Goal: Transaction & Acquisition: Purchase product/service

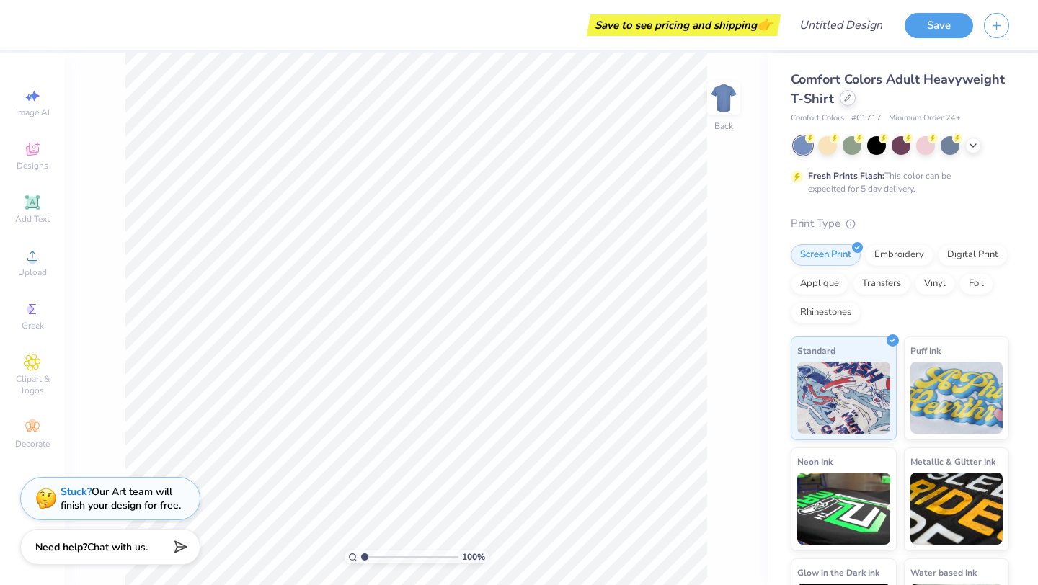
click at [517, 104] on div at bounding box center [847, 98] width 16 height 16
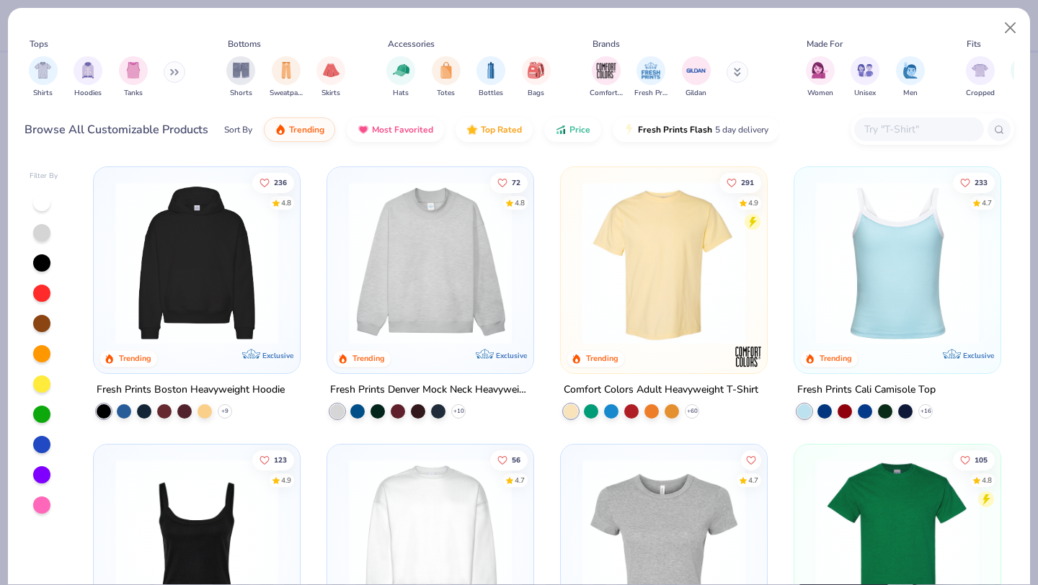
click at [184, 272] on img at bounding box center [196, 263] width 177 height 163
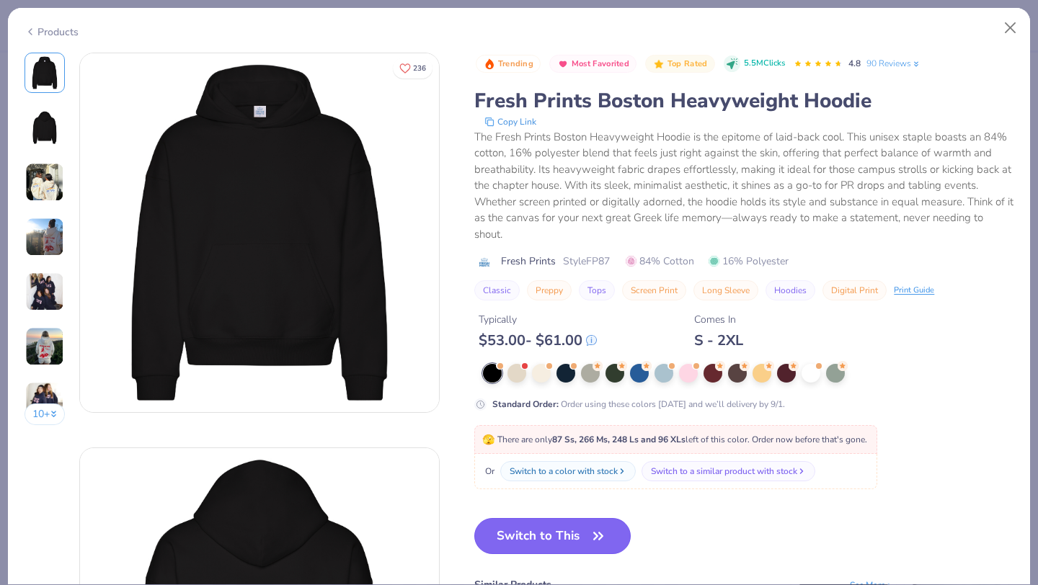
click at [517, 512] on button "Switch to This" at bounding box center [552, 536] width 156 height 36
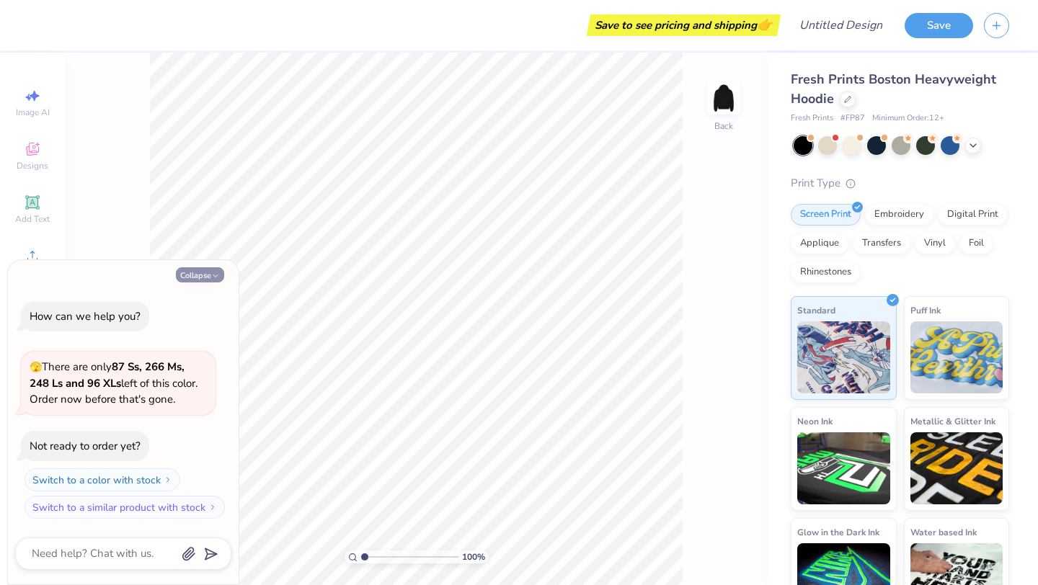
click at [210, 275] on button "Collapse" at bounding box center [200, 274] width 48 height 15
type textarea "x"
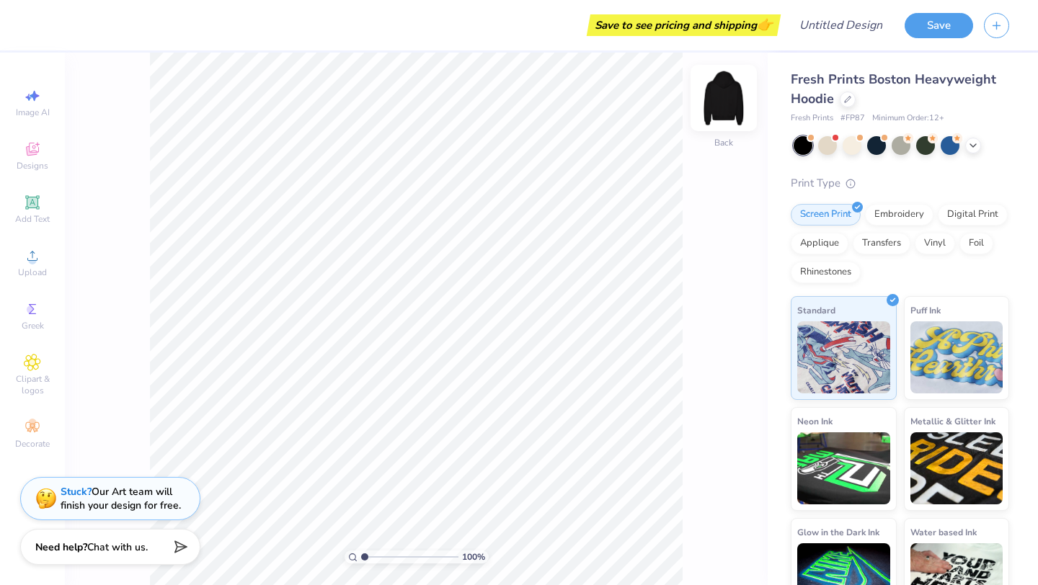
click at [517, 91] on img at bounding box center [724, 98] width 58 height 58
click at [40, 202] on icon at bounding box center [32, 202] width 17 height 17
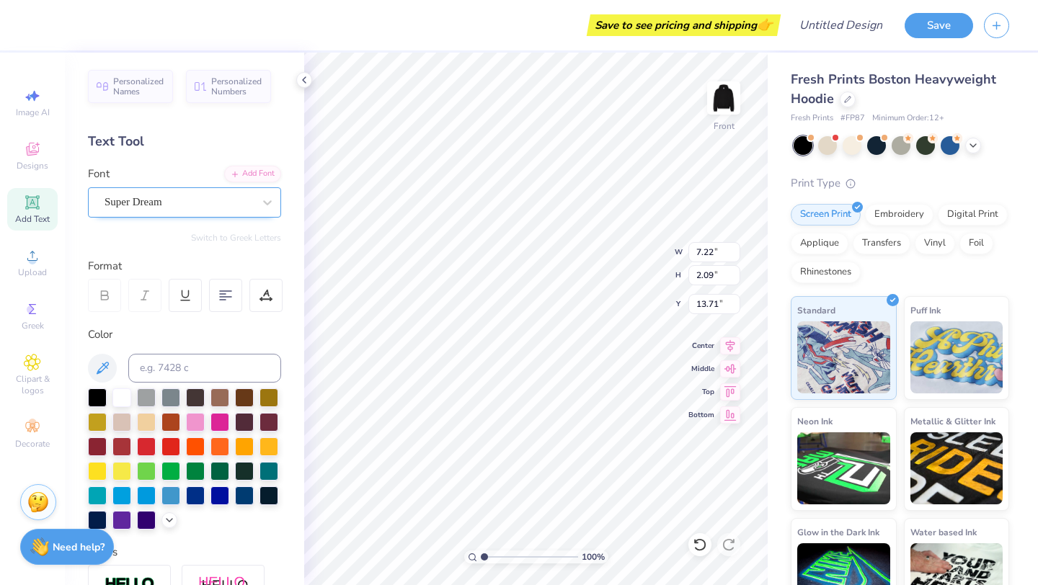
click at [135, 197] on div "Super Dream" at bounding box center [178, 202] width 151 height 22
click at [192, 207] on div "Super Dream" at bounding box center [178, 202] width 148 height 17
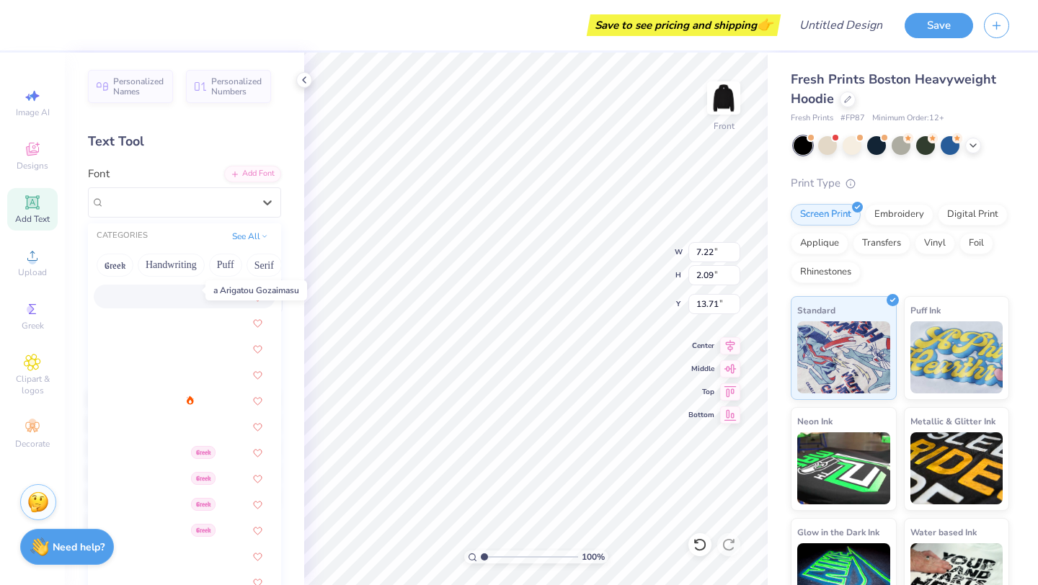
scroll to position [104, 0]
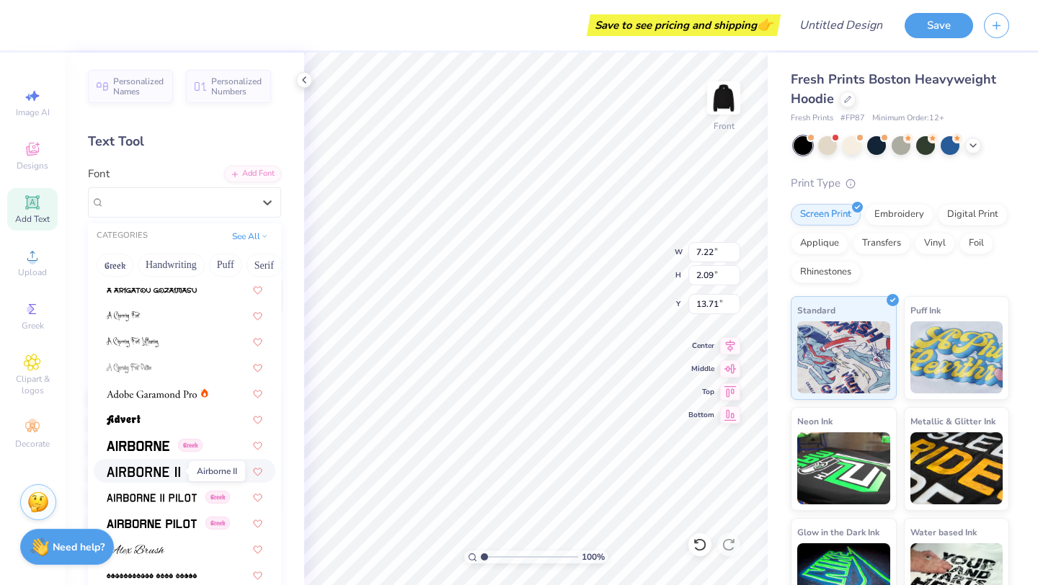
click at [143, 467] on img at bounding box center [143, 472] width 73 height 10
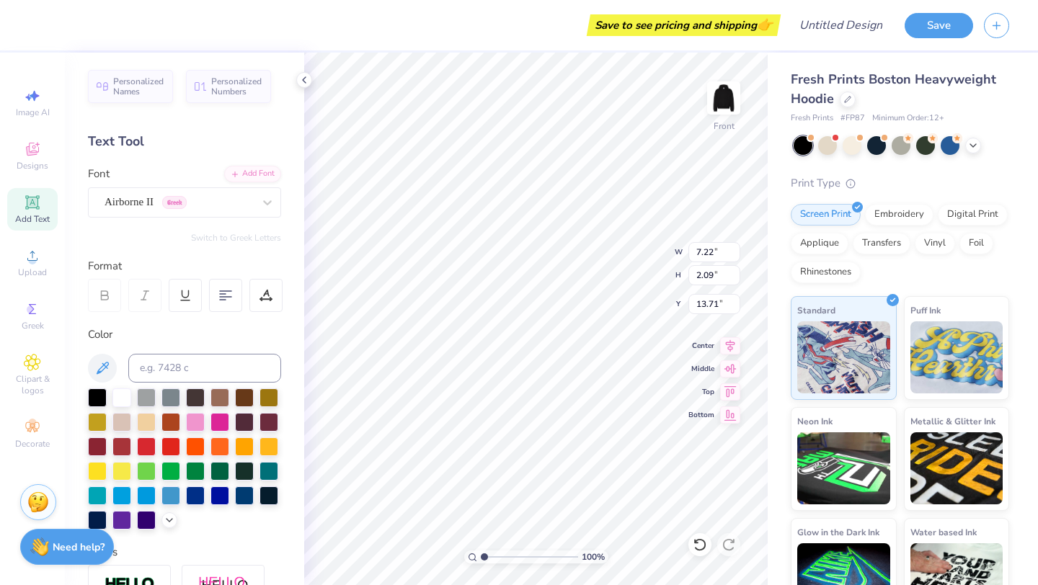
type input "6.76"
type input "2.18"
type input "13.66"
click at [168, 209] on div "Airborne II Greek" at bounding box center [178, 202] width 151 height 22
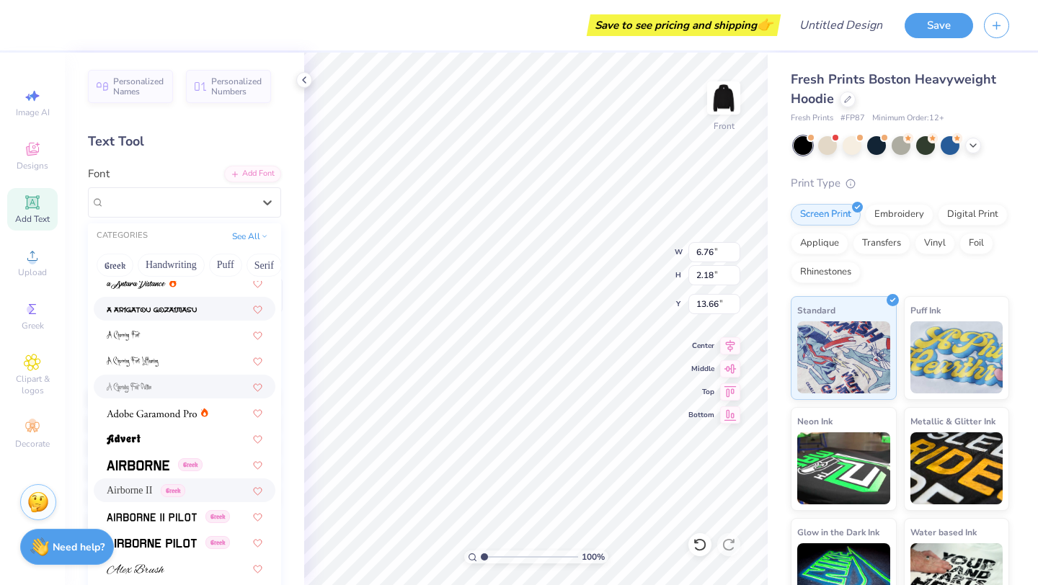
scroll to position [88, 0]
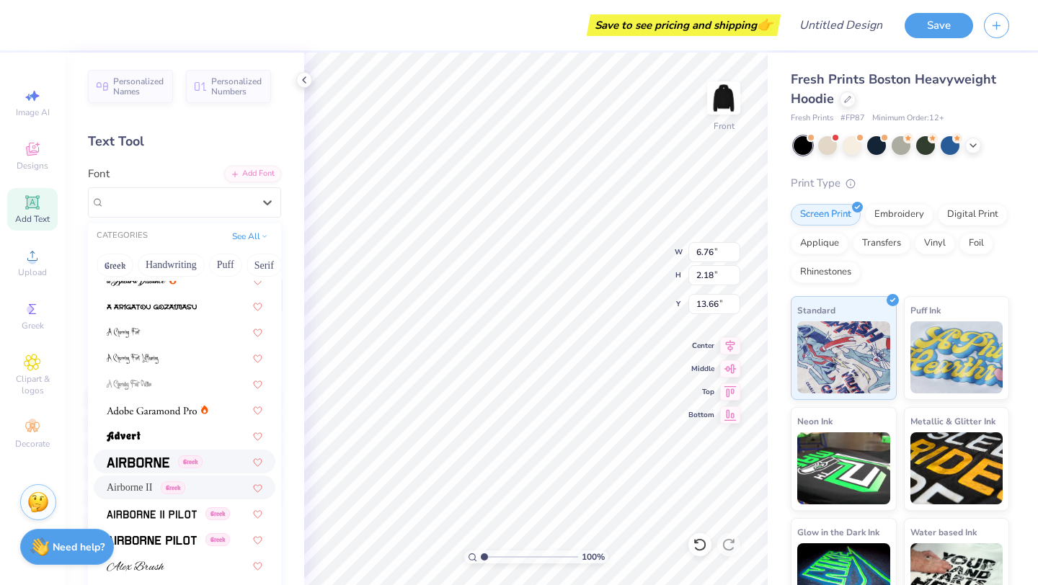
click at [147, 467] on img at bounding box center [138, 463] width 63 height 10
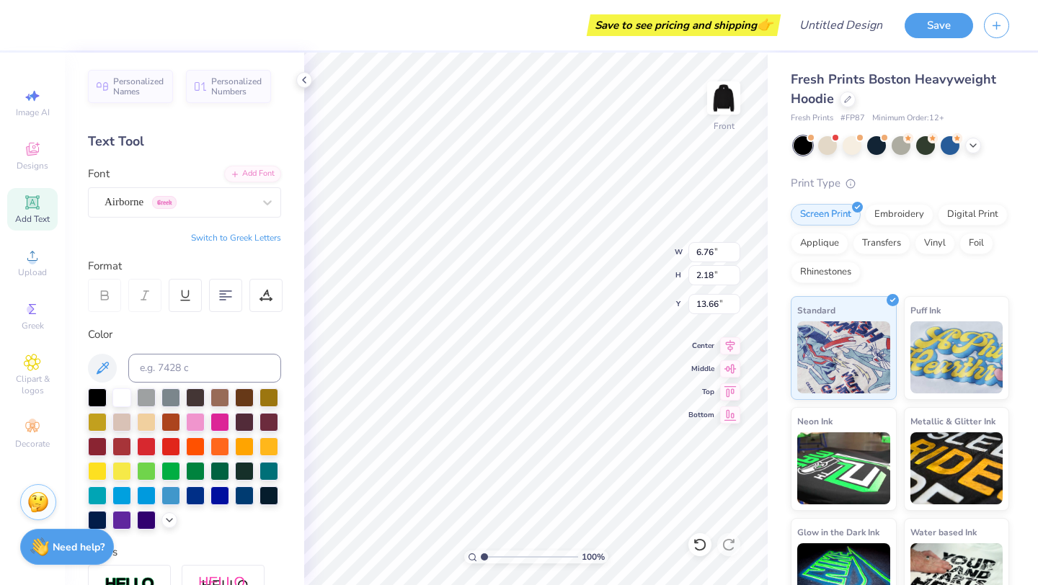
type input "6.90"
type textarea "T"
type textarea "EXEC BOARD"
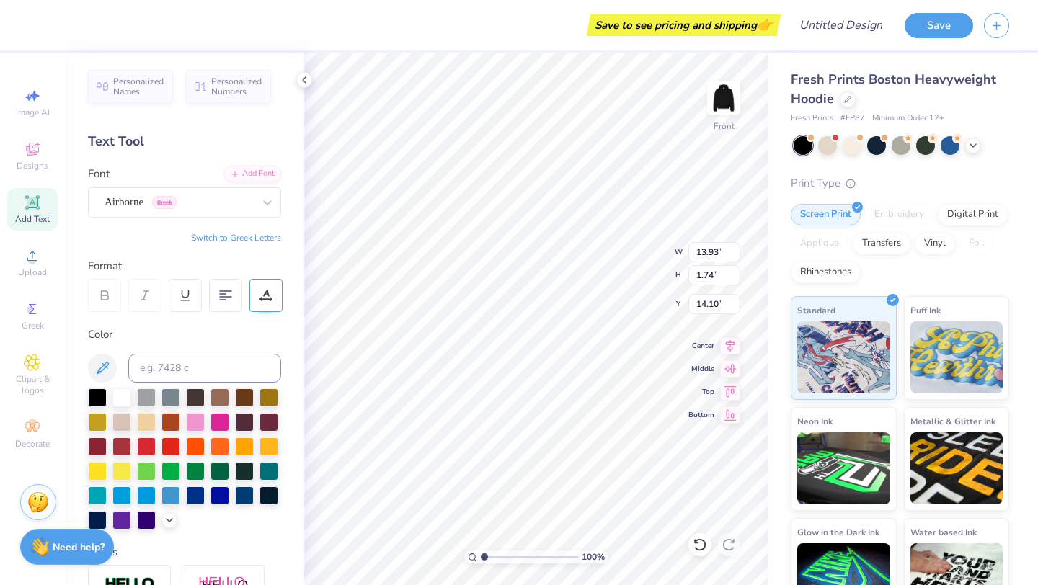
type input "13.93"
type input "1.74"
type input "6.24"
click at [28, 215] on span "Add Text" at bounding box center [32, 219] width 35 height 12
click at [207, 194] on div "Super Dream" at bounding box center [178, 202] width 151 height 22
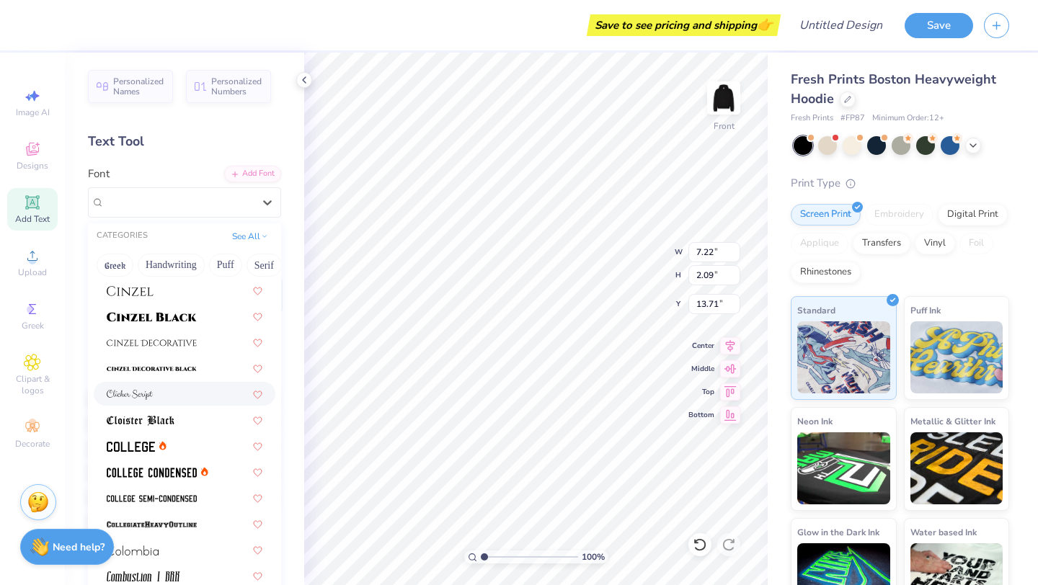
scroll to position [1740, 0]
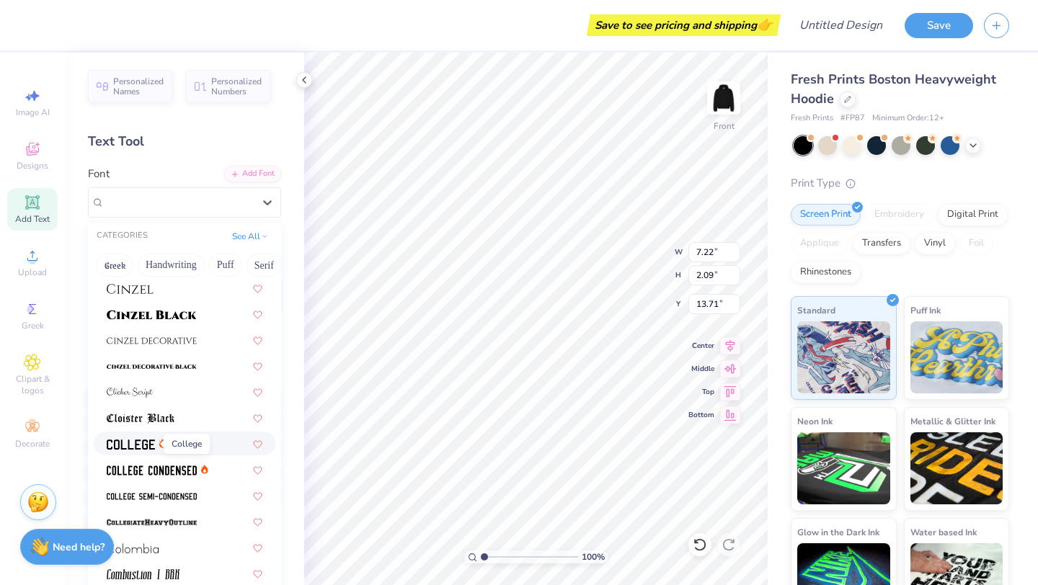
click at [154, 440] on img at bounding box center [131, 445] width 48 height 10
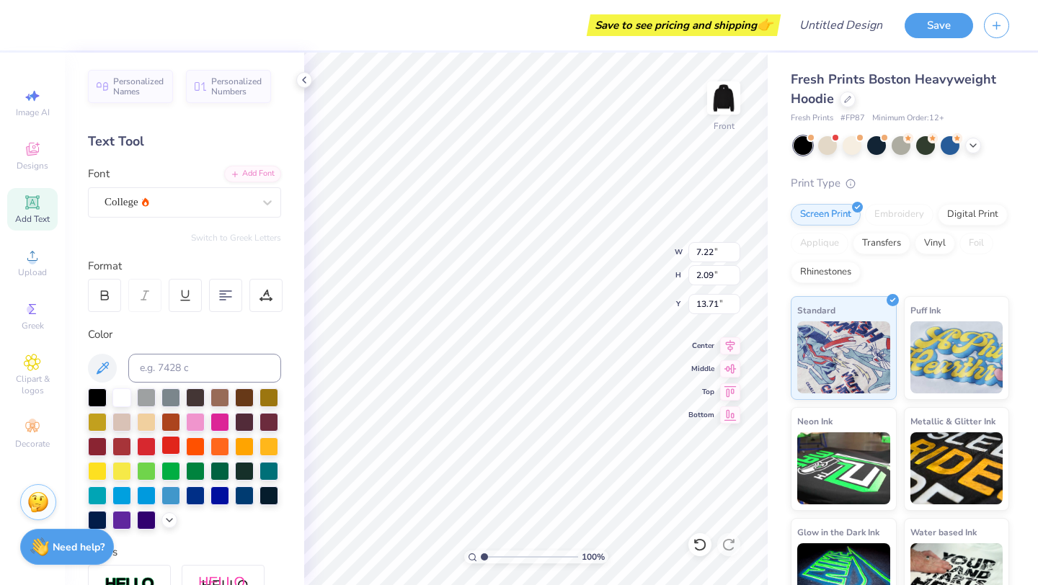
type input "6.55"
type input "2.04"
type input "13.73"
type textarea "T"
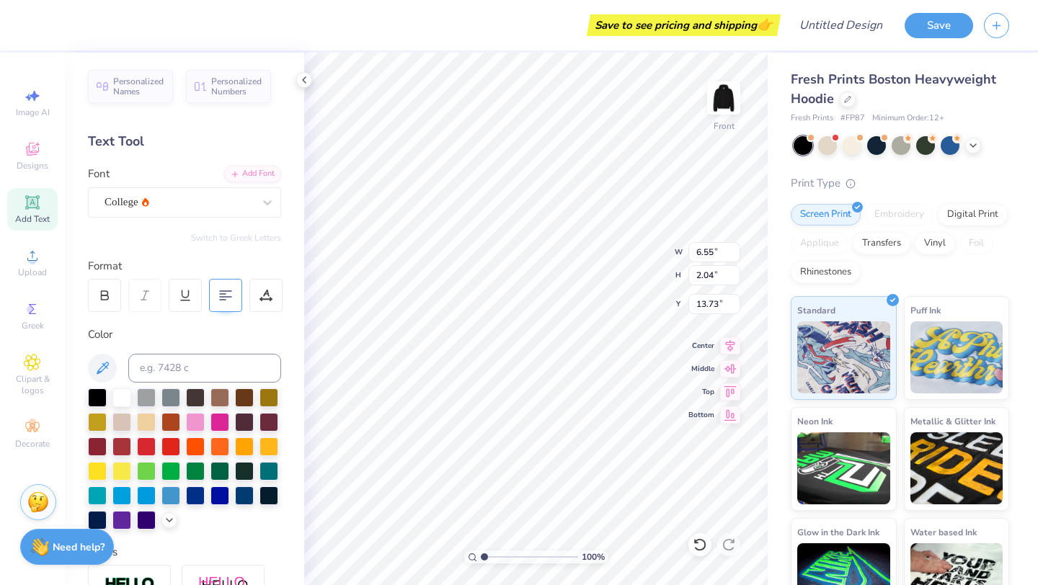
click at [212, 298] on div at bounding box center [225, 295] width 33 height 33
type textarea "[PERSON_NAME] ClUB GYMNATICS SINCE [DATE]"
click at [179, 213] on div "College" at bounding box center [184, 202] width 193 height 30
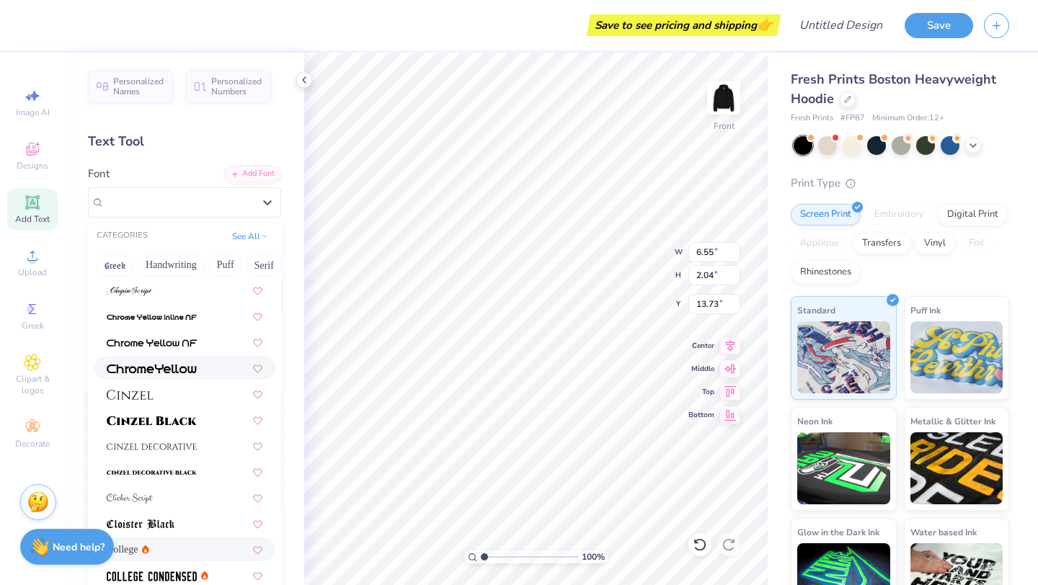
scroll to position [1646, 0]
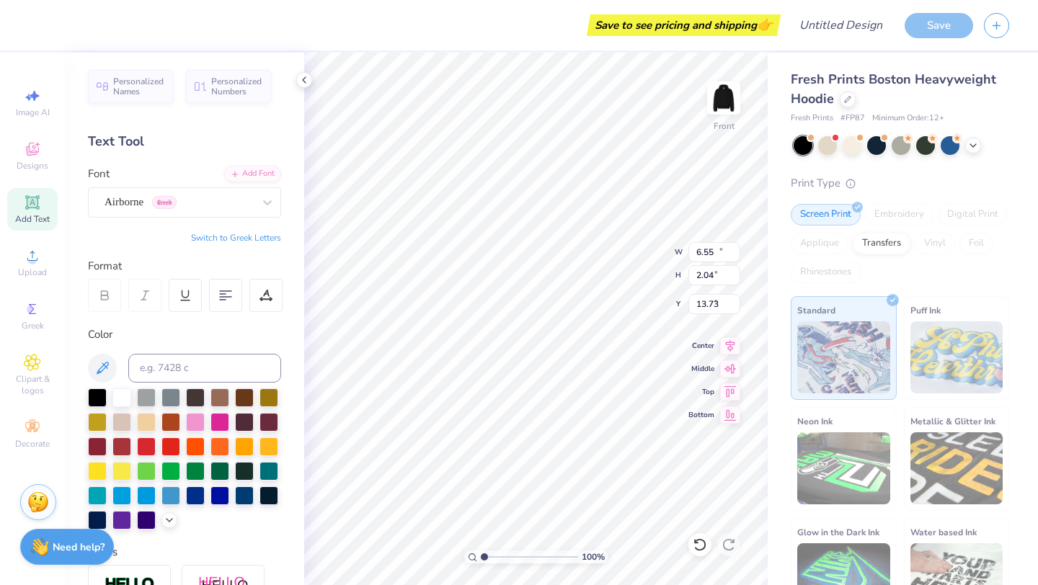
type input "13.93"
type input "1.74"
type input "6.24"
type input "18.36"
type input "7.78"
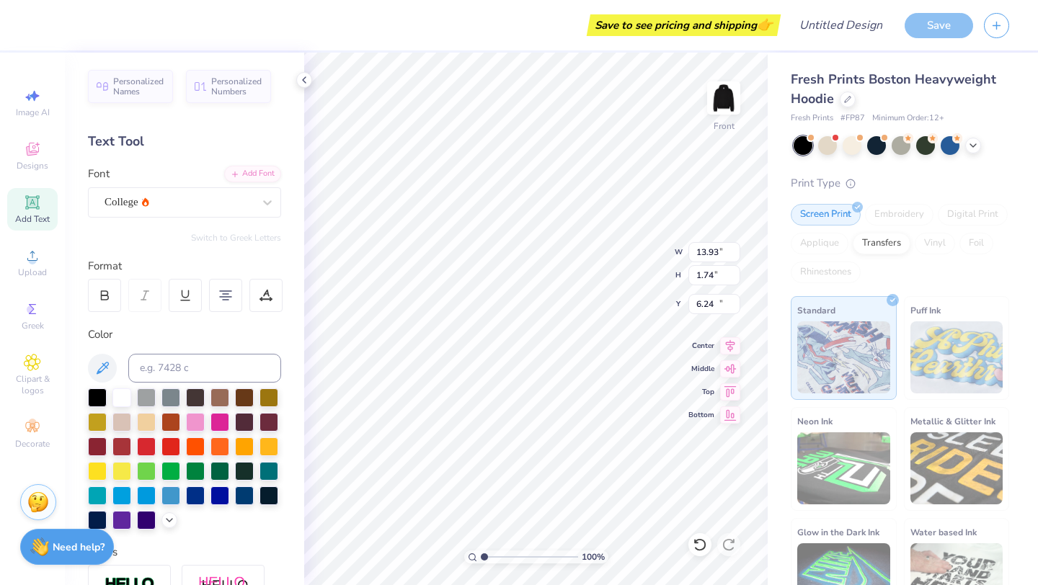
type input "10.86"
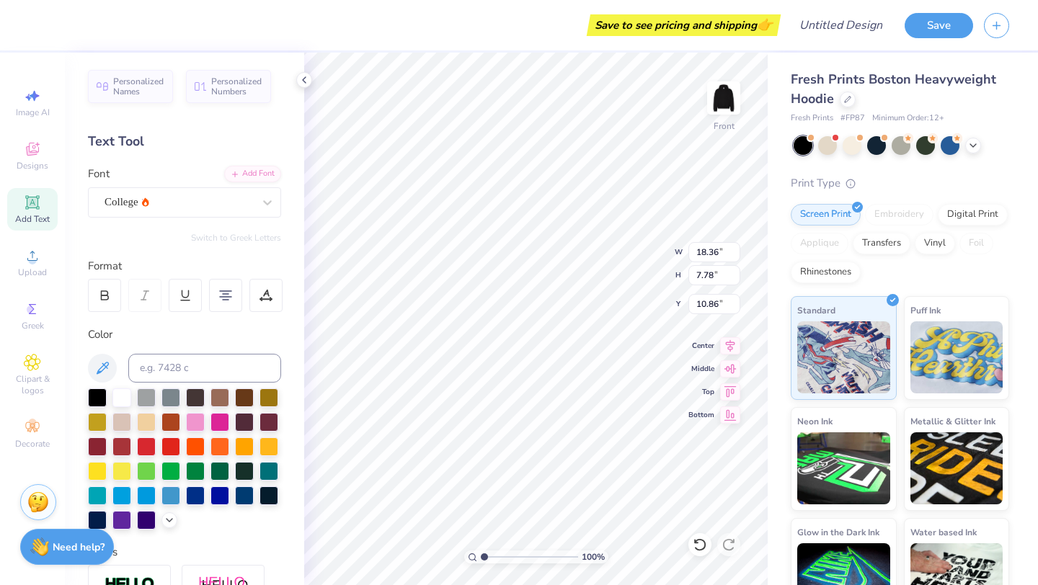
type input "11.33"
type input "4.80"
type input "8.84"
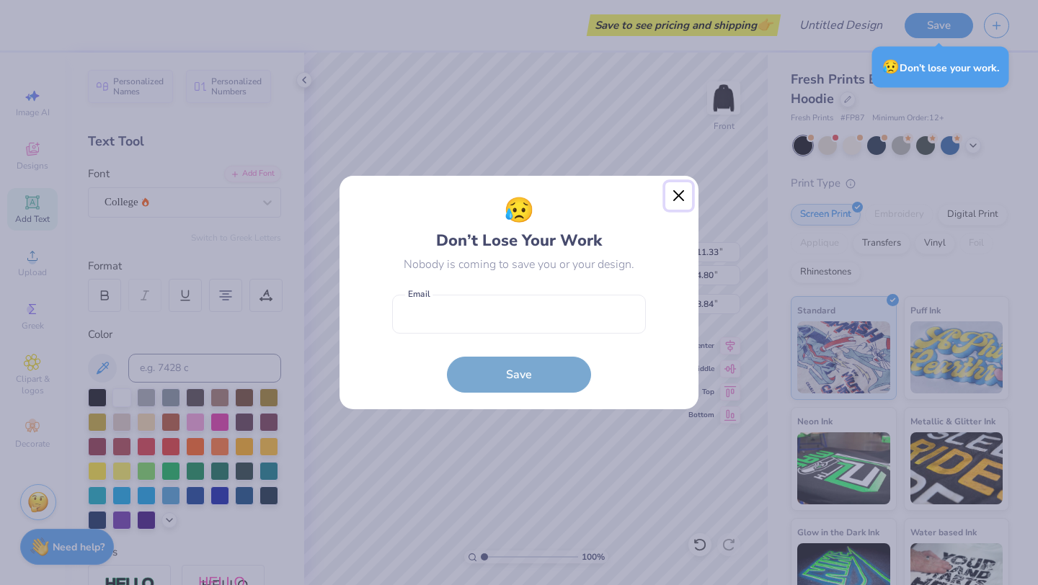
click at [517, 192] on button "Close" at bounding box center [678, 195] width 27 height 27
click at [517, 195] on div "😥 Don’t Lose Your Work Nobody is coming to save you or your design. Email is a …" at bounding box center [519, 292] width 1038 height 585
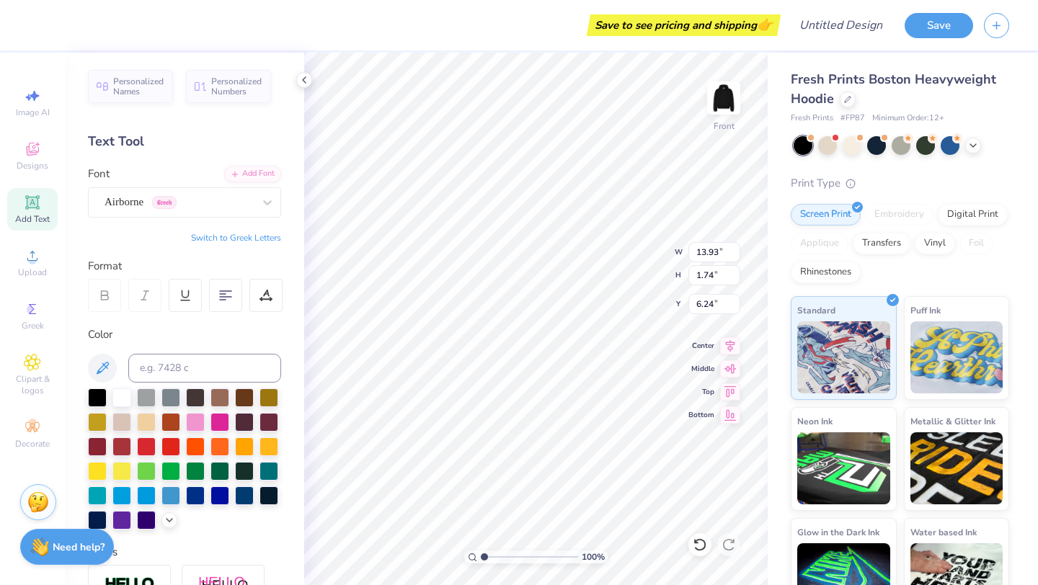
scroll to position [0, 3]
click at [223, 190] on div "Airborne Greek" at bounding box center [184, 202] width 193 height 30
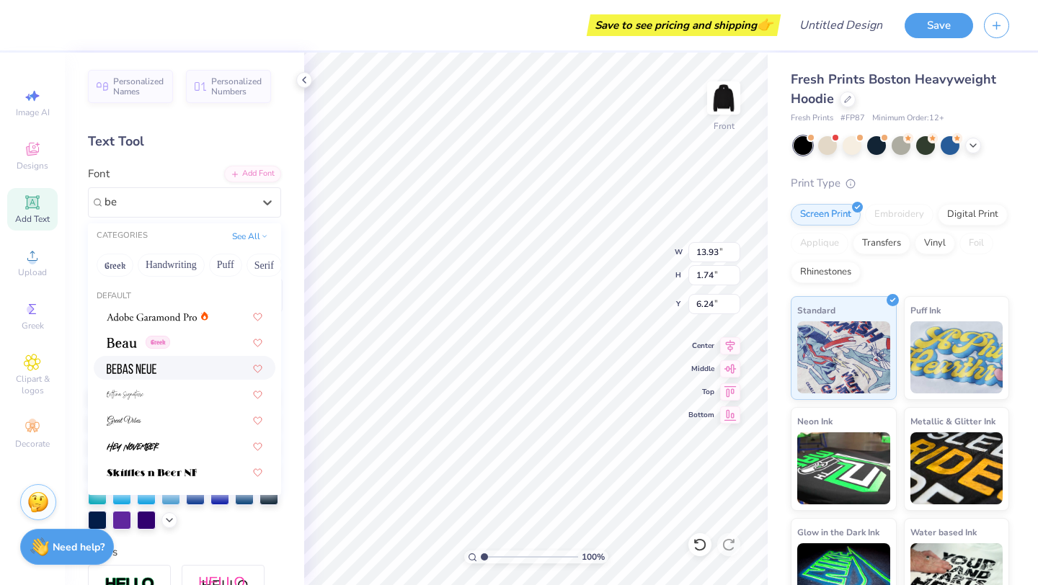
click at [147, 365] on img at bounding box center [132, 369] width 50 height 10
type input "be"
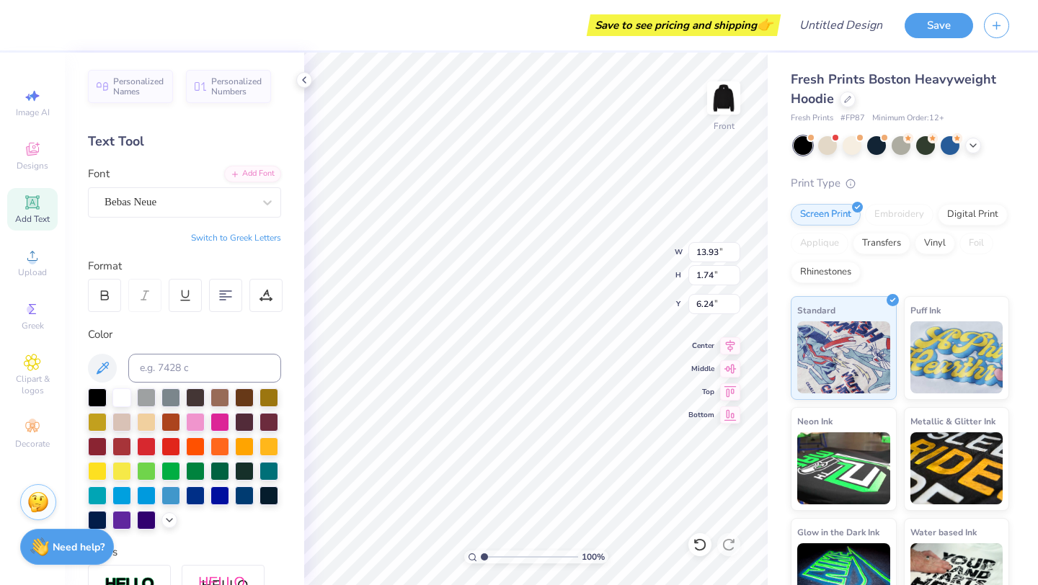
type input "11.33"
type input "4.80"
type input "8.84"
click at [199, 193] on div "College" at bounding box center [178, 202] width 151 height 22
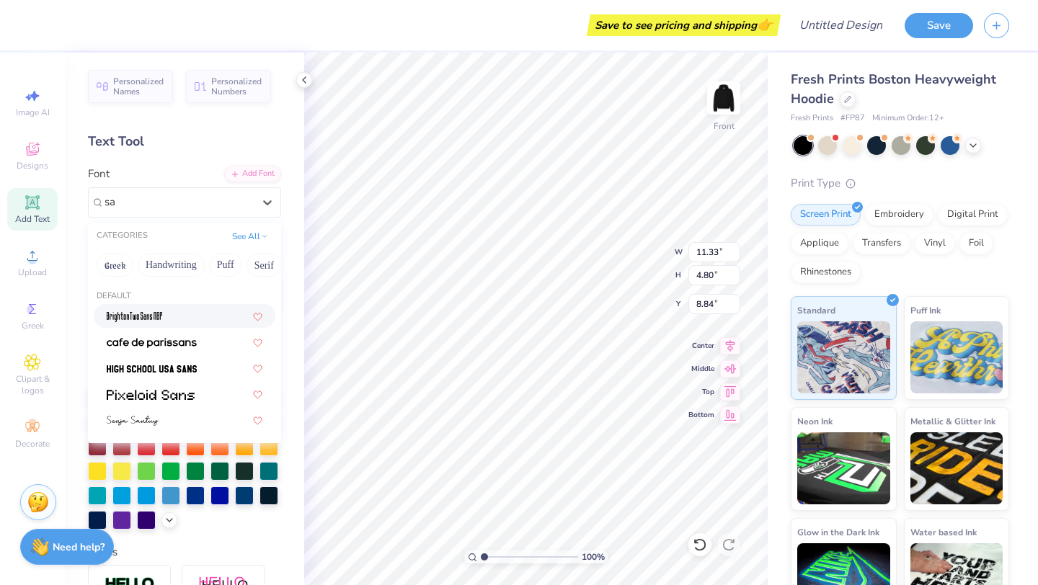
type input "s"
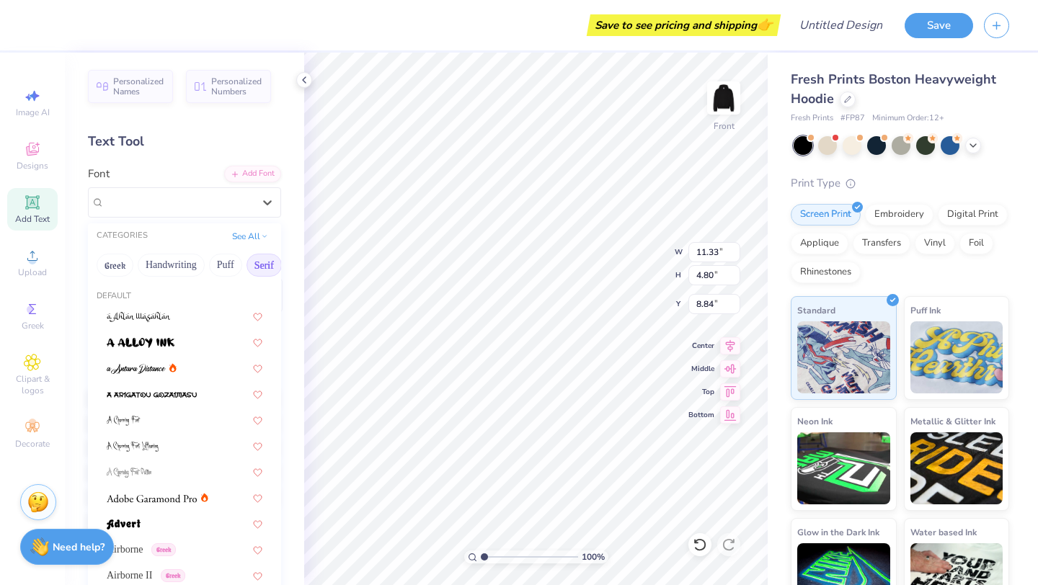
click at [264, 267] on button "Serif" at bounding box center [263, 265] width 35 height 23
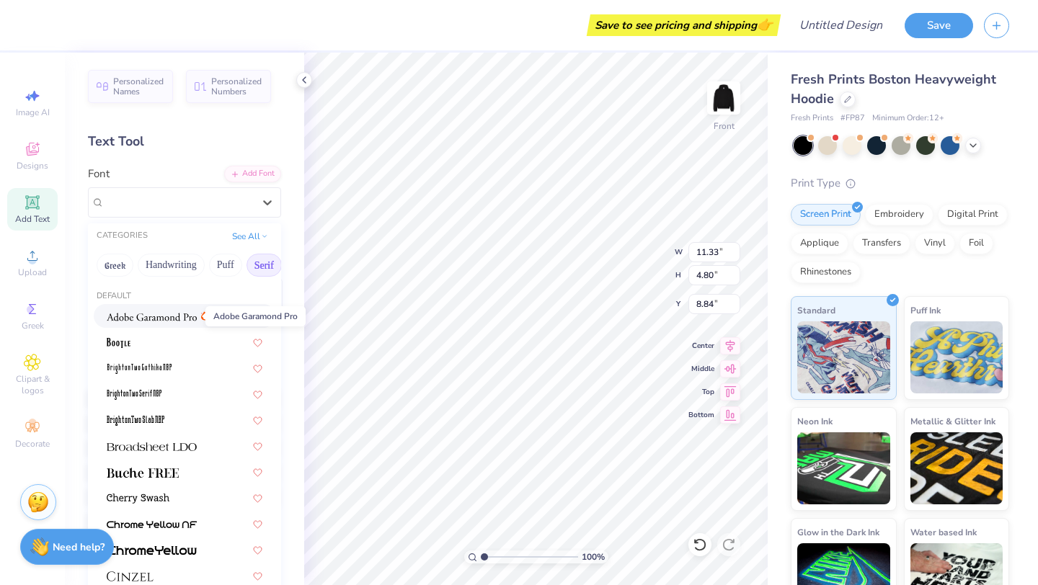
click at [161, 319] on img at bounding box center [152, 317] width 90 height 10
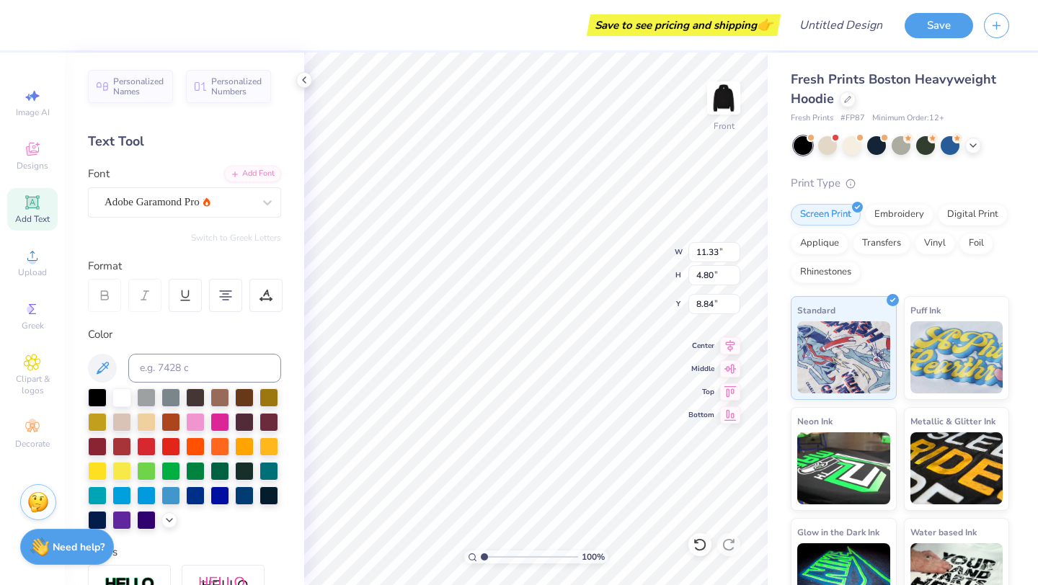
click at [174, 184] on div "Font Adobe Garamond Pro" at bounding box center [184, 192] width 193 height 52
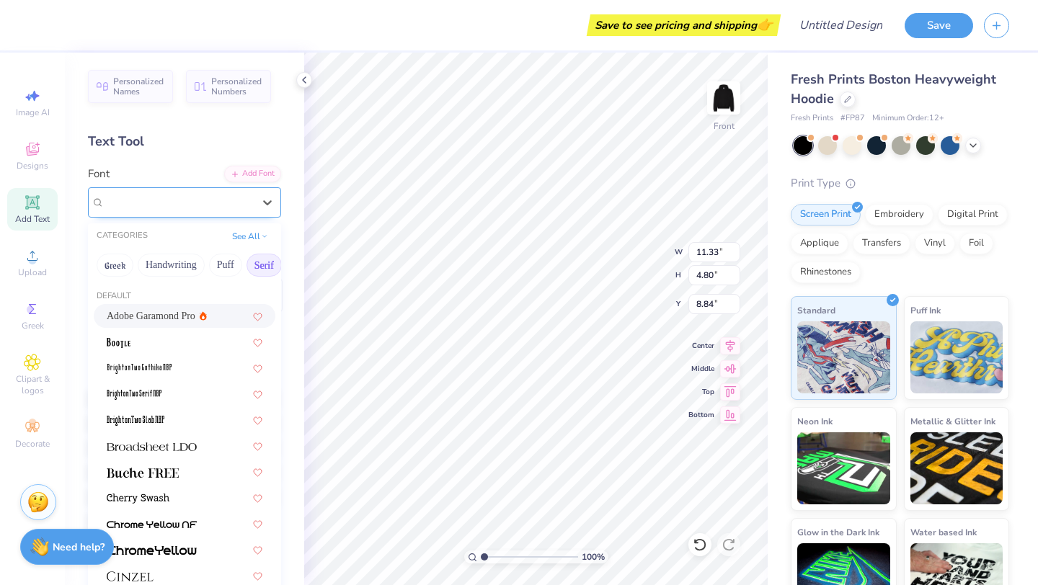
click at [174, 194] on div "Adobe Garamond Pro" at bounding box center [178, 202] width 151 height 22
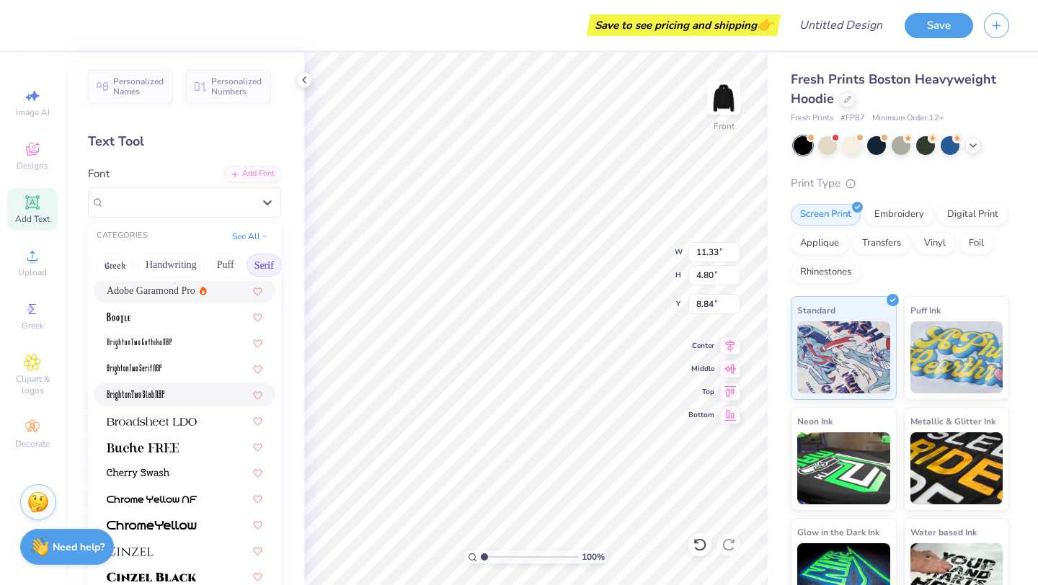
scroll to position [26, 0]
click at [150, 357] on div at bounding box center [185, 368] width 182 height 24
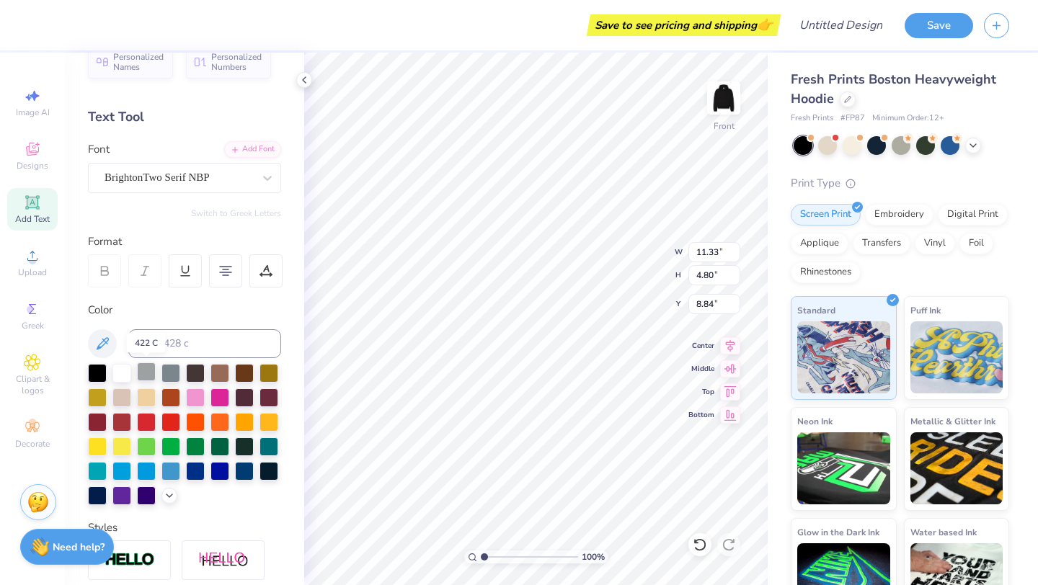
scroll to position [25, 0]
click at [161, 176] on div "BrightonTwo Serif NBP" at bounding box center [178, 177] width 151 height 22
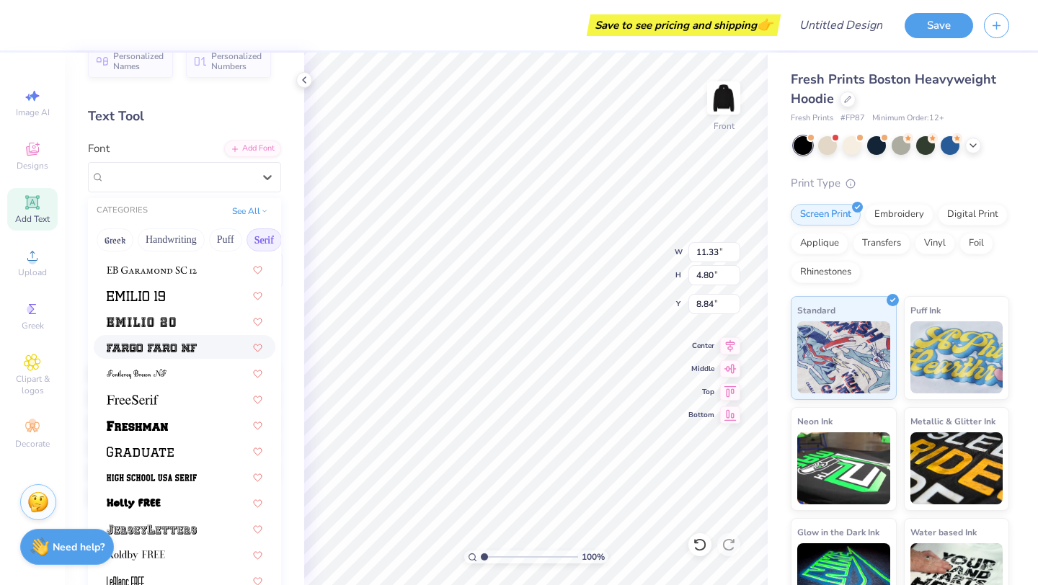
scroll to position [1110, 0]
click at [141, 399] on img at bounding box center [133, 401] width 52 height 10
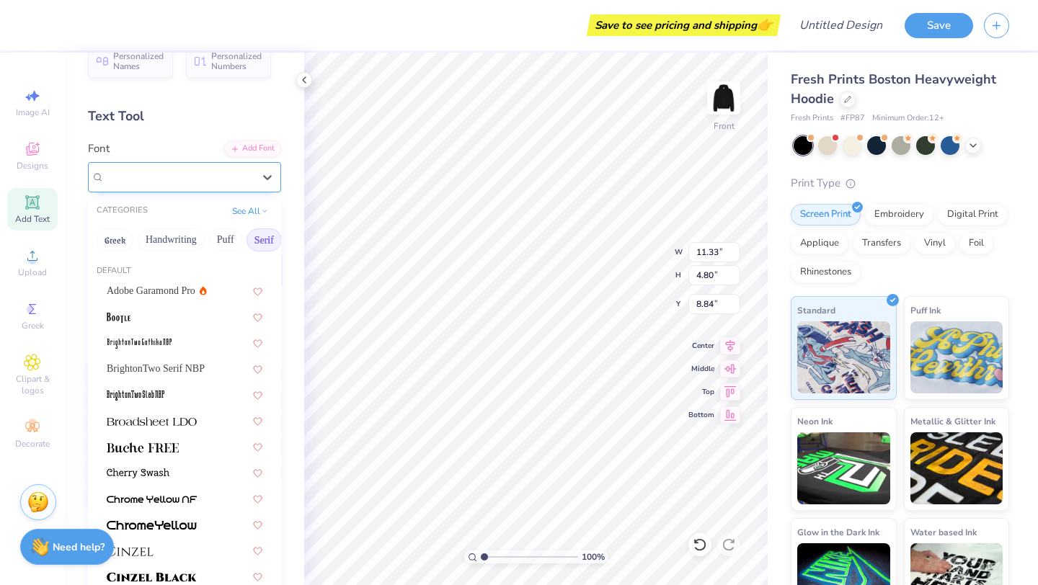
click at [194, 184] on div "FreeSerif" at bounding box center [178, 177] width 151 height 22
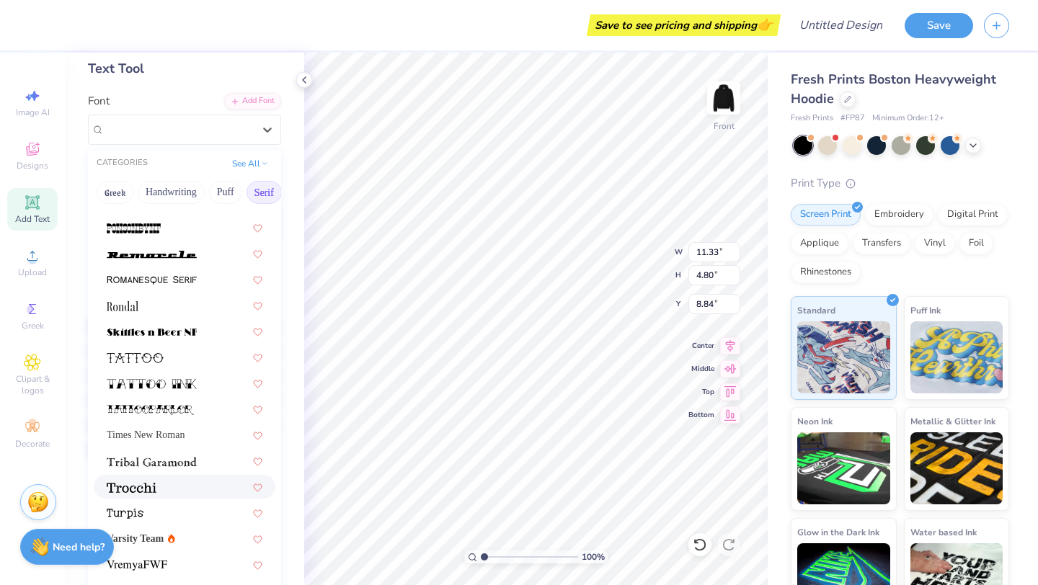
scroll to position [84, 0]
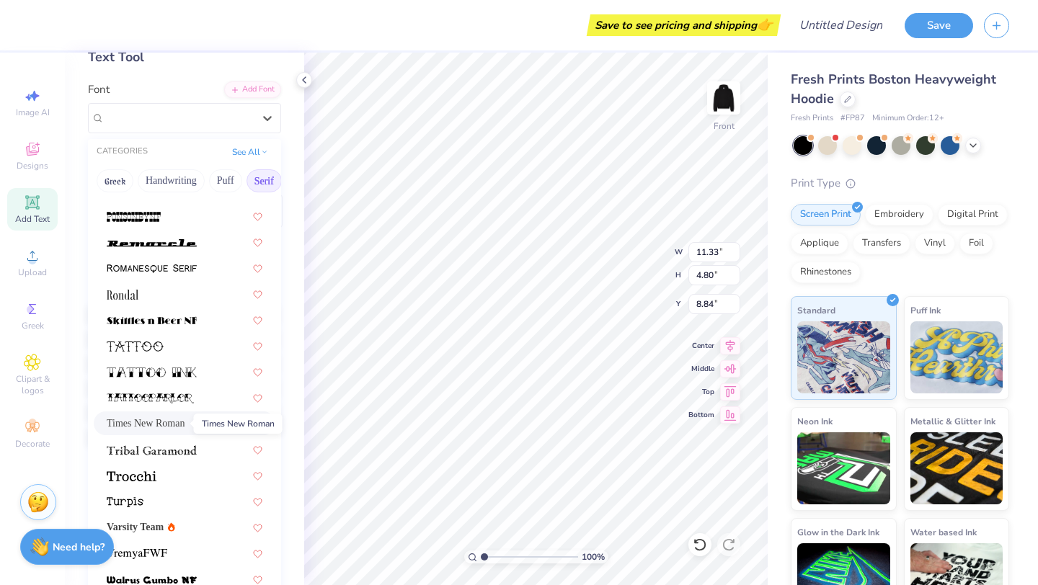
click at [182, 429] on span "Times New Roman" at bounding box center [146, 423] width 78 height 15
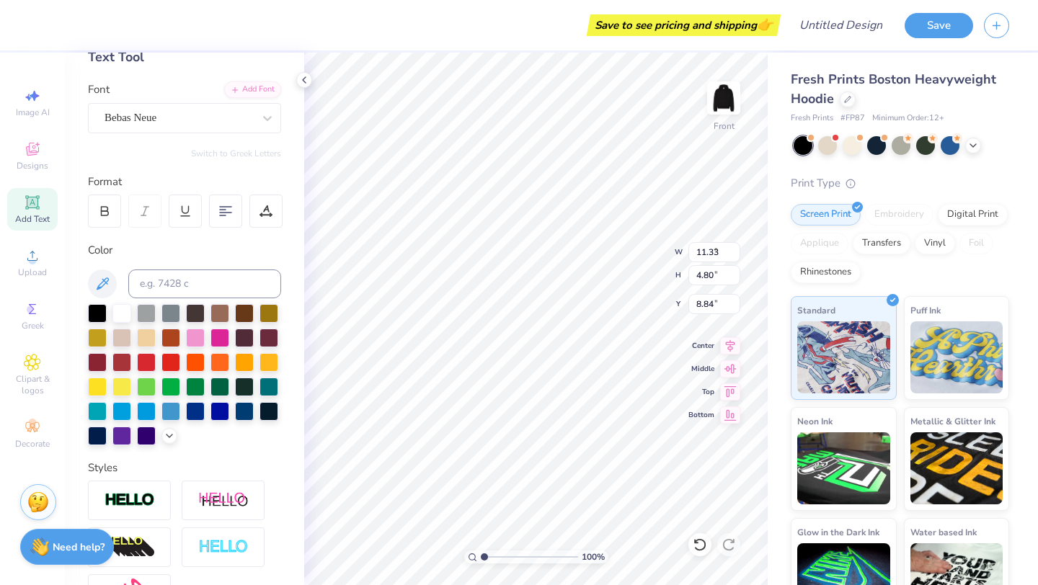
type input "8.59"
type input "1.70"
type input "6.27"
click at [94, 208] on div at bounding box center [104, 211] width 33 height 33
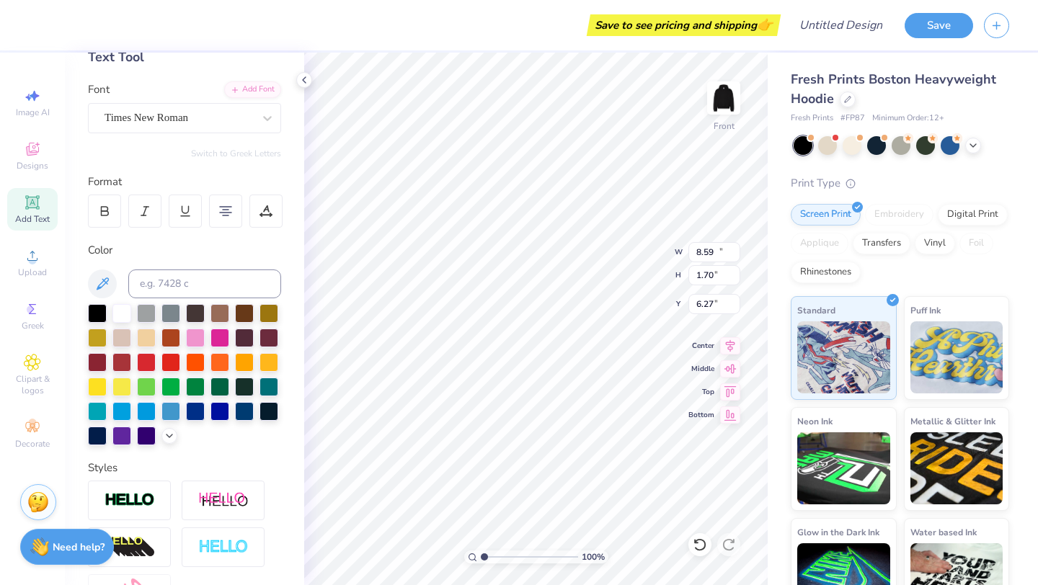
type input "13.02"
type input "4.90"
type input "8.73"
click at [164, 122] on div "Times New Roman" at bounding box center [178, 118] width 151 height 22
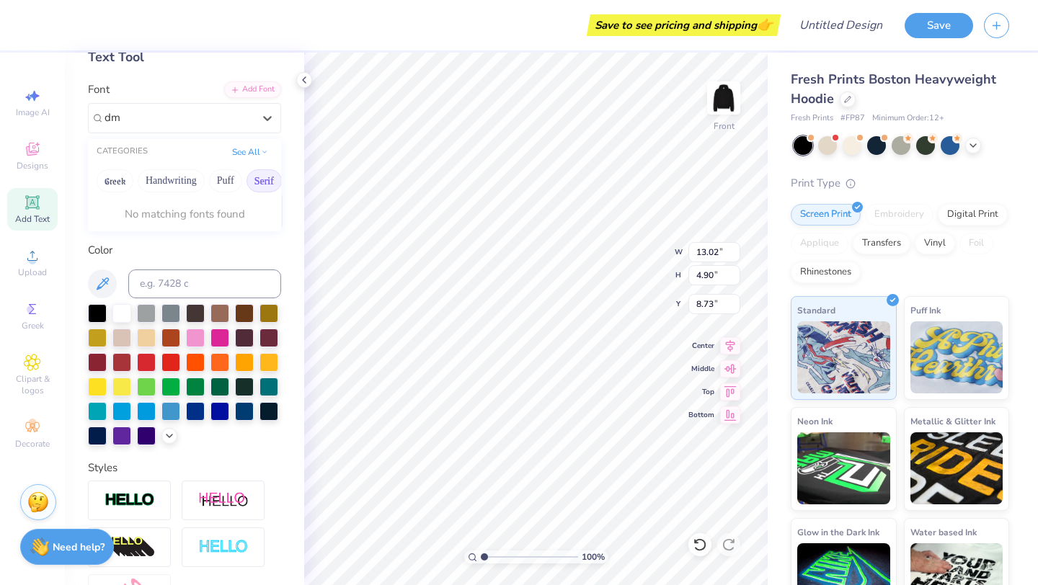
type input "d"
type input "s"
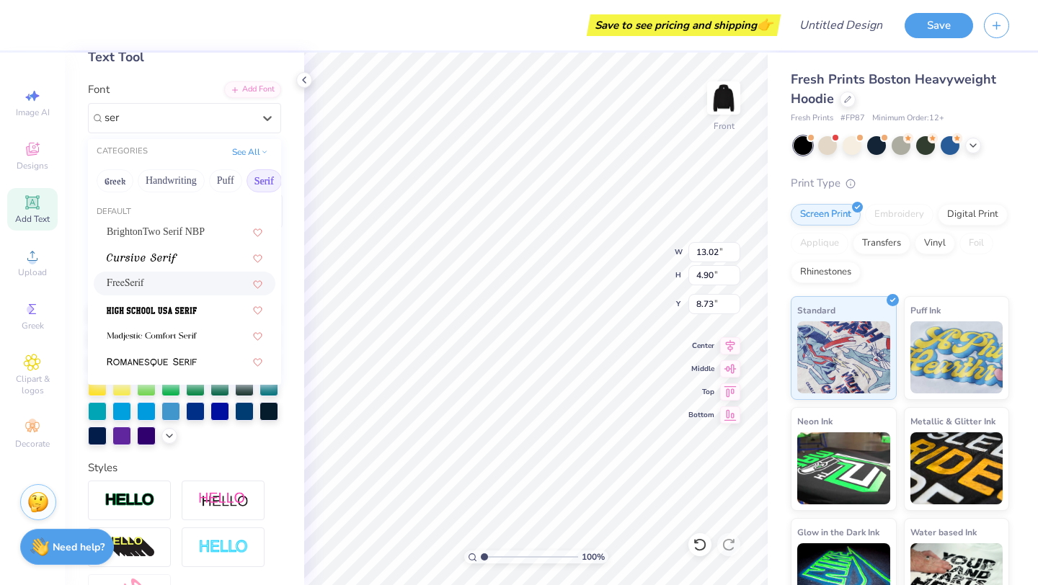
click at [177, 294] on div "FreeSerif" at bounding box center [185, 284] width 182 height 24
type input "ser"
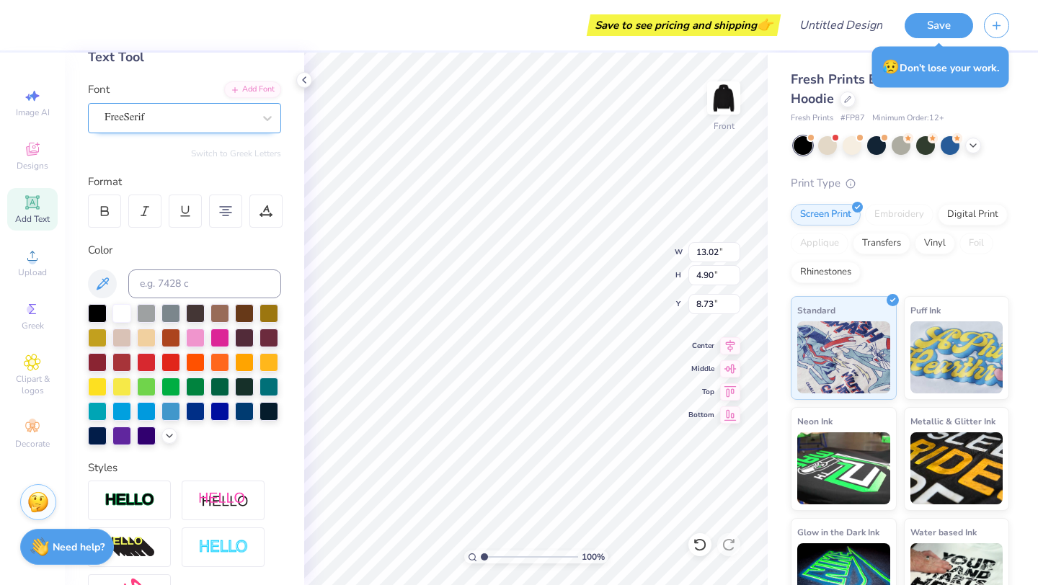
click at [190, 122] on div "FreeSerif" at bounding box center [178, 118] width 151 height 22
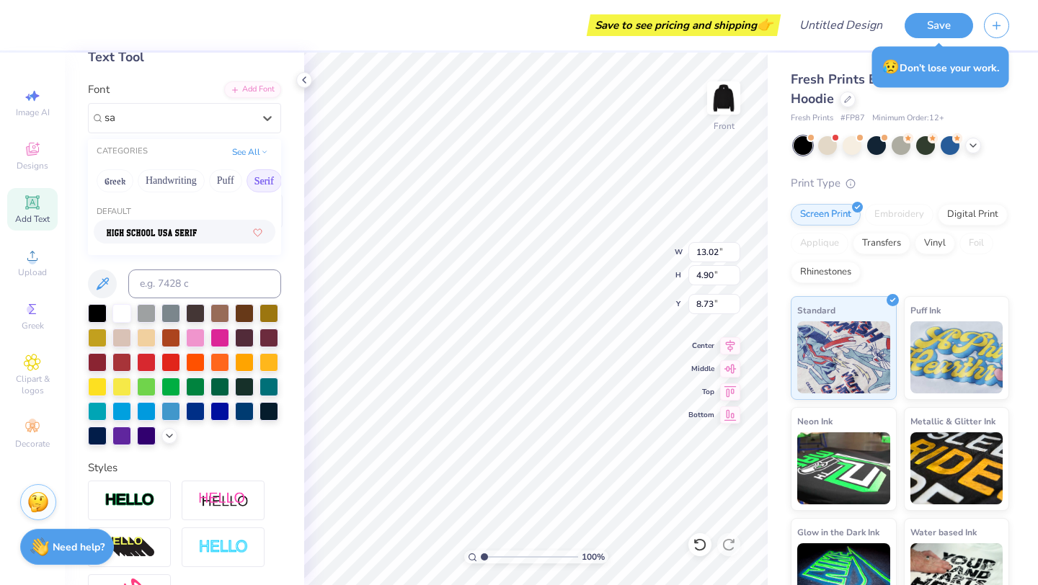
type input "s"
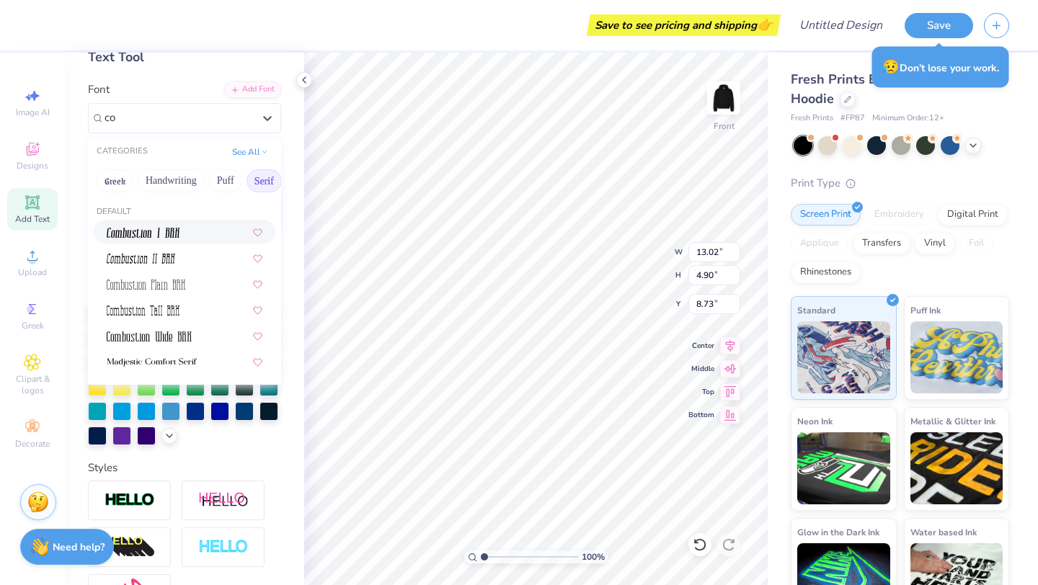
type input "c"
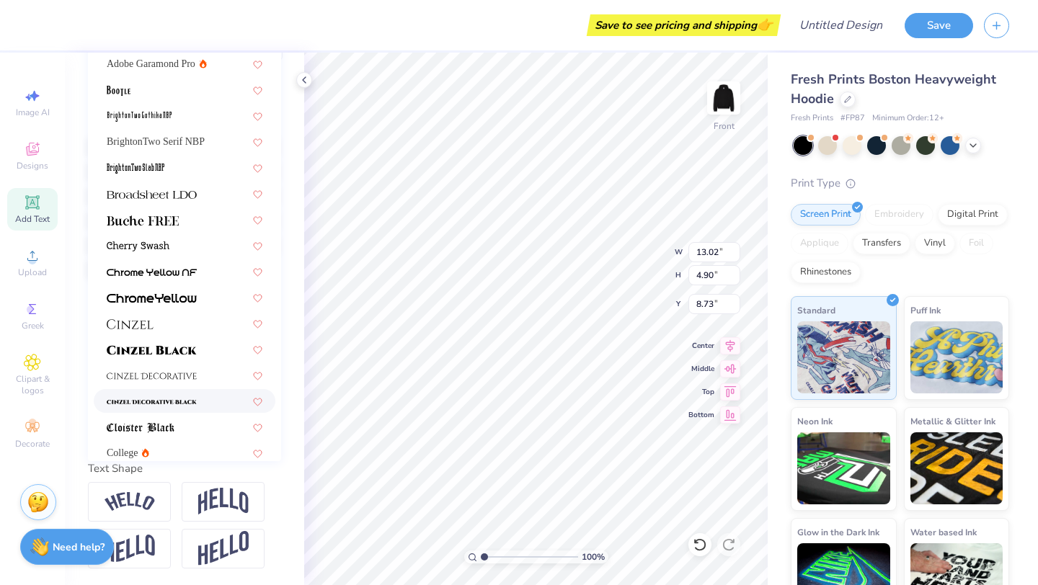
scroll to position [0, 0]
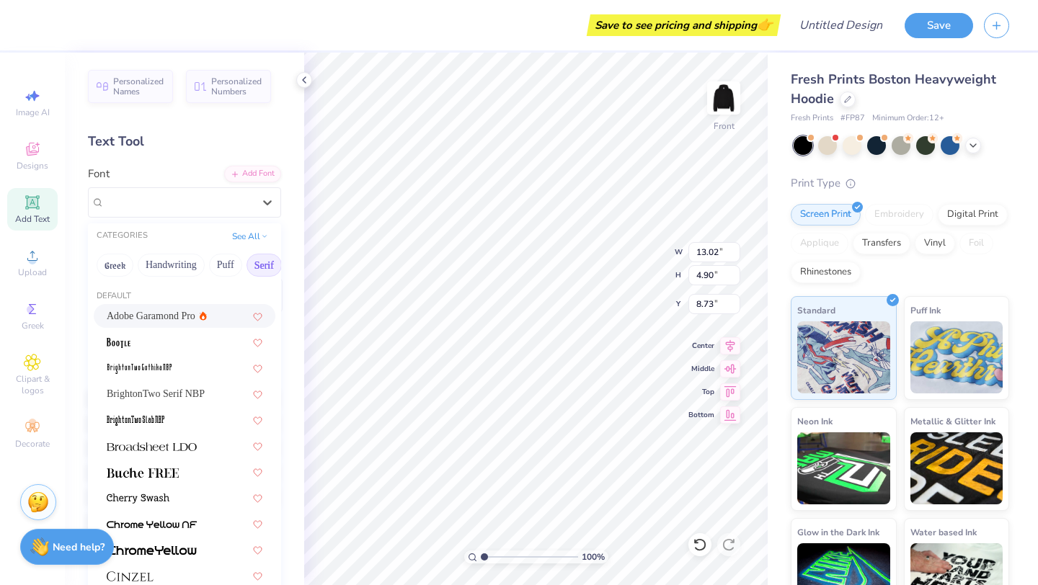
click at [252, 268] on button "Serif" at bounding box center [263, 265] width 35 height 23
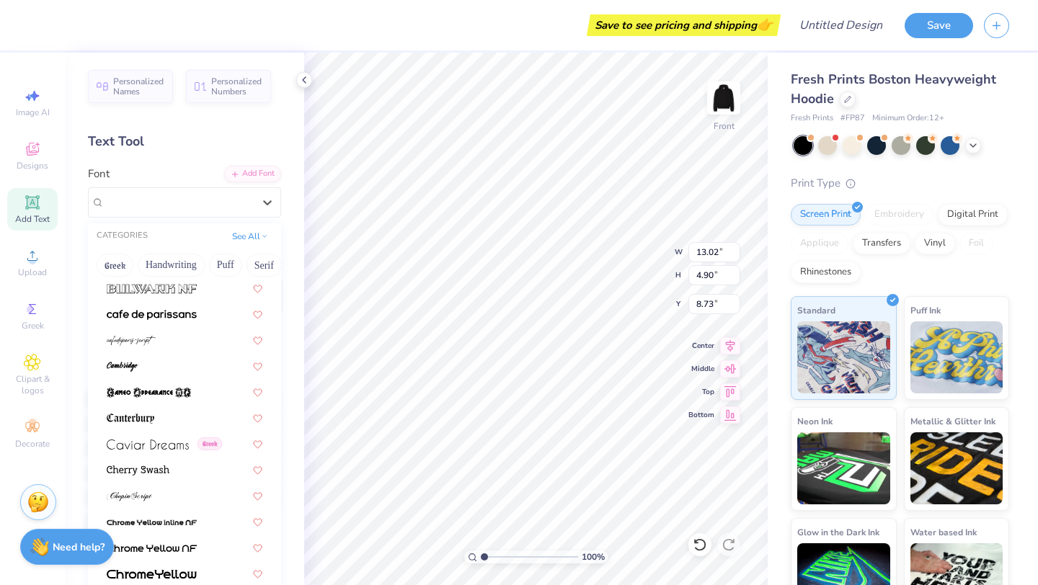
scroll to position [1434, 0]
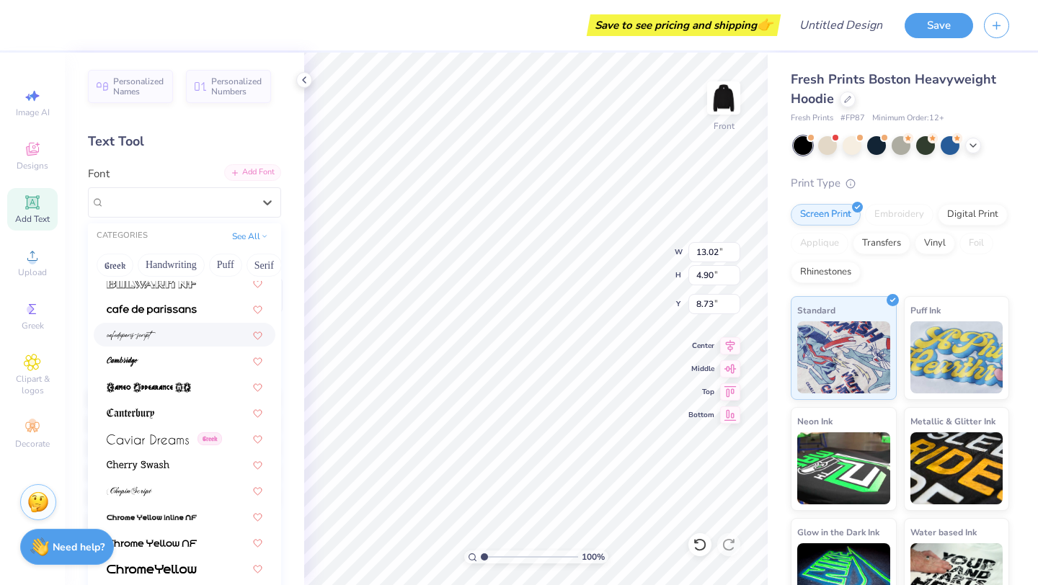
click at [257, 176] on div "Add Font" at bounding box center [252, 172] width 57 height 17
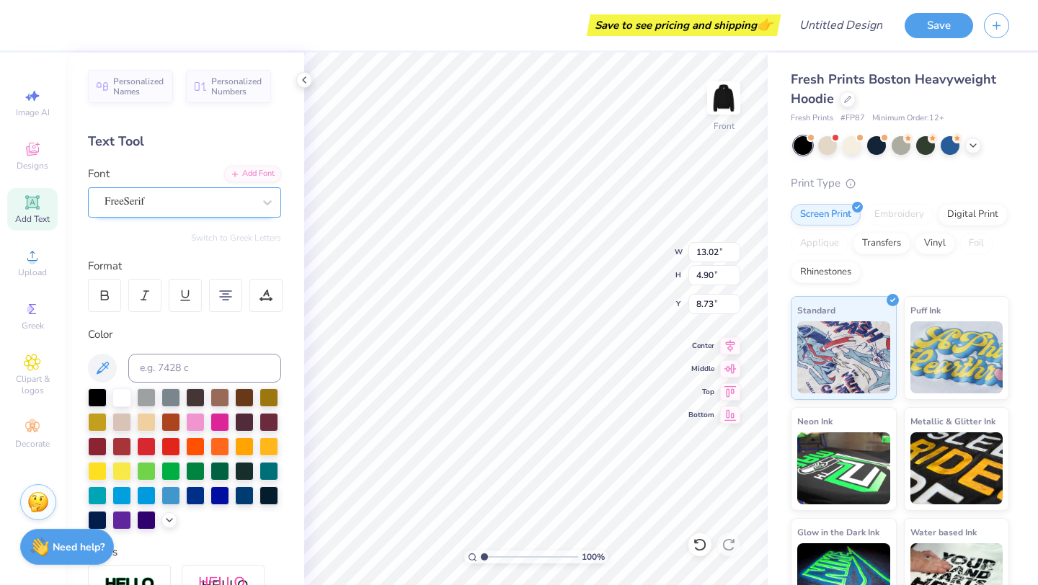
click at [245, 194] on div "FreeSerif" at bounding box center [178, 202] width 151 height 22
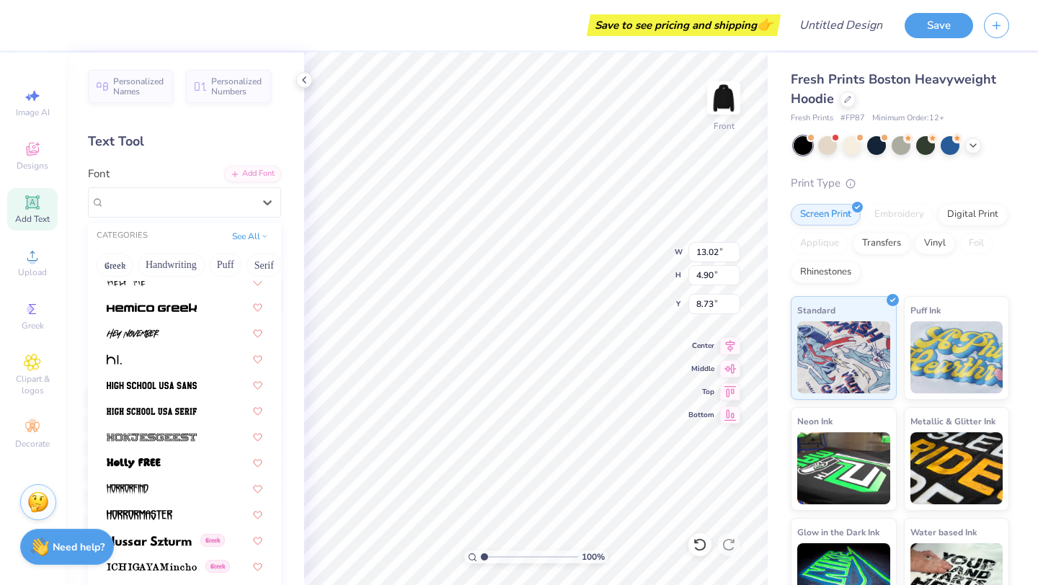
scroll to position [3567, 0]
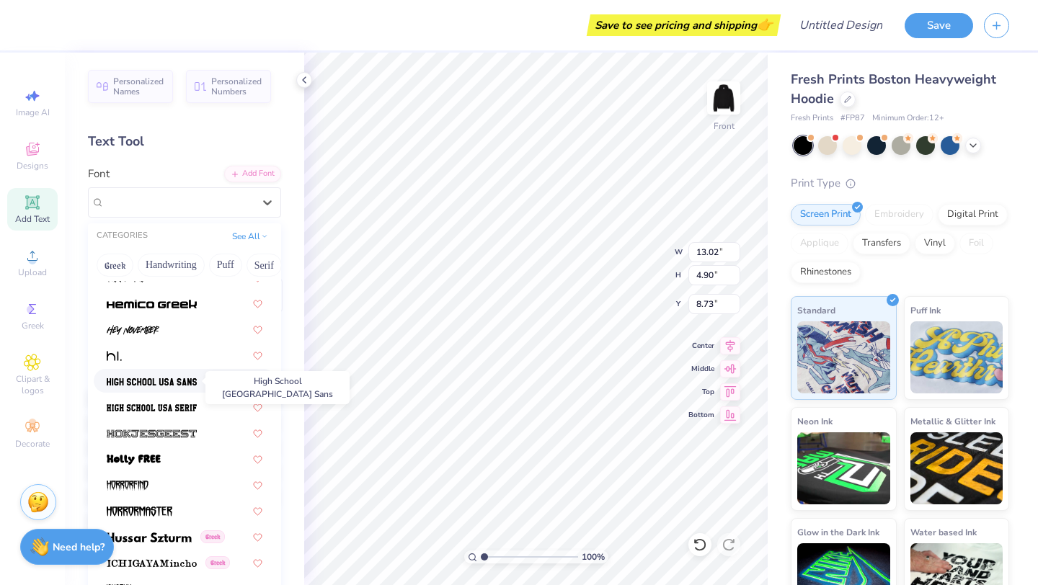
click at [186, 388] on span at bounding box center [152, 380] width 90 height 15
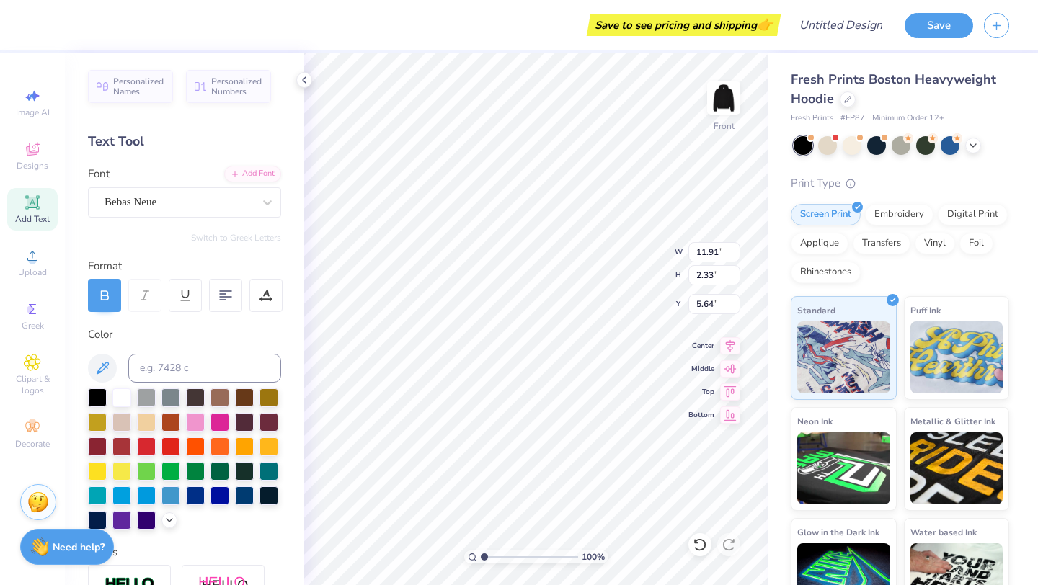
type input "11.91"
type input "2.33"
type input "5.61"
click at [264, 302] on div at bounding box center [265, 295] width 33 height 33
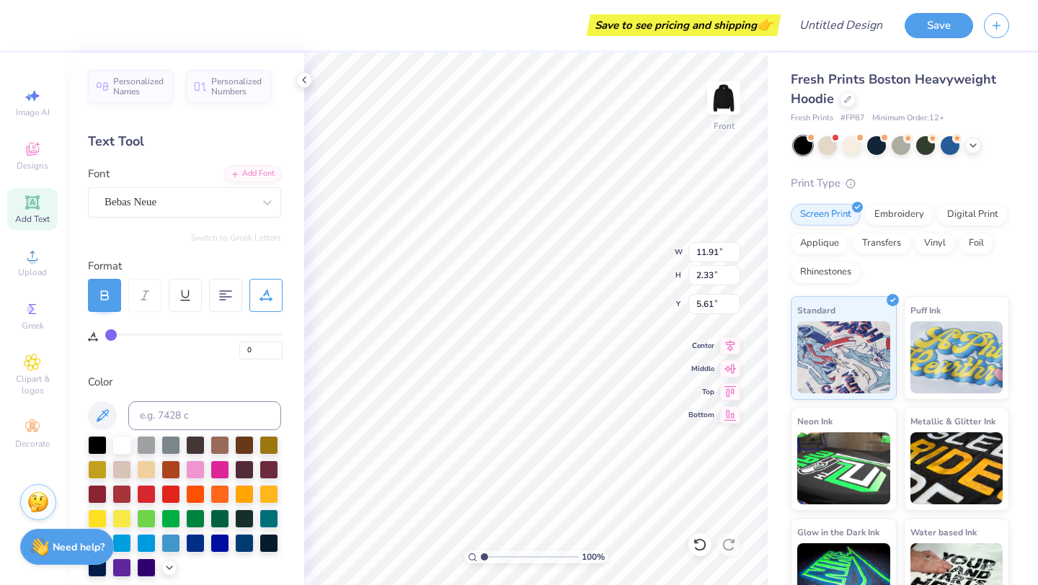
type input "1"
type input "2"
type input "3"
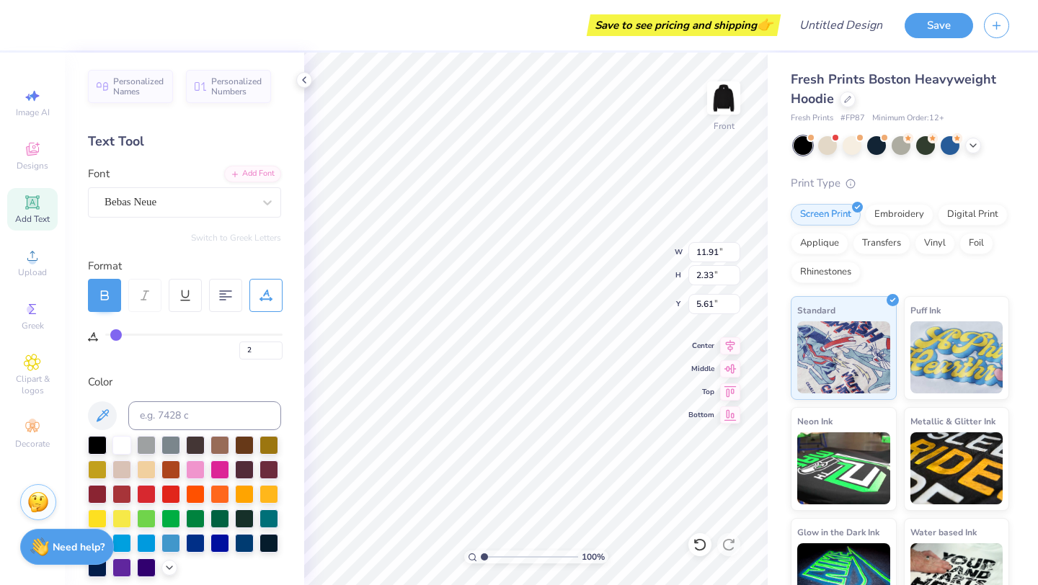
type input "3"
type input "4"
type input "5"
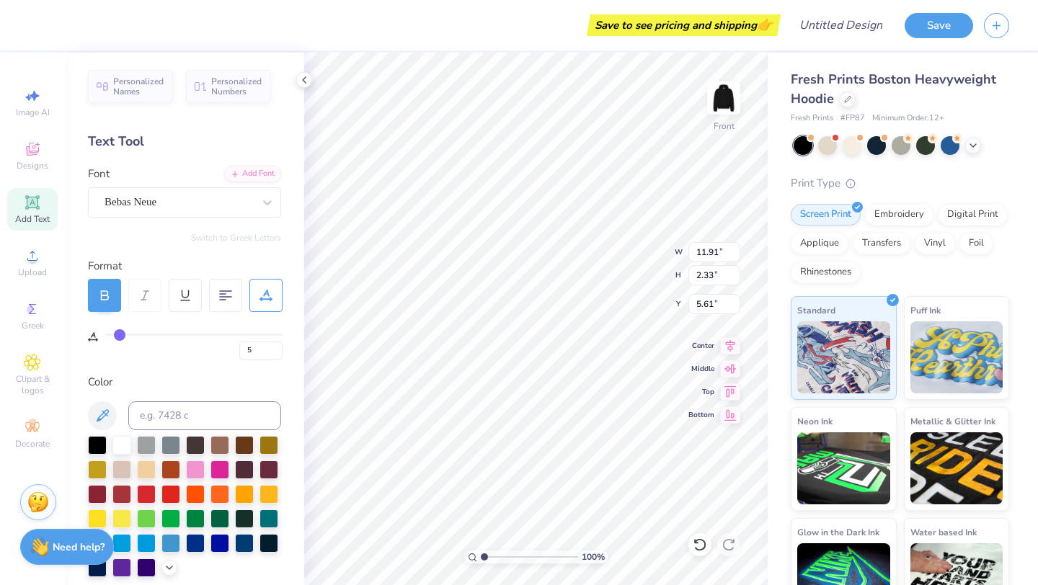
type input "6"
type input "7"
type input "8"
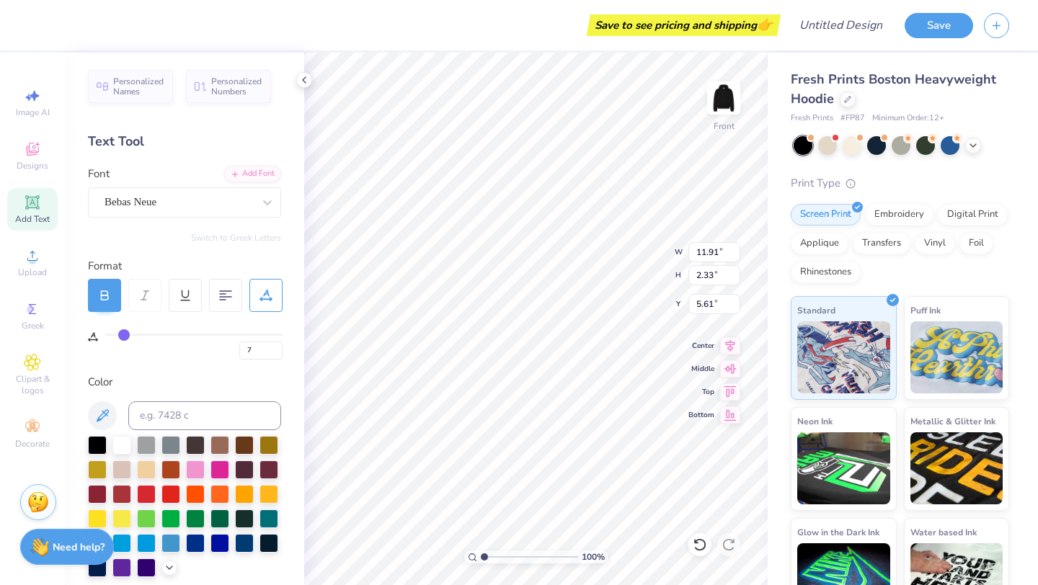
type input "8"
type input "9"
type input "10"
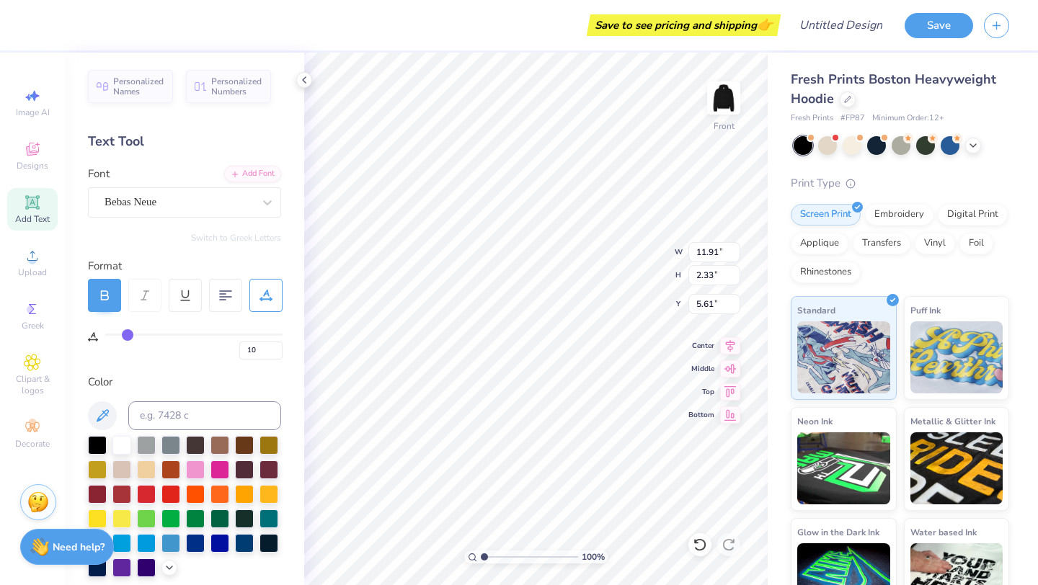
type input "11"
type input "12"
type input "13"
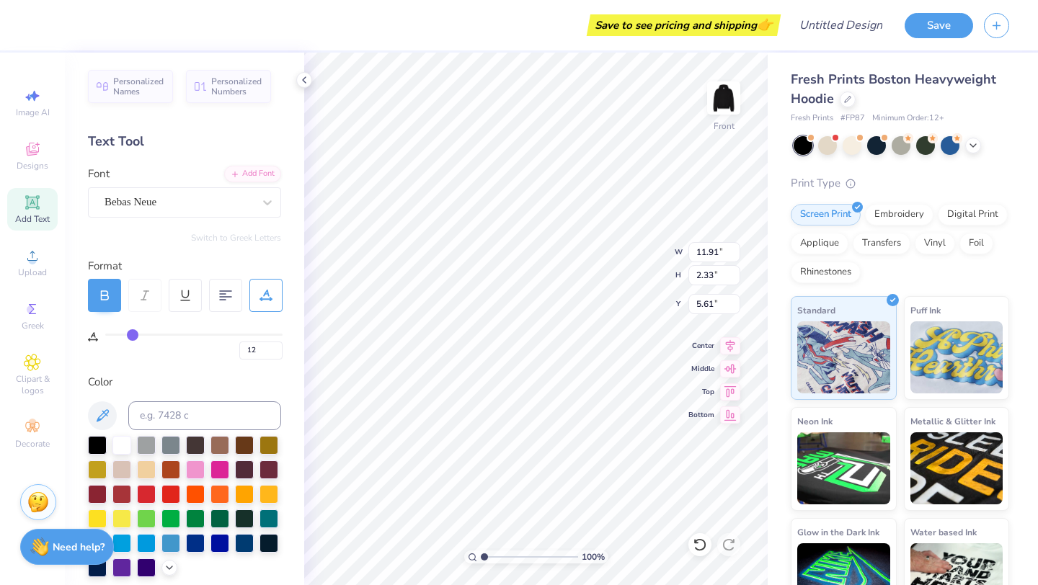
type input "13"
type input "14"
type input "15"
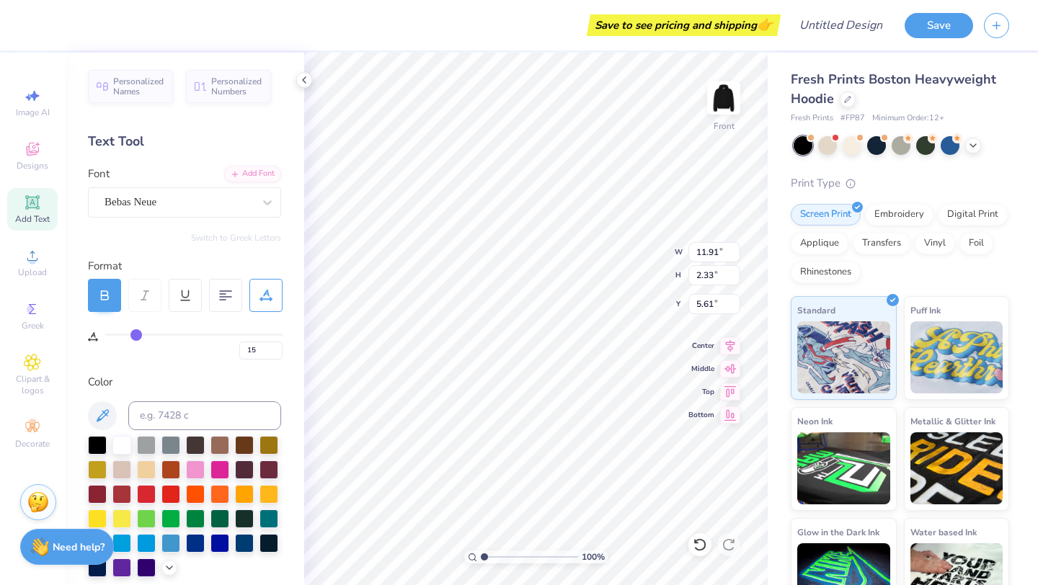
type input "16"
type input "17"
type input "18"
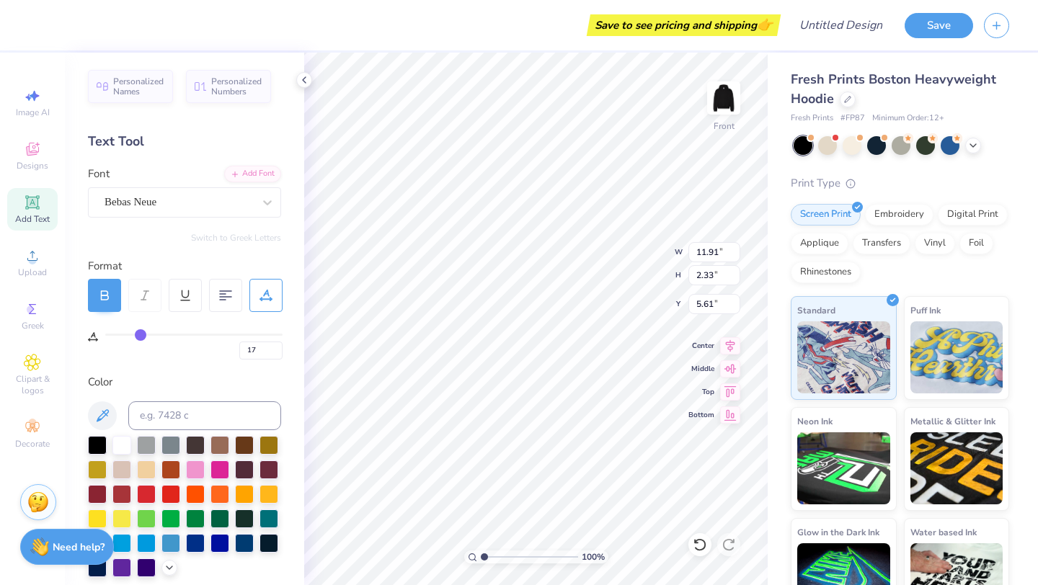
type input "18"
type input "19"
type input "20"
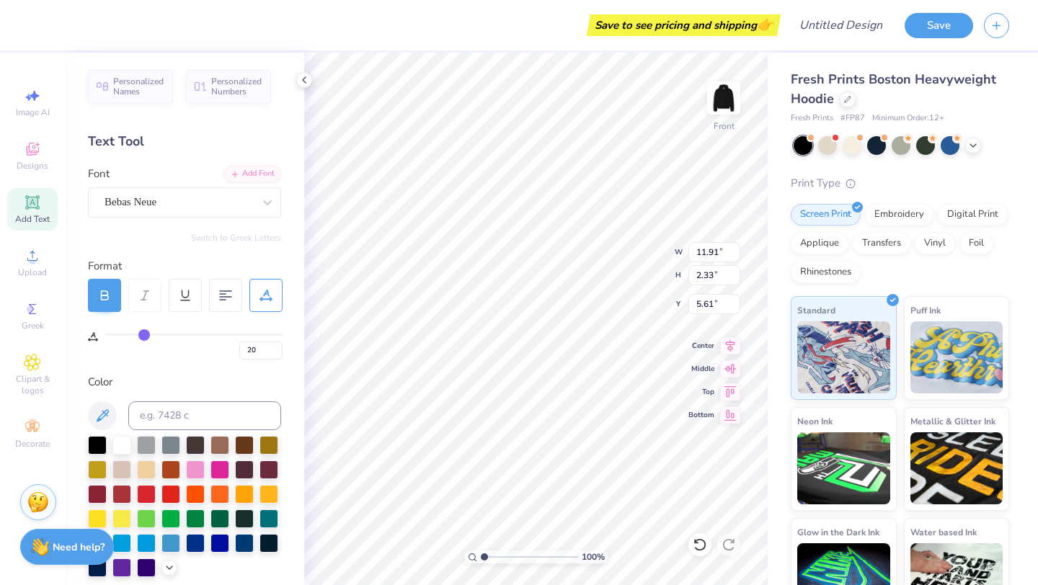
type input "22"
type input "23"
type input "25"
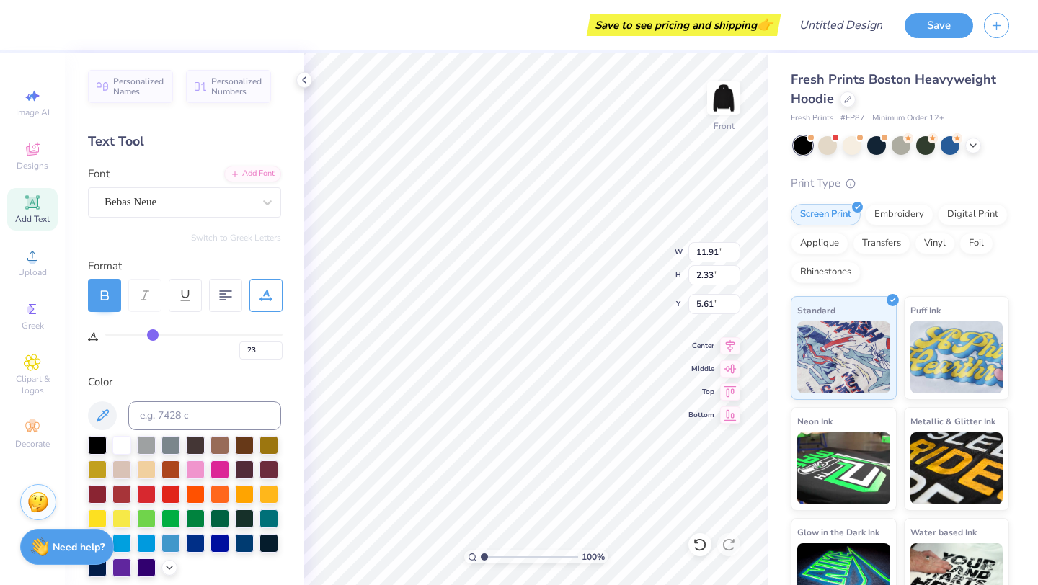
type input "25"
type input "27"
type input "28"
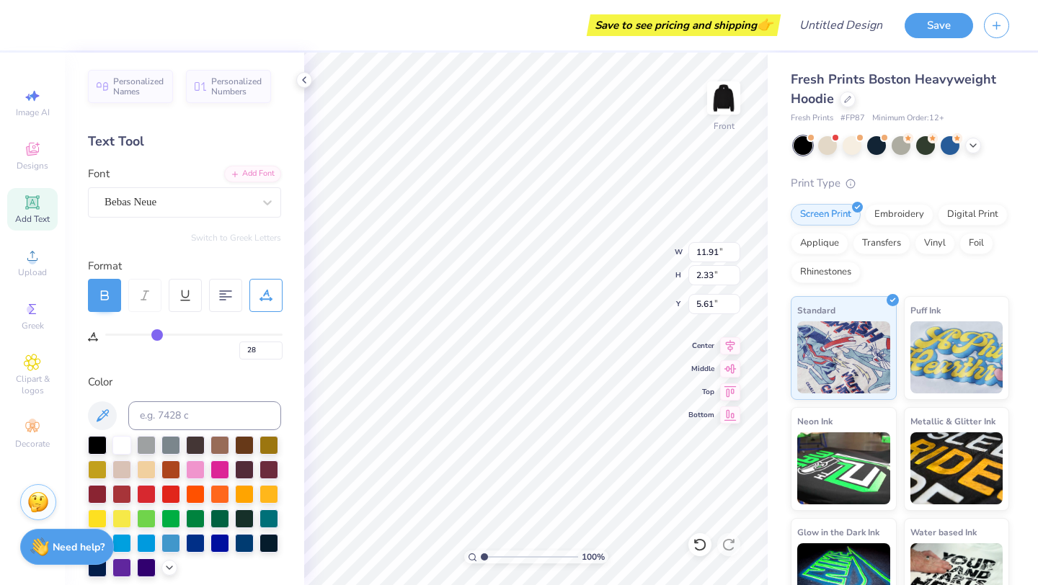
type input "29"
type input "30"
type input "31"
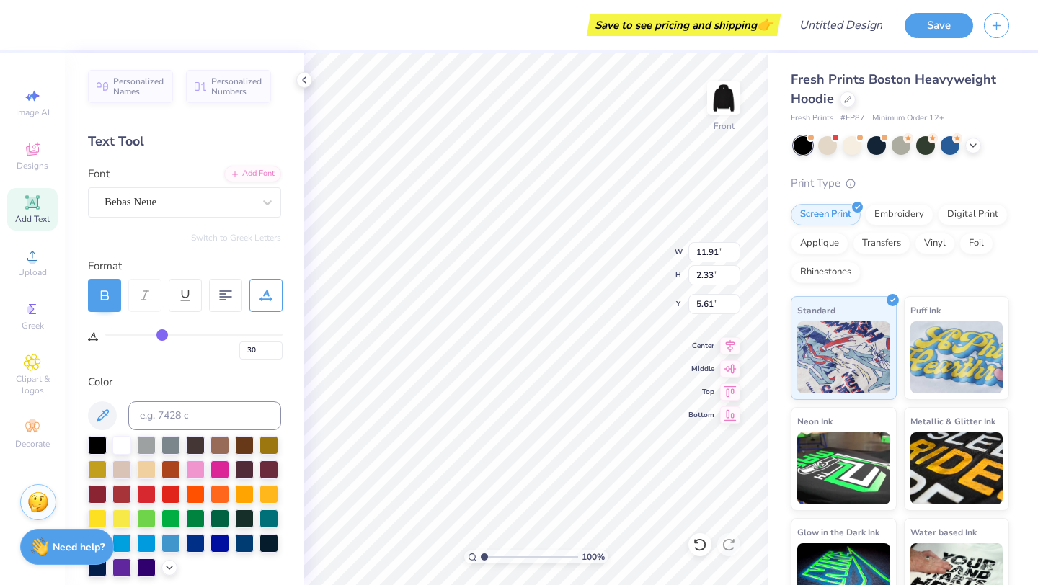
type input "31"
type input "32"
drag, startPoint x: 111, startPoint y: 332, endPoint x: 164, endPoint y: 329, distance: 52.7
click at [164, 334] on input "range" at bounding box center [193, 335] width 177 height 2
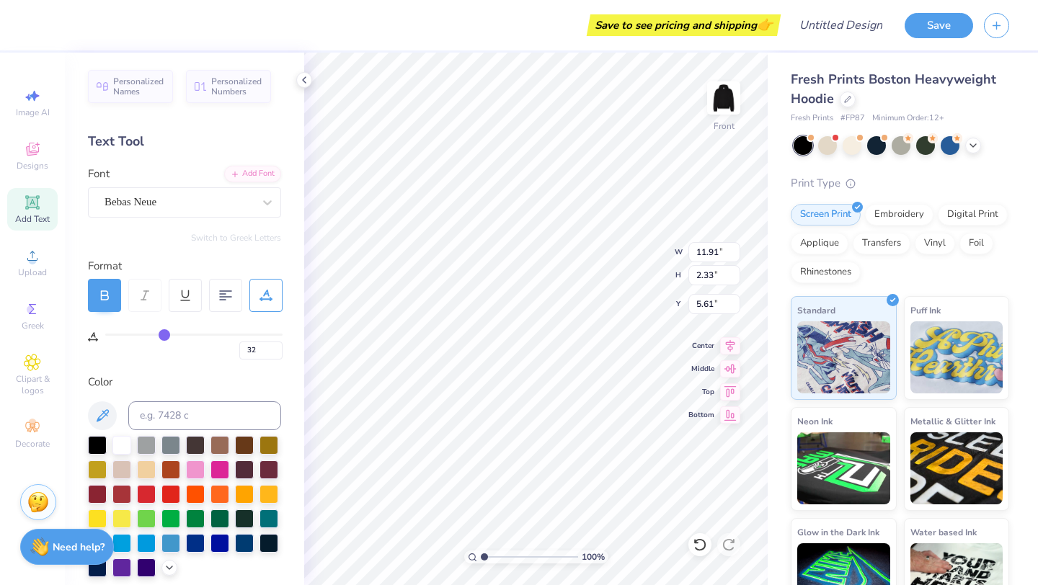
type input "33"
type input "35"
type input "38"
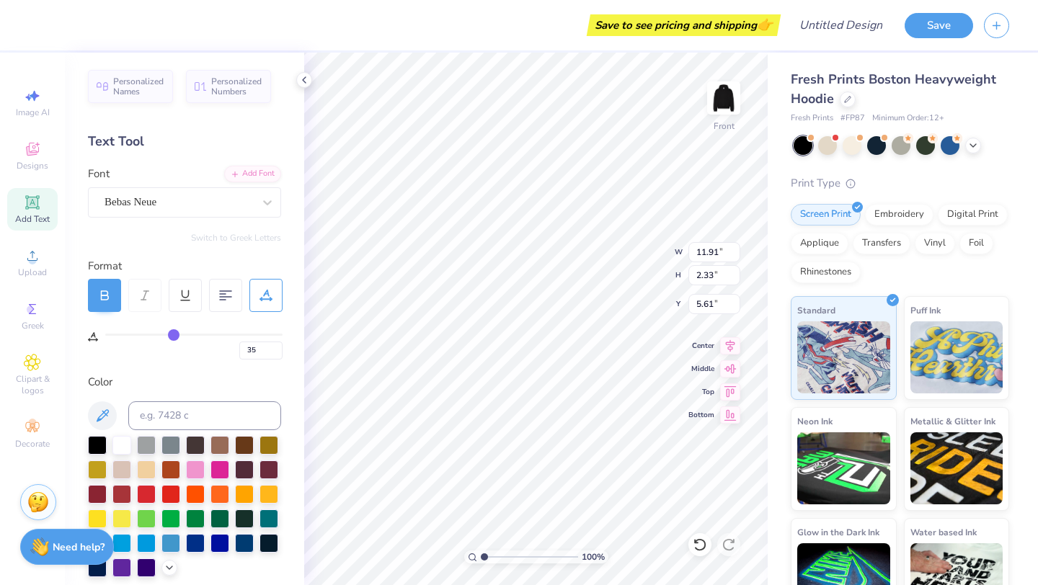
type input "38"
type input "42"
type input "44"
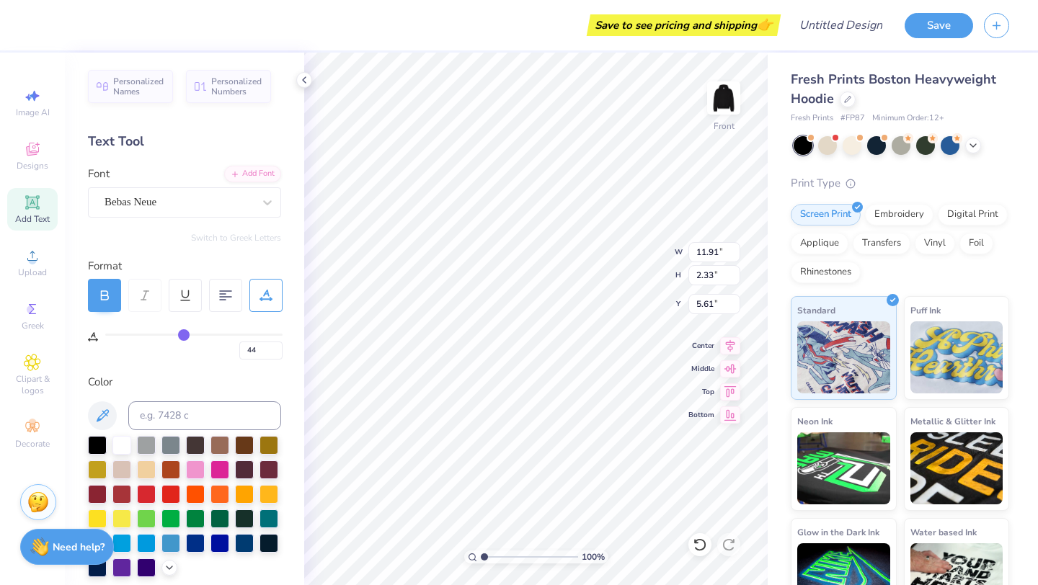
type input "45"
type input "48"
type input "49"
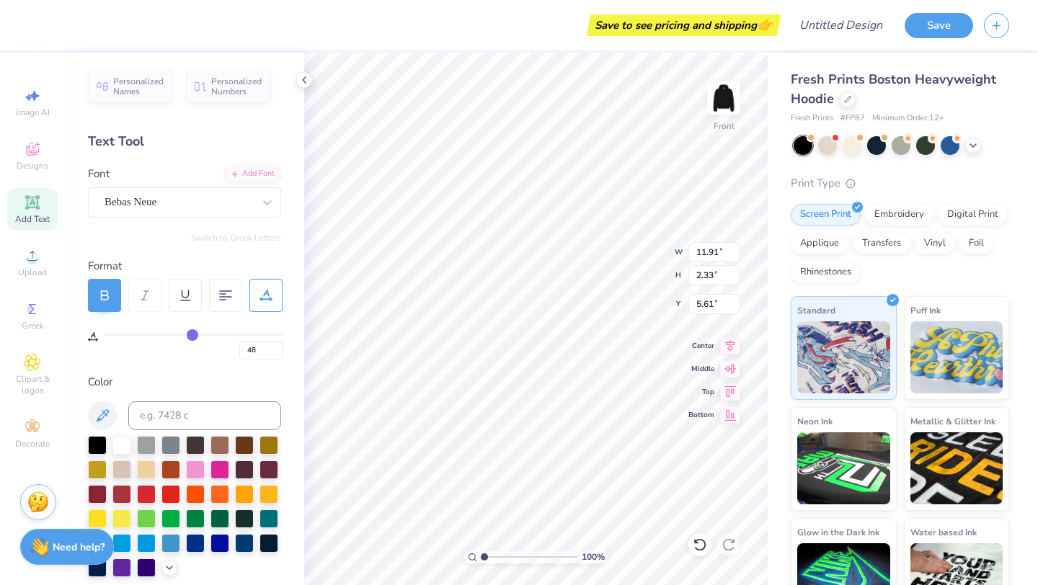
type input "49"
type input "50"
type input "49"
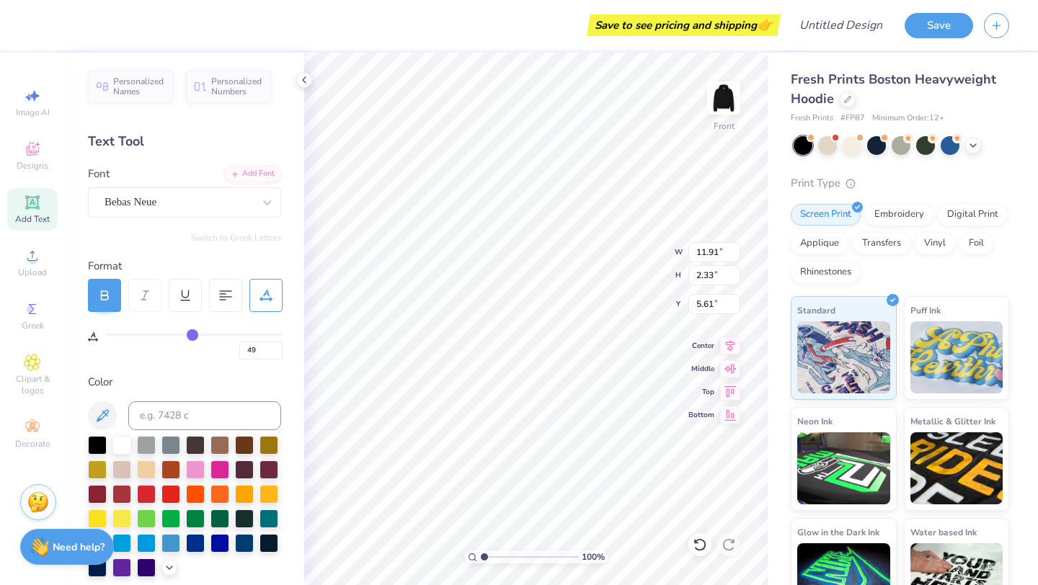
type input "48"
type input "47"
type input "45"
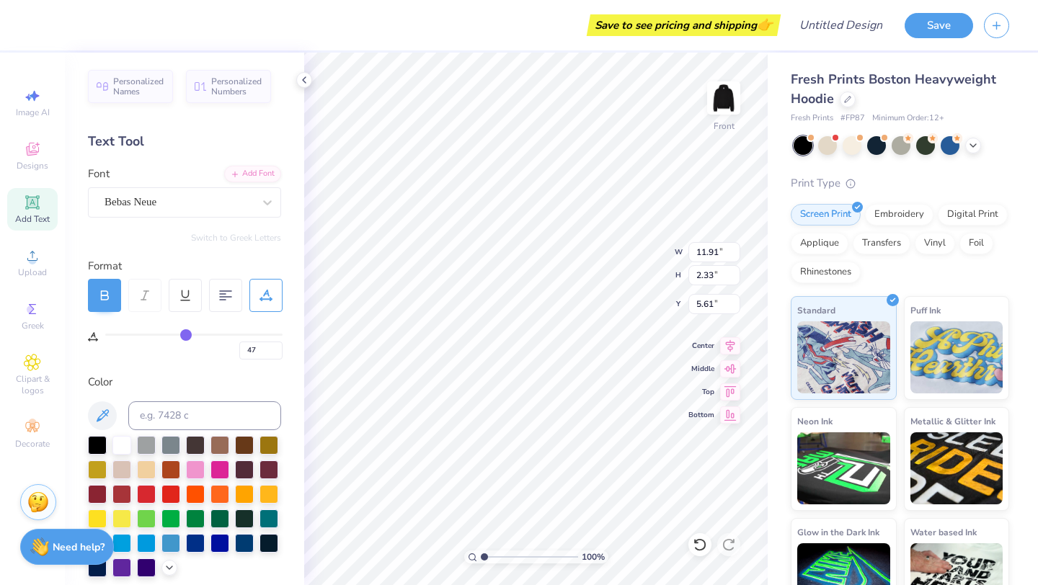
type input "45"
type input "44"
type input "42"
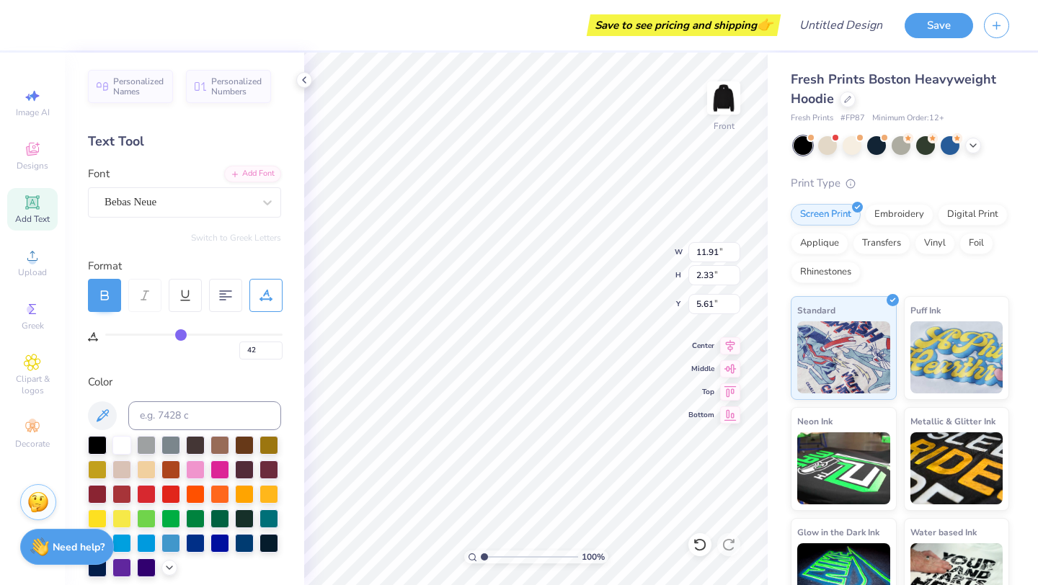
type input "41"
type input "39"
type input "38"
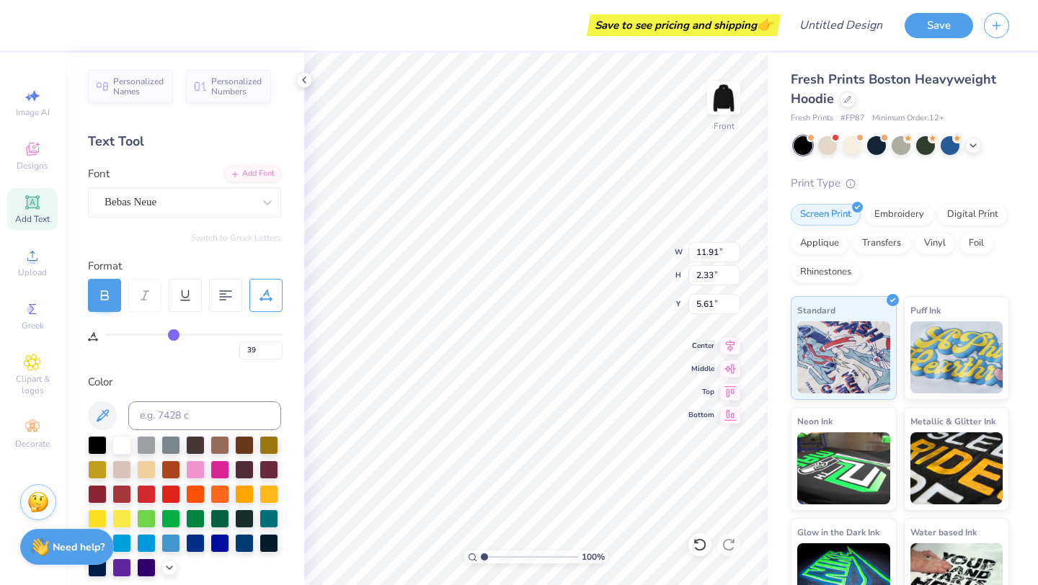
type input "38"
type input "36"
type input "35"
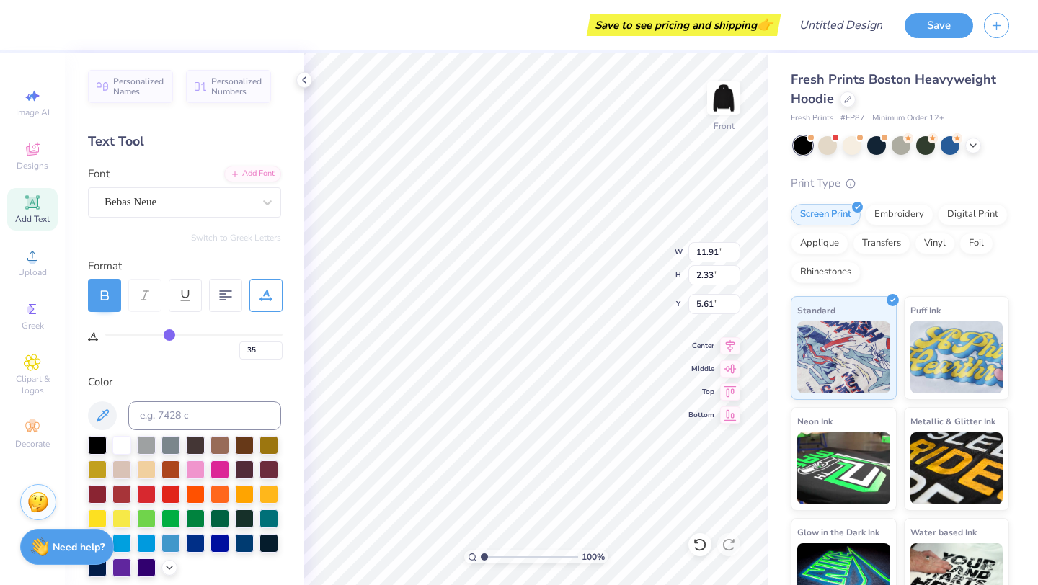
type input "34"
type input "33"
type input "32"
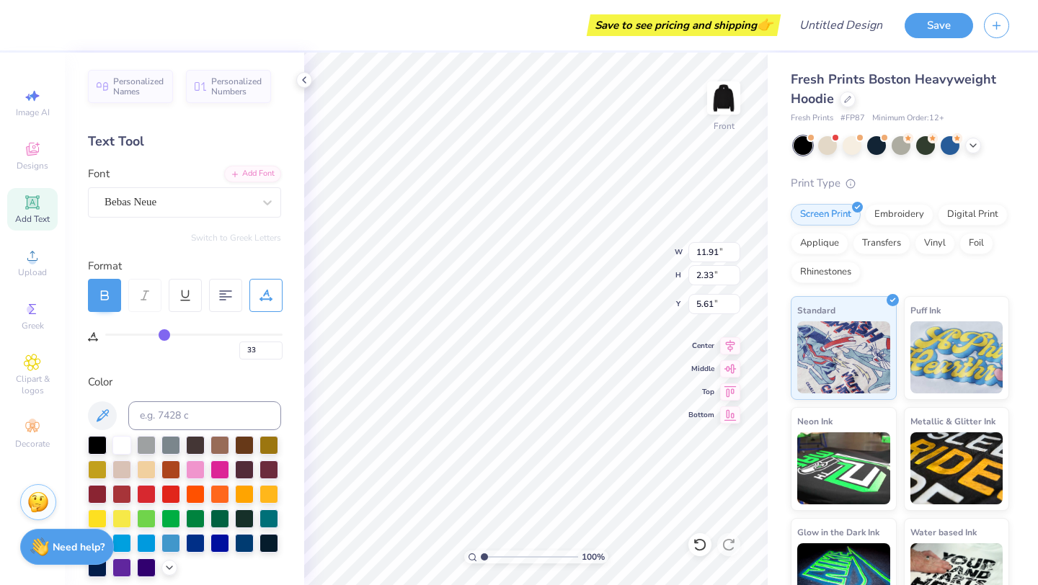
type input "32"
type input "31"
type input "30"
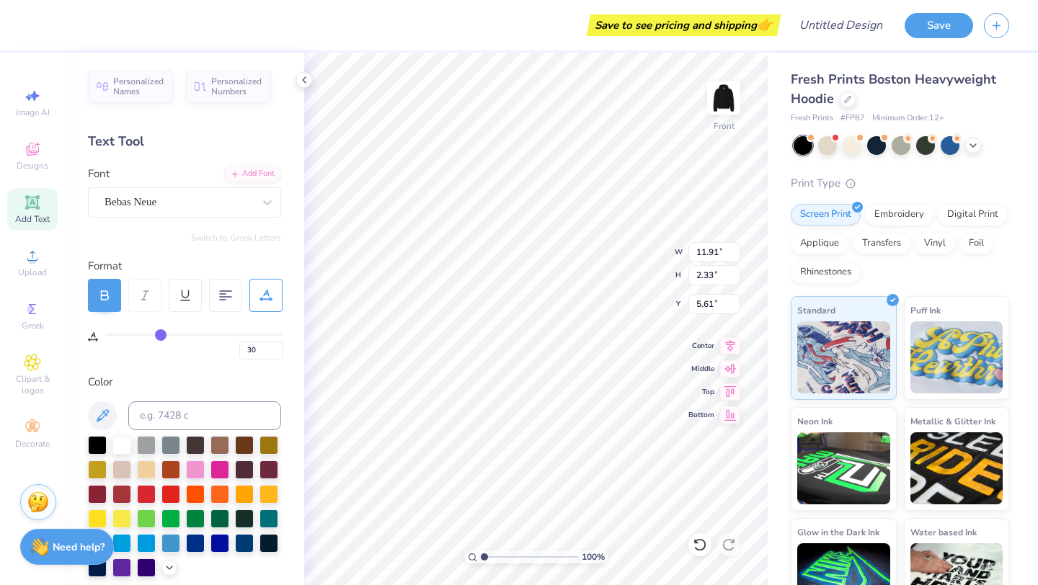
type input "29"
type input "28"
type input "27"
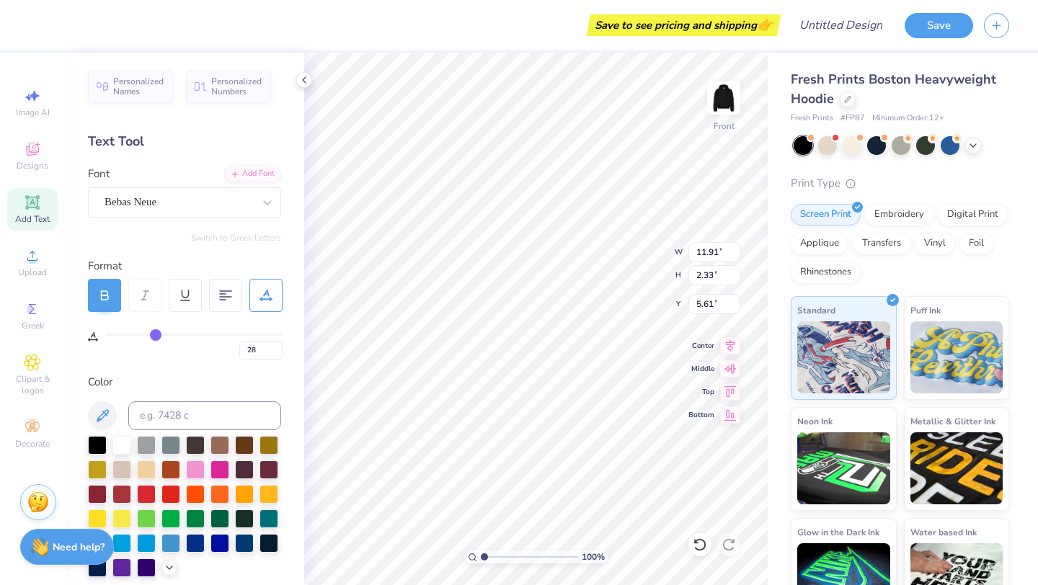
type input "27"
drag, startPoint x: 164, startPoint y: 329, endPoint x: 155, endPoint y: 333, distance: 9.4
click at [155, 334] on input "range" at bounding box center [193, 335] width 177 height 2
type input "26"
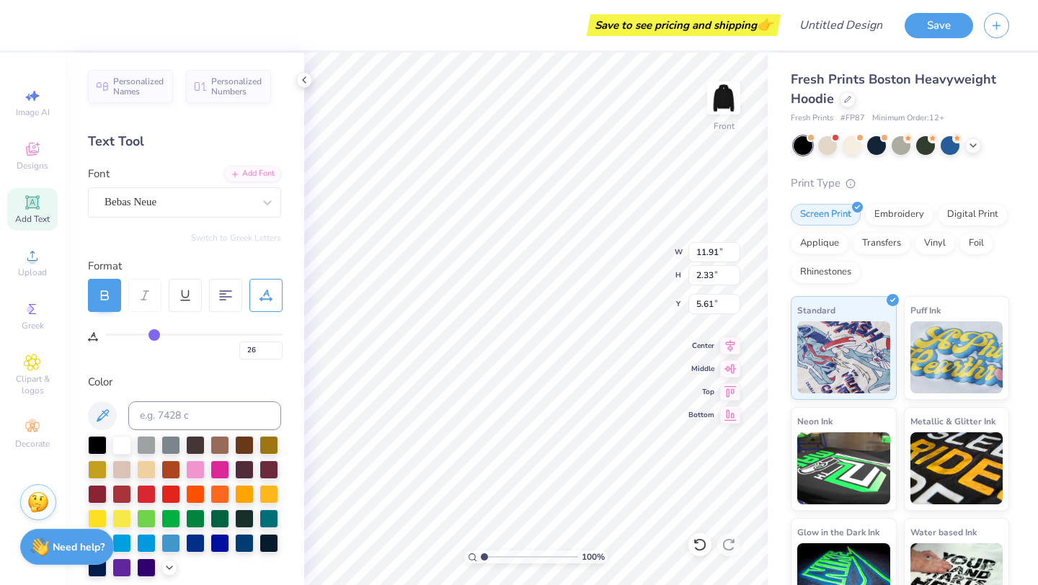
type input "25"
type input "24"
type input "23"
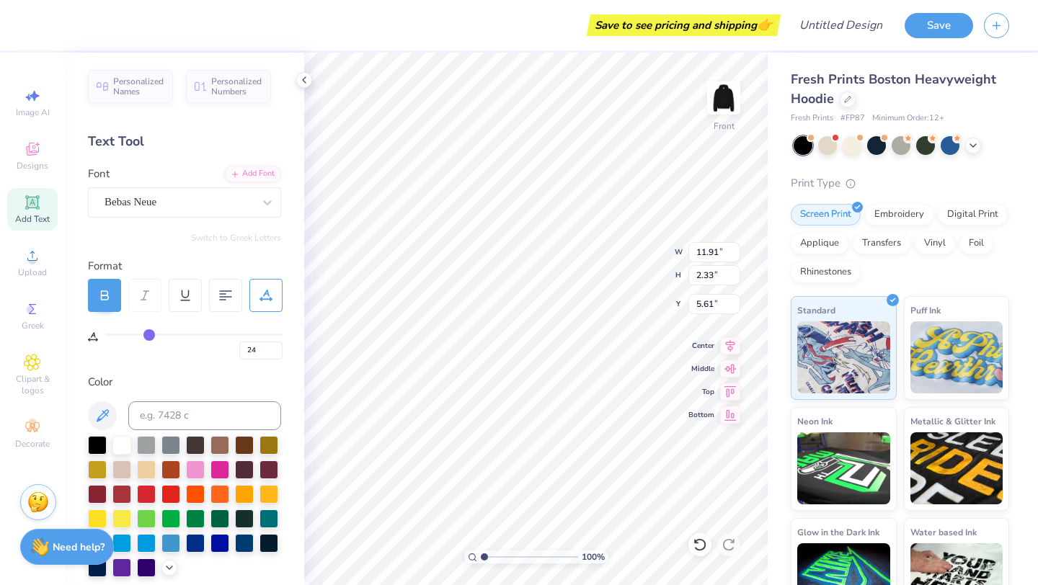
type input "23"
type input "22"
type input "21"
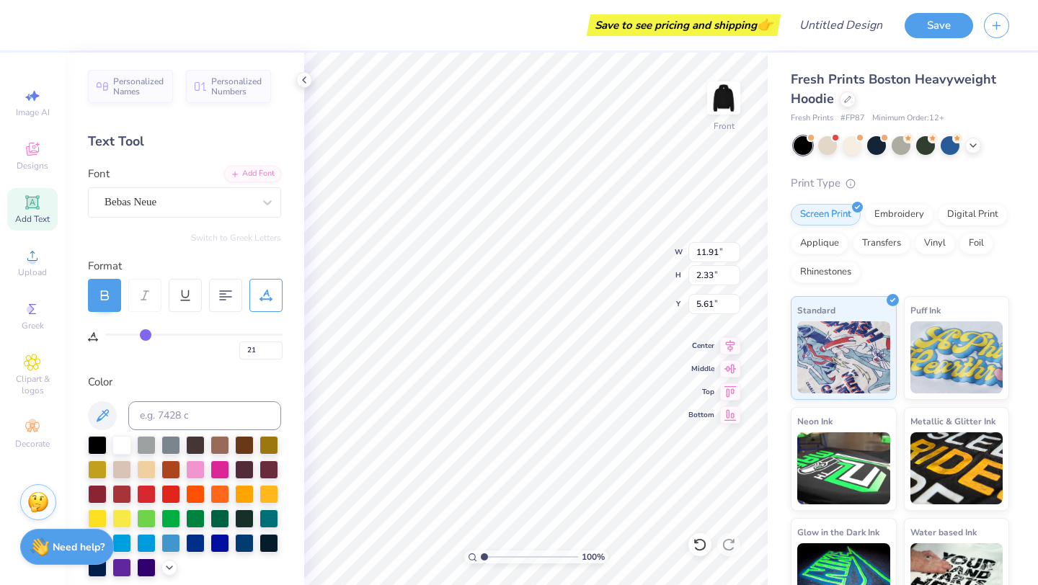
type input "20"
drag, startPoint x: 155, startPoint y: 333, endPoint x: 144, endPoint y: 332, distance: 10.8
click at [144, 334] on input "range" at bounding box center [193, 335] width 177 height 2
type input "19"
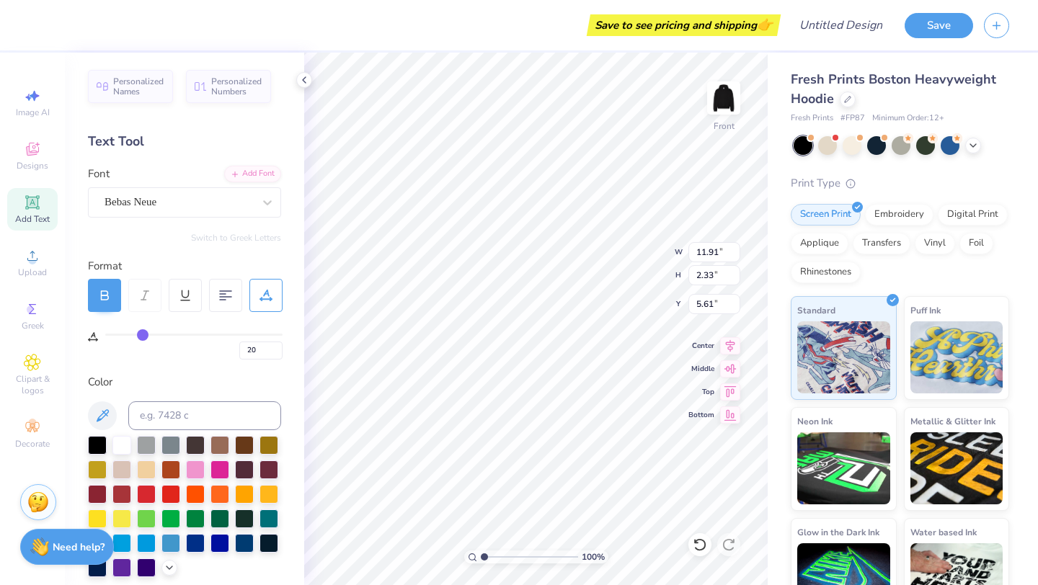
type input "19"
type input "18"
type input "17"
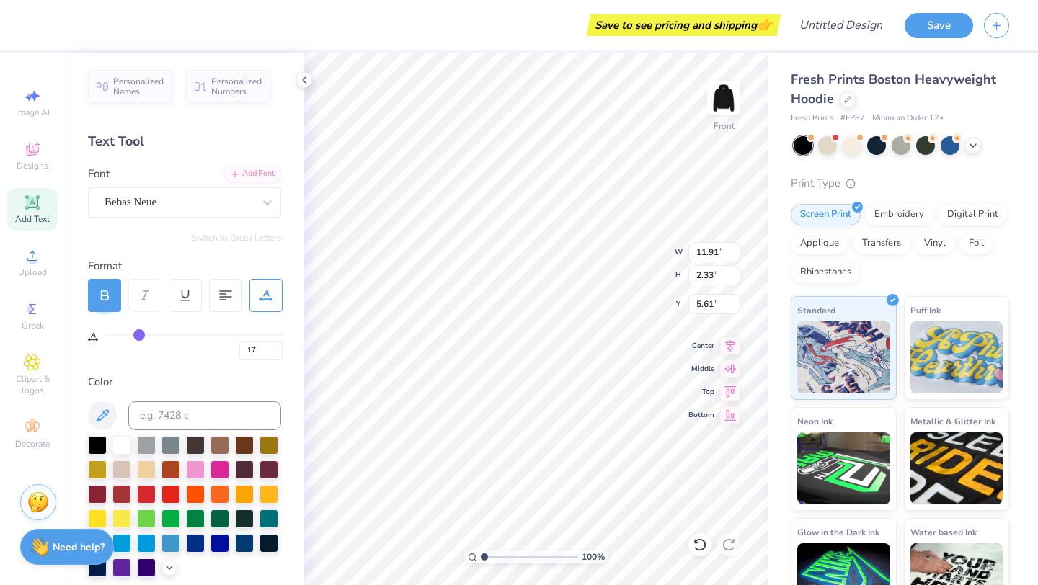
type input "16"
type input "15"
drag, startPoint x: 144, startPoint y: 332, endPoint x: 135, endPoint y: 331, distance: 9.4
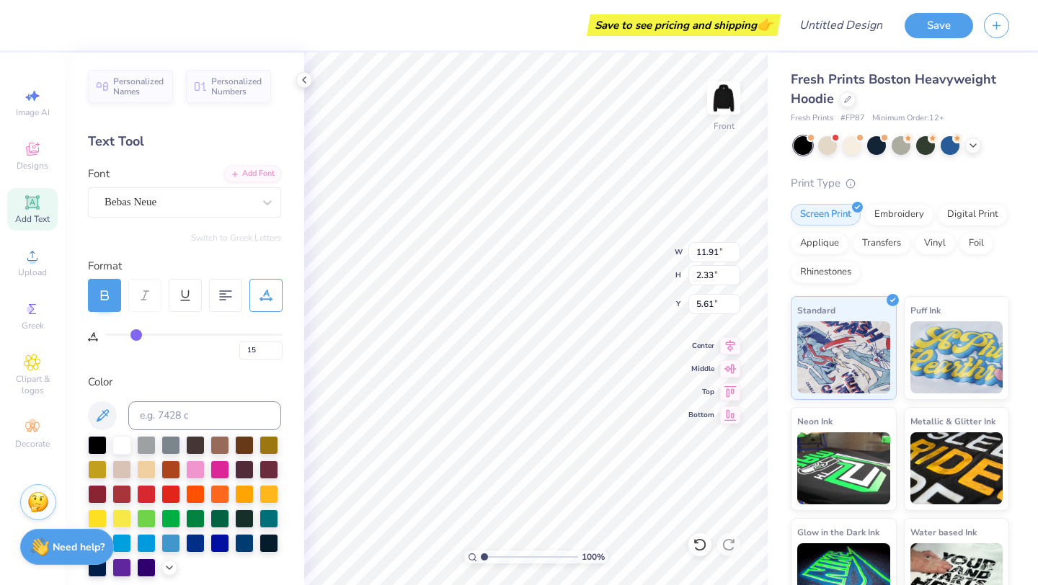
click at [135, 334] on input "range" at bounding box center [193, 335] width 177 height 2
type input "14"
type input "13"
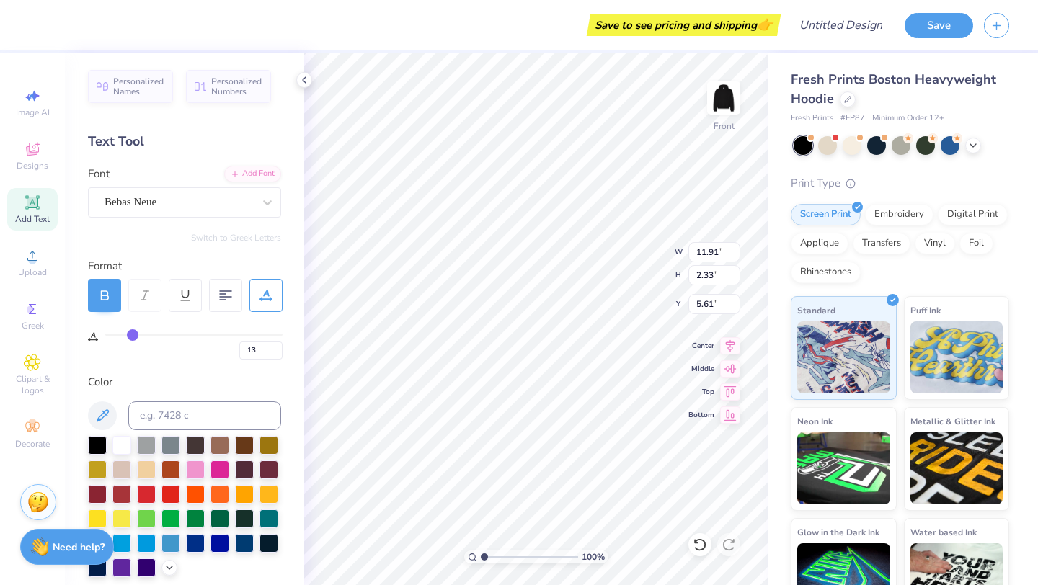
type input "12"
type input "11"
type input "10"
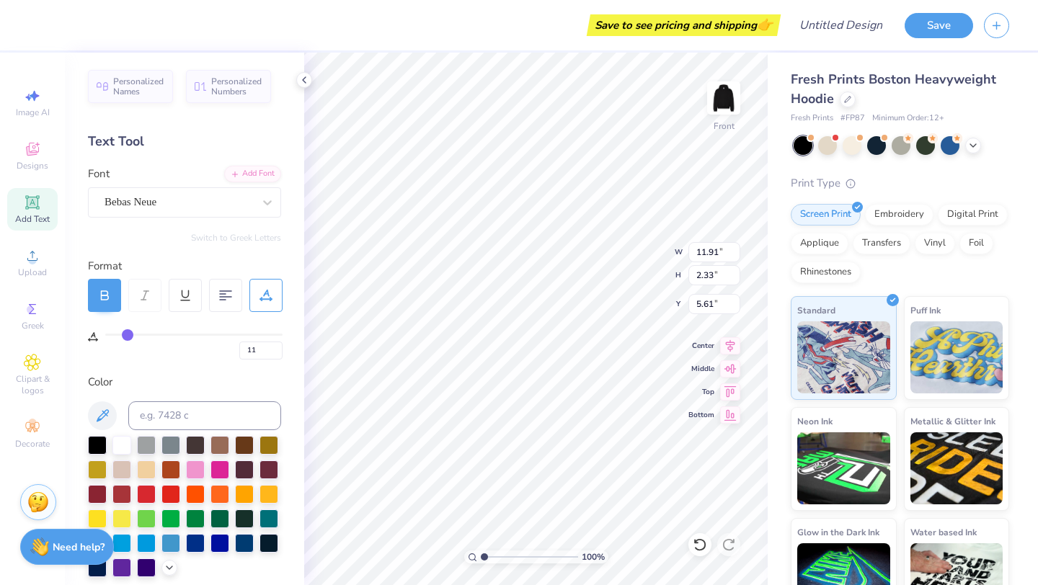
type input "10"
type input "9"
type input "8"
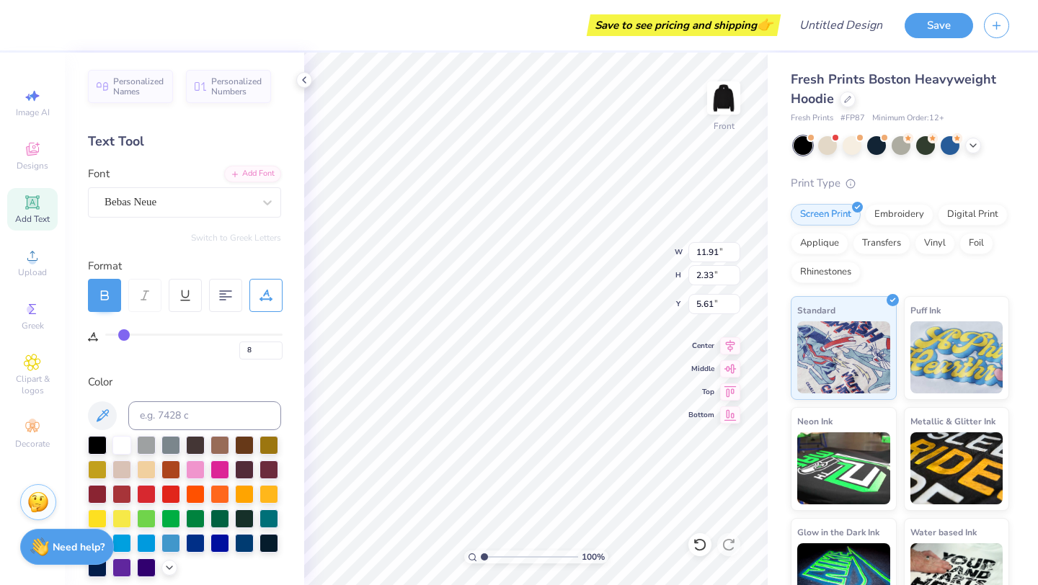
drag, startPoint x: 135, startPoint y: 331, endPoint x: 124, endPoint y: 331, distance: 10.8
click at [124, 334] on input "range" at bounding box center [193, 335] width 177 height 2
type input "7"
drag, startPoint x: 123, startPoint y: 331, endPoint x: 98, endPoint y: 331, distance: 25.2
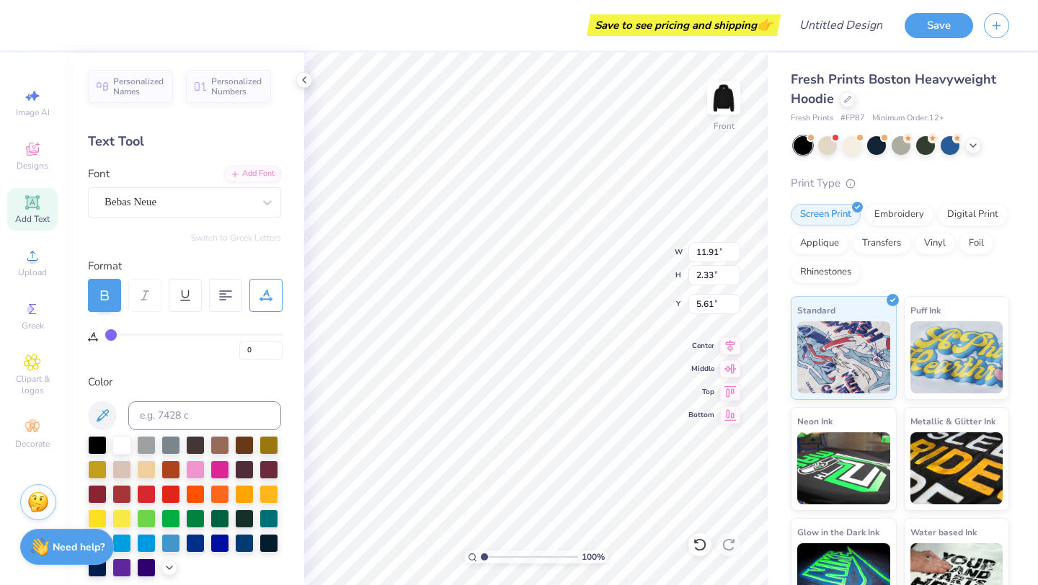
click at [98, 331] on div "0" at bounding box center [185, 336] width 195 height 48
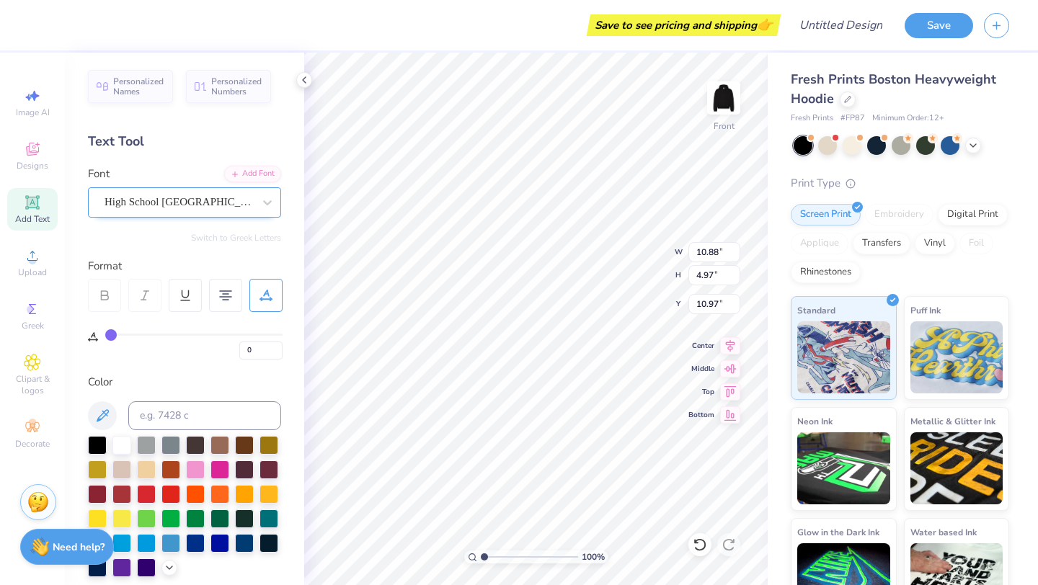
click at [204, 197] on div "High School [GEOGRAPHIC_DATA] Sans" at bounding box center [178, 202] width 151 height 22
click at [241, 210] on div at bounding box center [178, 201] width 148 height 19
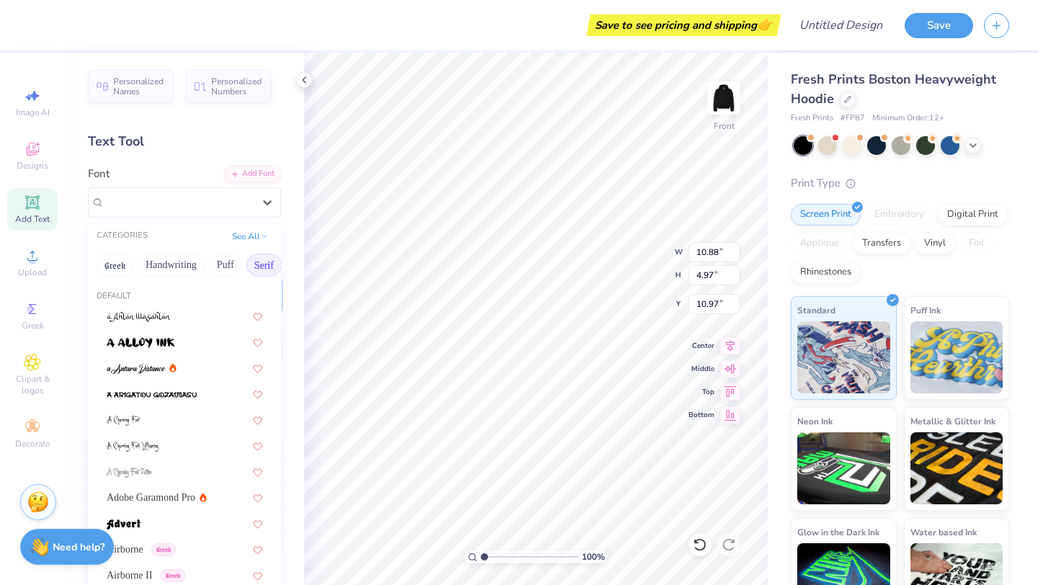
click at [268, 265] on button "Serif" at bounding box center [263, 265] width 35 height 23
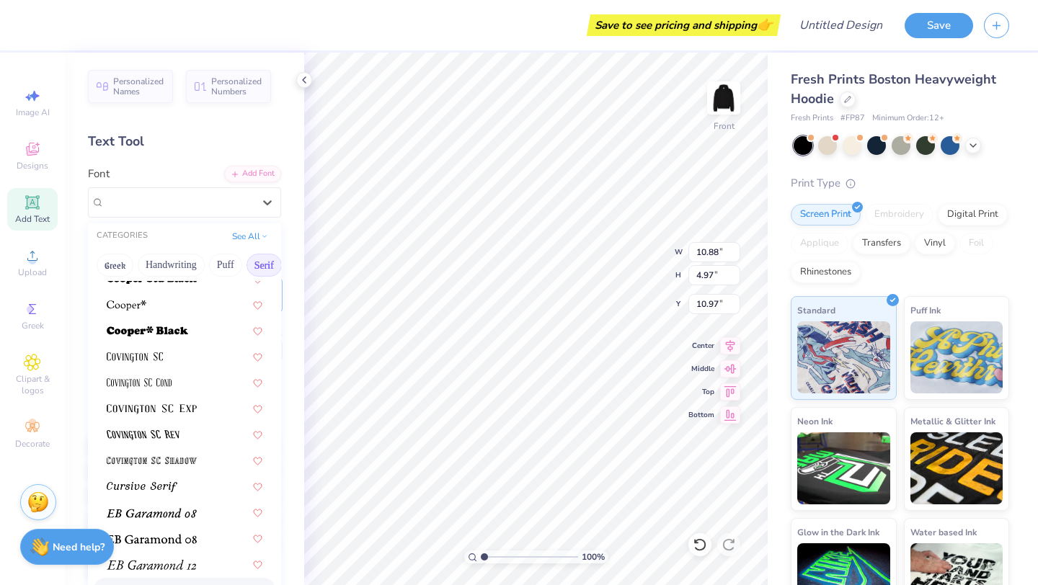
scroll to position [540, 0]
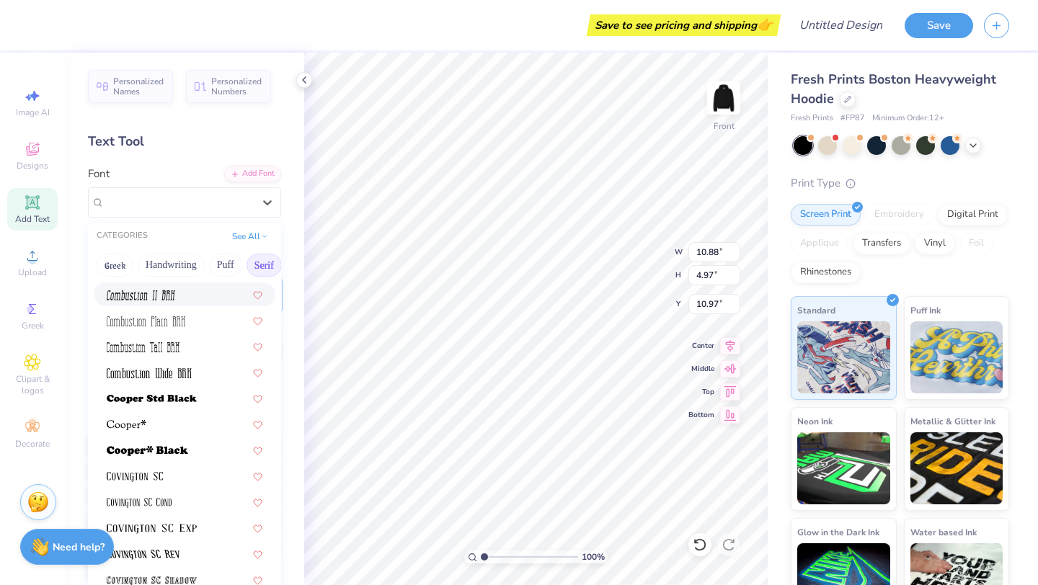
click at [263, 259] on button "Serif" at bounding box center [263, 265] width 35 height 23
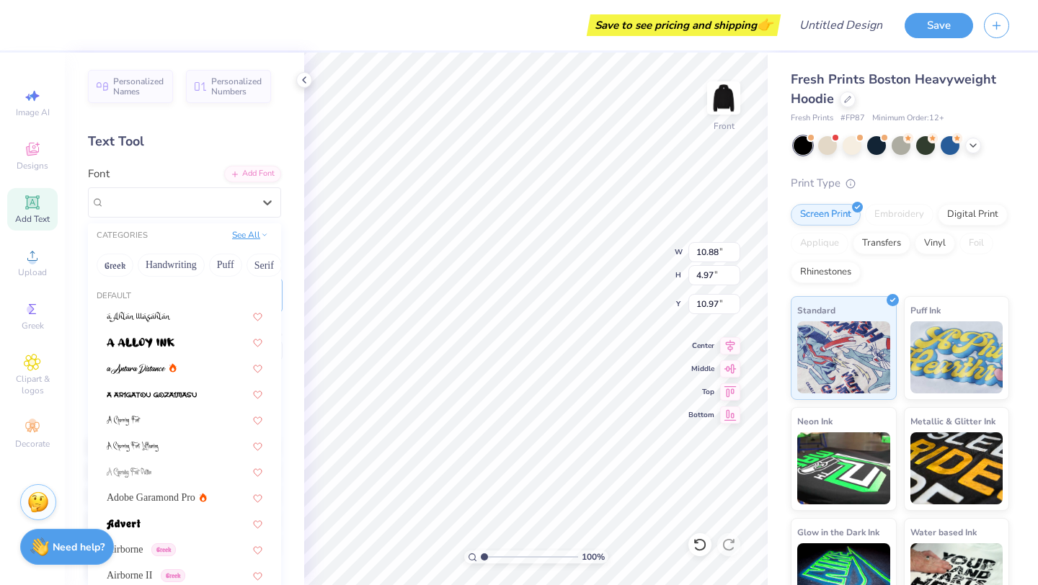
click at [259, 229] on button "See All" at bounding box center [250, 235] width 45 height 14
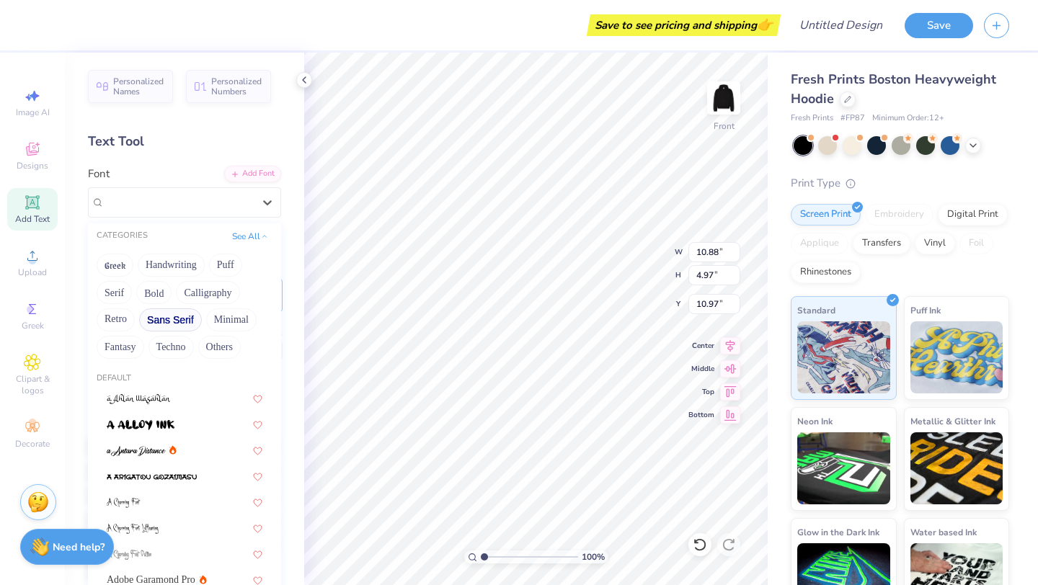
click at [173, 324] on button "Sans Serif" at bounding box center [170, 319] width 63 height 23
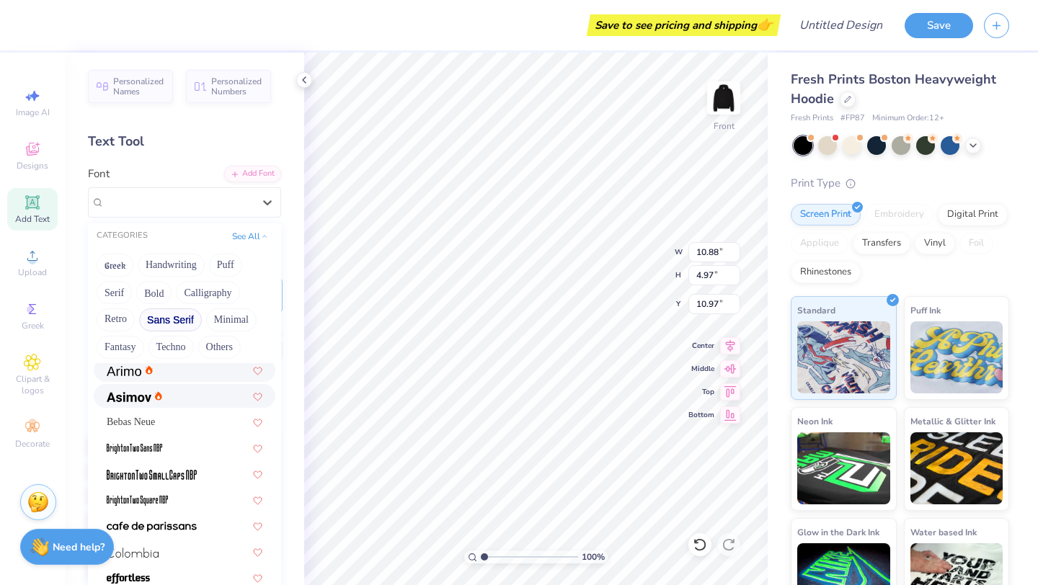
scroll to position [14, 0]
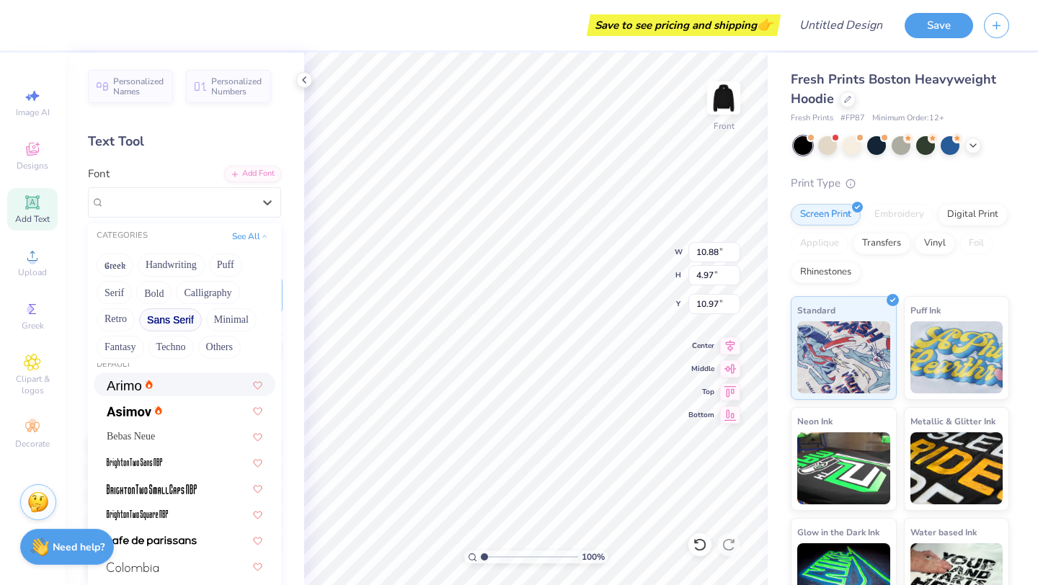
click at [152, 391] on div at bounding box center [185, 384] width 156 height 15
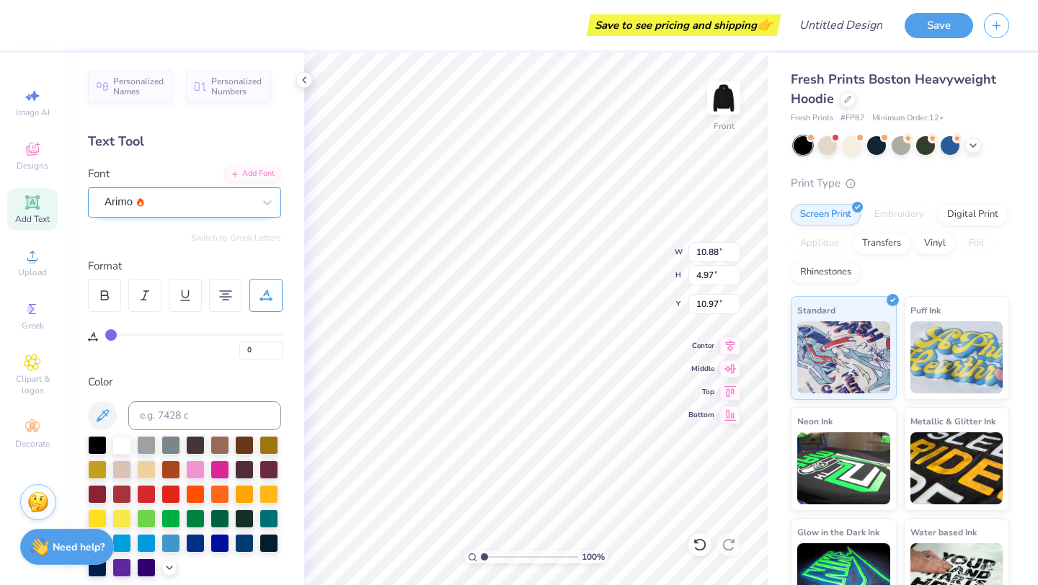
click at [199, 210] on div "Arimo" at bounding box center [178, 202] width 151 height 22
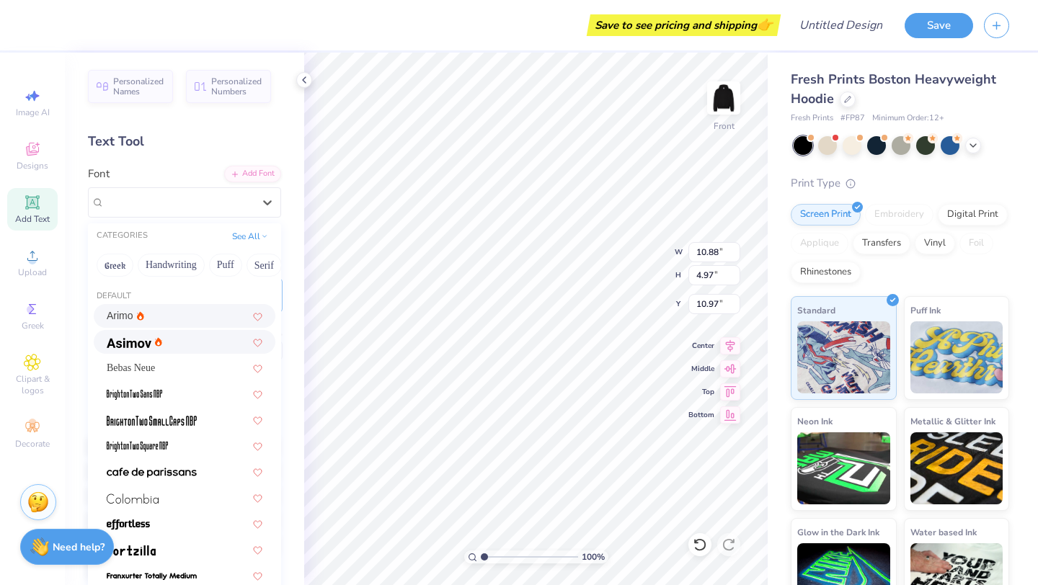
click at [156, 340] on icon at bounding box center [158, 341] width 7 height 9
click at [187, 205] on div "[PERSON_NAME]" at bounding box center [178, 202] width 151 height 22
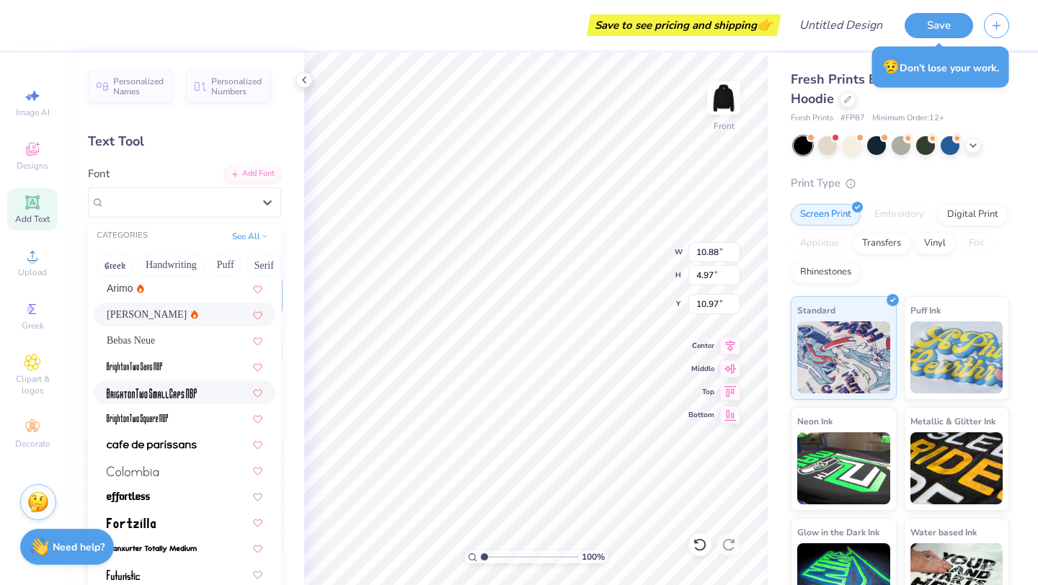
scroll to position [30, 0]
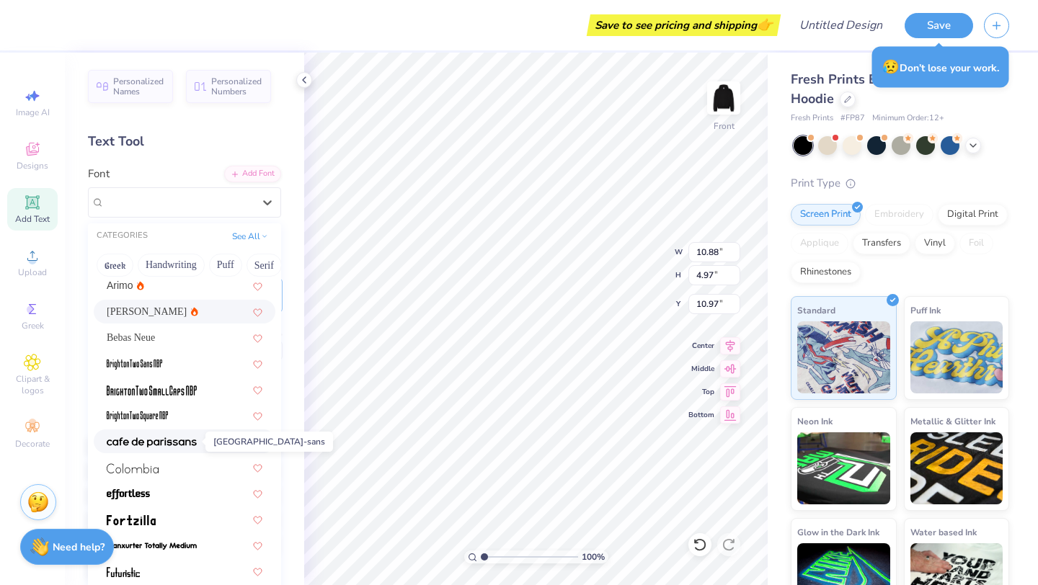
click at [155, 443] on img at bounding box center [152, 442] width 90 height 10
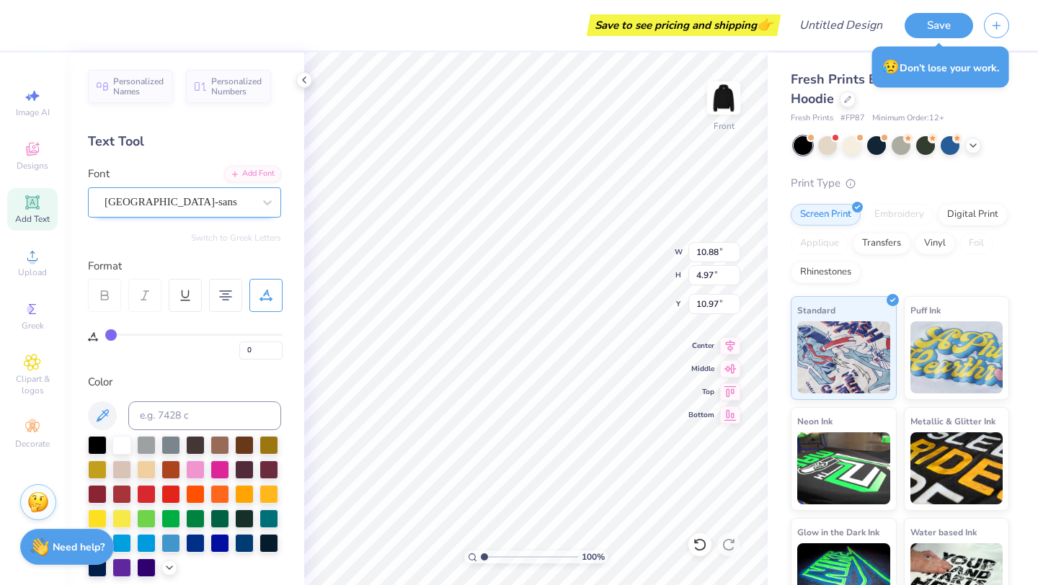
click at [182, 207] on div "[GEOGRAPHIC_DATA]-sans" at bounding box center [178, 202] width 151 height 22
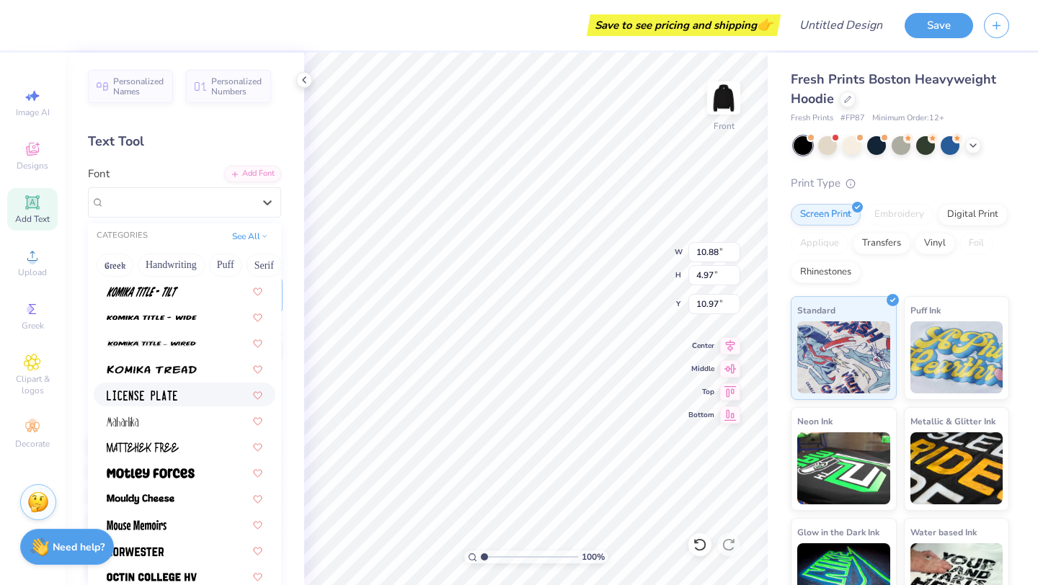
scroll to position [1074, 0]
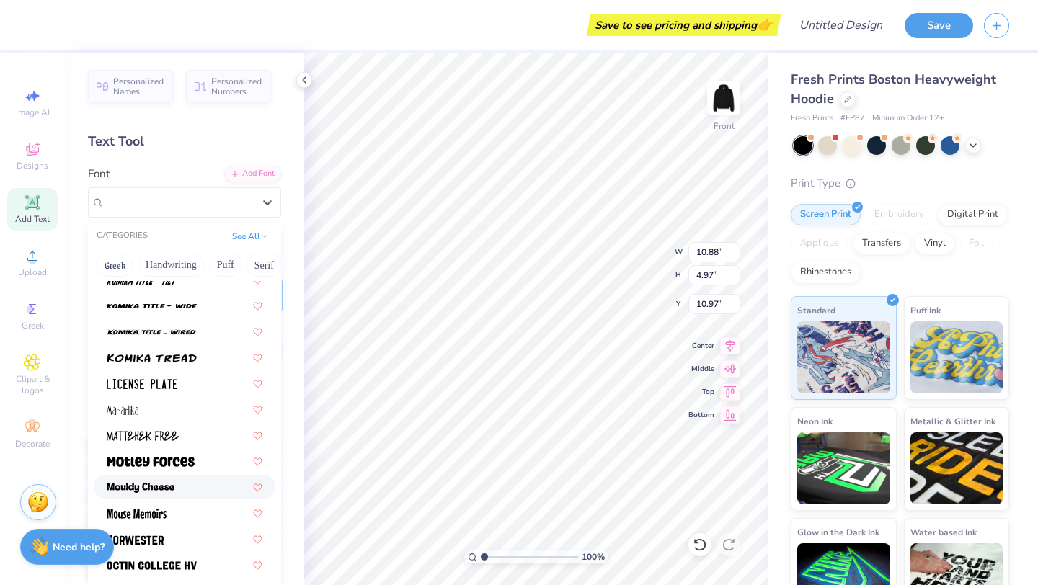
click at [186, 489] on div at bounding box center [185, 486] width 156 height 15
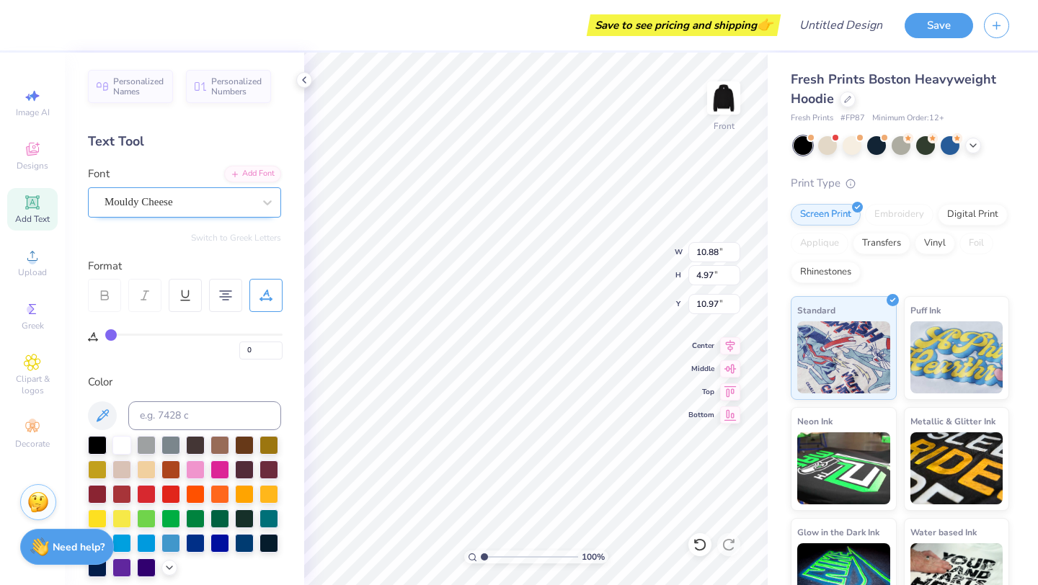
click at [192, 199] on div "Mouldy Cheese" at bounding box center [178, 202] width 151 height 22
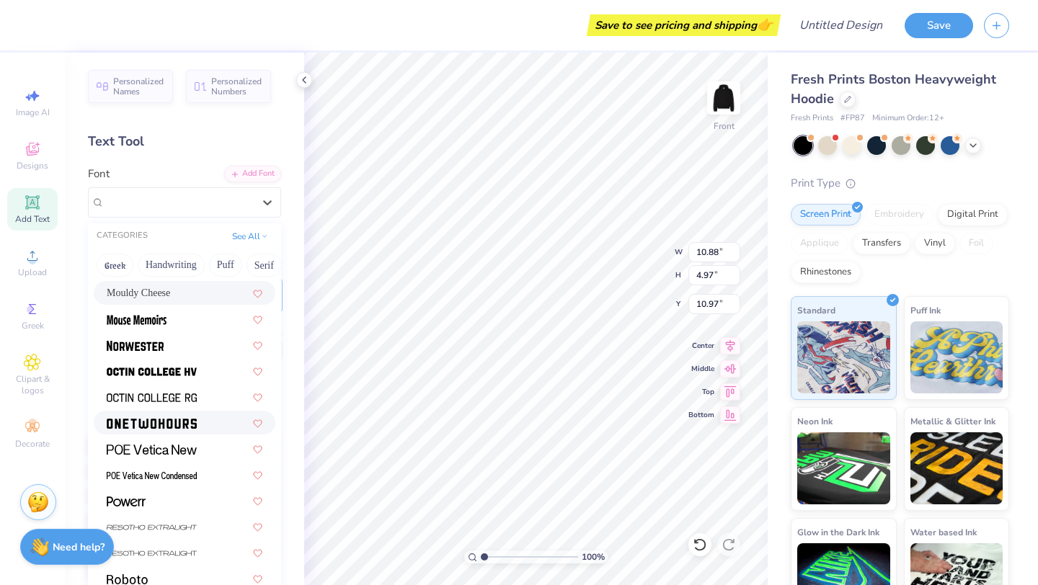
scroll to position [1265, 0]
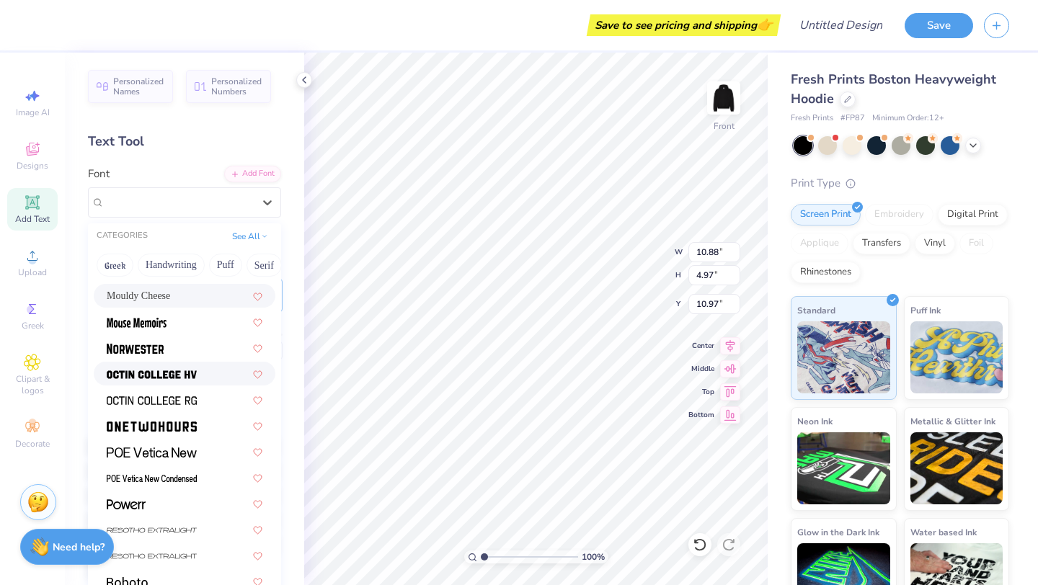
click at [179, 383] on div at bounding box center [185, 374] width 182 height 24
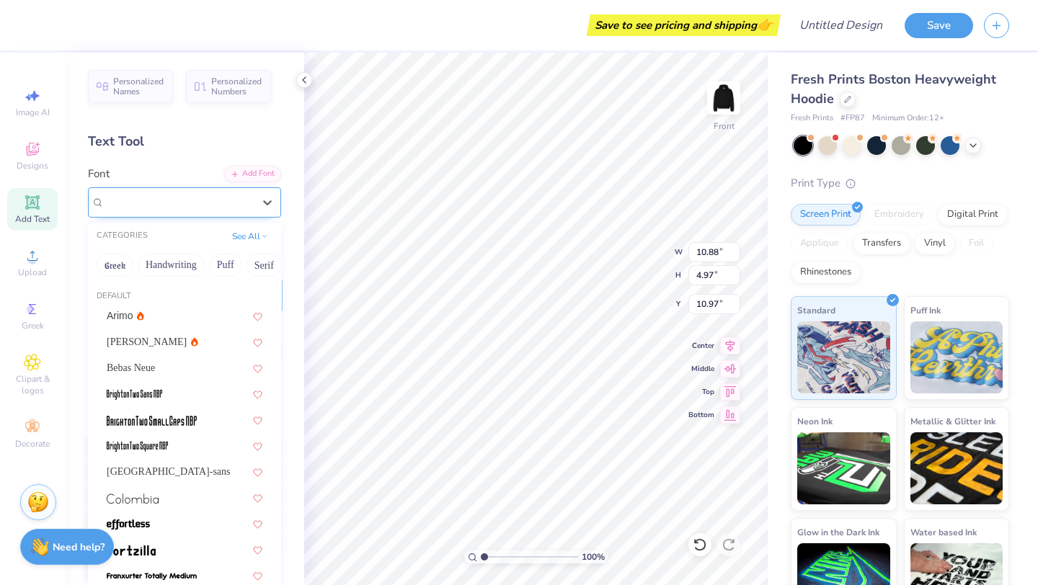
click at [204, 207] on div "Octin College Hv (Heavy)" at bounding box center [178, 202] width 151 height 22
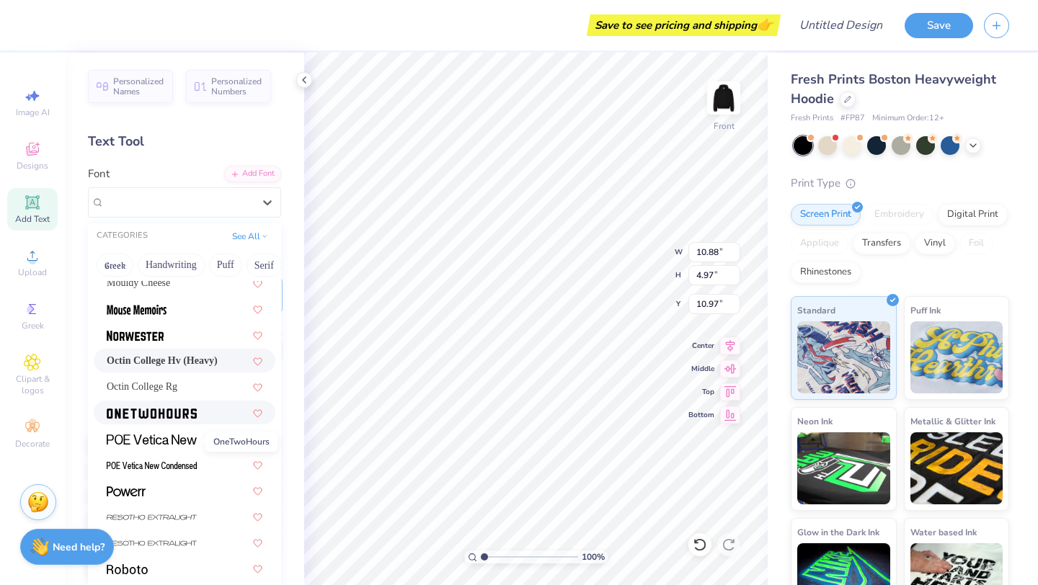
scroll to position [1284, 0]
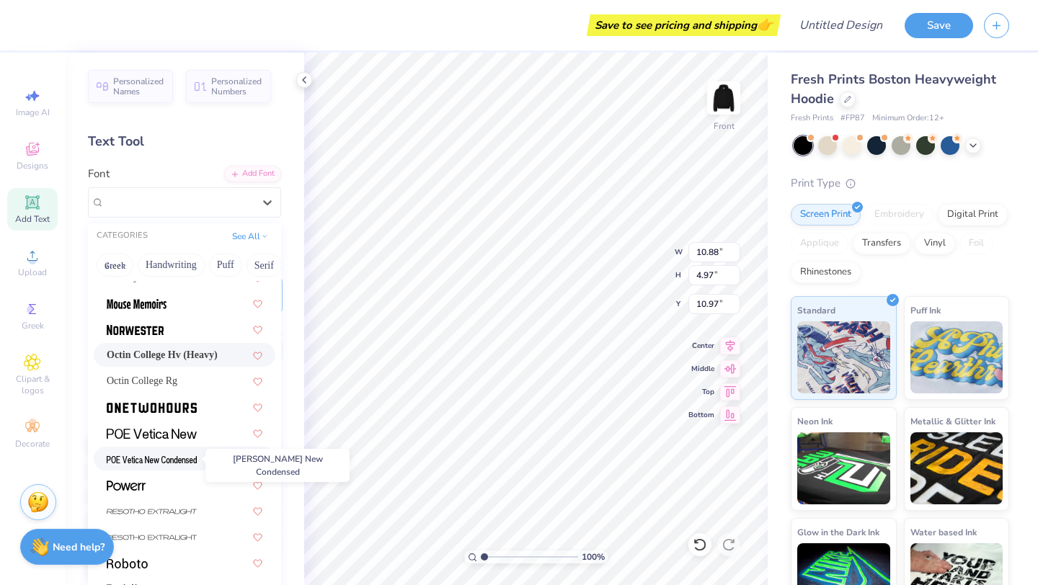
click at [164, 465] on span at bounding box center [152, 458] width 90 height 15
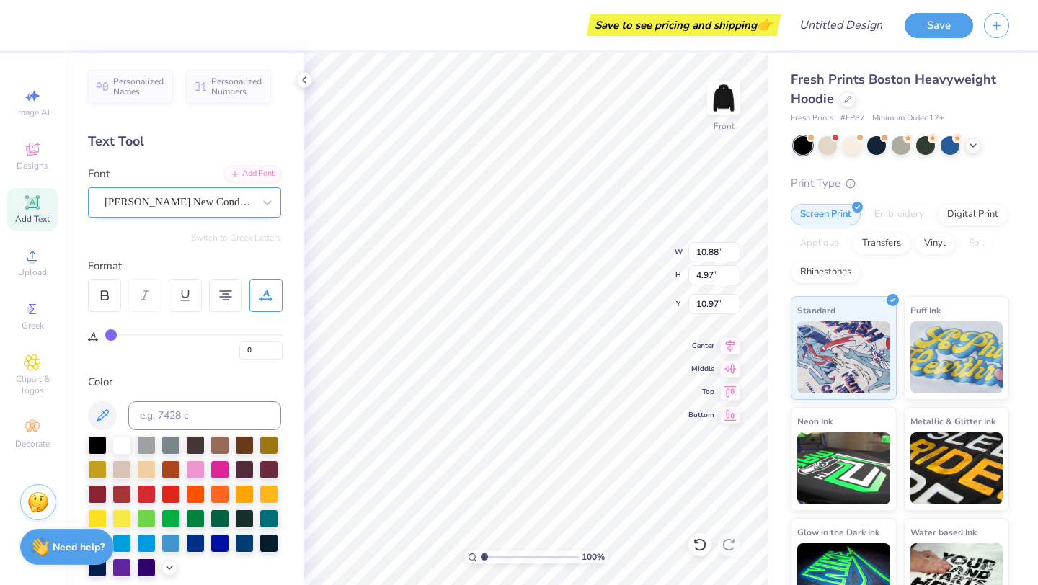
click at [174, 206] on div "[PERSON_NAME] New Condensed" at bounding box center [178, 202] width 151 height 22
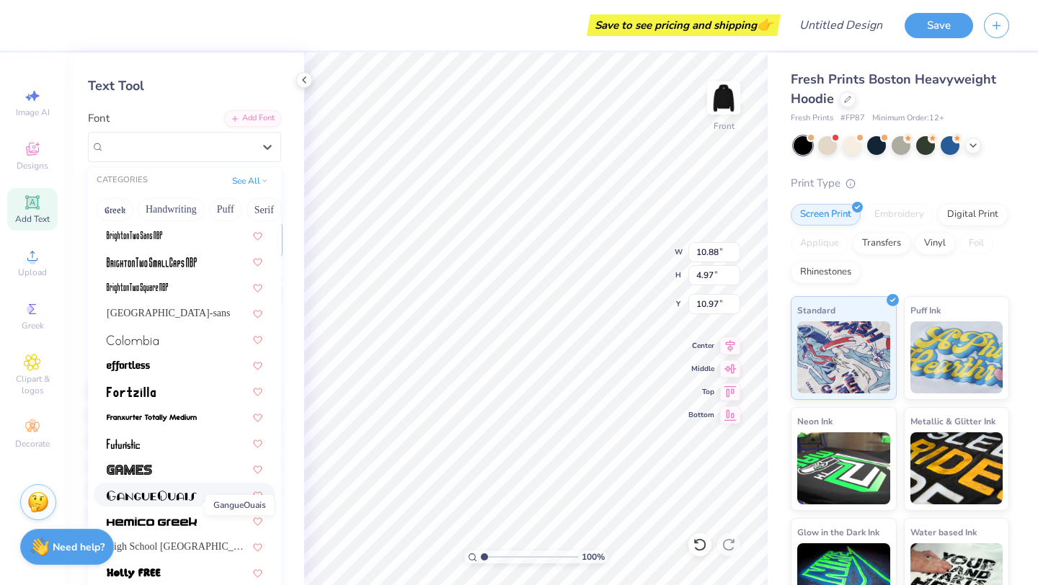
scroll to position [92, 0]
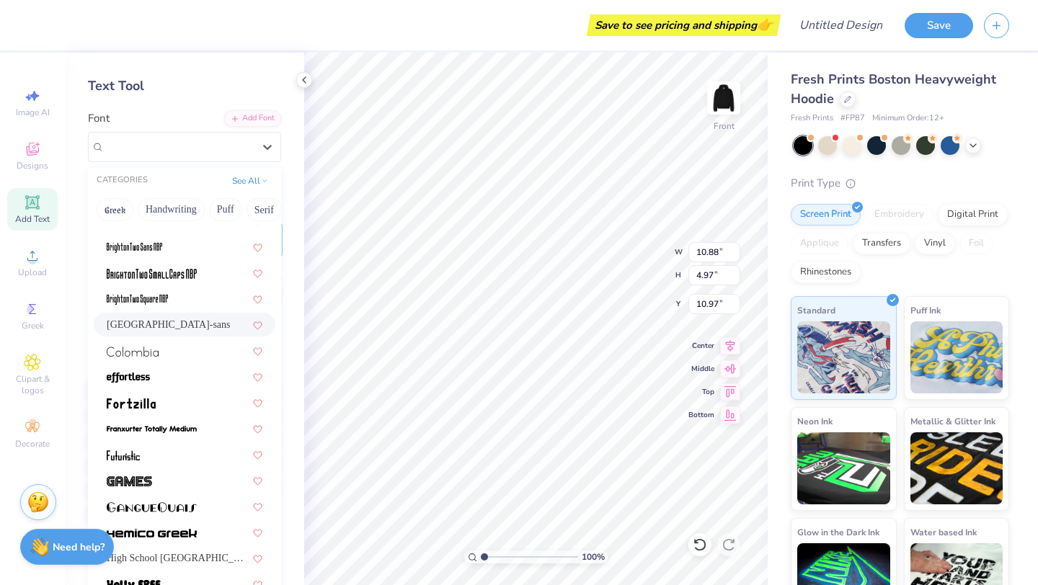
click at [169, 321] on div "[GEOGRAPHIC_DATA]-sans" at bounding box center [185, 324] width 156 height 15
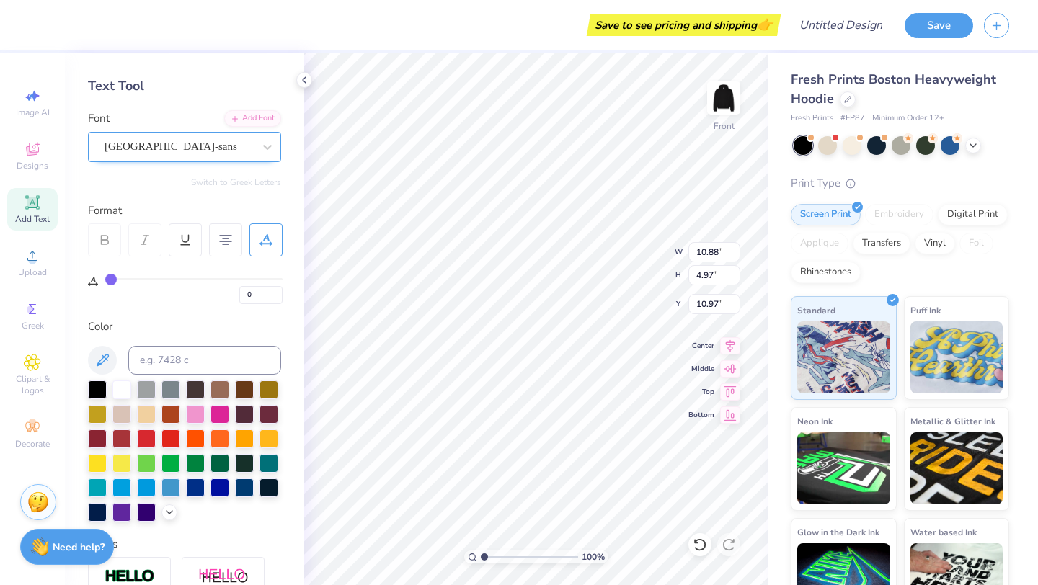
click at [200, 159] on div "[GEOGRAPHIC_DATA]-sans" at bounding box center [184, 147] width 193 height 30
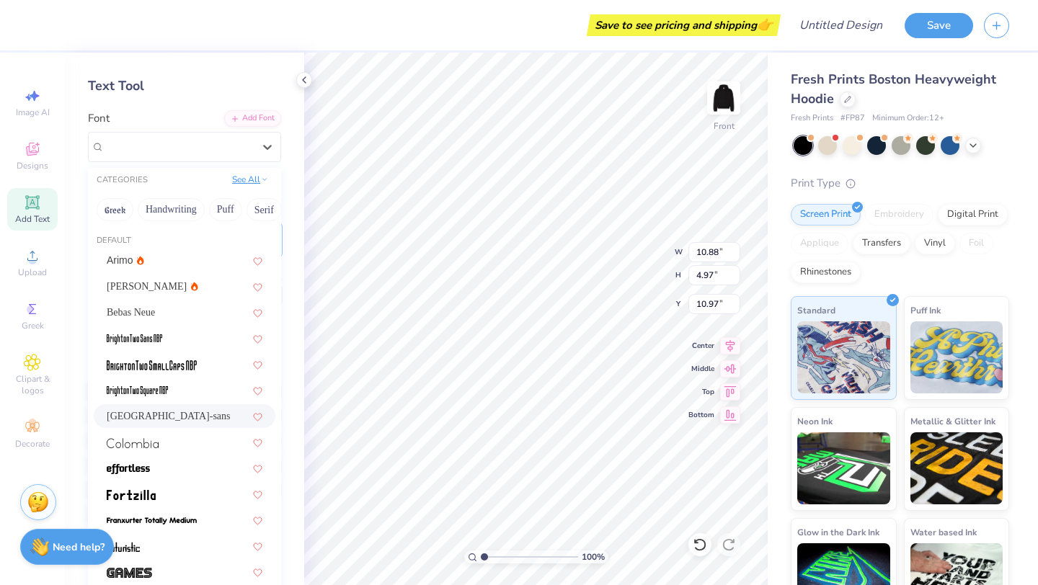
click at [251, 177] on button "See All" at bounding box center [250, 179] width 45 height 14
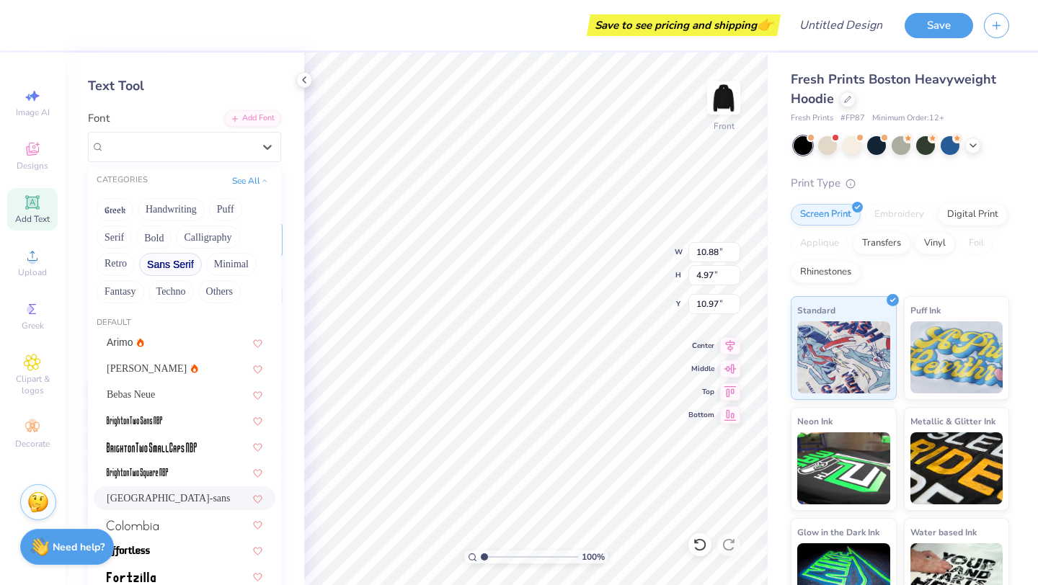
click at [177, 259] on button "Sans Serif" at bounding box center [170, 264] width 63 height 23
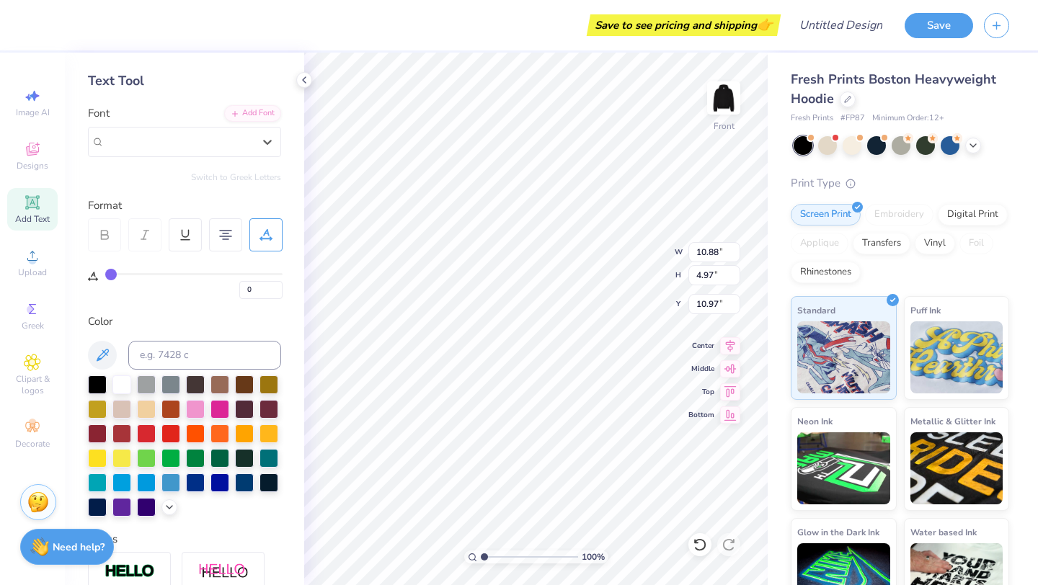
scroll to position [0, 0]
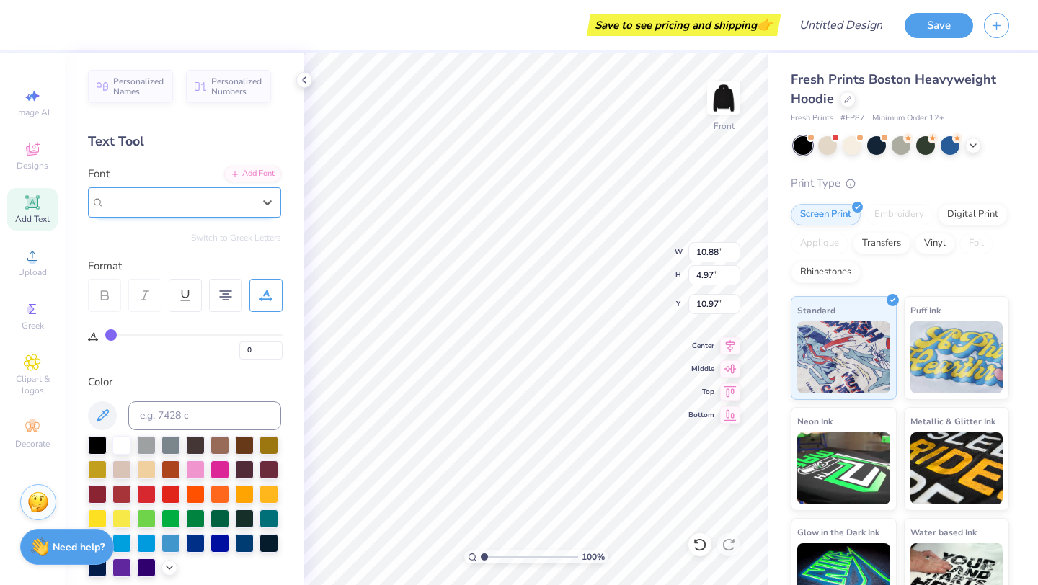
click at [212, 205] on div "[GEOGRAPHIC_DATA]-sans" at bounding box center [178, 202] width 148 height 17
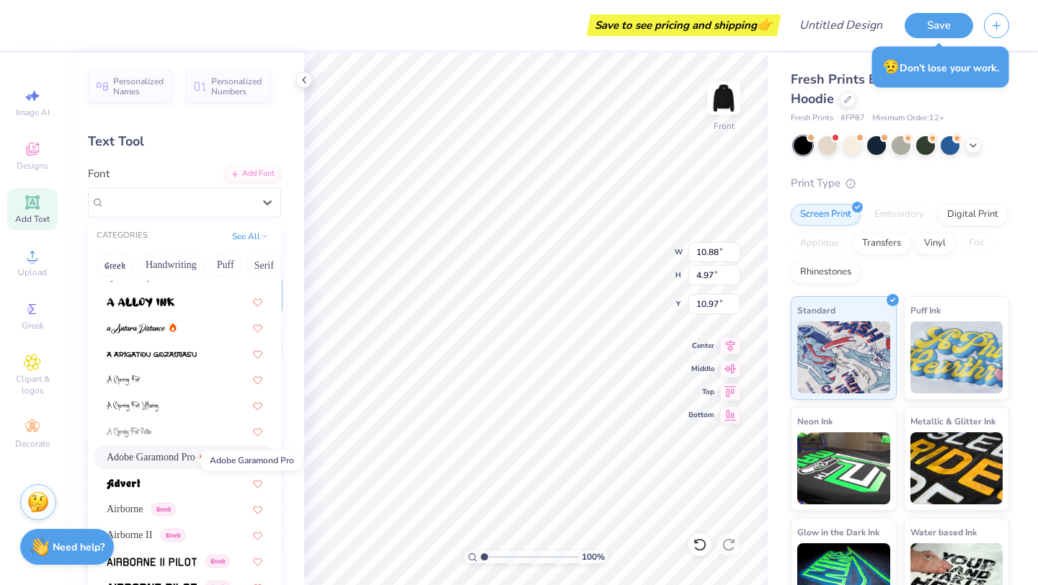
scroll to position [43, 0]
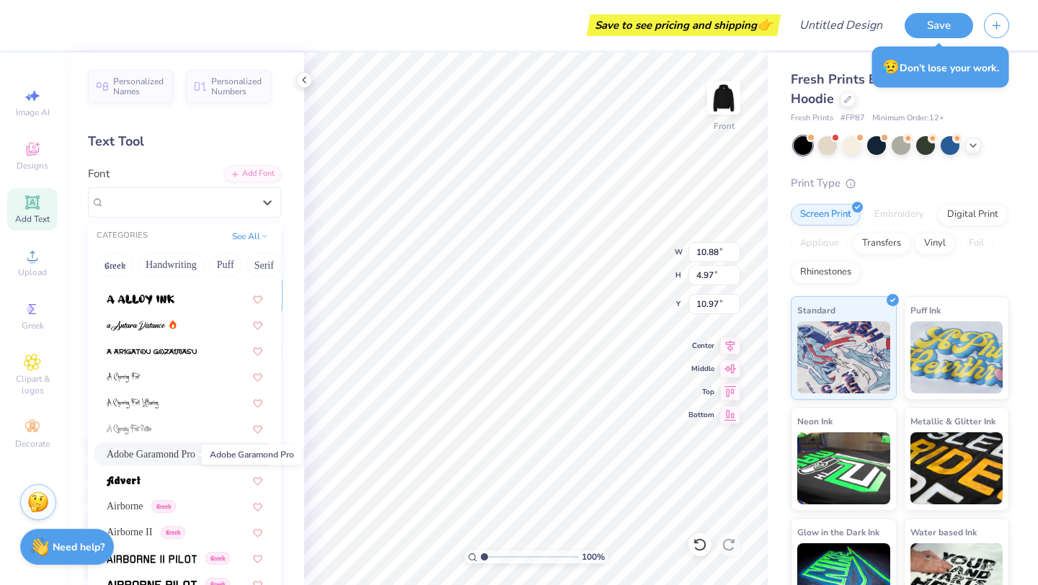
click at [156, 460] on span "Adobe Garamond Pro" at bounding box center [151, 454] width 89 height 15
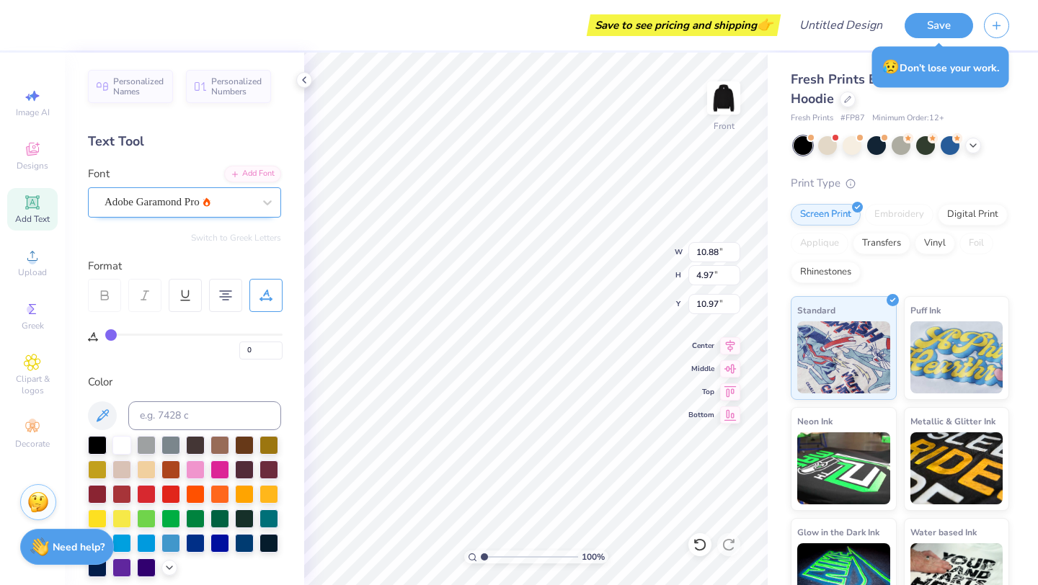
click at [196, 210] on div at bounding box center [178, 201] width 148 height 19
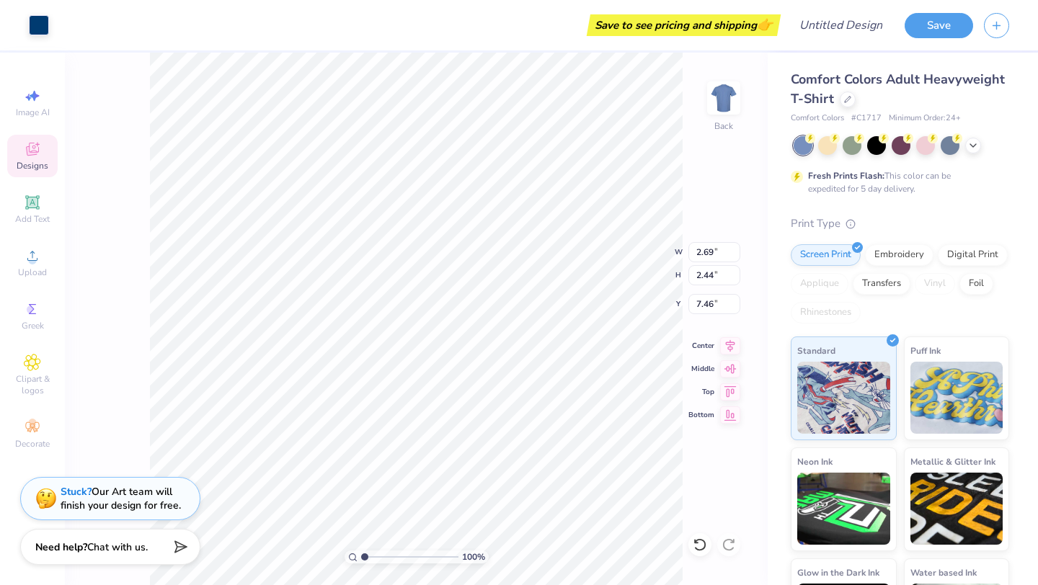
type input "7.46"
click at [829, 145] on div at bounding box center [827, 144] width 19 height 19
click at [975, 147] on icon at bounding box center [973, 144] width 12 height 12
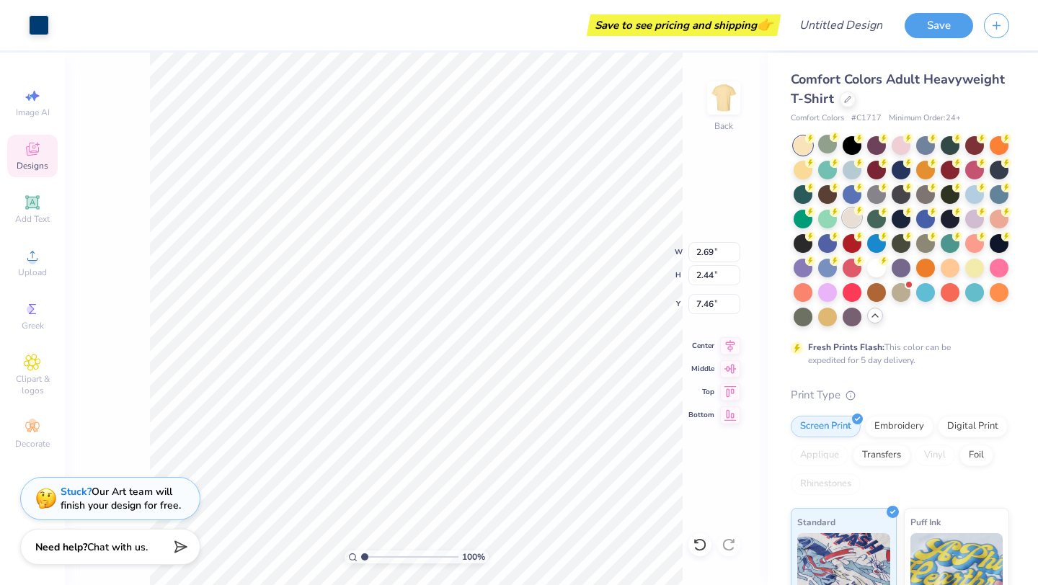
click at [857, 221] on div at bounding box center [851, 217] width 19 height 19
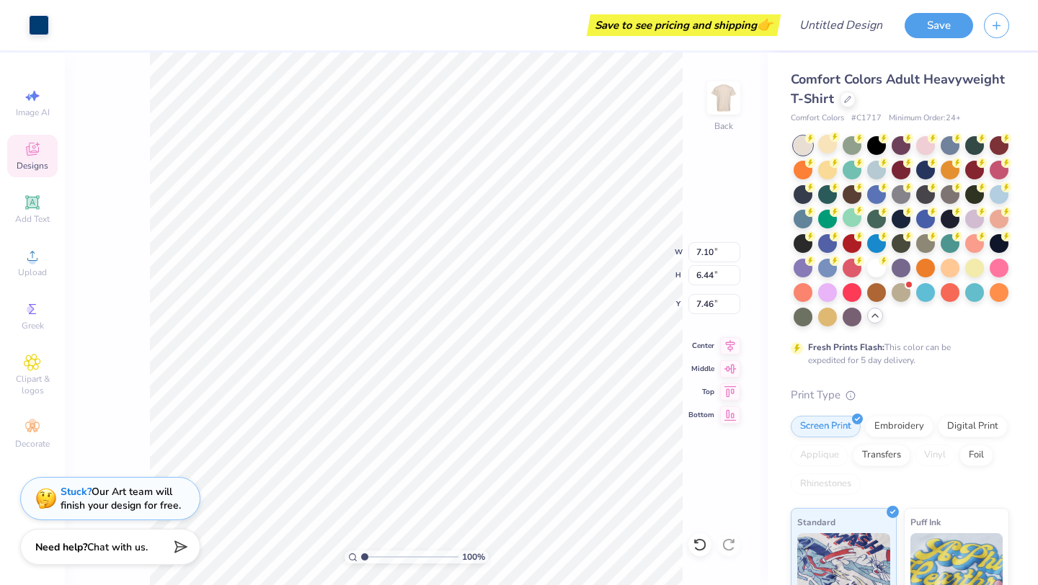
type input "7.10"
type input "6.44"
type input "1.70"
click at [43, 26] on div at bounding box center [39, 24] width 20 height 20
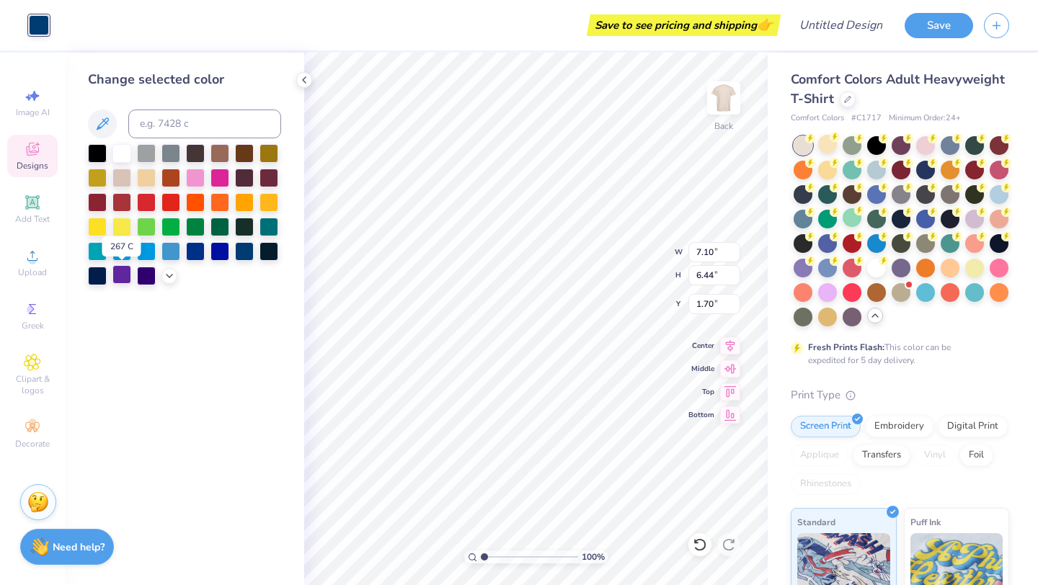
click at [122, 271] on div at bounding box center [121, 274] width 19 height 19
click at [169, 280] on div at bounding box center [169, 275] width 16 height 16
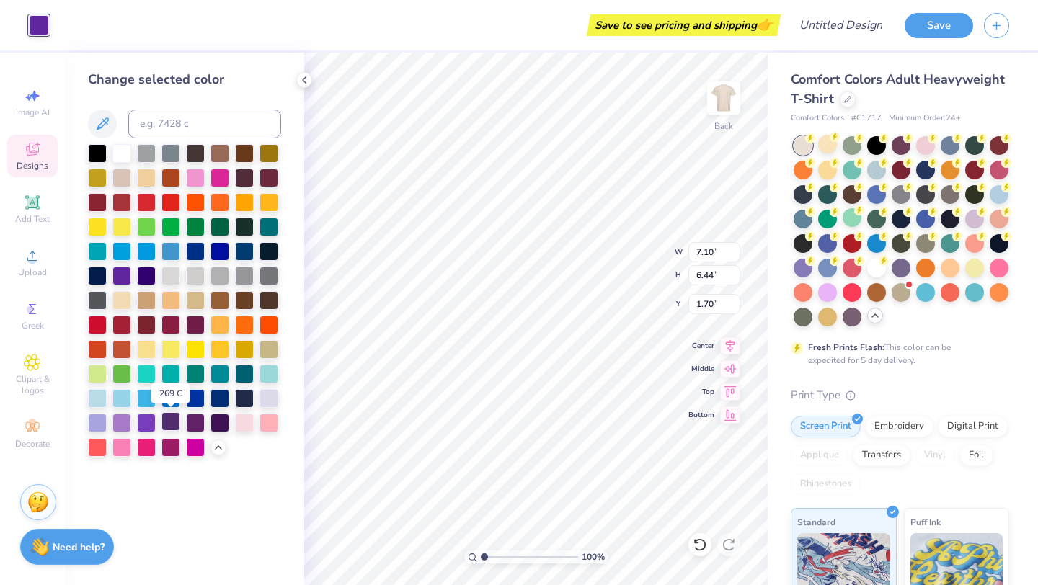
click at [166, 423] on div at bounding box center [170, 421] width 19 height 19
click at [103, 151] on div at bounding box center [97, 152] width 19 height 19
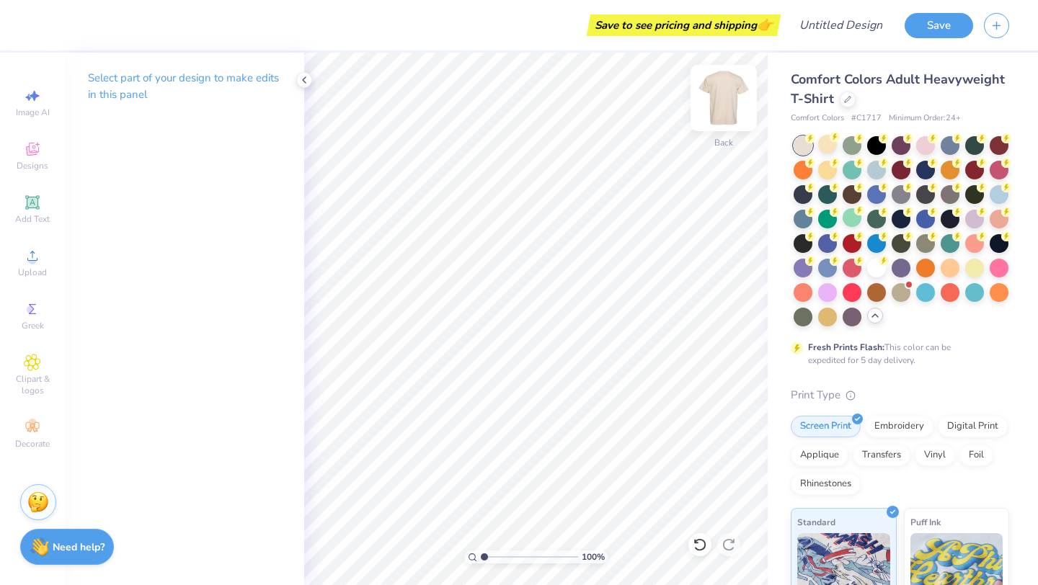
click at [721, 90] on img at bounding box center [724, 98] width 58 height 58
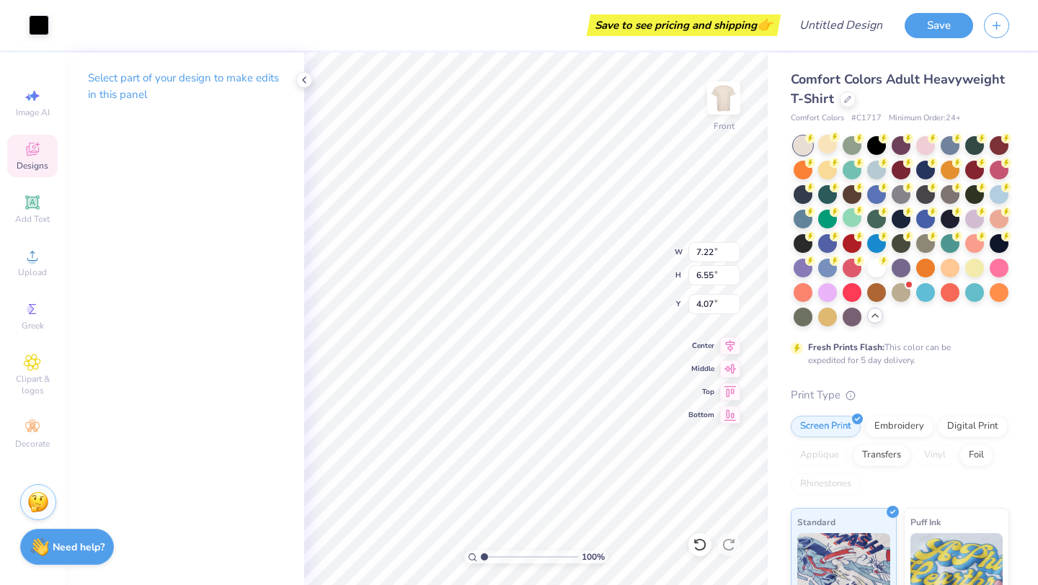
type input "8.18"
type input "9.85"
type input "8.93"
type input "5.34"
type input "8.28"
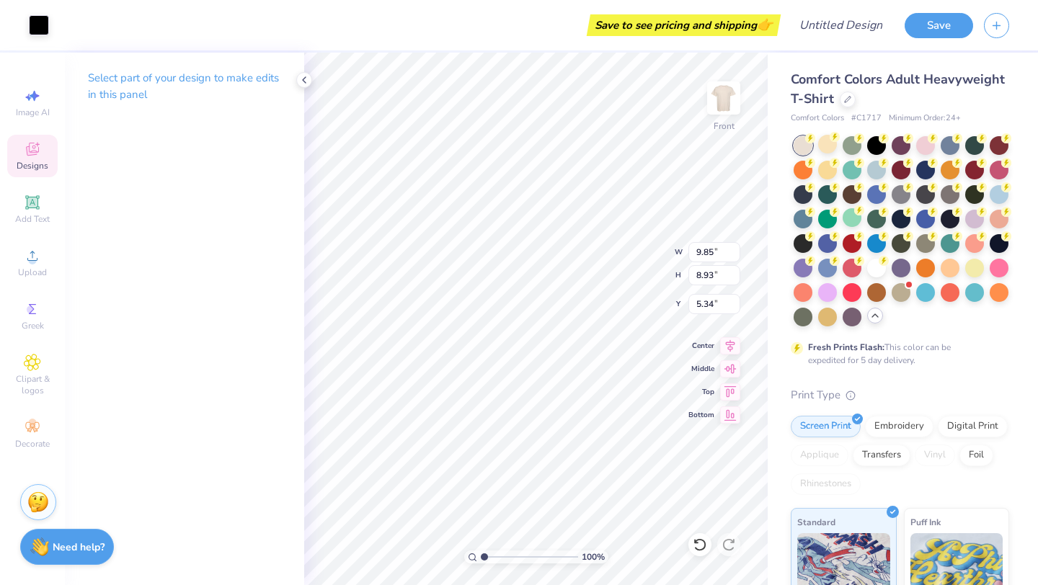
type input "7.51"
type input "2.24"
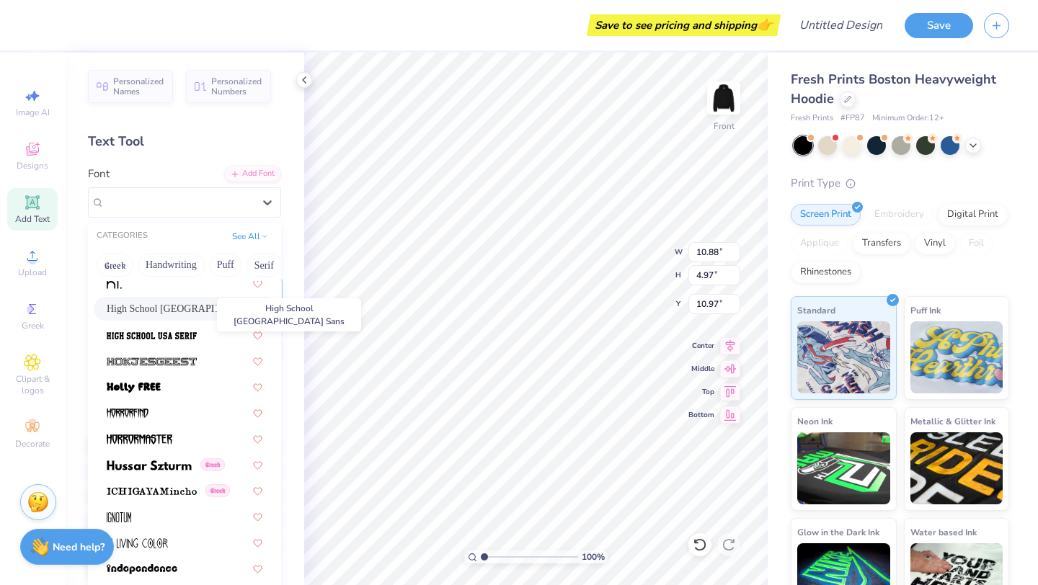
scroll to position [3639, 0]
click at [189, 301] on span "High School [GEOGRAPHIC_DATA] Sans" at bounding box center [178, 307] width 142 height 15
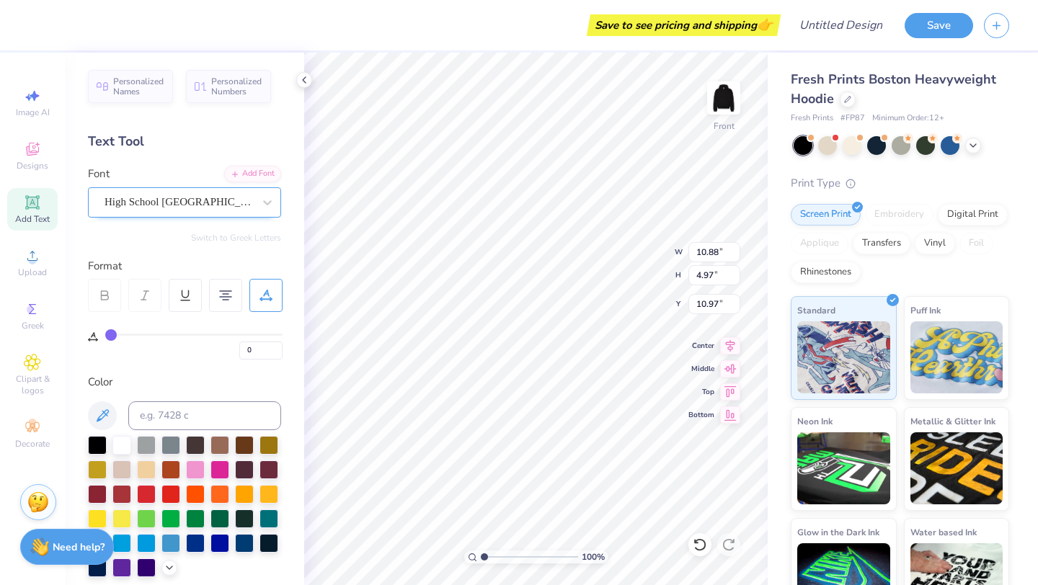
click at [218, 204] on div "High School [GEOGRAPHIC_DATA] Sans" at bounding box center [178, 202] width 151 height 22
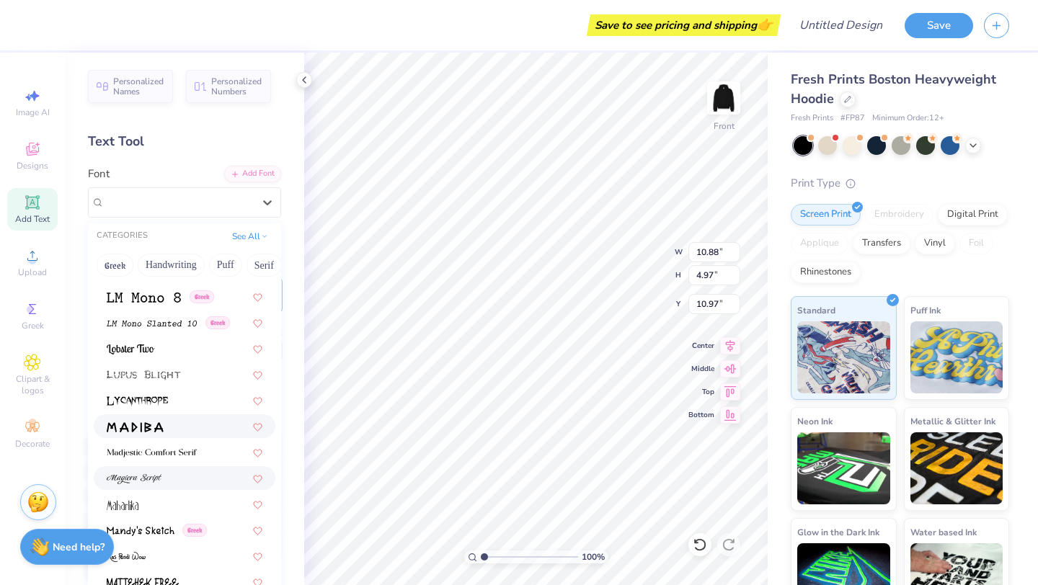
scroll to position [4928, 0]
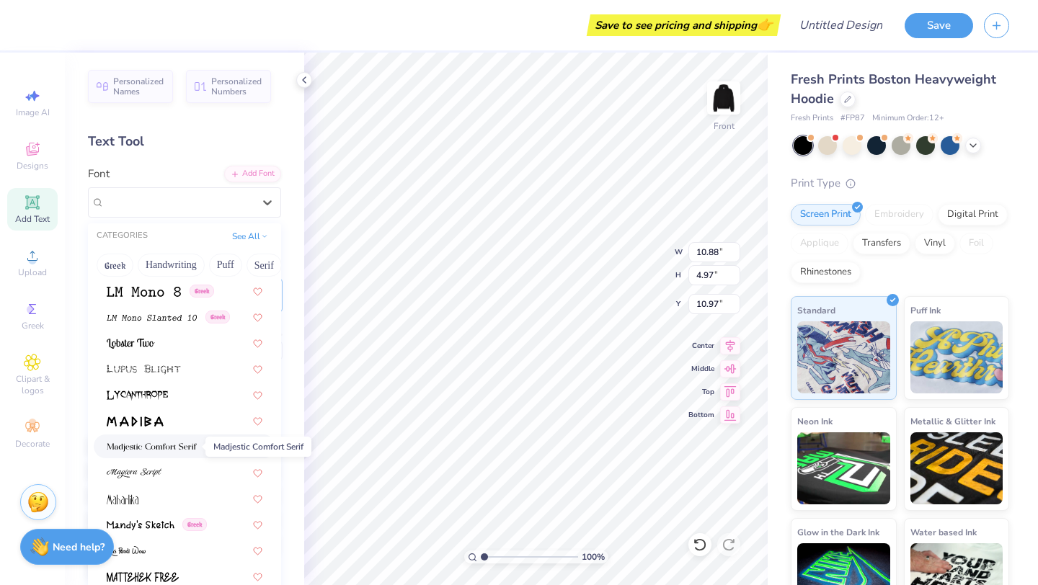
click at [193, 452] on span at bounding box center [152, 446] width 90 height 15
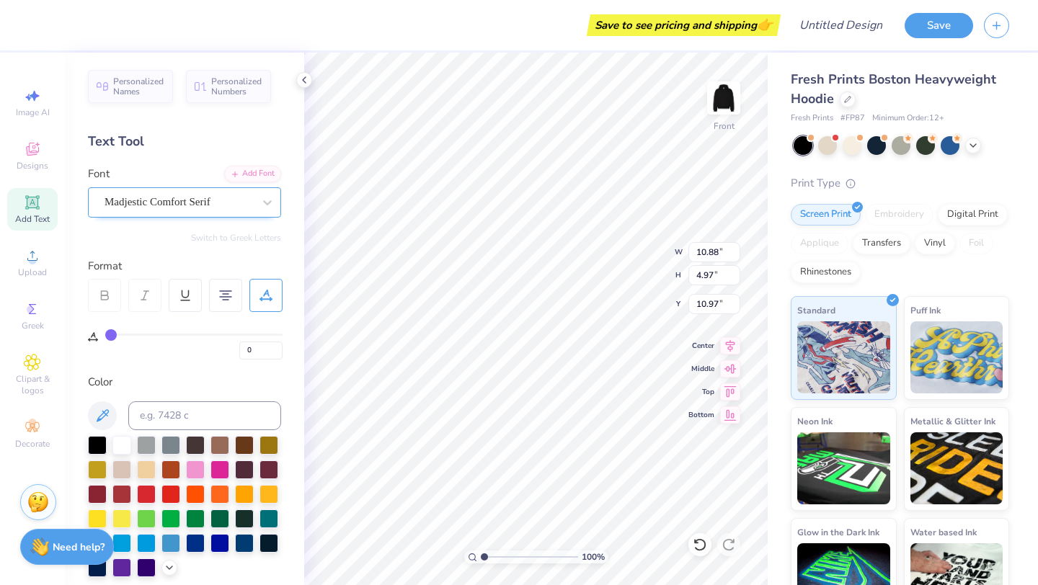
click at [189, 208] on div "Madjestic Comfort Serif" at bounding box center [178, 202] width 151 height 22
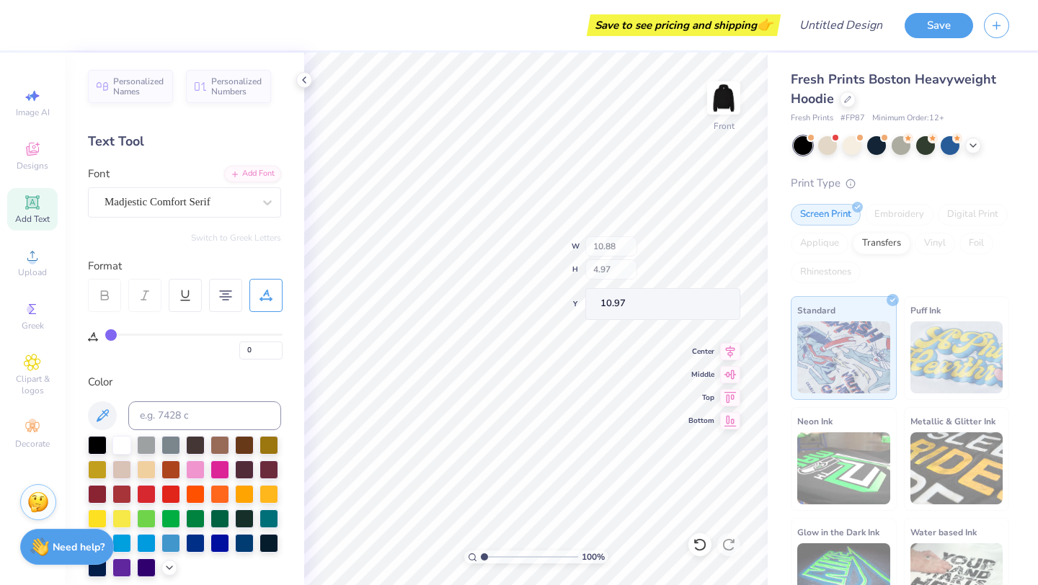
type input "18.16"
type input "5.31"
type input "10.81"
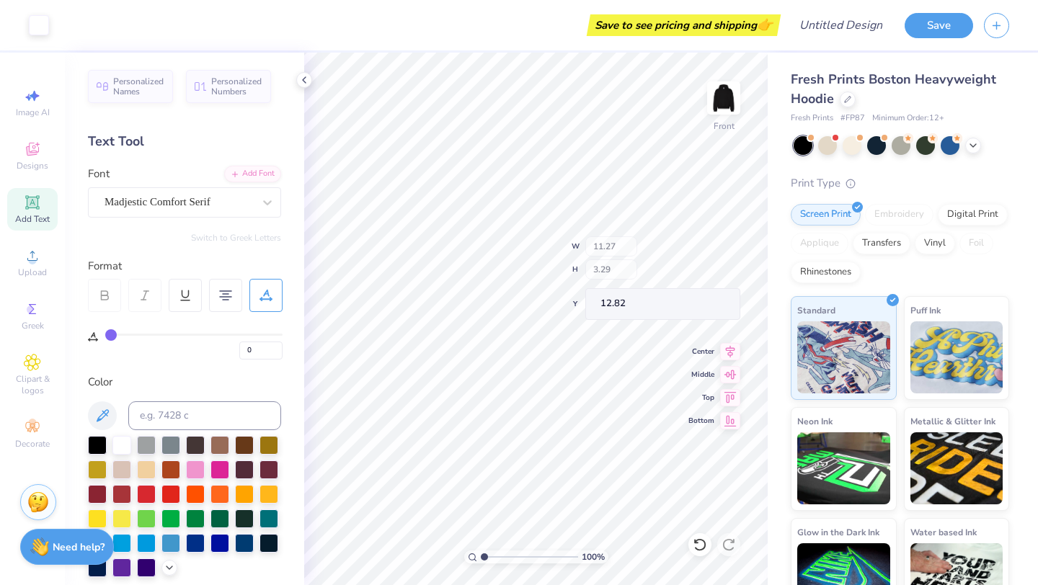
type input "11.27"
type input "3.29"
type input "12.82"
type input "9.73"
type input "9.74"
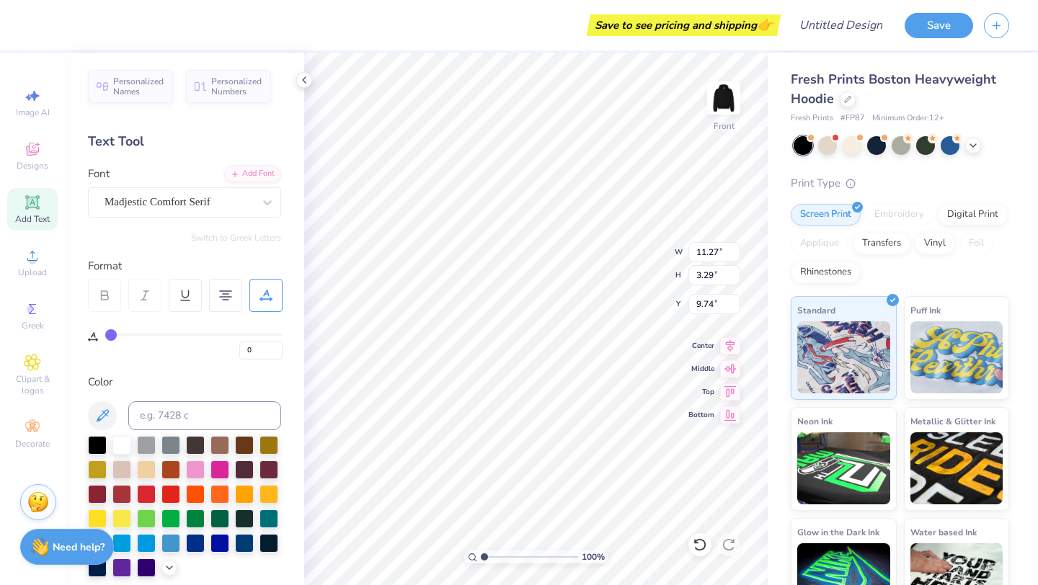
scroll to position [3, 4]
click at [236, 195] on div "Madjestic Comfort Serif" at bounding box center [178, 202] width 151 height 22
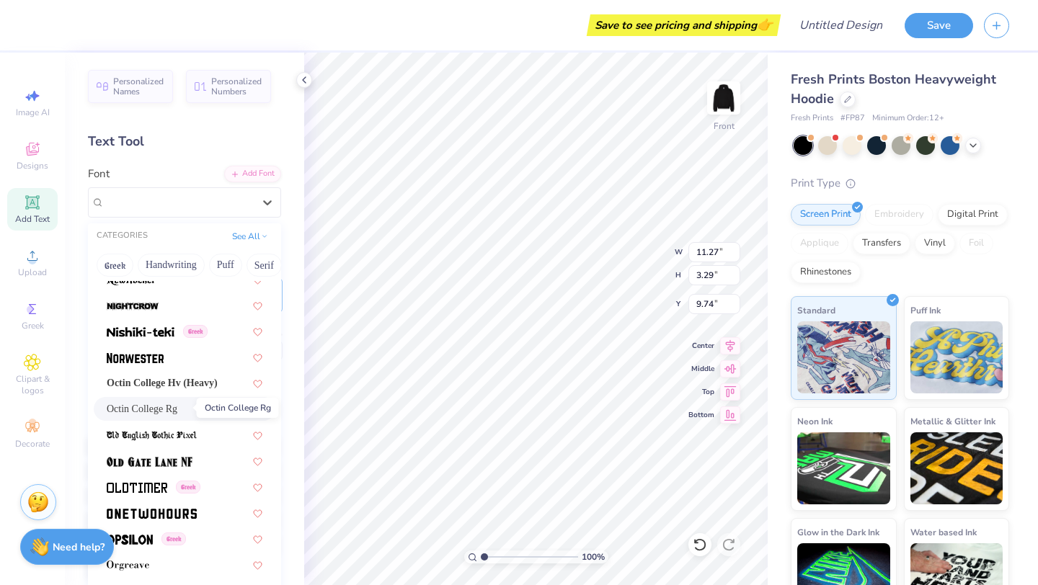
scroll to position [5593, 0]
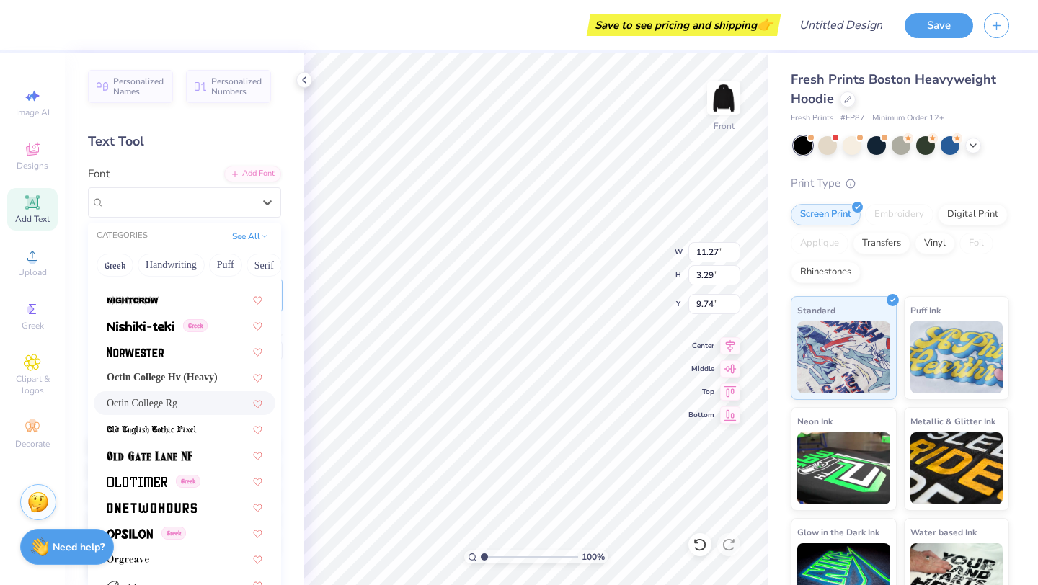
click at [177, 409] on span "Octin College Rg" at bounding box center [142, 403] width 71 height 15
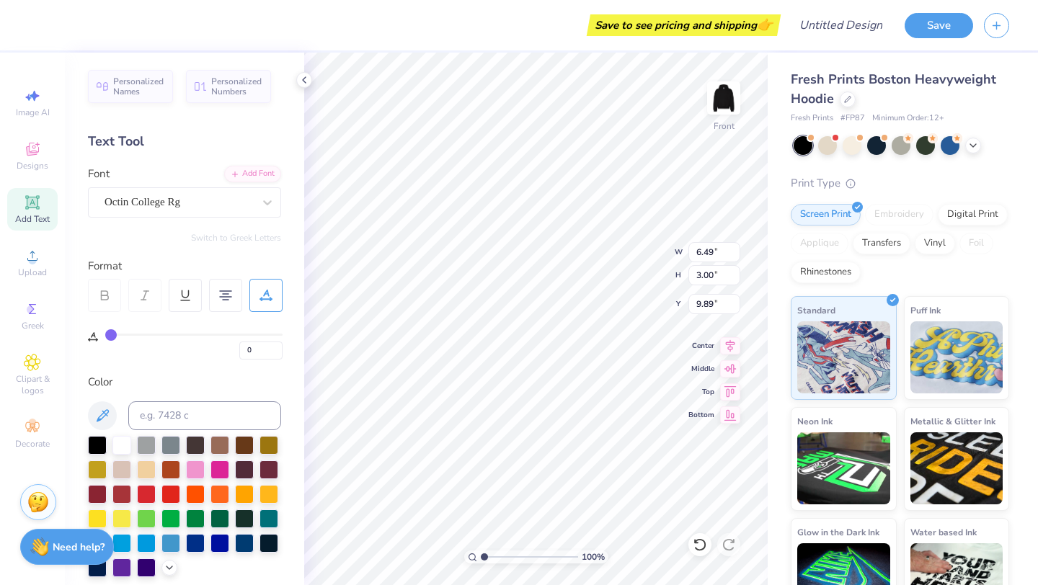
scroll to position [3, 4]
click at [218, 206] on div "Octin College Rg" at bounding box center [178, 202] width 151 height 22
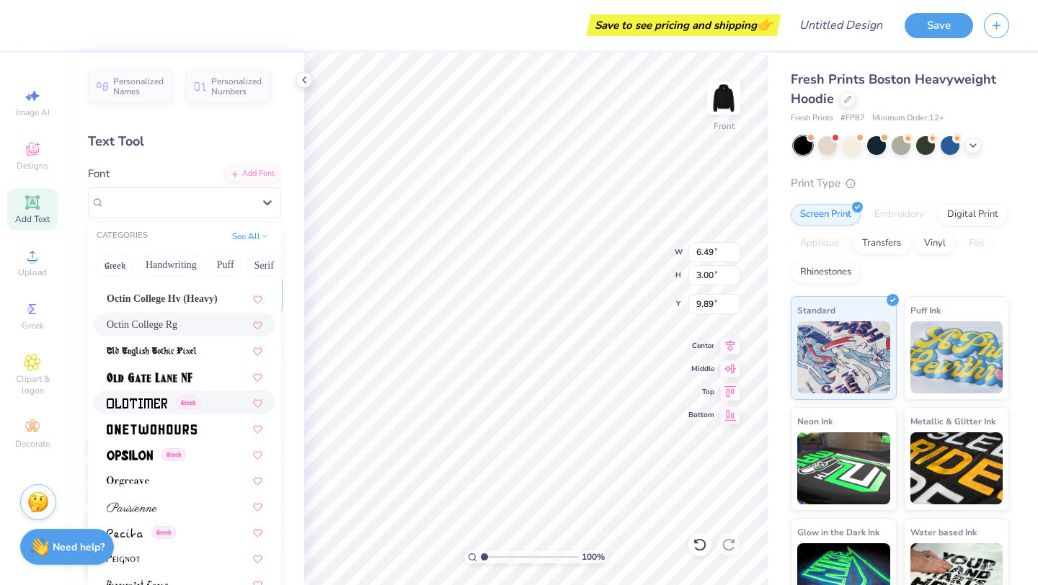
scroll to position [5675, 0]
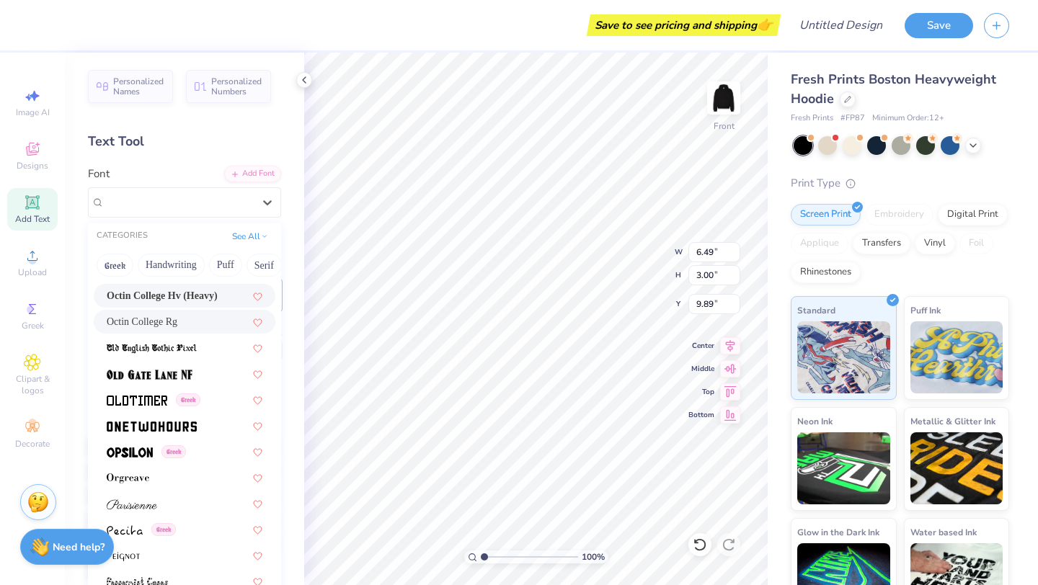
click at [179, 298] on span "Octin College Hv (Heavy)" at bounding box center [162, 295] width 111 height 15
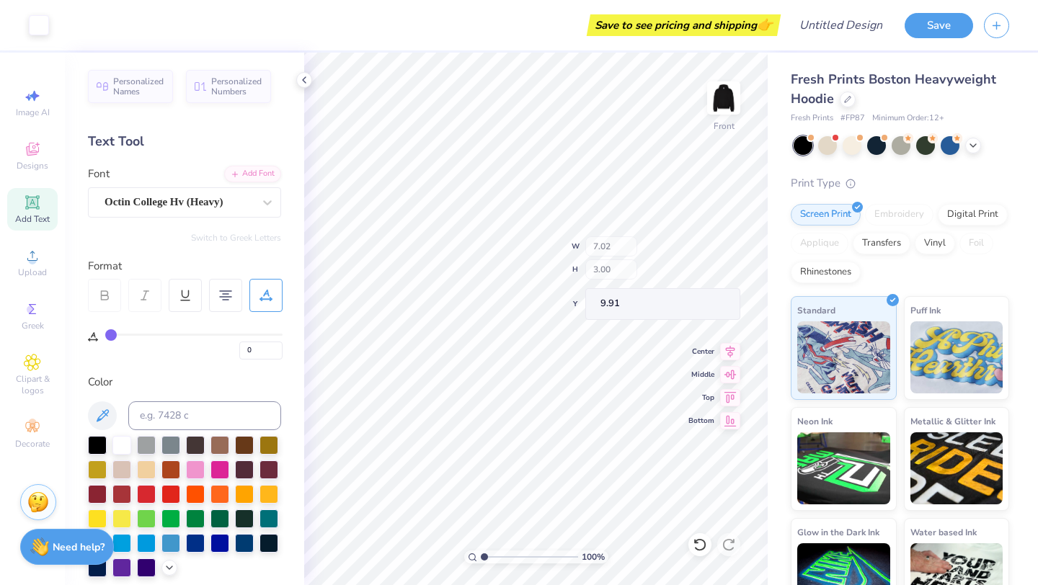
type input "7.02"
type input "9.91"
type input "3"
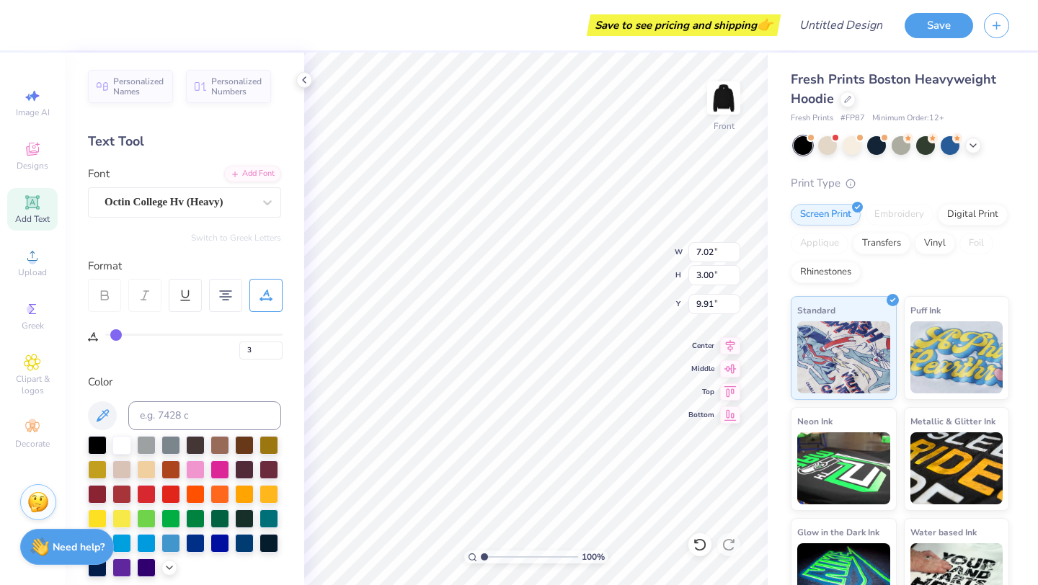
type input "5"
type input "6"
type input "7"
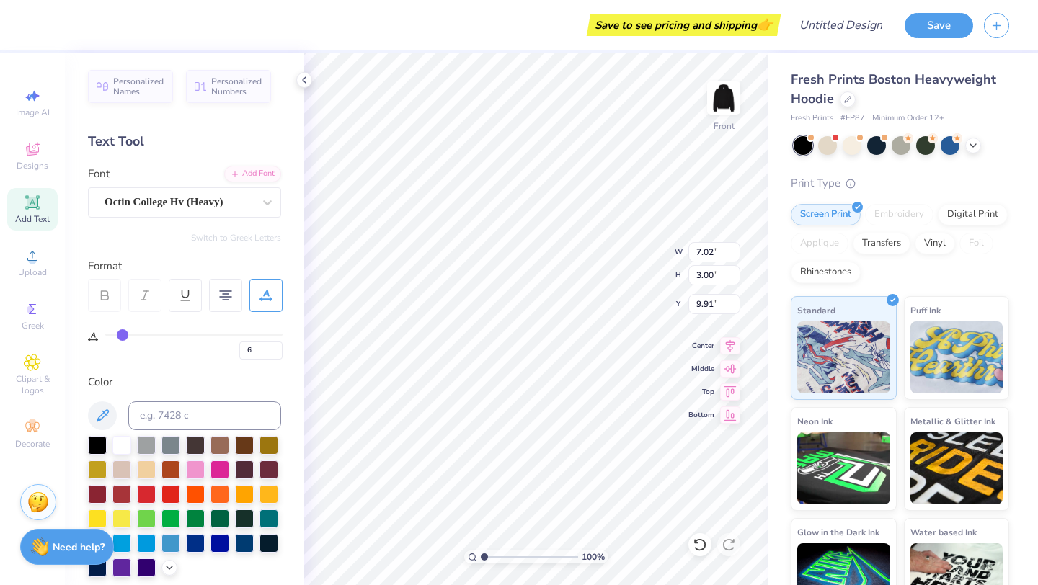
type input "7"
type input "8"
type input "9"
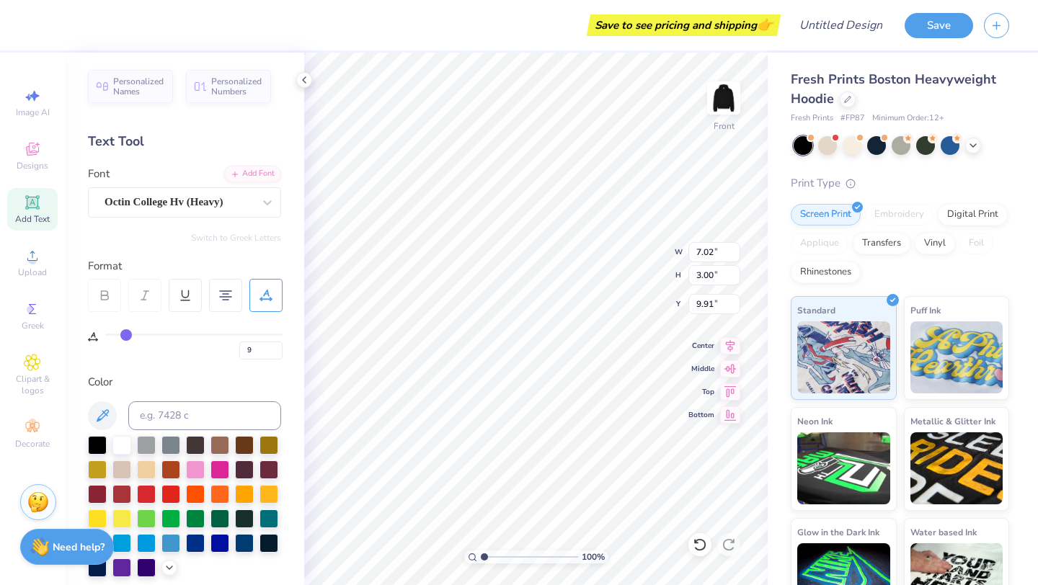
type input "10"
type input "11"
type input "12"
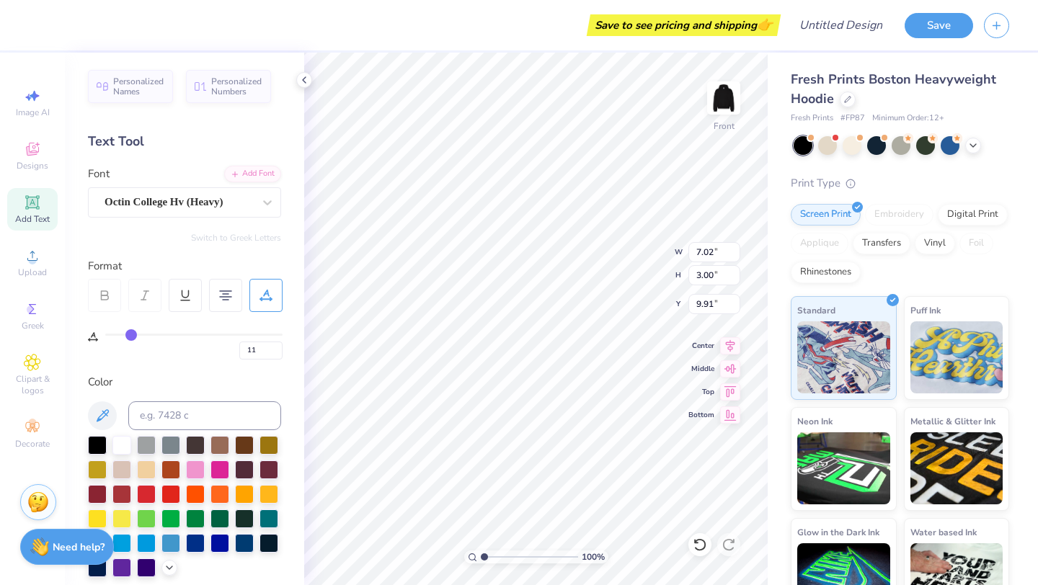
type input "12"
drag, startPoint x: 115, startPoint y: 333, endPoint x: 130, endPoint y: 331, distance: 14.6
type input "12"
click at [130, 334] on input "range" at bounding box center [193, 335] width 177 height 2
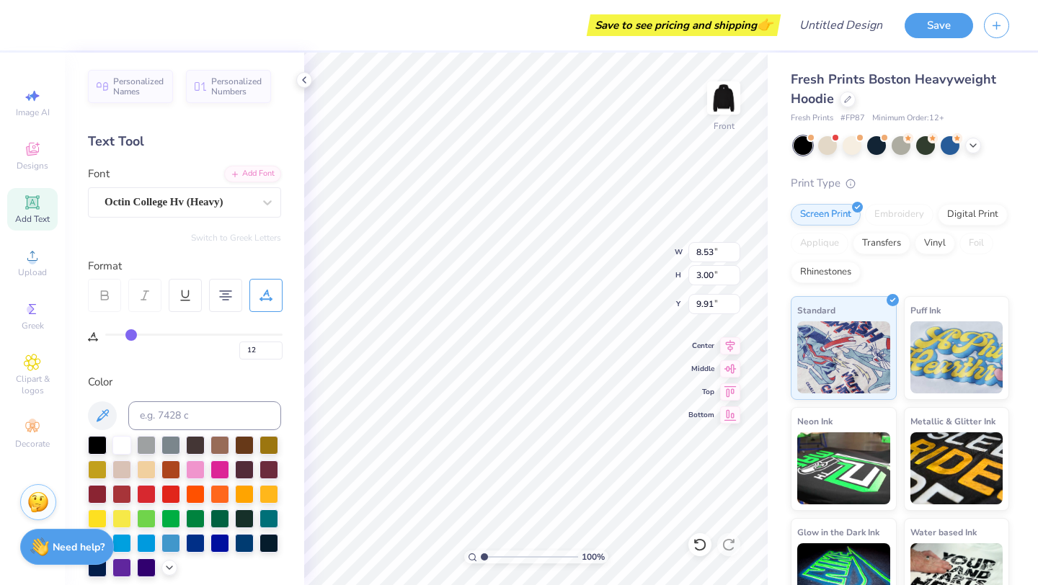
type textarea "[PERSON_NAME] SINCE [DATE]"
type textarea "[PERSON_NAME]"
click at [52, 216] on div "Add Text" at bounding box center [32, 209] width 50 height 43
type input "0"
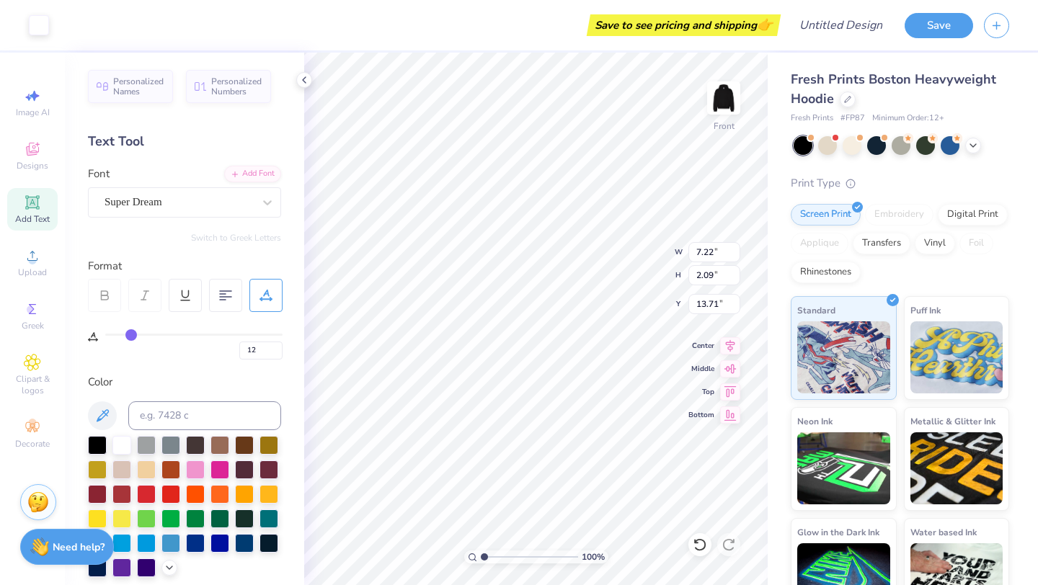
type input "0"
type textarea "ClUB GYMNATICS"
click at [723, 350] on div "100 % Front W 7.22 7.22 " H 2.09 2.09 " Y 13.71 13.71 " Center Middle Top Bottom" at bounding box center [535, 319] width 463 height 532
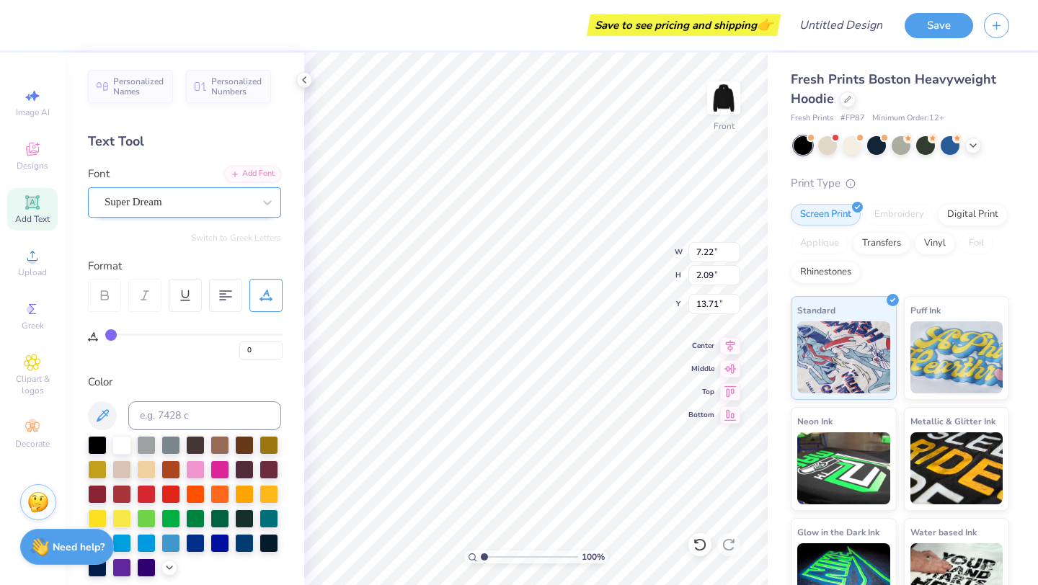
click at [189, 183] on div "Font Super Dream" at bounding box center [184, 192] width 193 height 52
click at [187, 194] on div "Super Dream" at bounding box center [178, 202] width 151 height 22
click at [187, 205] on div "Super Dream" at bounding box center [178, 202] width 148 height 17
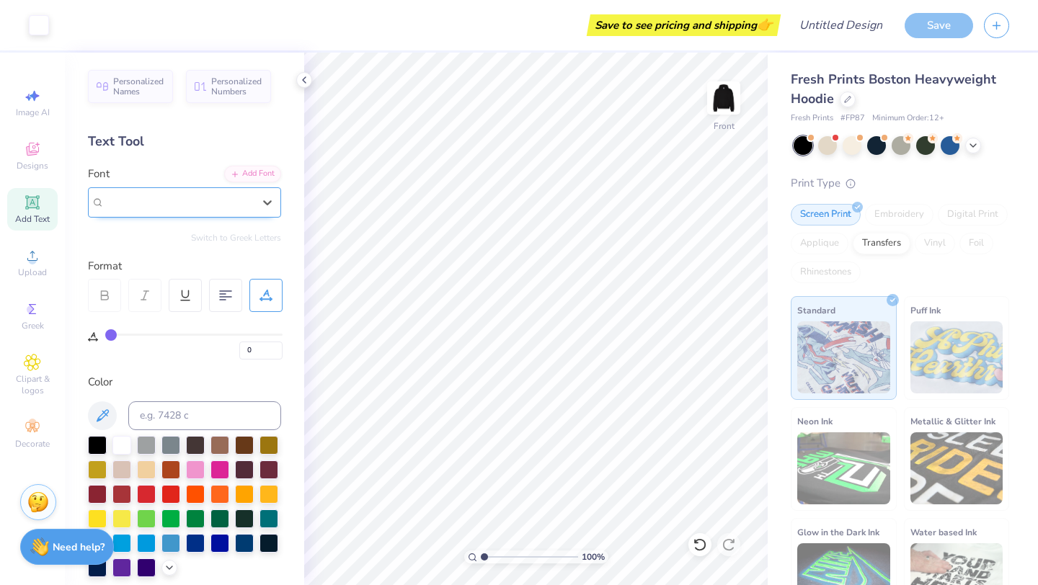
click at [246, 213] on div "Super Dream" at bounding box center [184, 202] width 193 height 30
click at [184, 198] on div "Super Dream" at bounding box center [178, 202] width 151 height 22
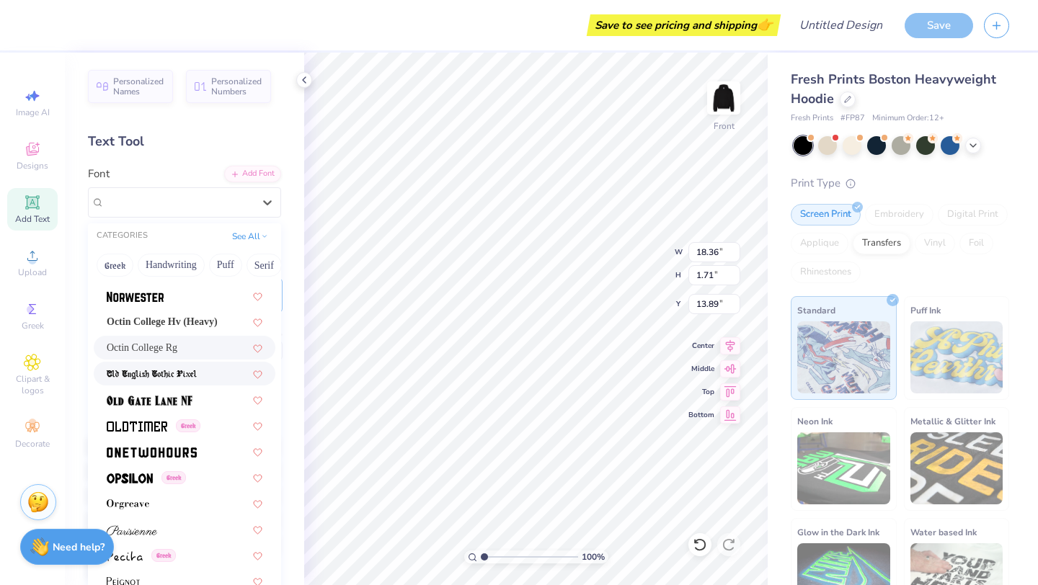
scroll to position [5647, 0]
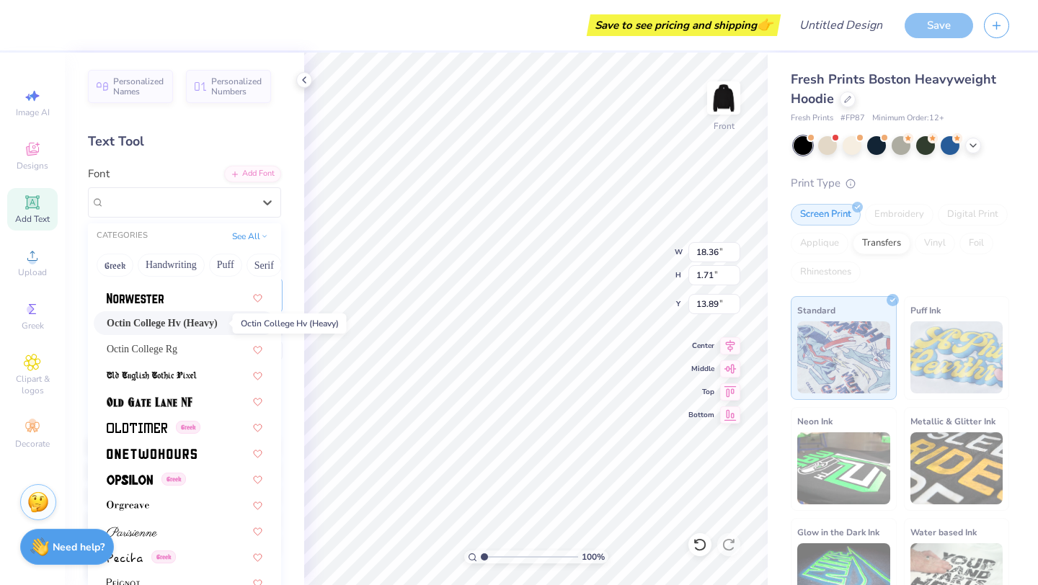
click at [192, 329] on span "Octin College Hv (Heavy)" at bounding box center [162, 323] width 111 height 15
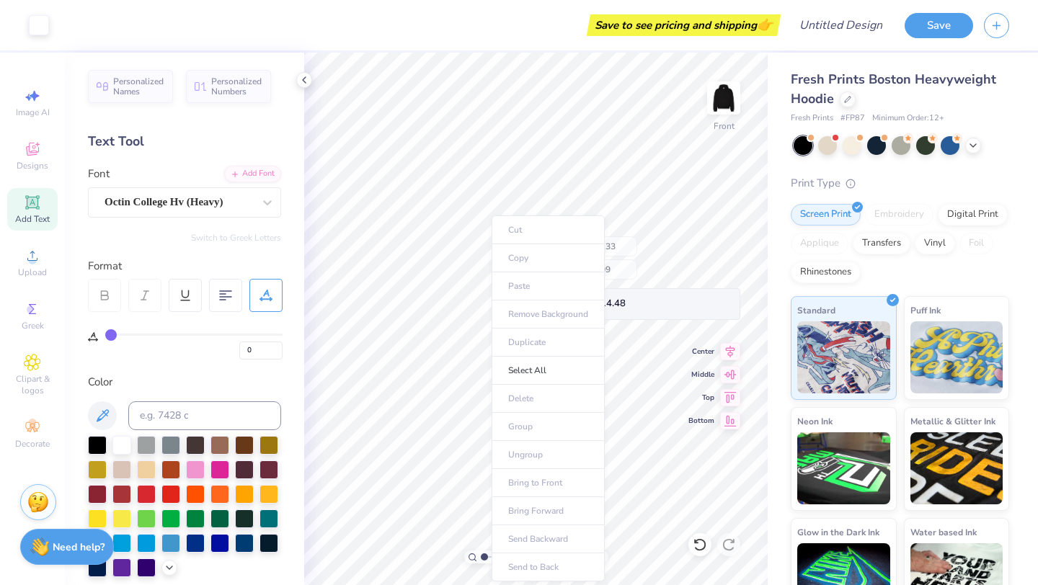
type input "11.33"
type input "1.09"
type input "14.48"
type input "7.92"
type input "0.76"
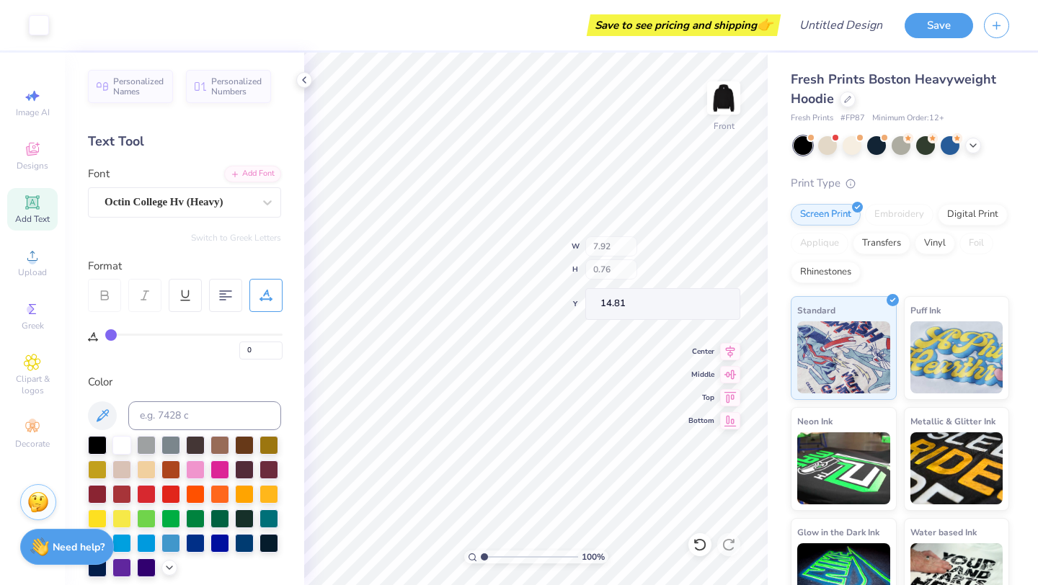
type input "14.81"
type input "8.13"
type input "0.68"
type input "11.07"
type input "12"
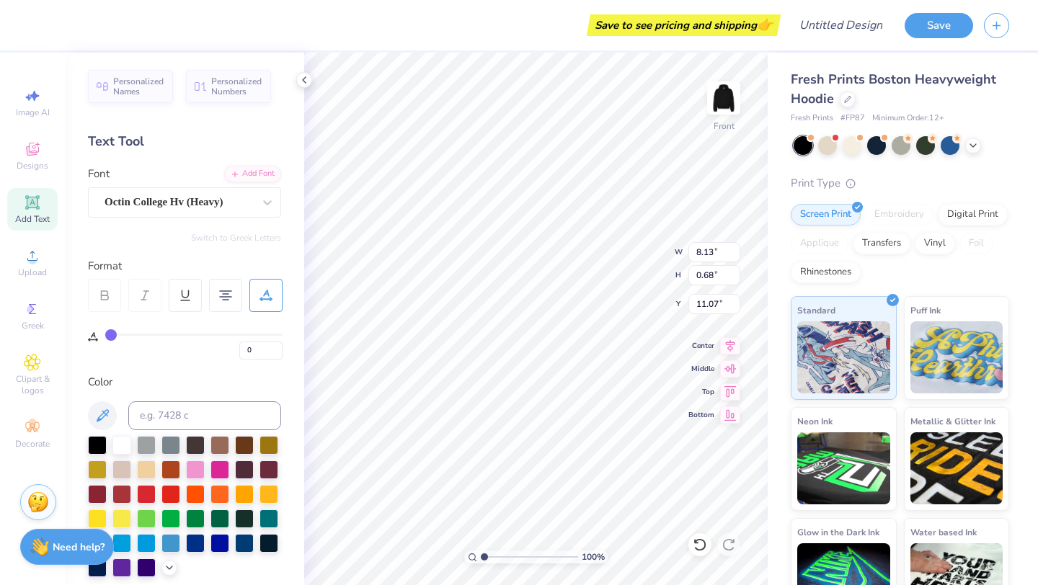
type input "12"
type input "9.60"
type input "0"
type input "6.20"
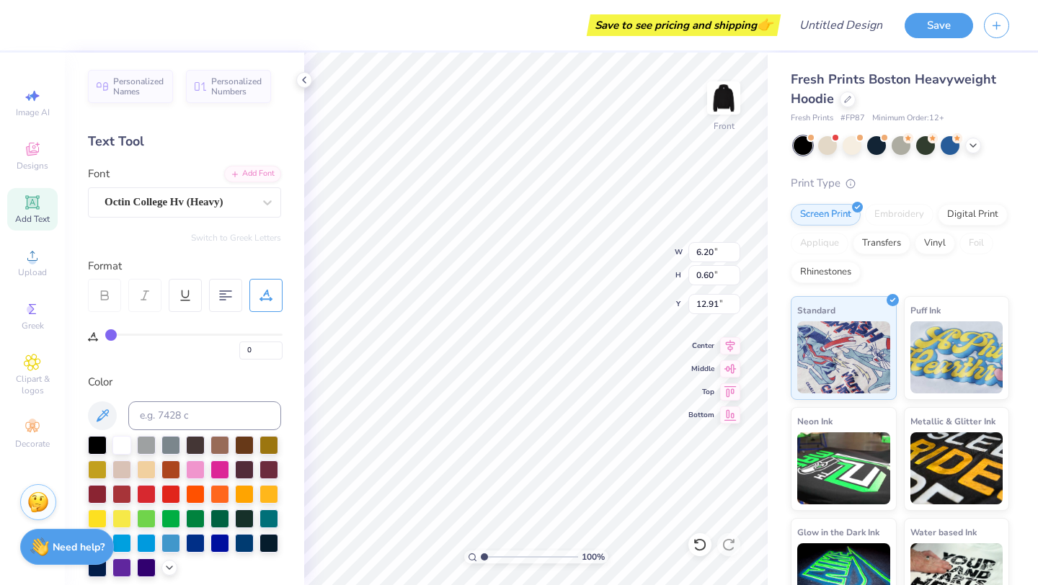
type input "0.60"
type input "12.91"
type input "8.13"
type input "0.68"
type input "9.60"
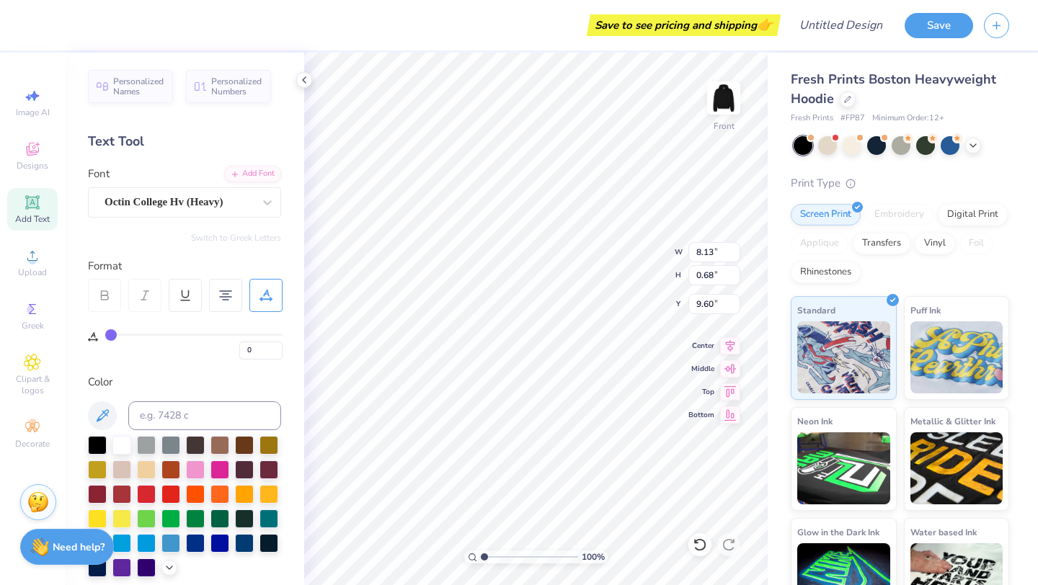
type input "12"
type input "6.90"
type input "0.57"
type input "9.70"
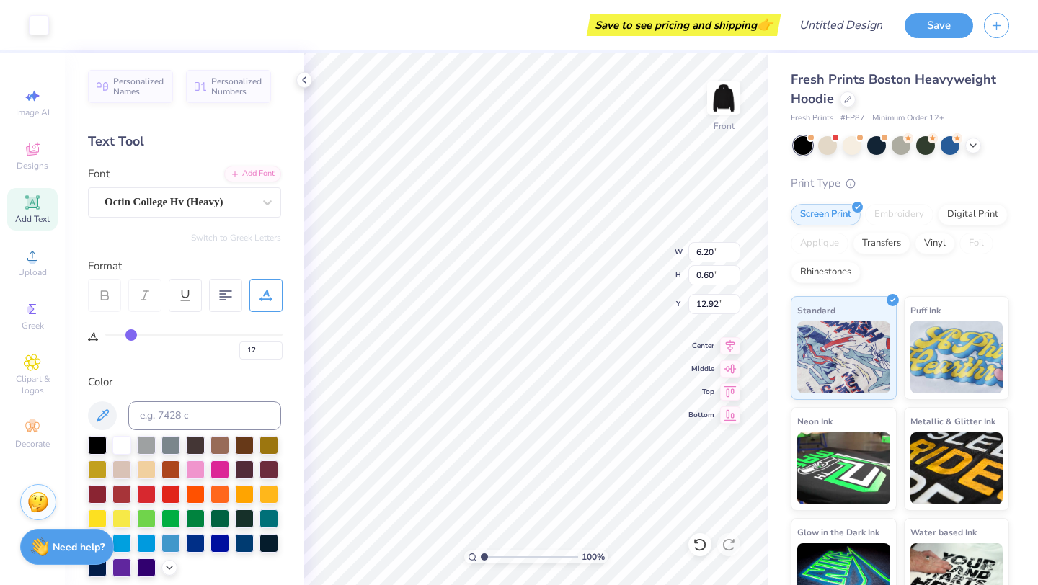
type input "0"
type input "10.63"
type input "1"
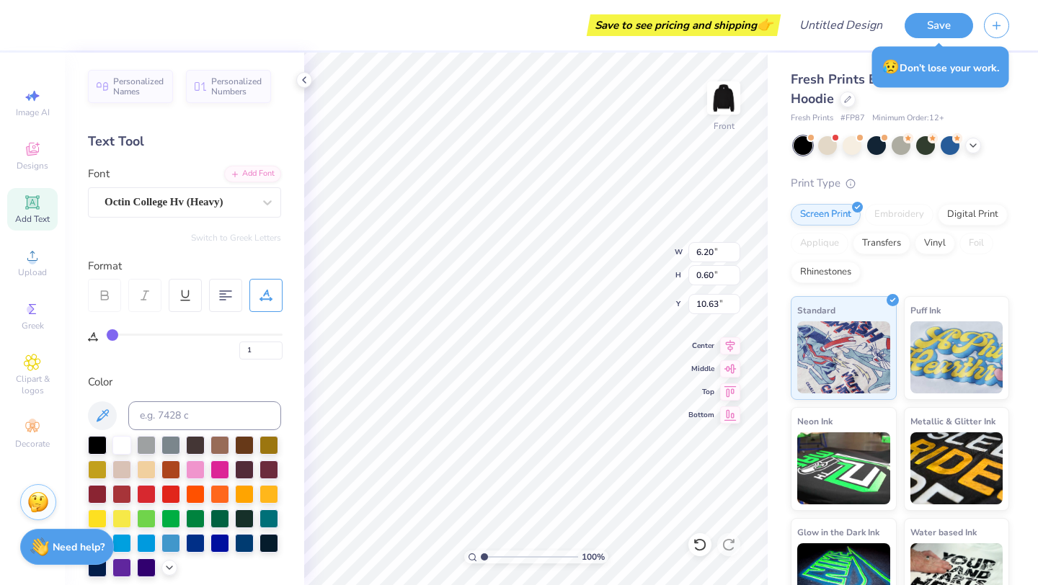
type input "2"
type input "3"
type input "4"
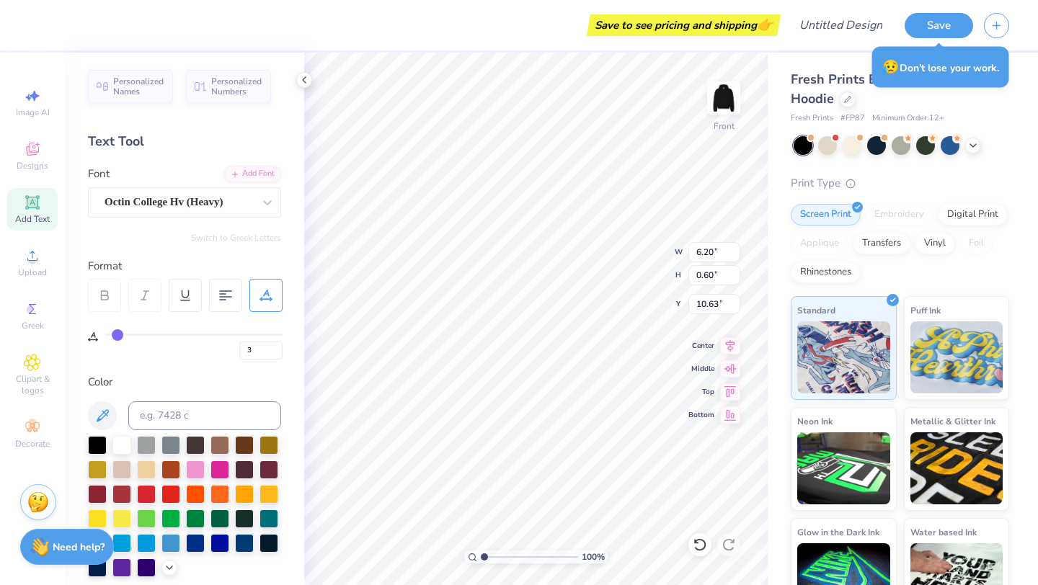
type input "4"
type input "5"
type input "6"
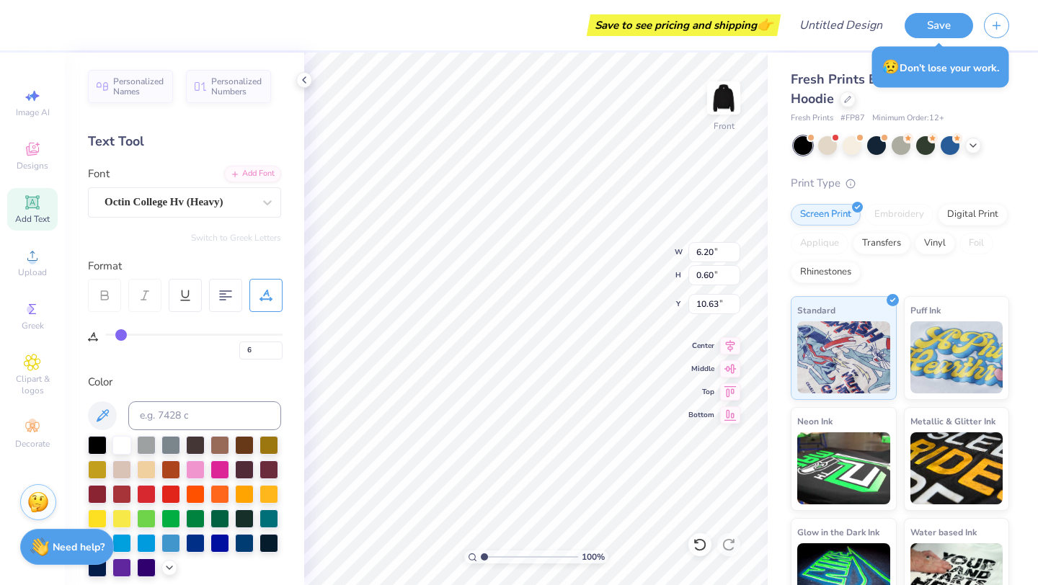
type input "7"
type input "8"
drag, startPoint x: 110, startPoint y: 331, endPoint x: 125, endPoint y: 331, distance: 14.4
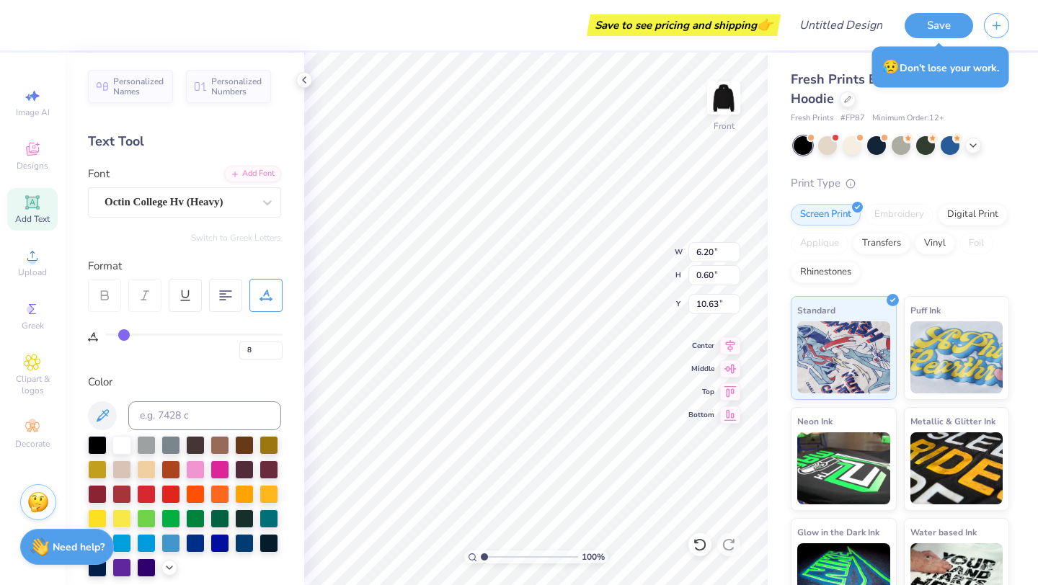
type input "8"
click at [125, 334] on input "range" at bounding box center [193, 335] width 177 height 2
type input "7.09"
type input "11"
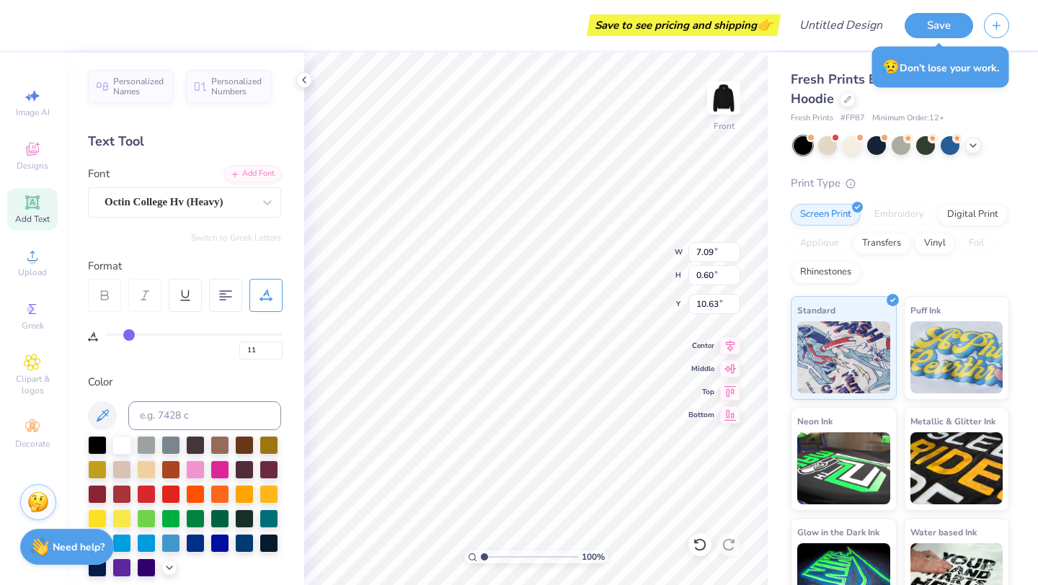
type input "12"
type input "13"
type input "14"
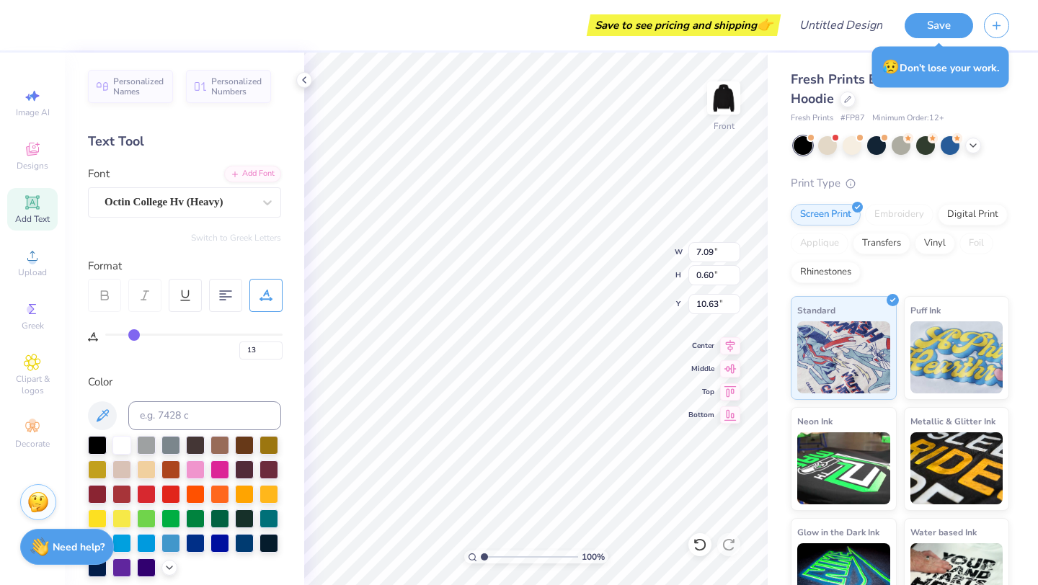
type input "14"
type input "15"
click at [136, 334] on input "range" at bounding box center [193, 335] width 177 height 2
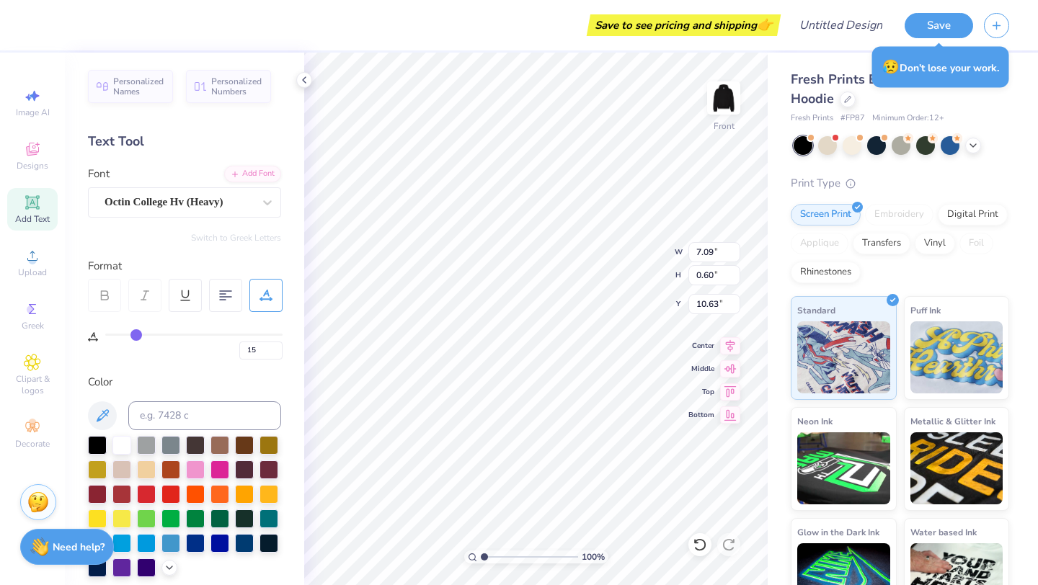
type input "7.87"
click at [38, 220] on span "Add Text" at bounding box center [32, 219] width 35 height 12
type input "0"
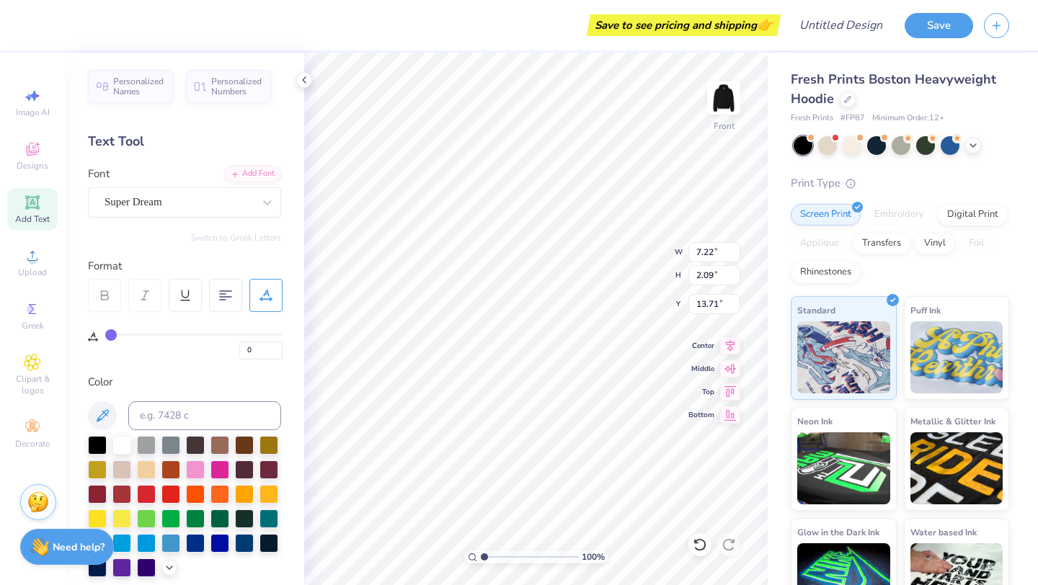
scroll to position [0, 2]
type textarea "Since [DATE]"
type input "14.49"
type input "2.17"
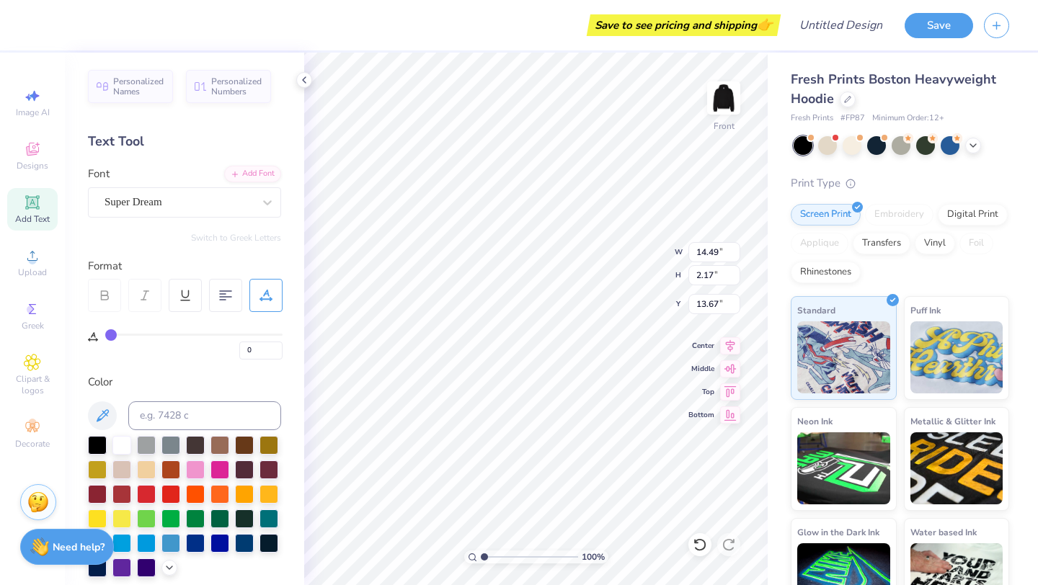
type input "13.67"
click at [226, 214] on div "Super Dream" at bounding box center [184, 202] width 193 height 30
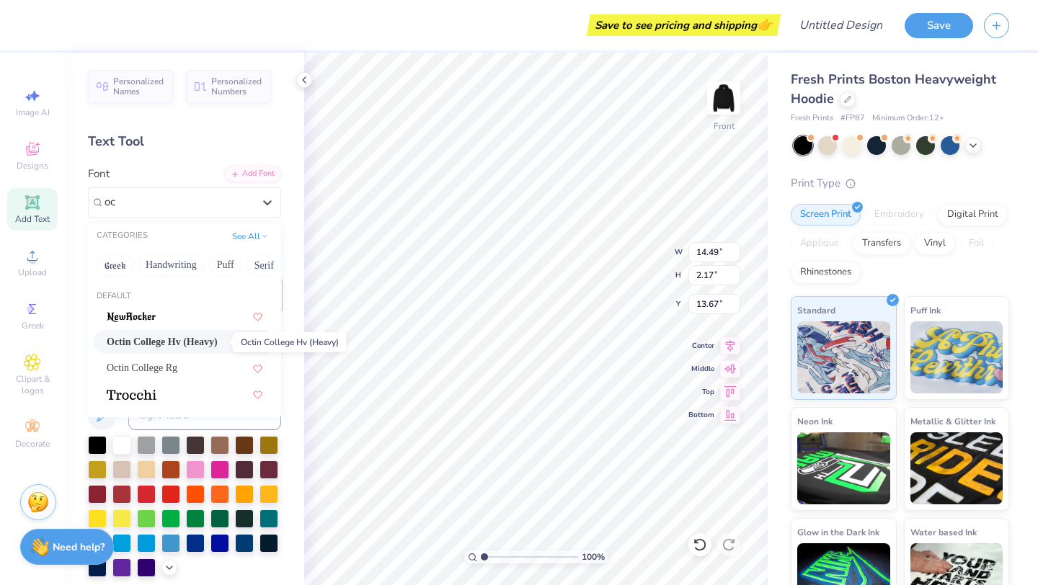
click at [192, 342] on span "Octin College Hv (Heavy)" at bounding box center [162, 341] width 111 height 15
type input "oc"
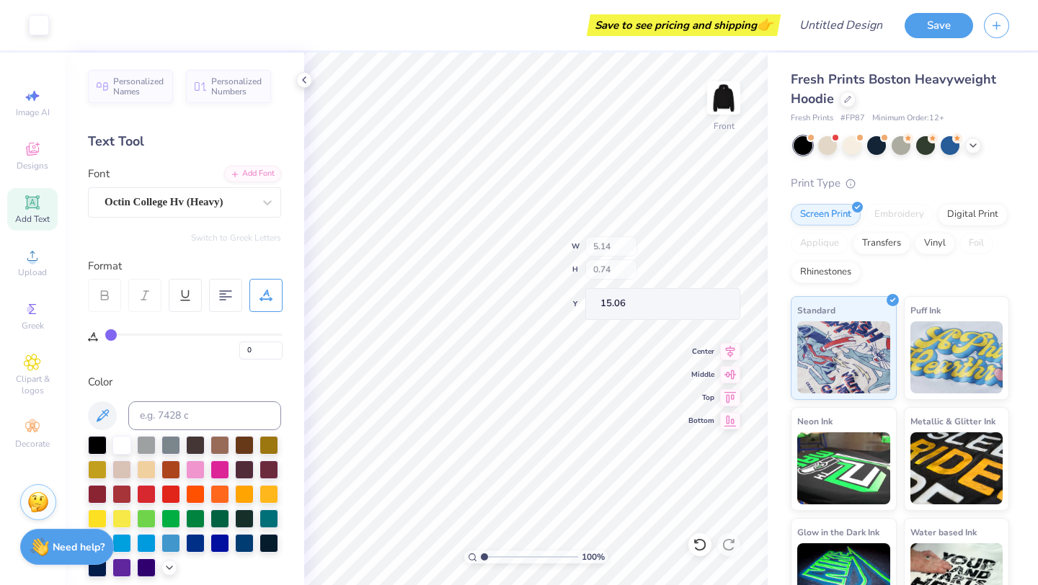
type input "5.14"
type input "0.74"
type input "15.06"
type input "11.64"
type input "3.94"
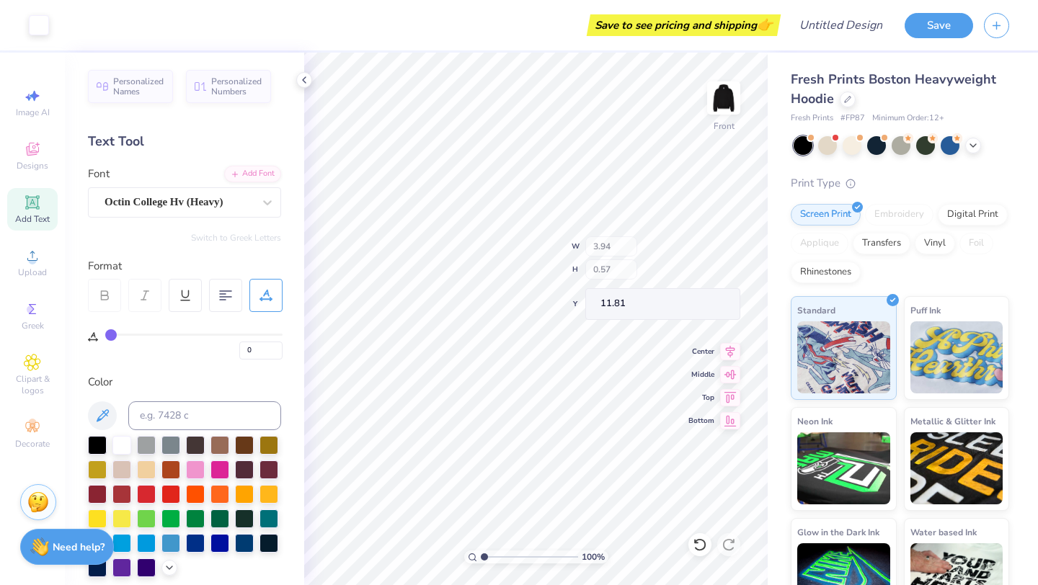
type input "0.57"
type input "11.81"
type input "6.90"
type input "9.70"
type input "12"
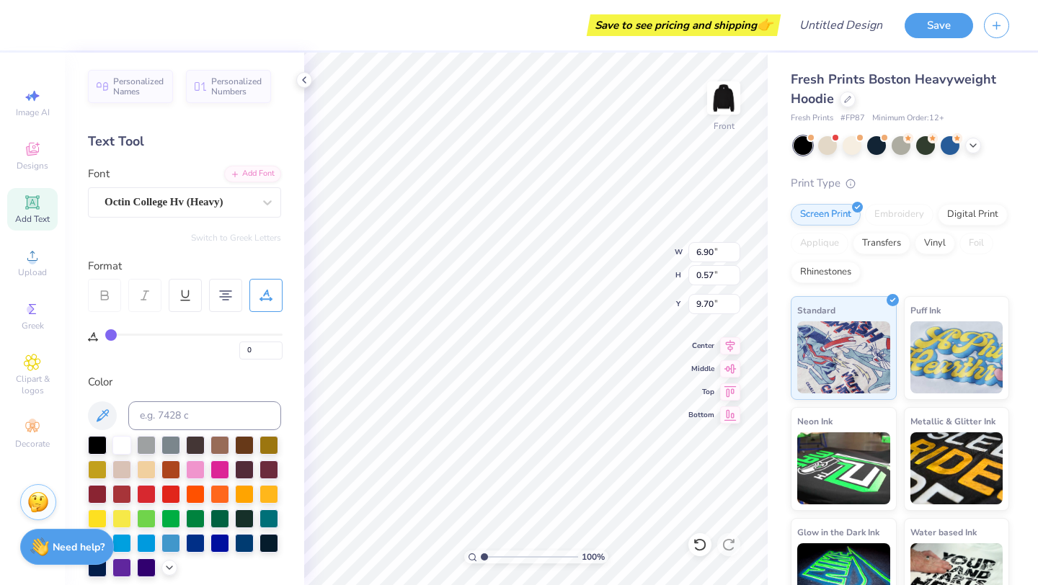
type input "12"
type input "9.50"
type input "15"
type input "0"
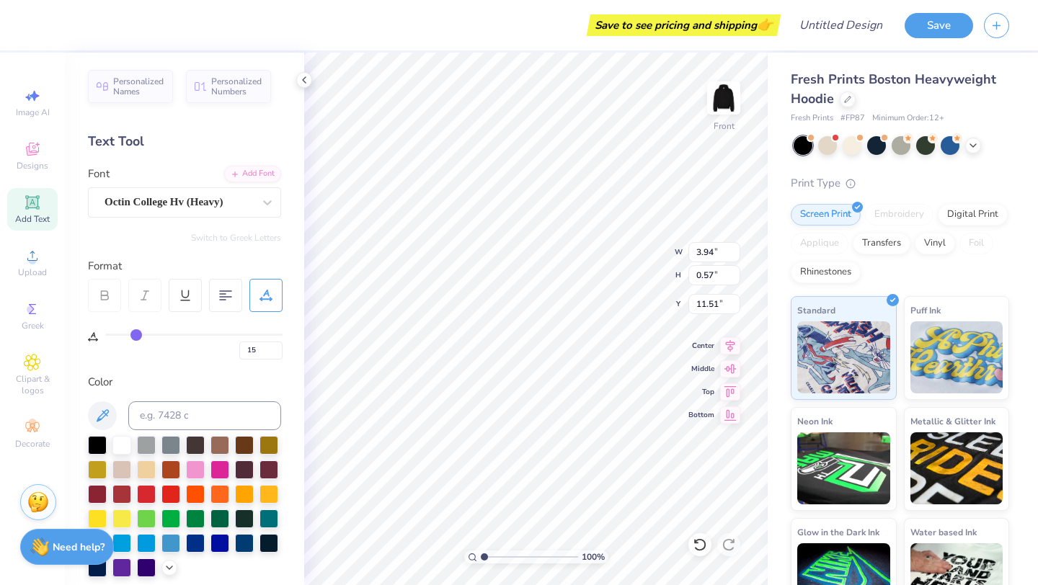
type input "3.94"
type input "0.57"
type input "11.51"
type input "0"
type input "11.30"
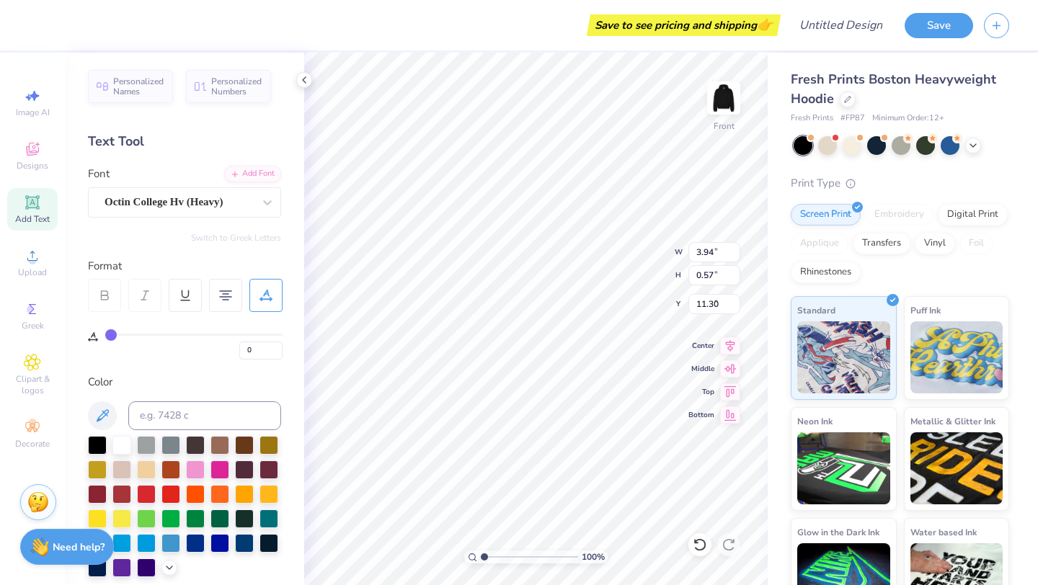
type input "6.90"
type input "9.50"
type input "12"
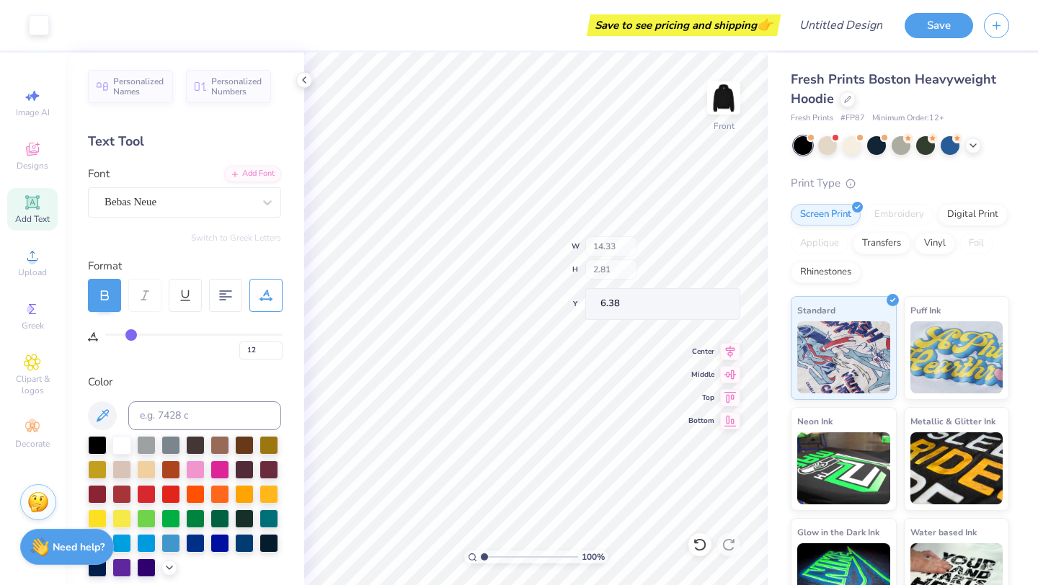
type input "0"
type input "12"
drag, startPoint x: 481, startPoint y: 558, endPoint x: 489, endPoint y: 558, distance: 8.0
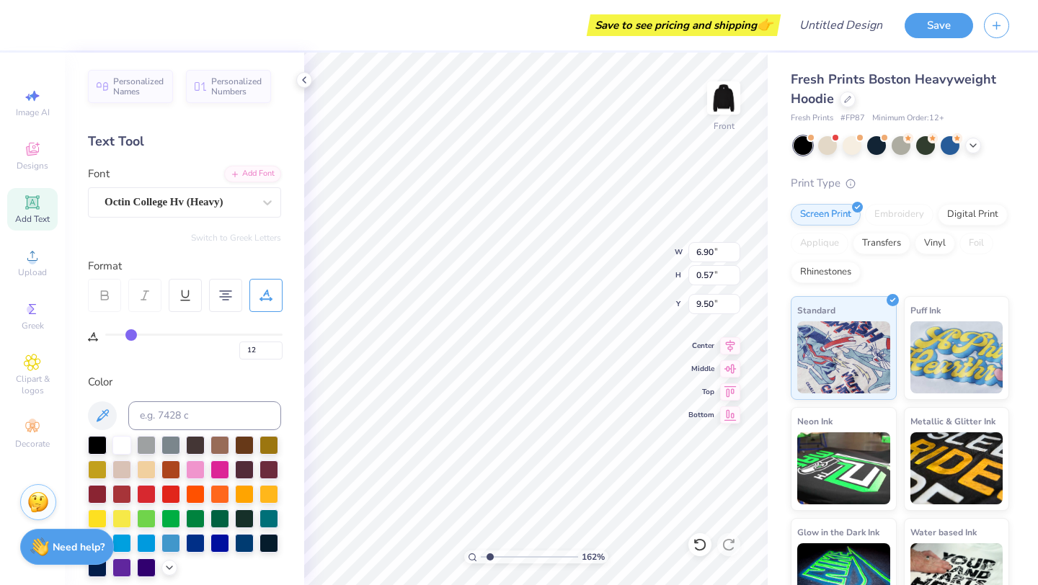
type input "1.62"
click at [489, 558] on input "range" at bounding box center [529, 556] width 97 height 13
type input "9.49"
click at [610, 267] on div "162 % Front W 6.90 6.90 " H 0.57 0.57 " Y 9.49 9.49 " Center Middle Top Bottom" at bounding box center [535, 319] width 463 height 532
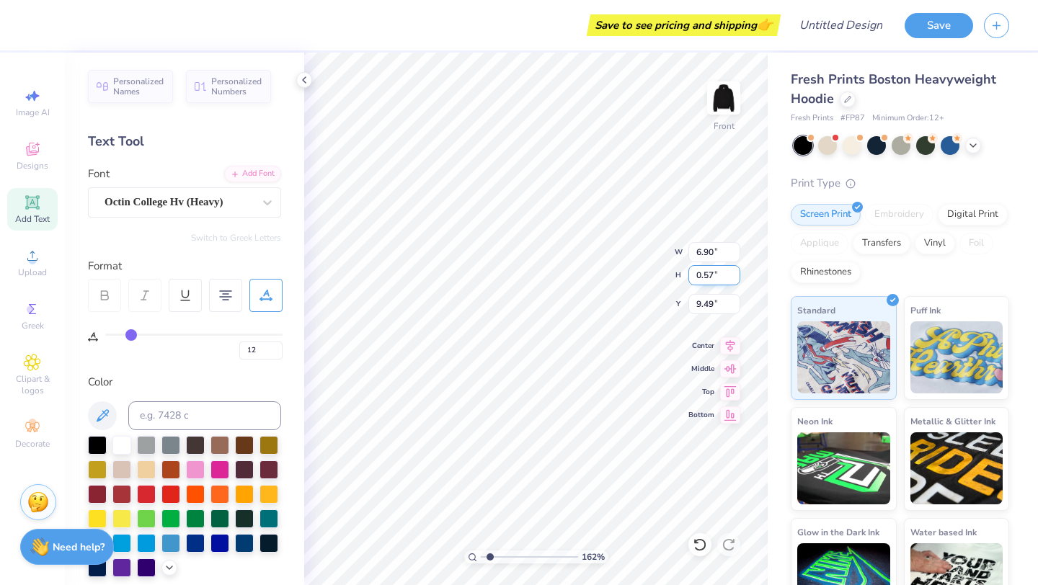
click at [621, 269] on div "162 % Front W 6.90 6.90 " H 0.57 0.57 " Y 9.49 9.49 " Center Middle Top Bottom" at bounding box center [535, 319] width 463 height 532
click at [613, 266] on div "162 % Front W 6.90 6.90 " H 0.57 0.57 " Y 9.49 9.49 " Center Middle Top Bottom" at bounding box center [535, 319] width 463 height 532
click at [613, 269] on div "162 % Front W 6.90 6.90 " H 0.57 0.57 " Y 9.49 9.49 " Center Middle Top Bottom" at bounding box center [535, 319] width 463 height 532
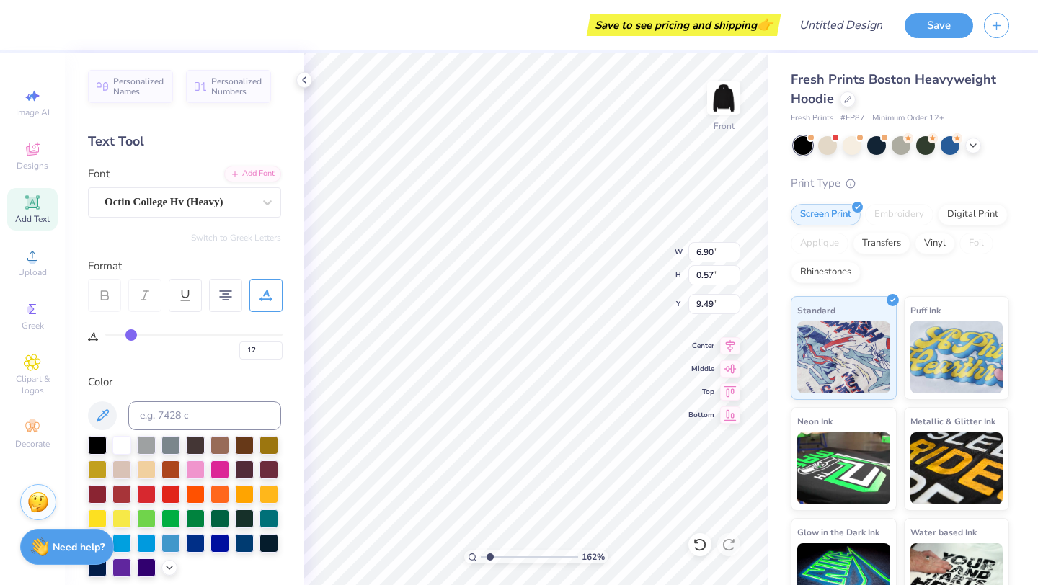
type textarea "[PERSON_NAME] UNIVERSITYN"
type textarea "[PERSON_NAME] UNIVERSITY"
type input "7.87"
type input "0.60"
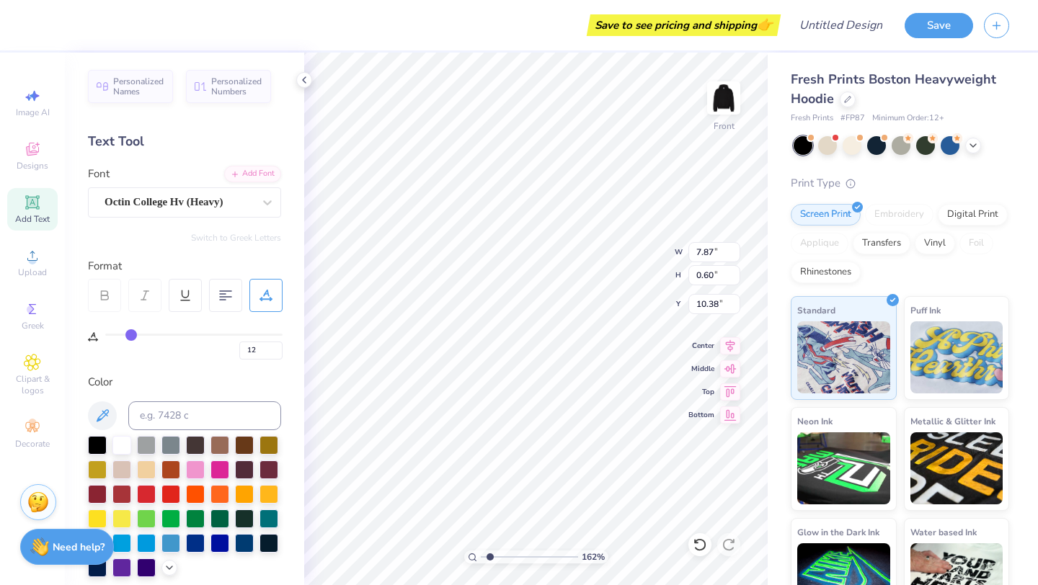
type input "10.38"
type input "15"
type input "9.20"
type input "12"
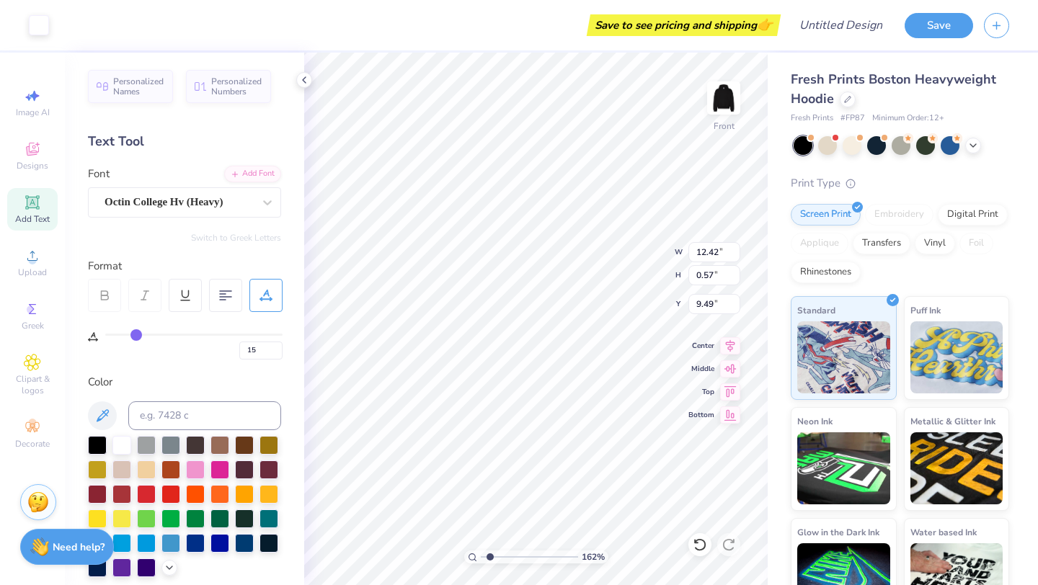
type input "12"
type input "7.87"
type input "0.60"
type input "9.20"
type input "15"
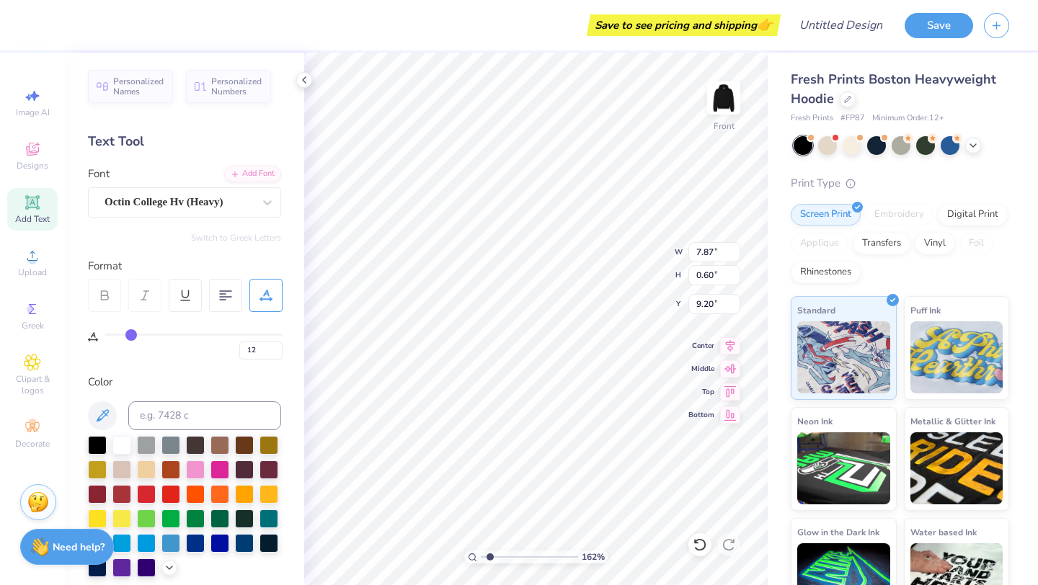
type input "15"
type input "12.42"
type input "0.57"
type input "10.29"
type input "12"
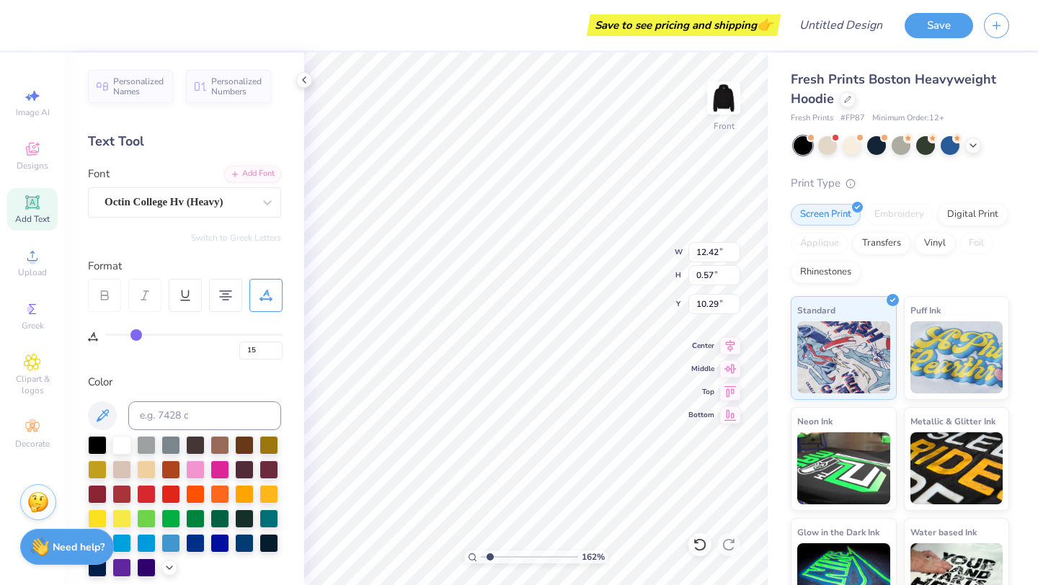
type input "12"
type input "3.94"
type input "11.30"
type input "0"
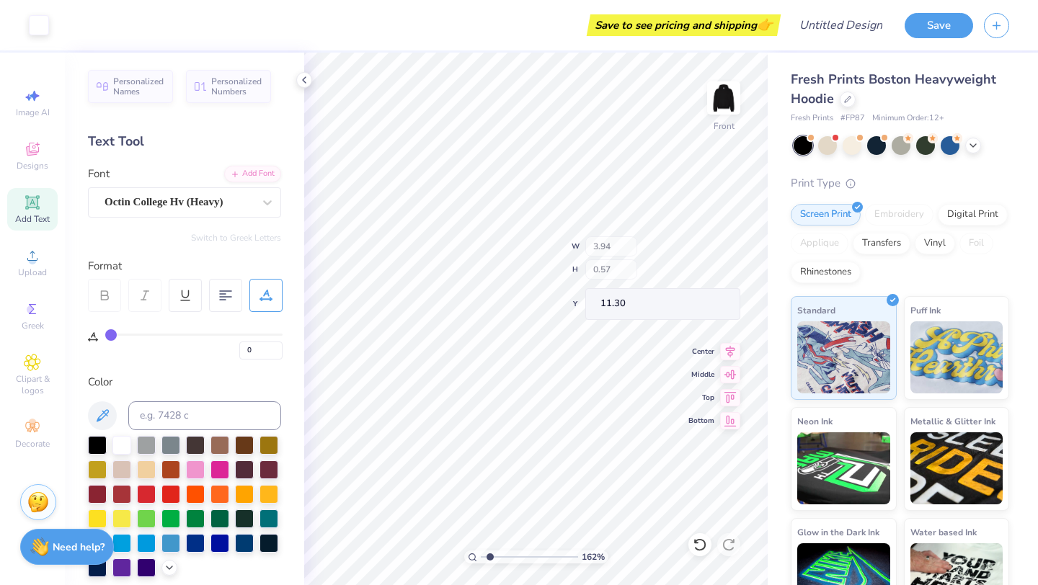
type input "10.97"
type input "1.01"
click at [483, 557] on input "range" at bounding box center [529, 556] width 97 height 13
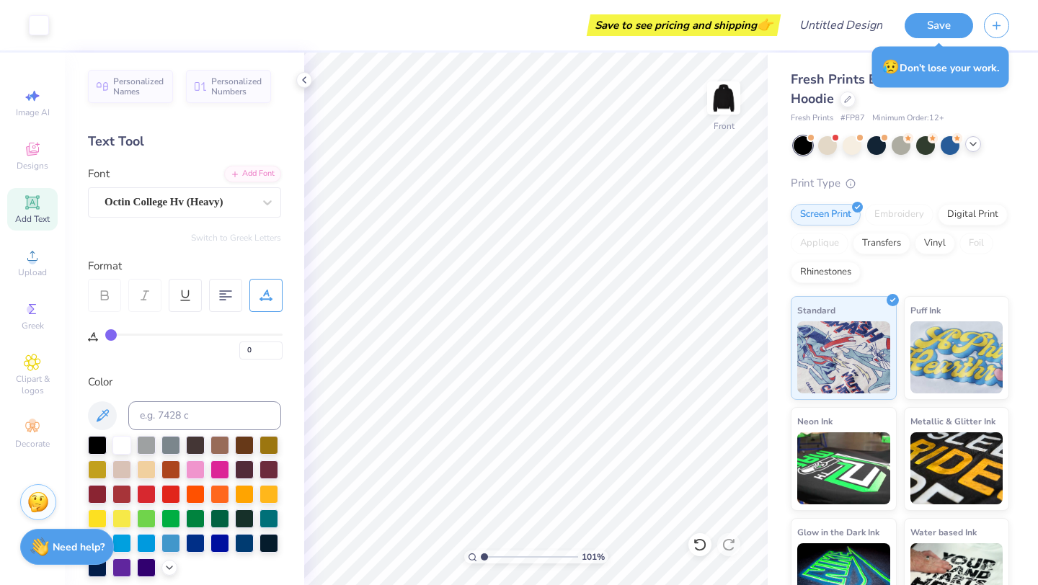
click at [976, 146] on icon at bounding box center [973, 144] width 12 height 12
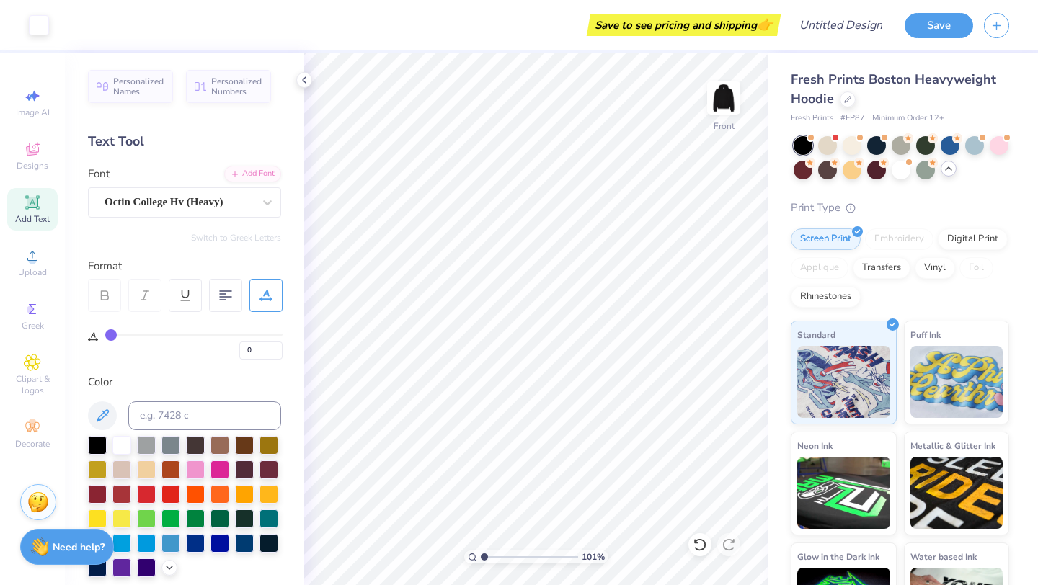
click at [950, 166] on icon at bounding box center [948, 169] width 12 height 12
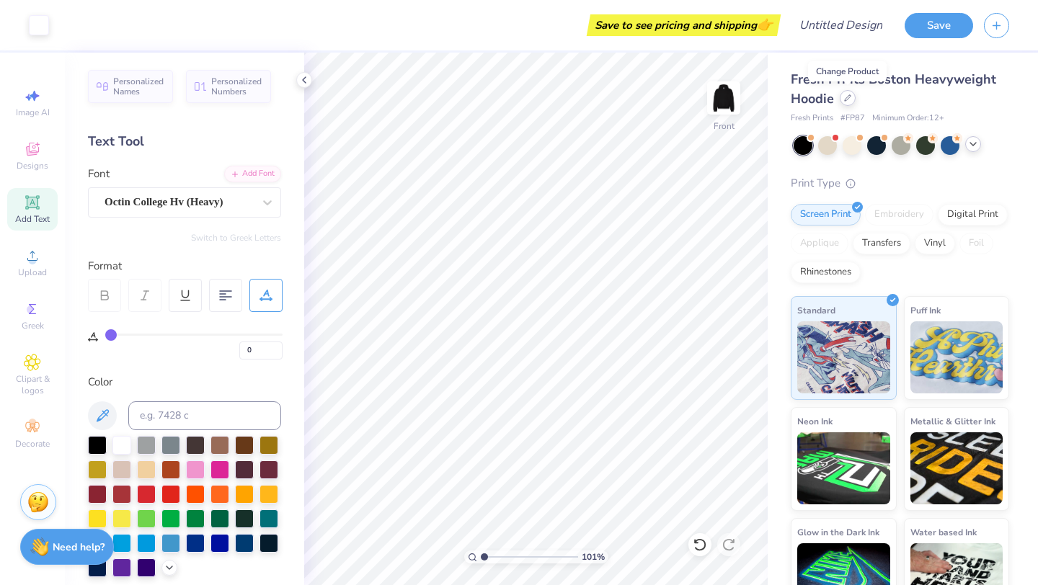
click at [845, 103] on div at bounding box center [847, 98] width 16 height 16
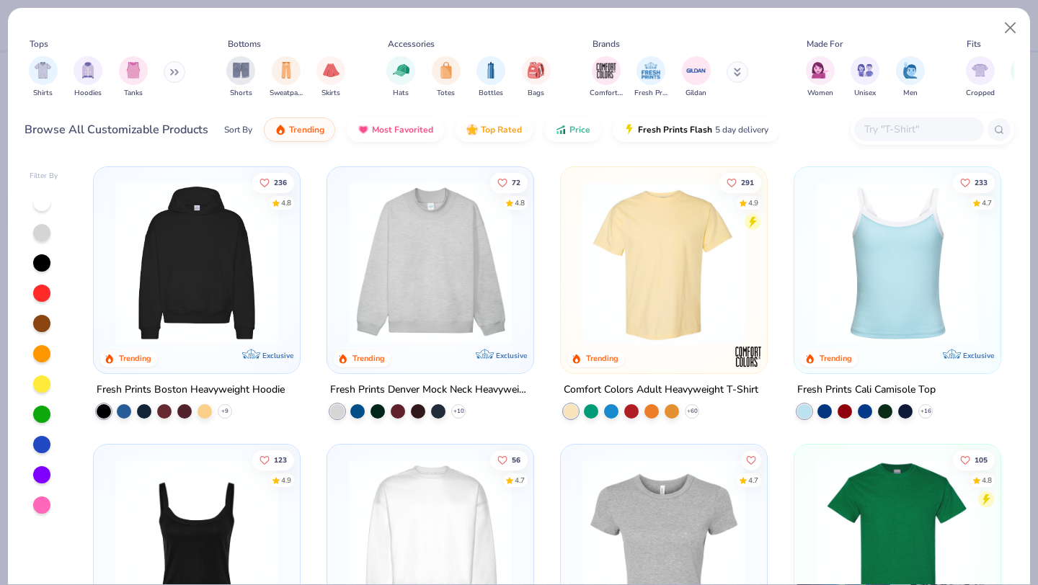
click at [41, 481] on div at bounding box center [41, 474] width 17 height 17
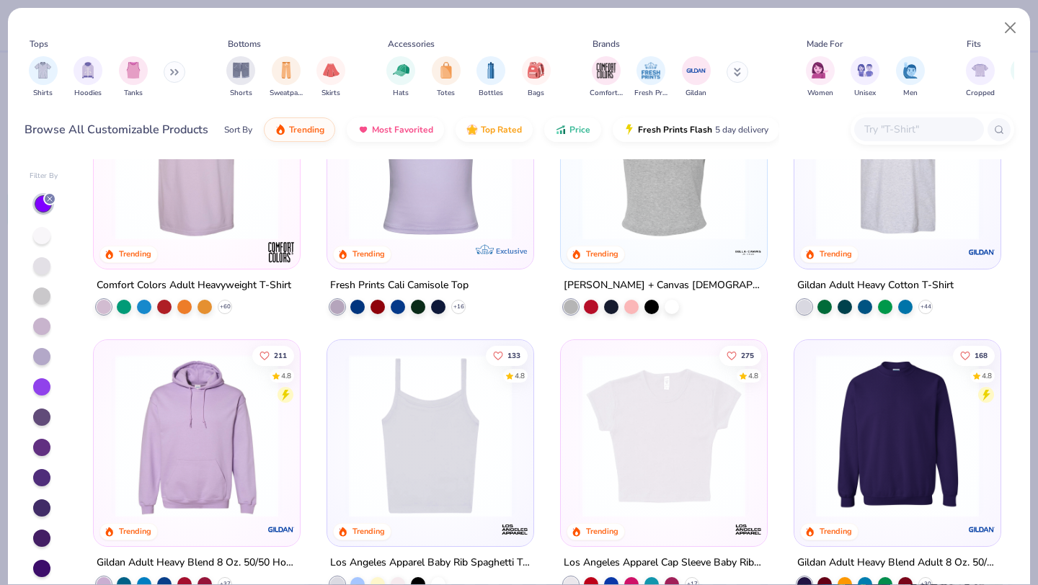
scroll to position [236, 0]
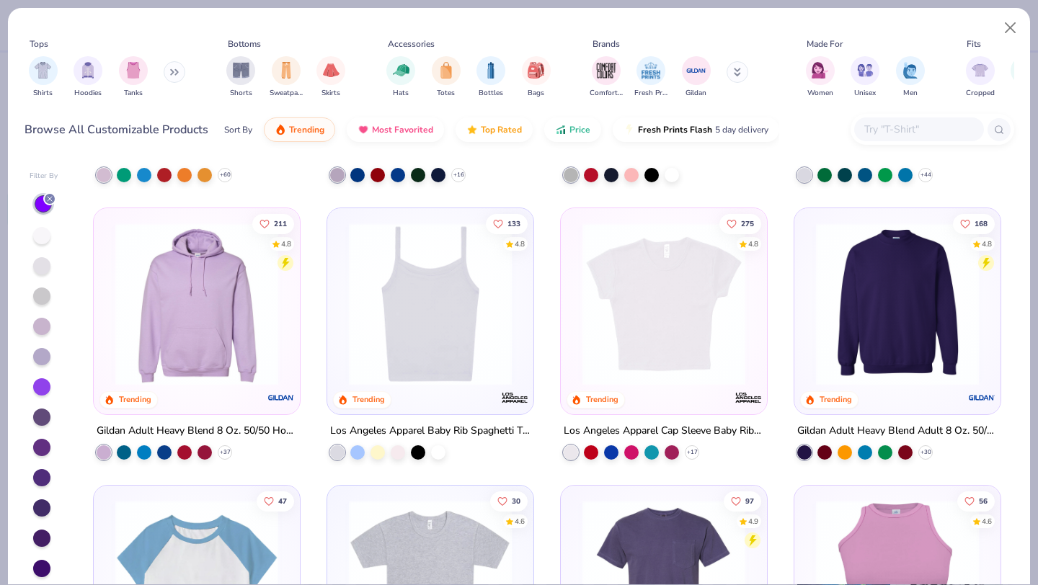
click at [865, 310] on img at bounding box center [896, 304] width 177 height 163
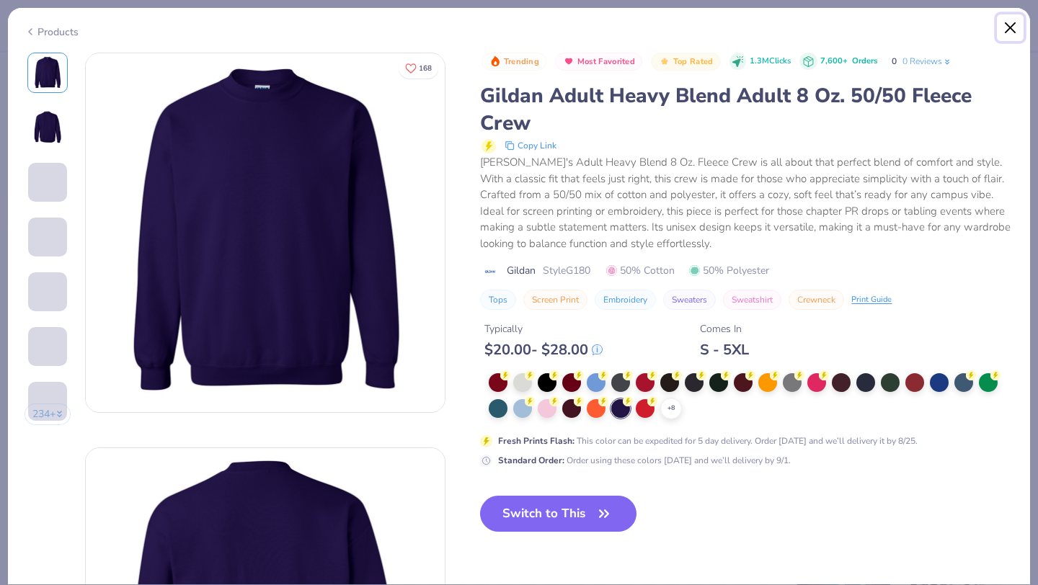
click at [1009, 25] on button "Close" at bounding box center [1009, 27] width 27 height 27
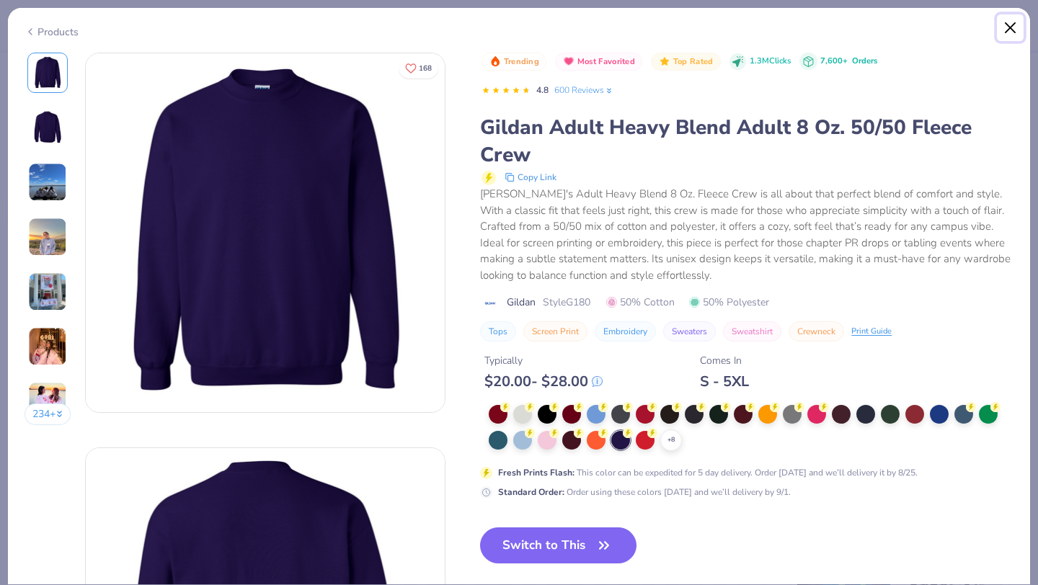
click at [1011, 35] on button "Close" at bounding box center [1009, 27] width 27 height 27
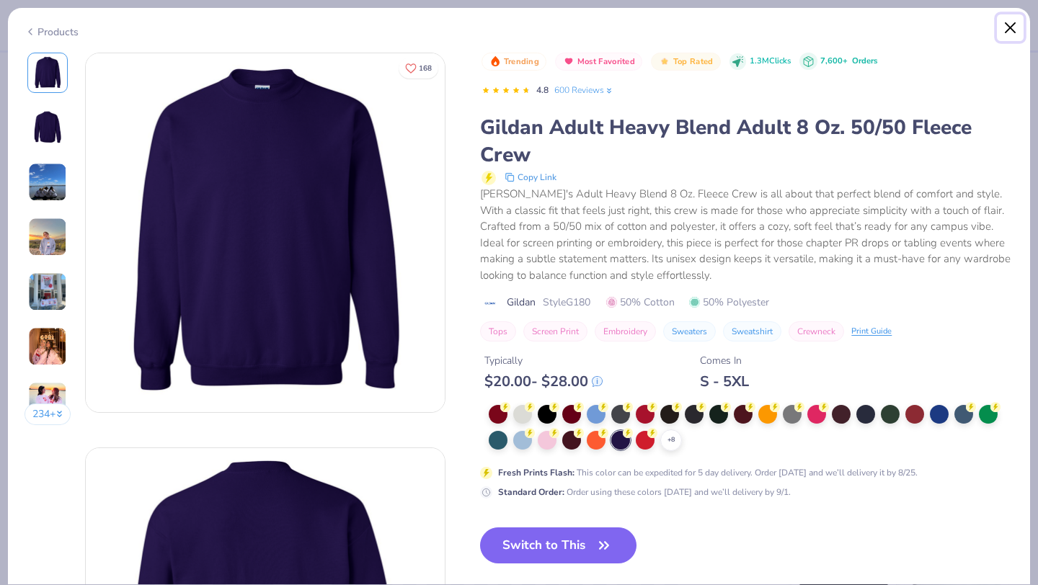
click at [1009, 27] on button "Close" at bounding box center [1009, 27] width 27 height 27
click at [1005, 31] on button "Close" at bounding box center [1009, 27] width 27 height 27
click at [1014, 29] on button "Close" at bounding box center [1009, 27] width 27 height 27
click at [73, 33] on div "Products" at bounding box center [51, 31] width 54 height 15
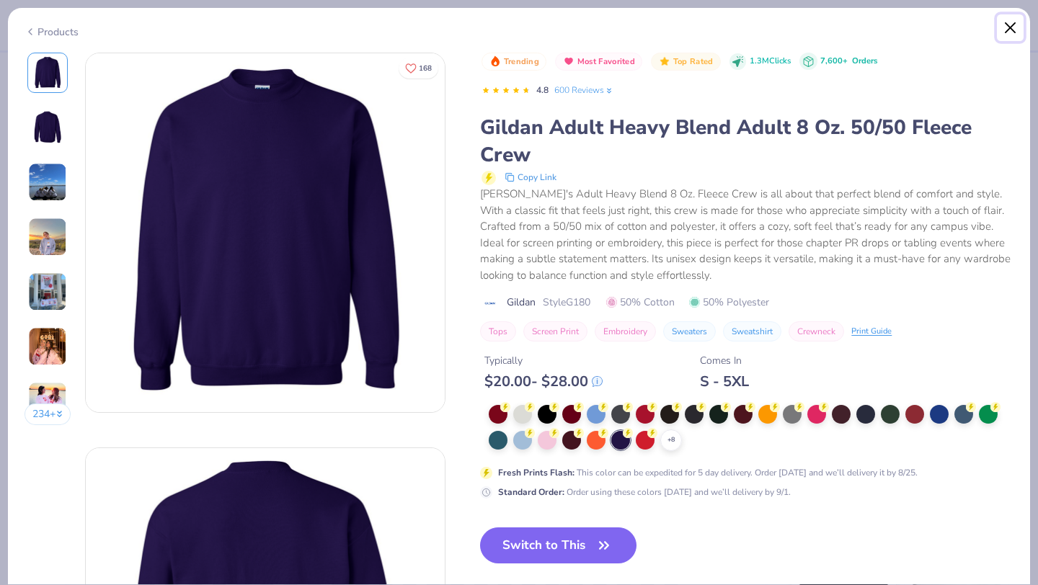
click at [1007, 22] on button "Close" at bounding box center [1009, 27] width 27 height 27
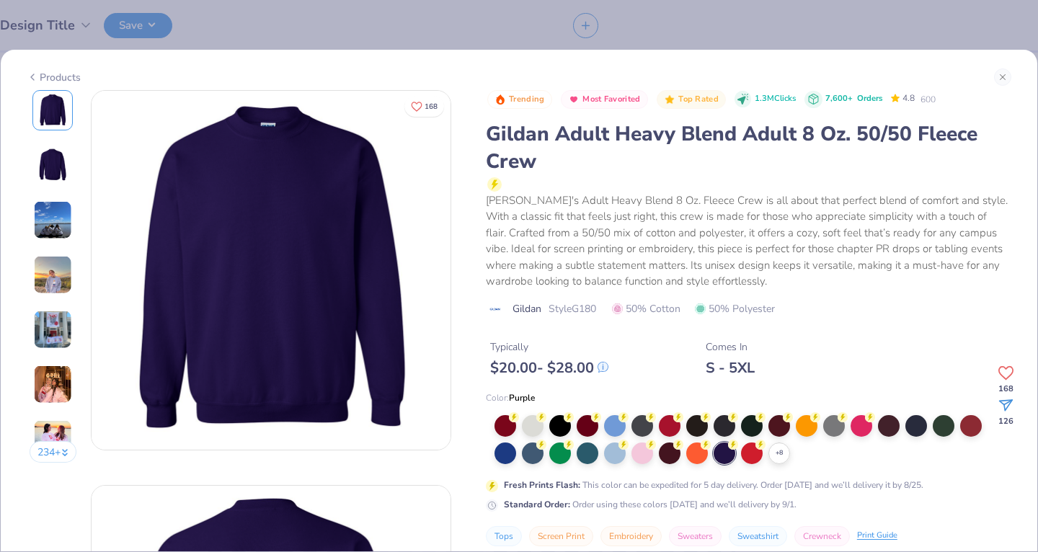
click at [0, 0] on icon at bounding box center [0, 0] width 0 height 0
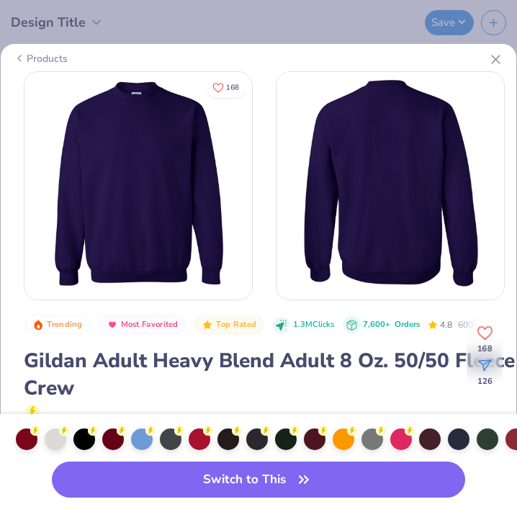
click at [497, 56] on icon at bounding box center [496, 59] width 15 height 15
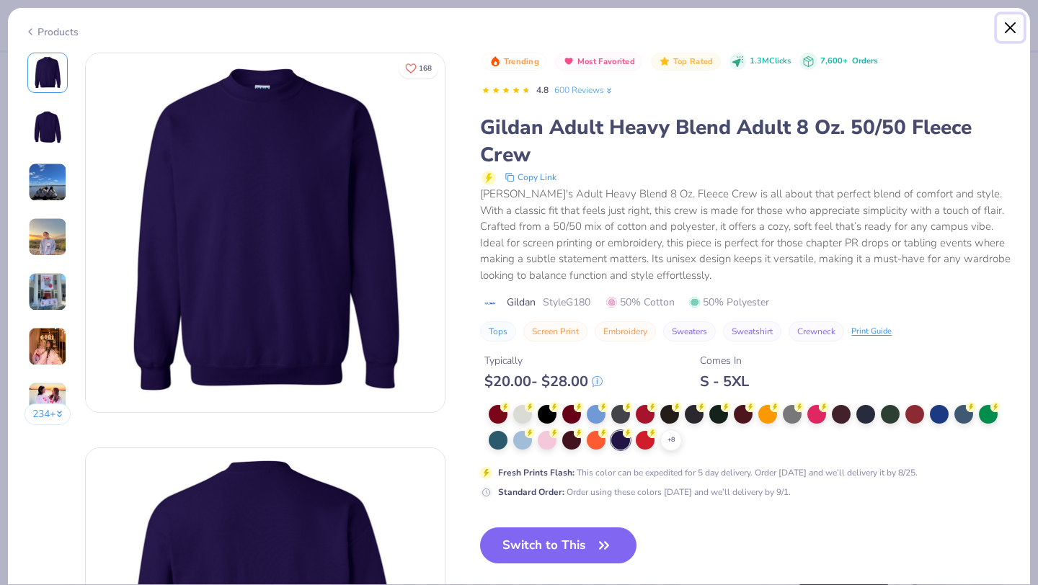
click at [1007, 32] on button "Close" at bounding box center [1009, 27] width 27 height 27
click at [545, 544] on button "Switch to This" at bounding box center [558, 545] width 156 height 36
click at [1007, 29] on button "Close" at bounding box center [1009, 27] width 27 height 27
click at [66, 28] on div "Products" at bounding box center [51, 31] width 54 height 15
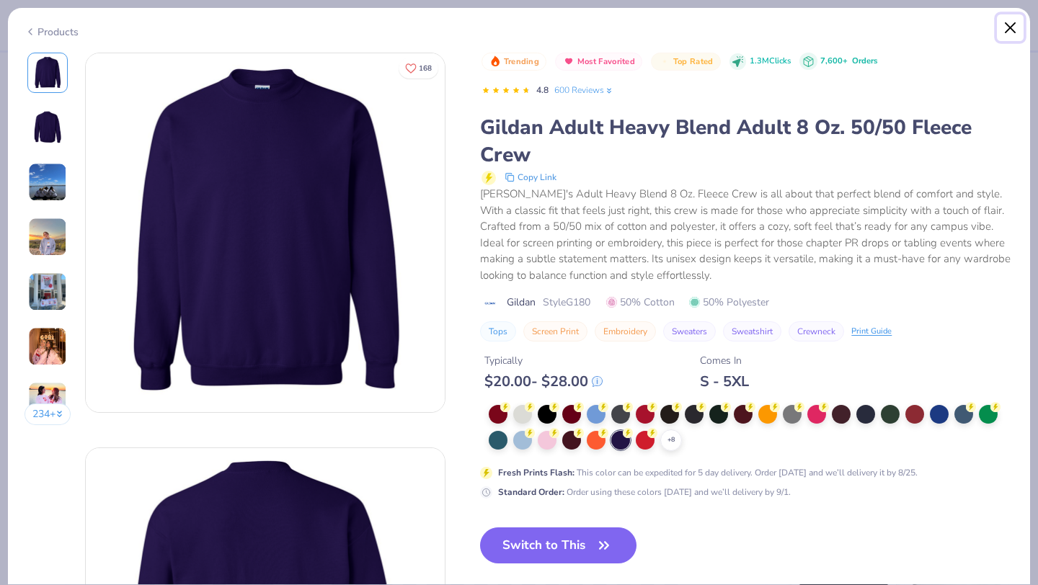
click at [1006, 31] on button "Close" at bounding box center [1009, 27] width 27 height 27
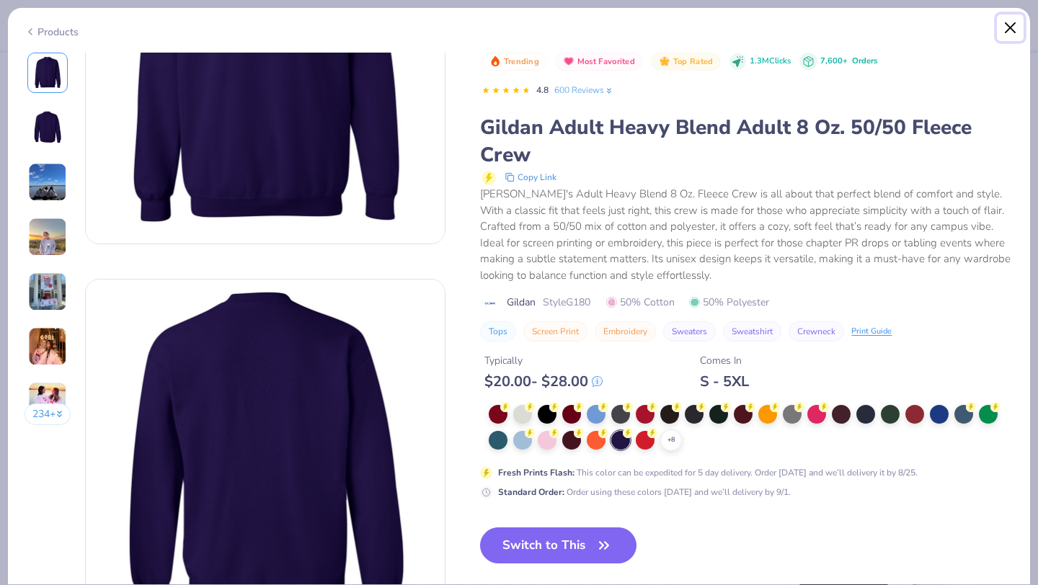
scroll to position [355, 0]
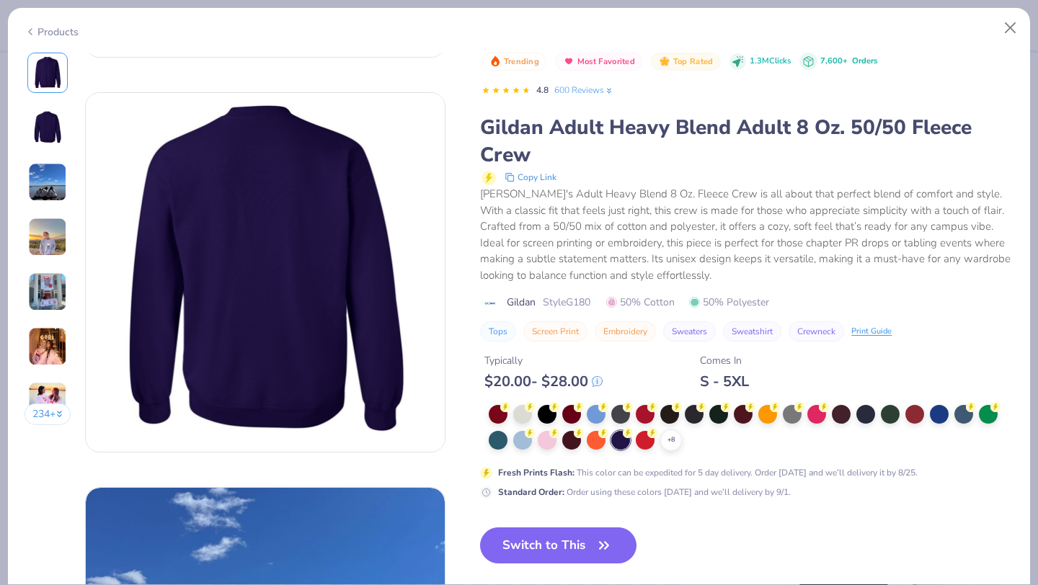
click at [612, 434] on div at bounding box center [620, 440] width 19 height 19
click at [1009, 31] on button "Close" at bounding box center [1009, 27] width 27 height 27
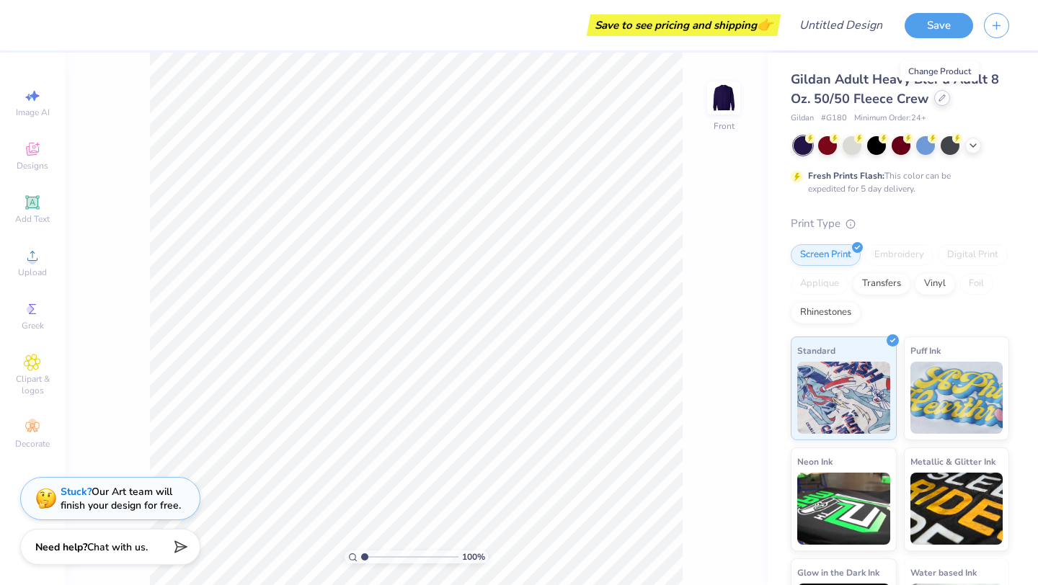
click at [941, 104] on div at bounding box center [942, 98] width 16 height 16
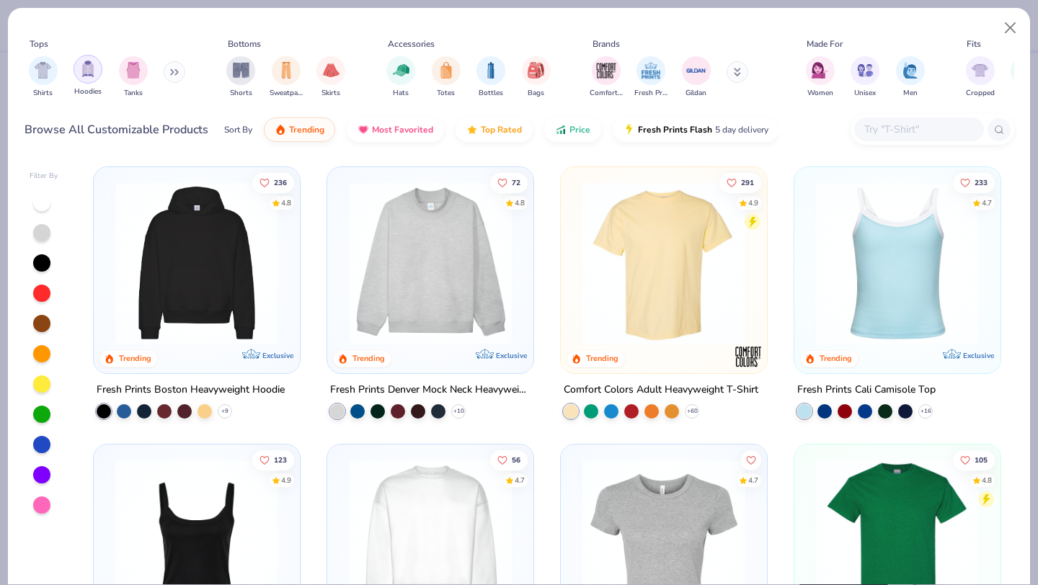
click at [91, 76] on img "filter for Hoodies" at bounding box center [88, 69] width 16 height 17
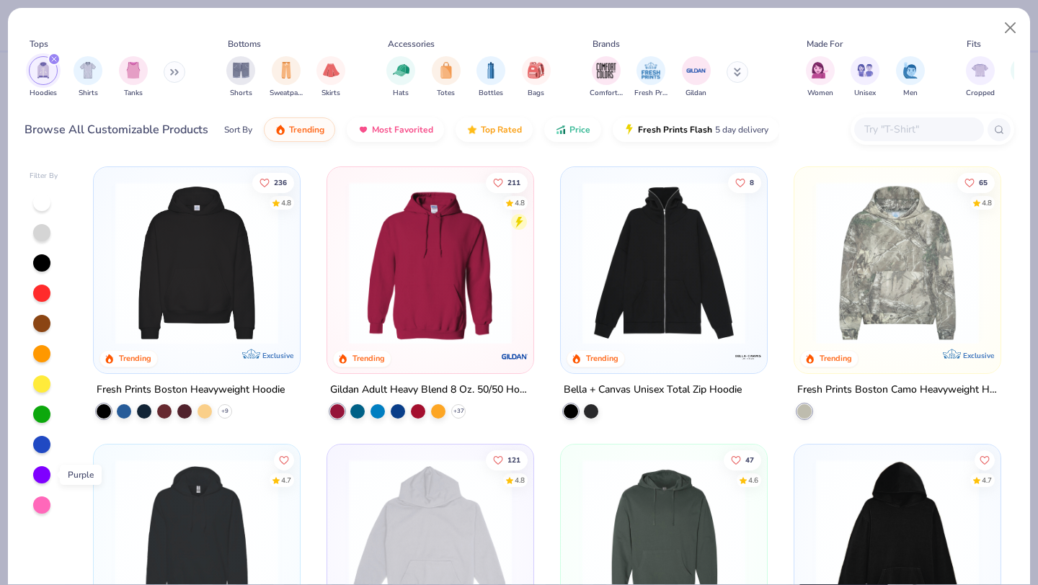
click at [43, 472] on div at bounding box center [41, 474] width 17 height 17
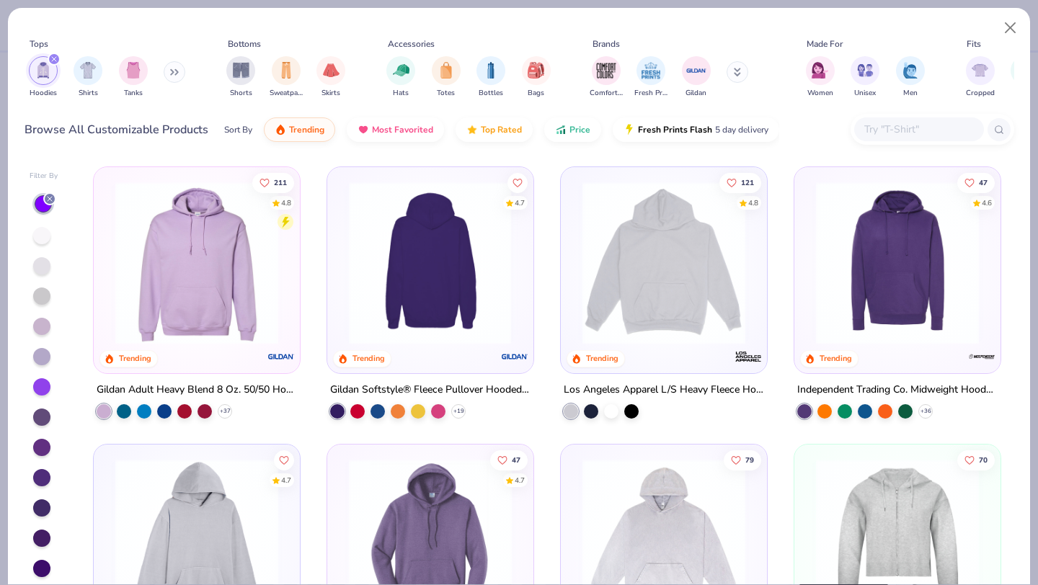
click at [420, 269] on div at bounding box center [429, 263] width 531 height 163
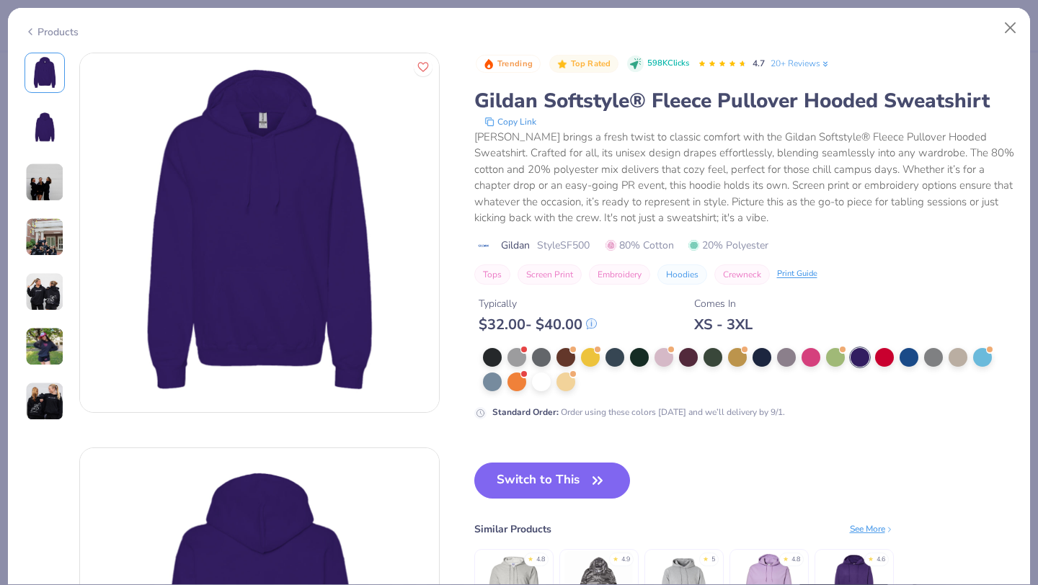
click at [526, 476] on button "Switch to This" at bounding box center [552, 481] width 156 height 36
click at [563, 483] on button "Switch to This" at bounding box center [552, 481] width 156 height 36
click at [528, 481] on button "Switch to This" at bounding box center [552, 481] width 156 height 36
click at [596, 480] on icon "button" at bounding box center [597, 481] width 20 height 20
click at [548, 481] on button "Switch to This" at bounding box center [552, 481] width 156 height 36
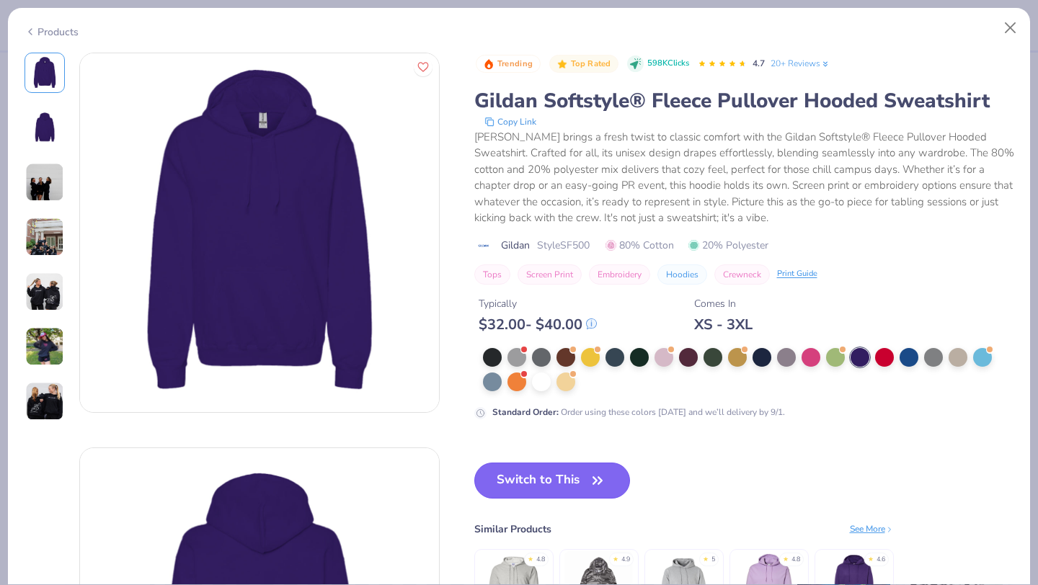
click at [599, 476] on icon "button" at bounding box center [597, 481] width 20 height 20
click at [548, 473] on button "Switch to This" at bounding box center [552, 481] width 156 height 36
click at [569, 476] on button "Switch to This" at bounding box center [552, 481] width 156 height 36
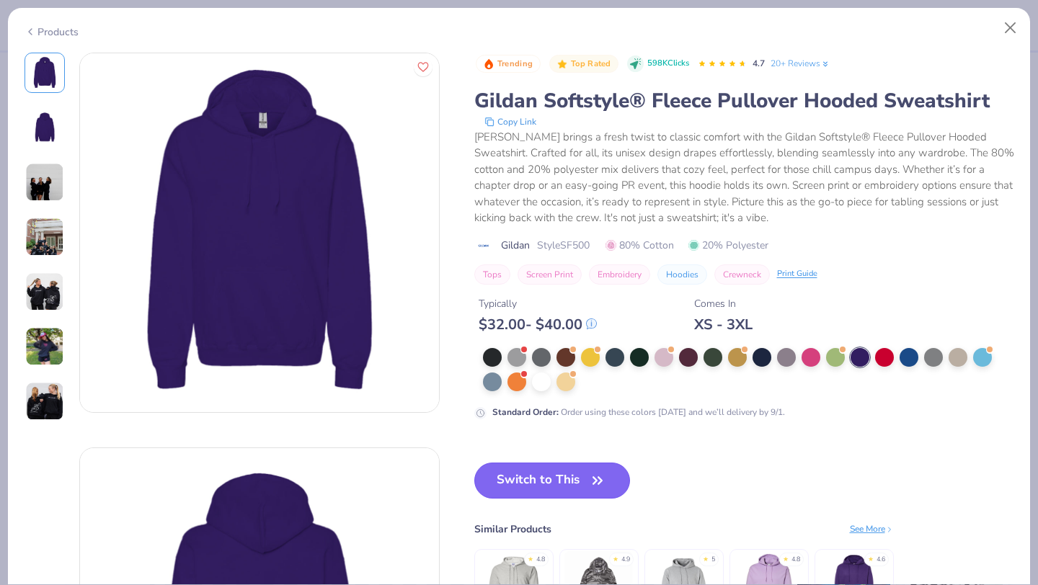
click at [579, 479] on button "Switch to This" at bounding box center [552, 481] width 156 height 36
click at [558, 475] on button "Switch to This" at bounding box center [552, 481] width 156 height 36
click at [602, 482] on icon "button" at bounding box center [597, 480] width 9 height 6
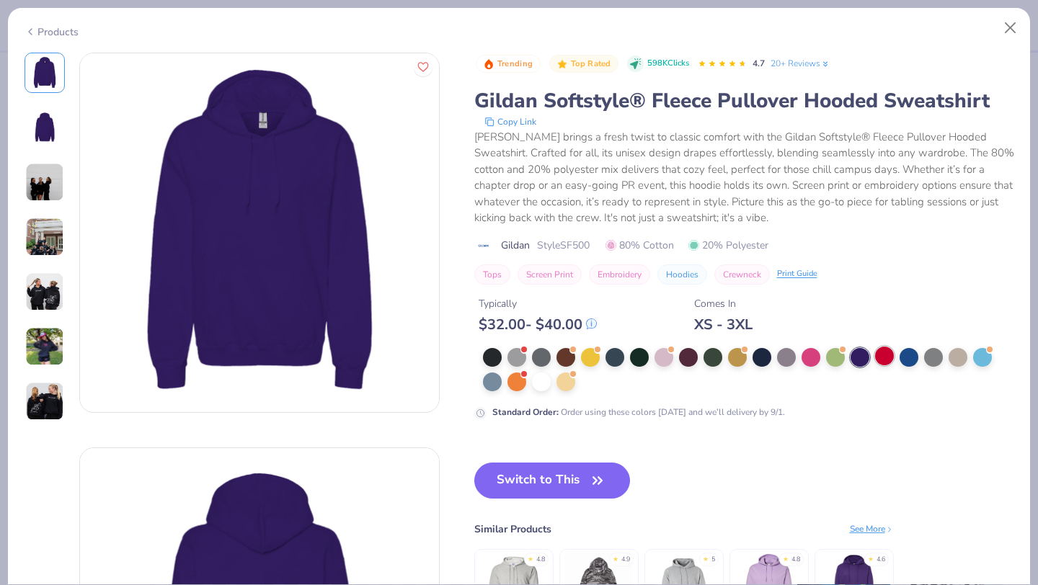
click at [883, 358] on div at bounding box center [884, 356] width 19 height 19
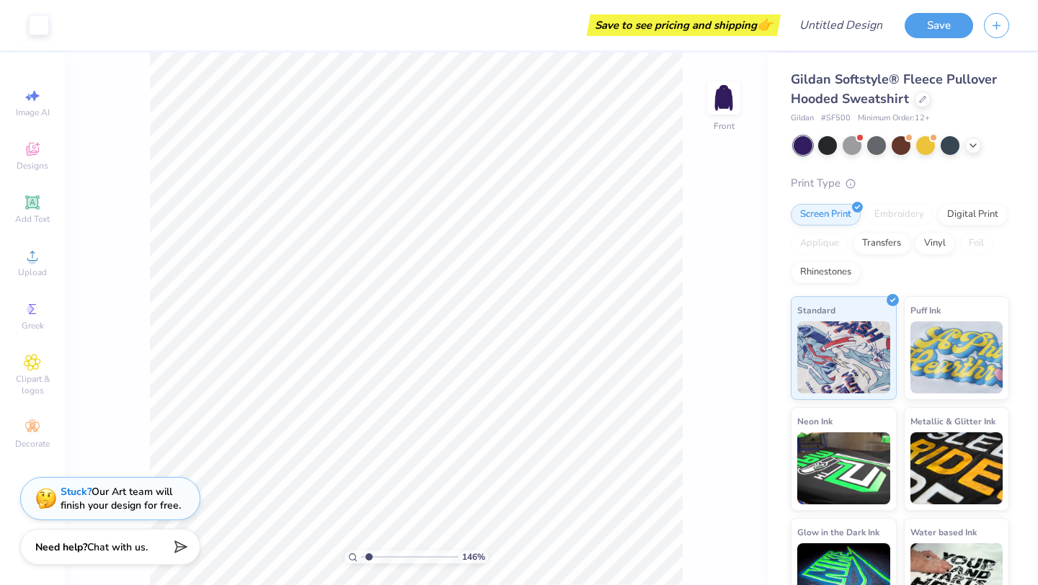
type input "1.46"
click at [368, 555] on input "range" at bounding box center [409, 556] width 97 height 13
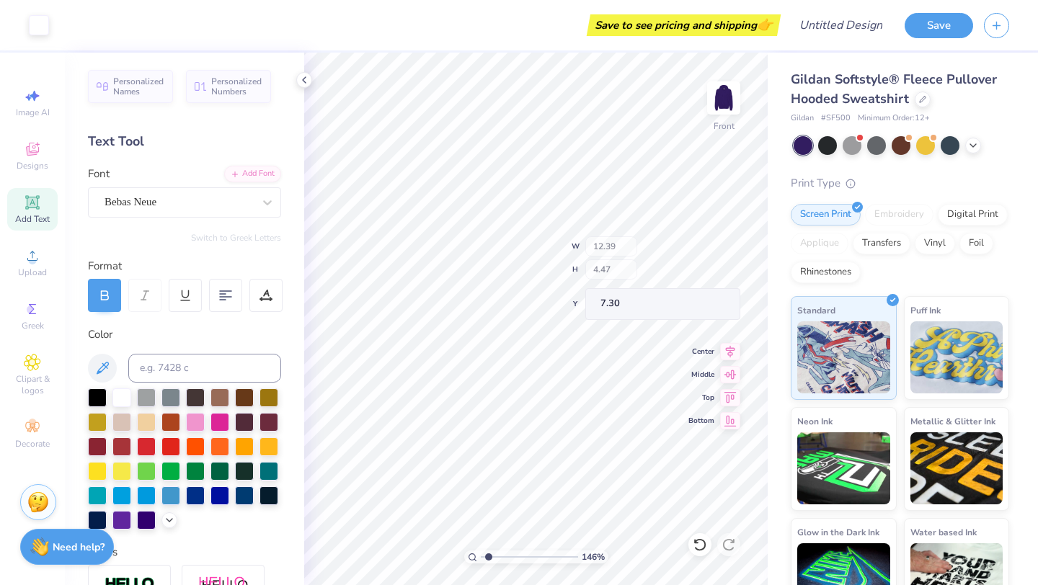
type input "12.39"
type input "4.47"
type input "7.30"
type input "6.00"
type input "1"
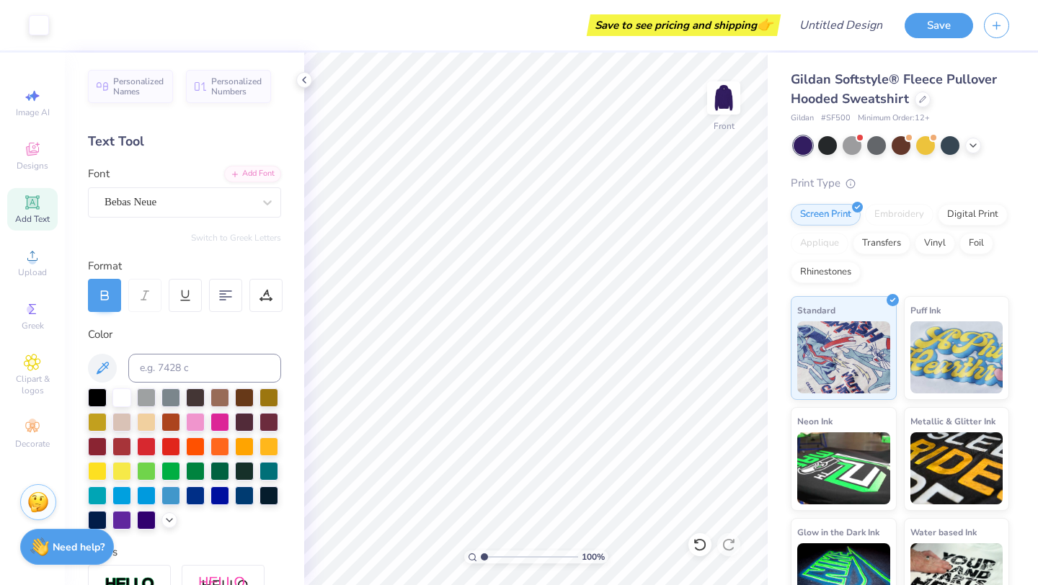
click at [481, 558] on input "range" at bounding box center [529, 556] width 97 height 13
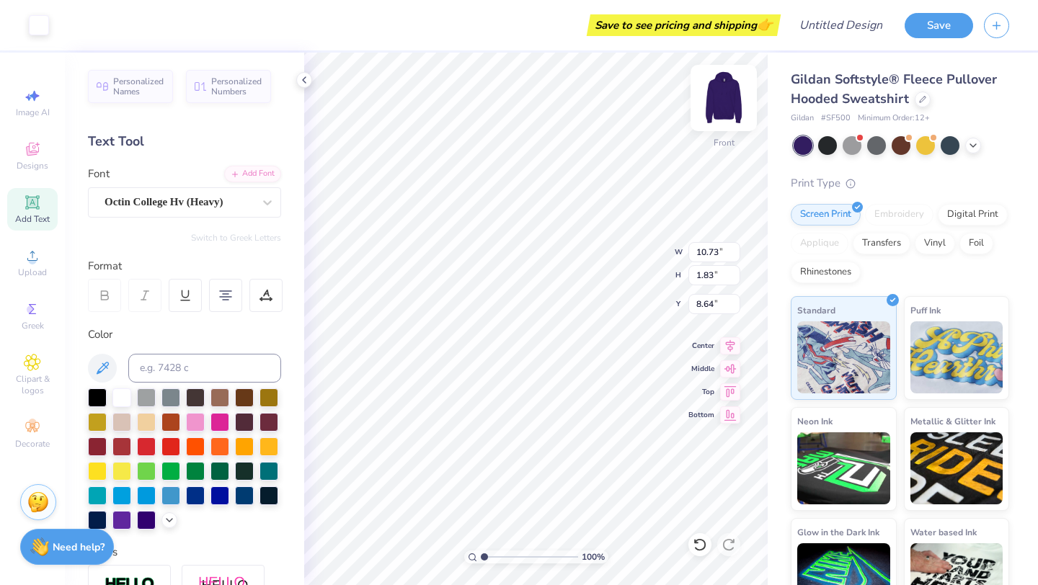
click at [723, 93] on img at bounding box center [724, 98] width 58 height 58
type input "7.24"
click at [39, 213] on span "Add Text" at bounding box center [32, 219] width 35 height 12
type input "7.58"
type input "2.20"
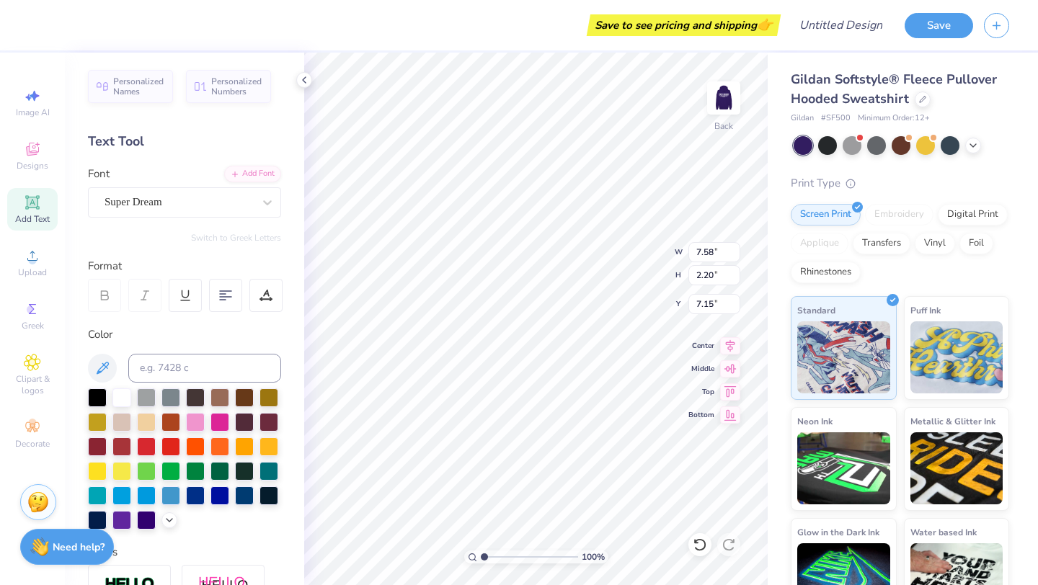
type input "7.15"
type textarea "EXEC BOARD"
click at [124, 198] on div "Super Dream" at bounding box center [178, 202] width 151 height 22
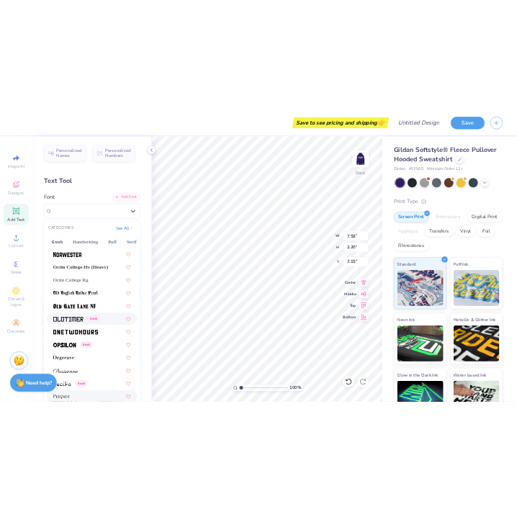
scroll to position [5647, 0]
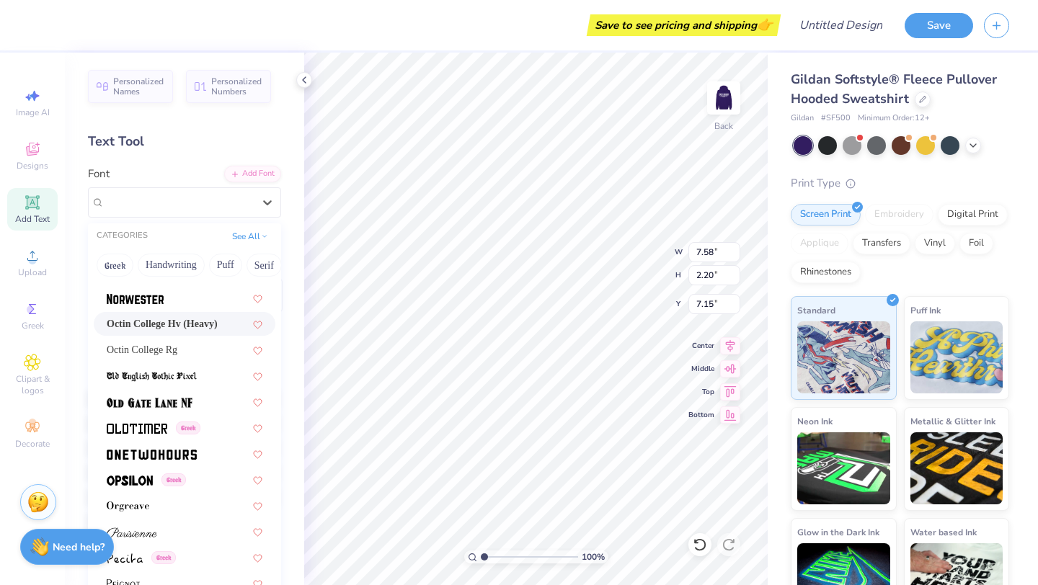
click at [174, 330] on span "Octin College Hv (Heavy)" at bounding box center [162, 323] width 111 height 15
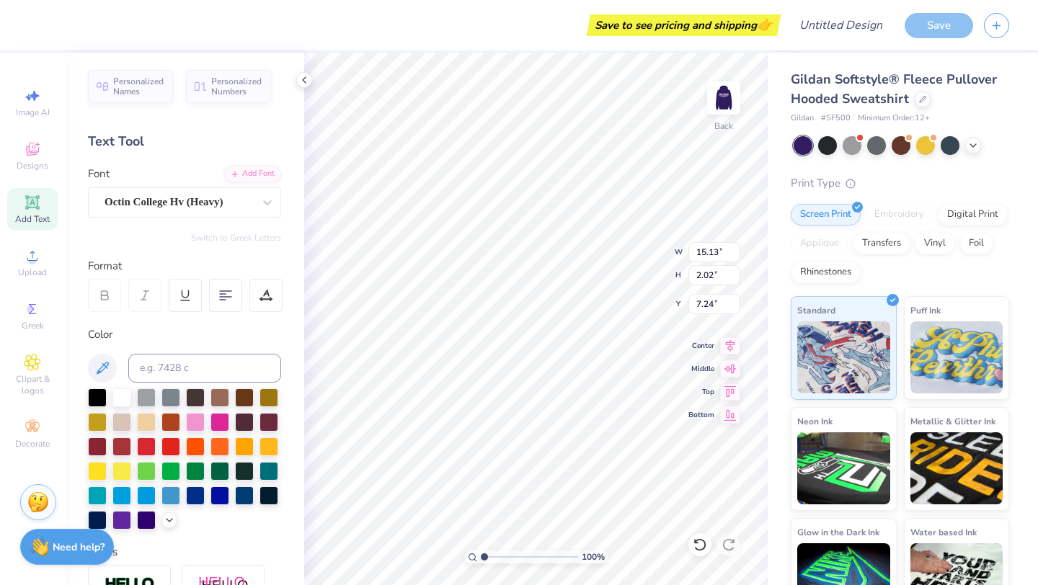
type input "8.09"
type input "1.08"
type input "5.29"
type input "5.86"
type input "4.86"
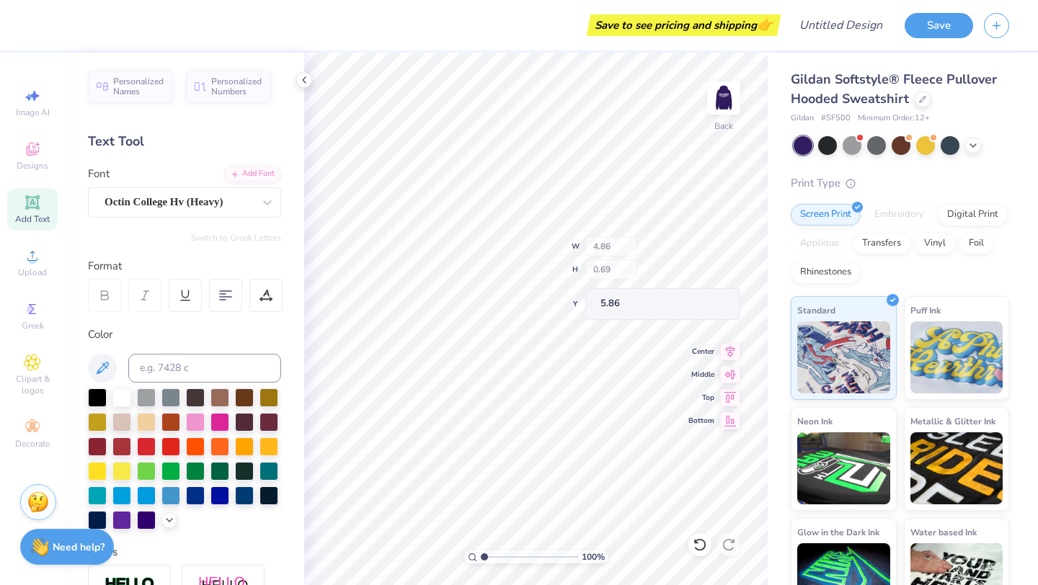
type input "0.65"
type input "5.90"
type input "2.68"
type input "4.83"
type input "11.81"
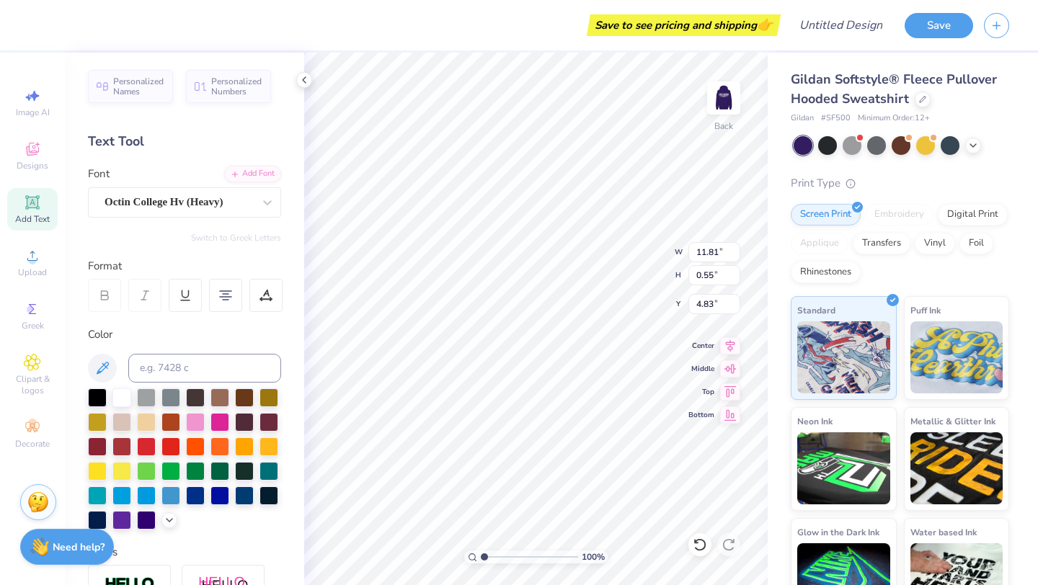
type input "0.55"
type input "8.25"
type input "7.48"
type input "0.57"
type input "4.52"
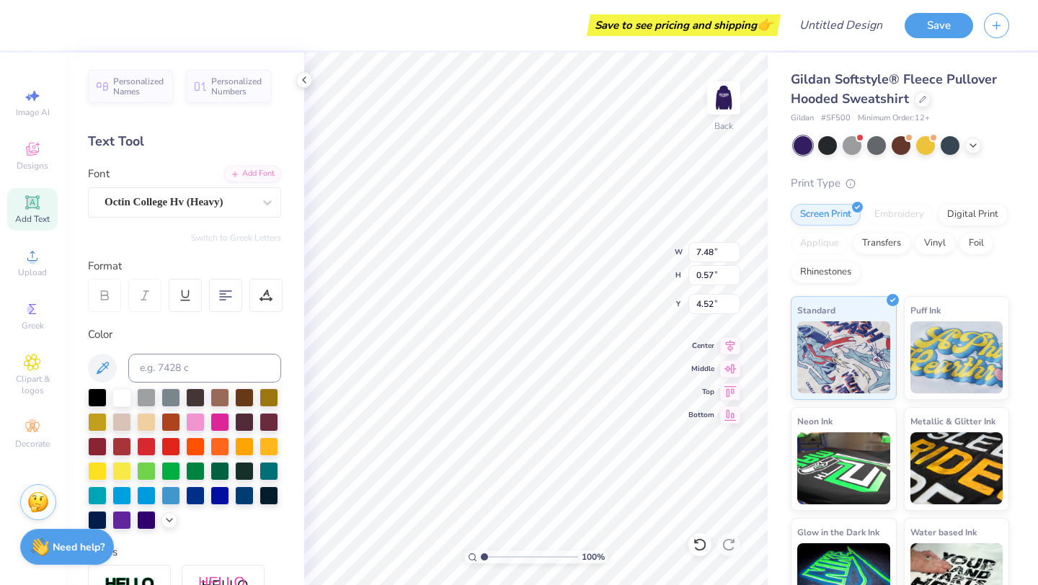
type input "4.86"
type input "0.65"
type input "2.68"
type input "4.15"
type input "0.55"
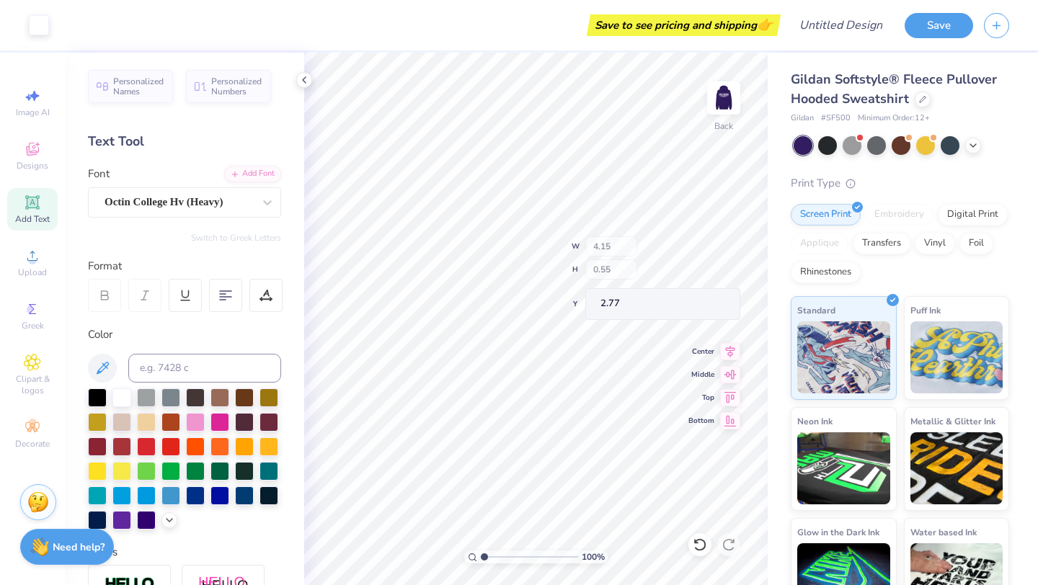
type input "2.77"
type input "2.72"
type input "11.81"
type input "3.63"
click at [254, 302] on div at bounding box center [265, 295] width 33 height 33
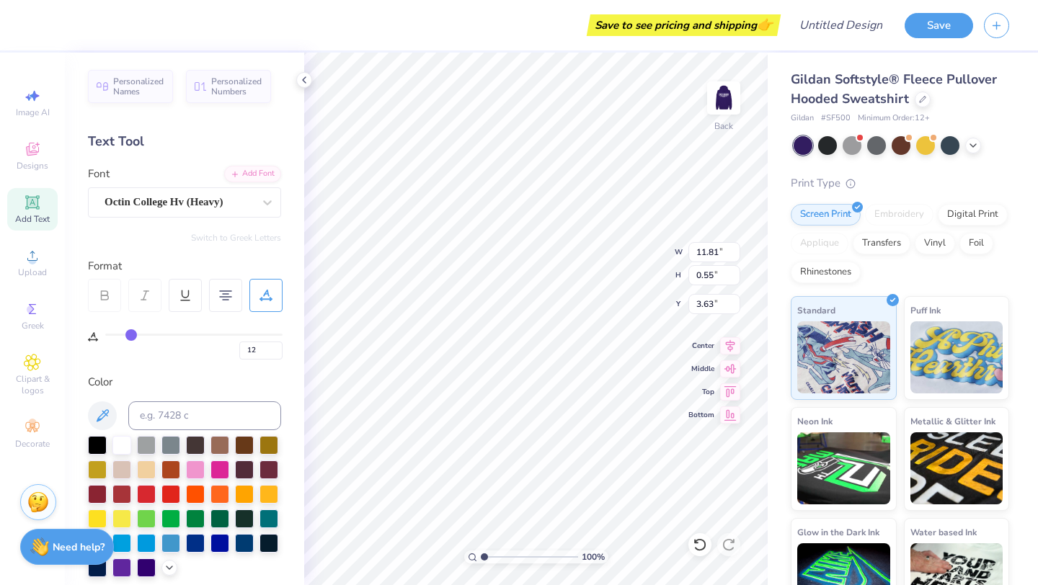
type input "11"
type input "9"
type input "8"
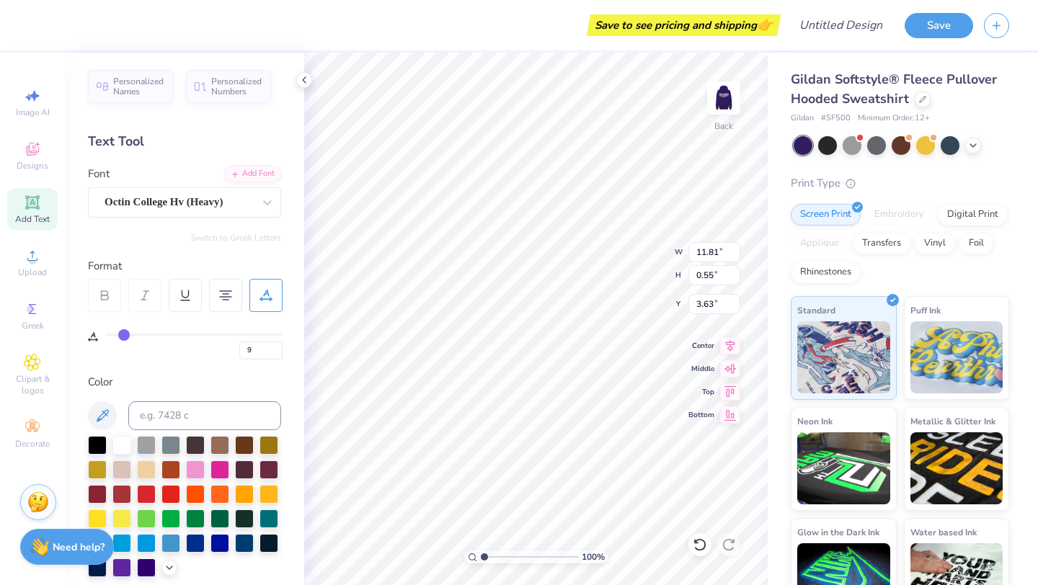
type input "8"
type input "7"
type input "6"
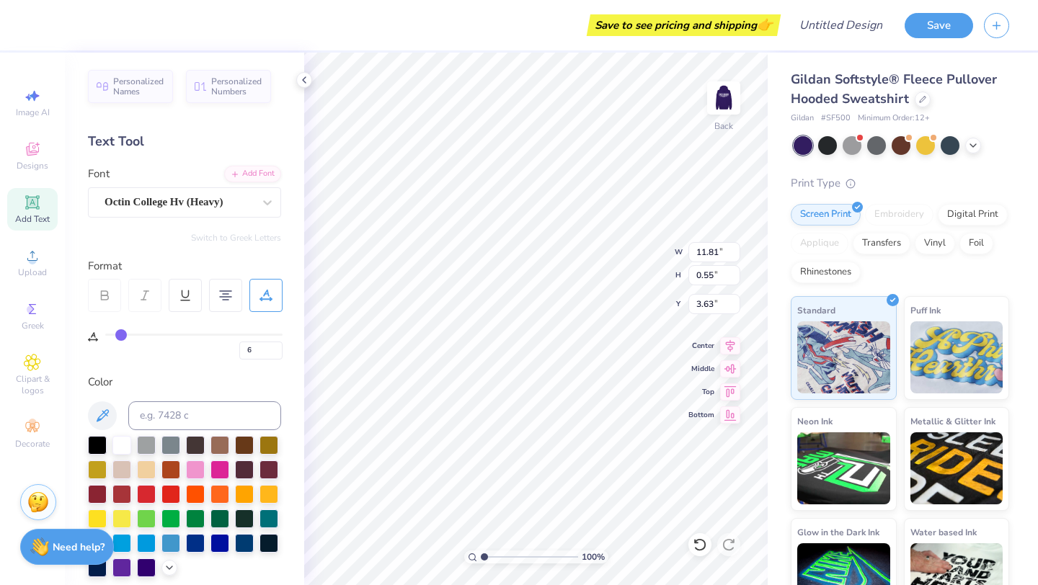
type input "5"
type input "4"
type input "3"
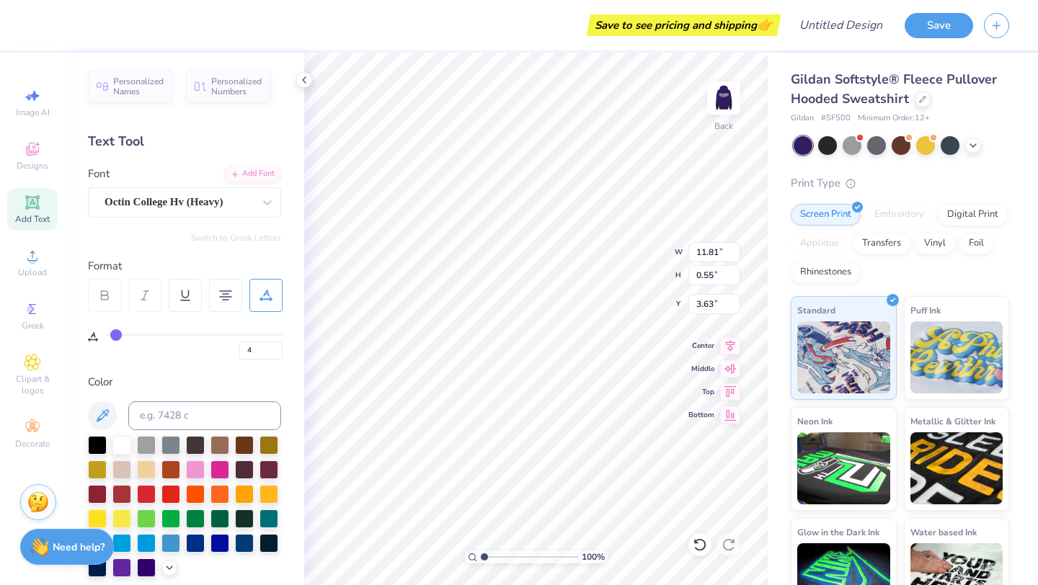
type input "3"
type input "2"
type input "1"
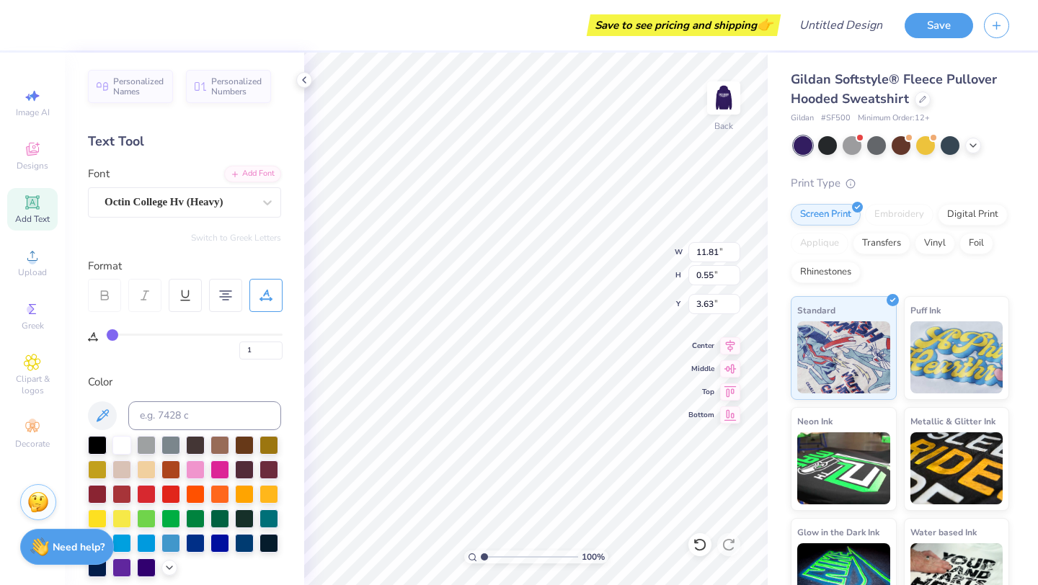
type input "0"
drag, startPoint x: 130, startPoint y: 334, endPoint x: 101, endPoint y: 332, distance: 29.6
type input "0"
click at [105, 334] on input "range" at bounding box center [193, 335] width 177 height 2
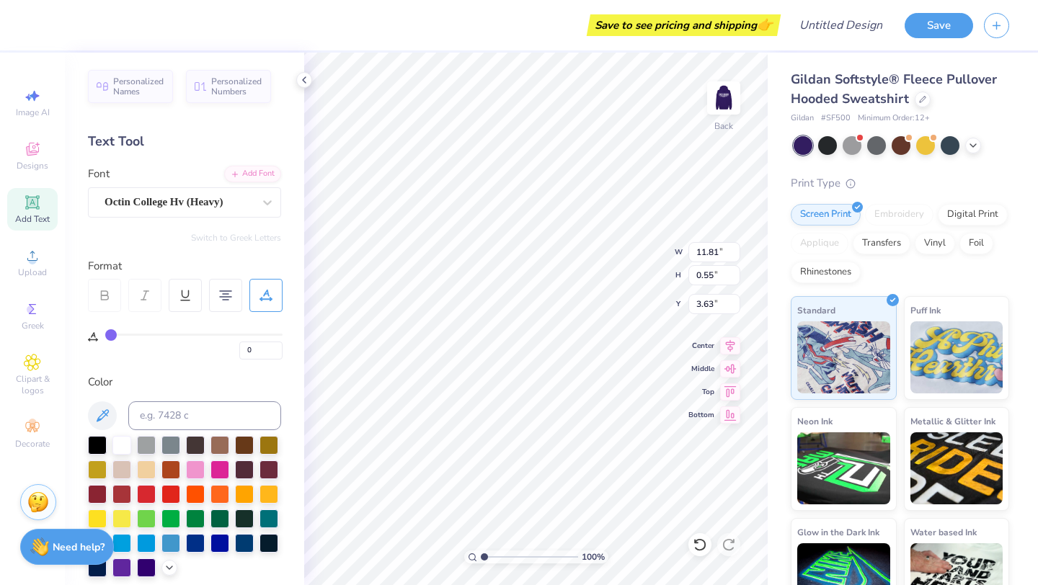
type input "9.65"
type input "15"
type input "14"
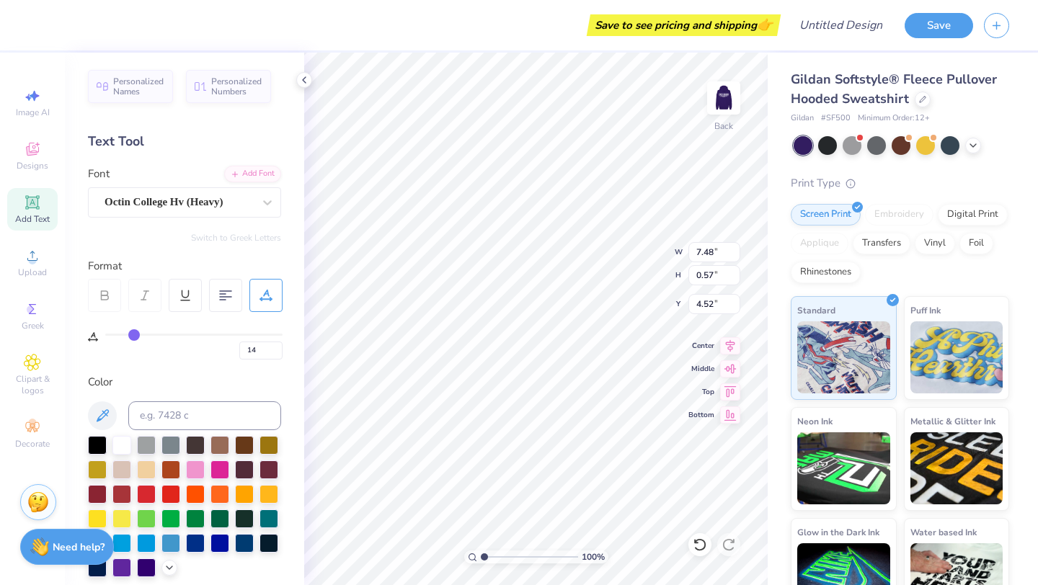
type input "13"
type input "12"
type input "10"
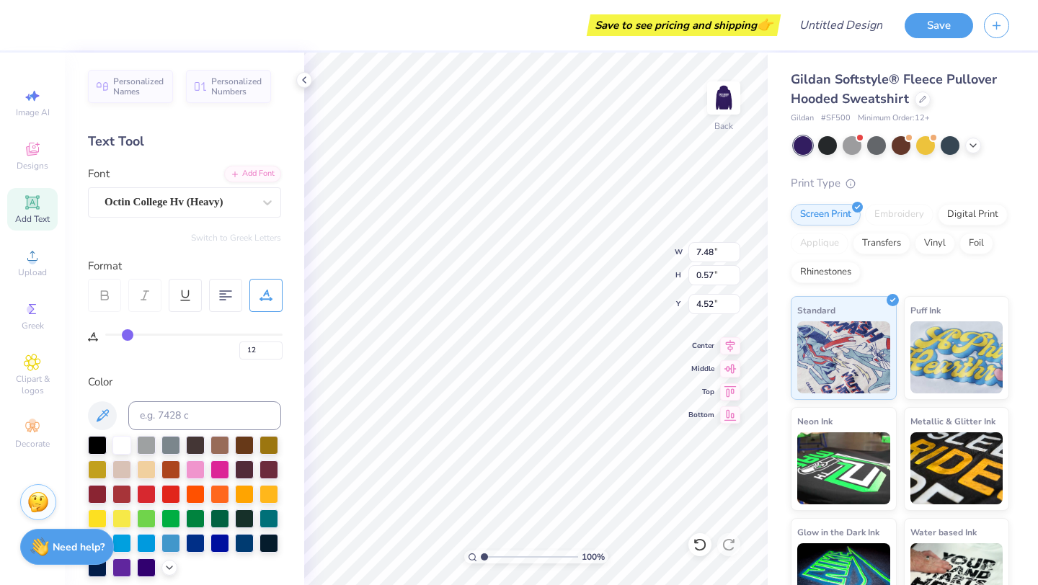
type input "10"
type input "8"
type input "5"
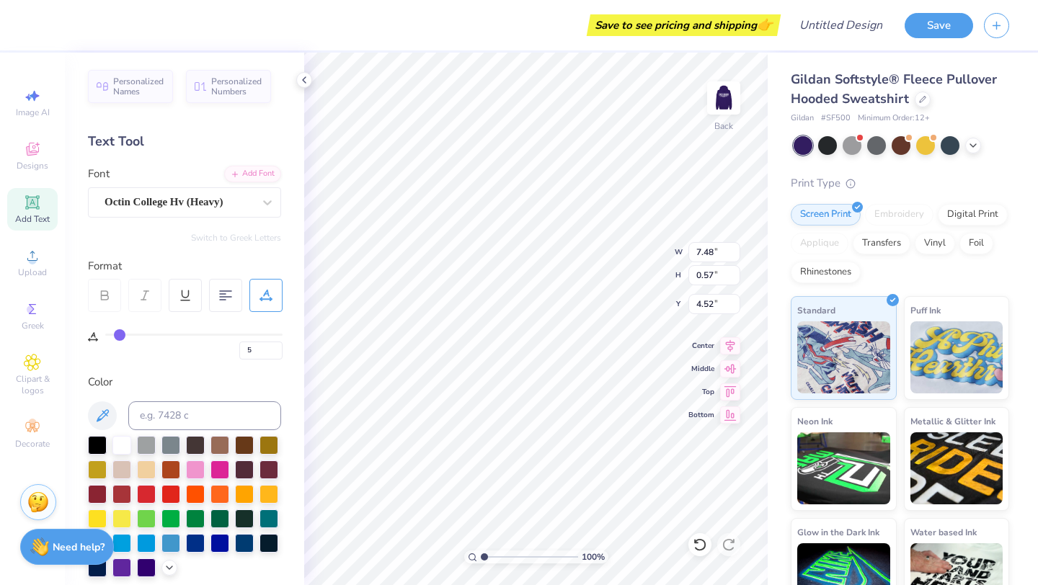
type input "3"
type input "1"
type input "0"
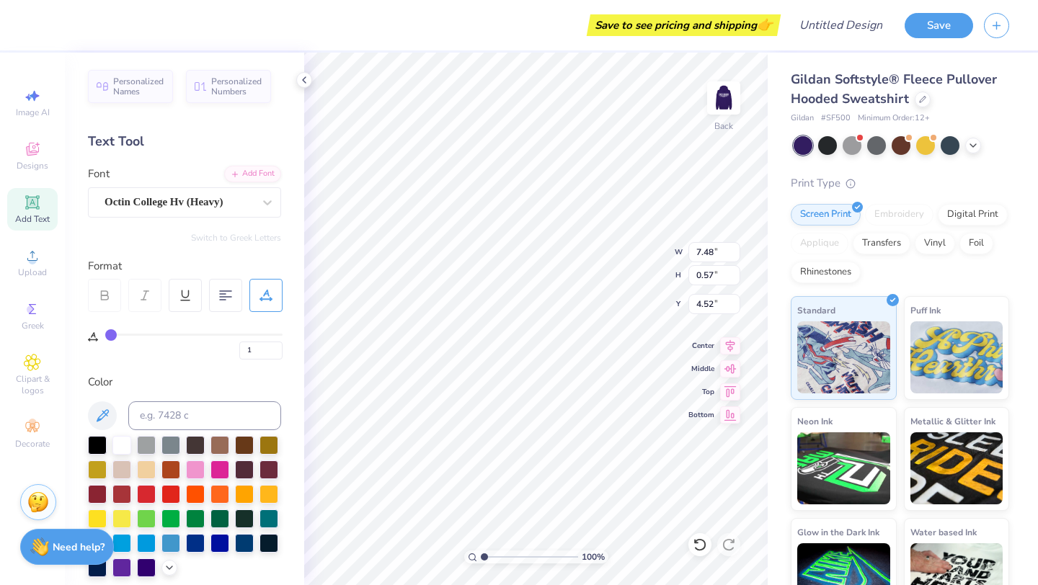
type input "0"
drag, startPoint x: 135, startPoint y: 338, endPoint x: 97, endPoint y: 338, distance: 38.2
type input "0"
click at [105, 336] on input "range" at bounding box center [193, 335] width 177 height 2
type input "5.90"
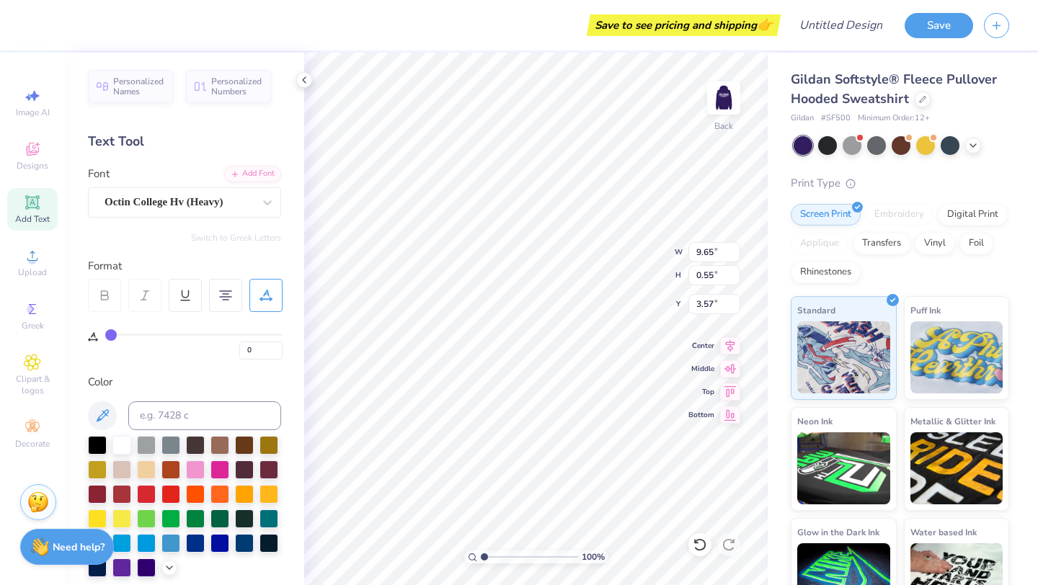
type input "3.57"
type input "1.38"
click at [487, 550] on input "range" at bounding box center [529, 556] width 97 height 13
type input "4.15"
type input "0.55"
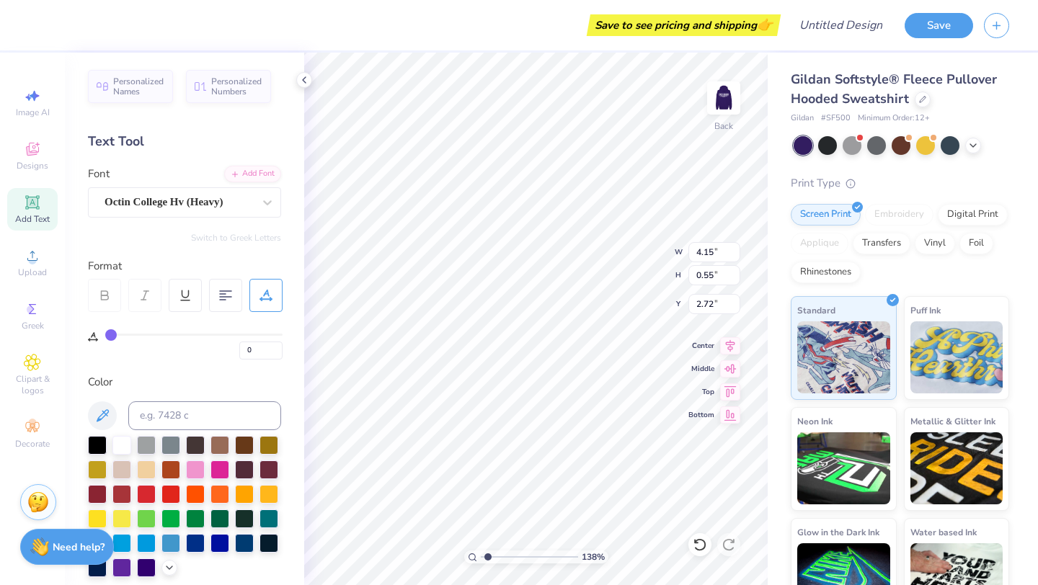
type input "2.72"
type input "1.15"
click at [485, 556] on input "range" at bounding box center [529, 556] width 97 height 13
type input "2.72"
type input "5.90"
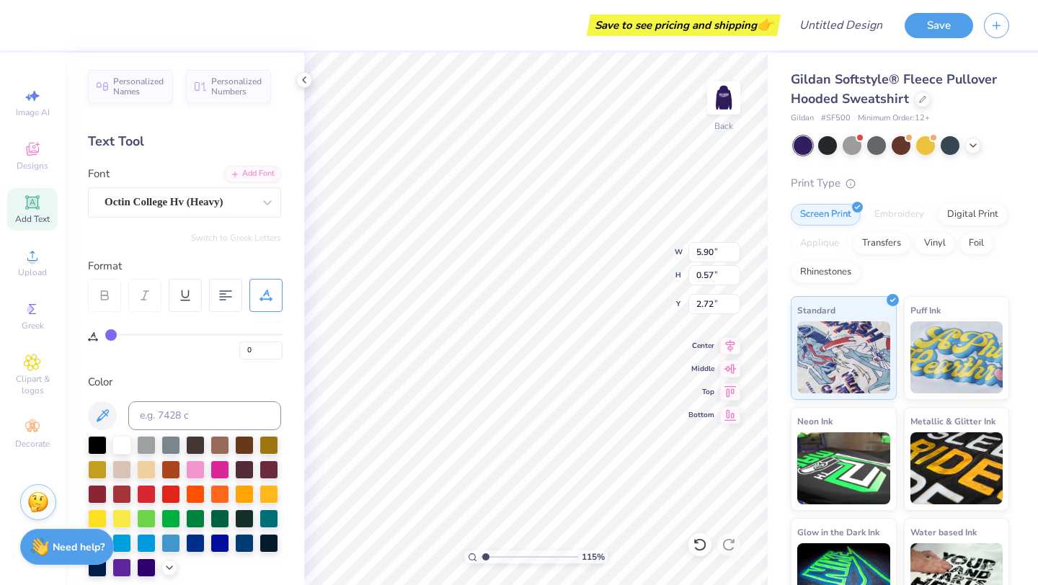
type input "0.57"
type input "4.12"
type input "10.52"
type input "6.25"
type input "1.48"
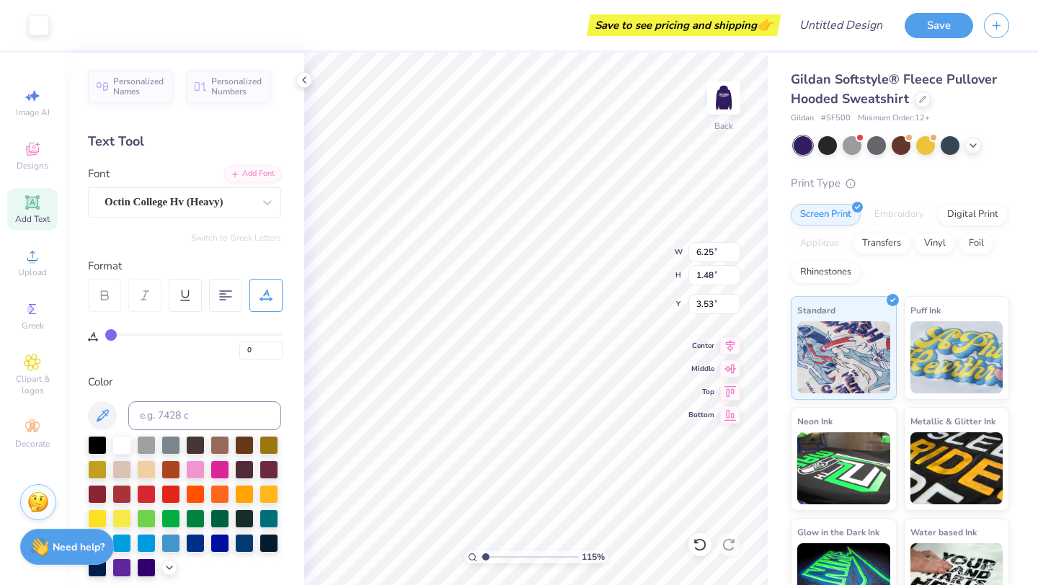
type input "3.53"
type input "3.00"
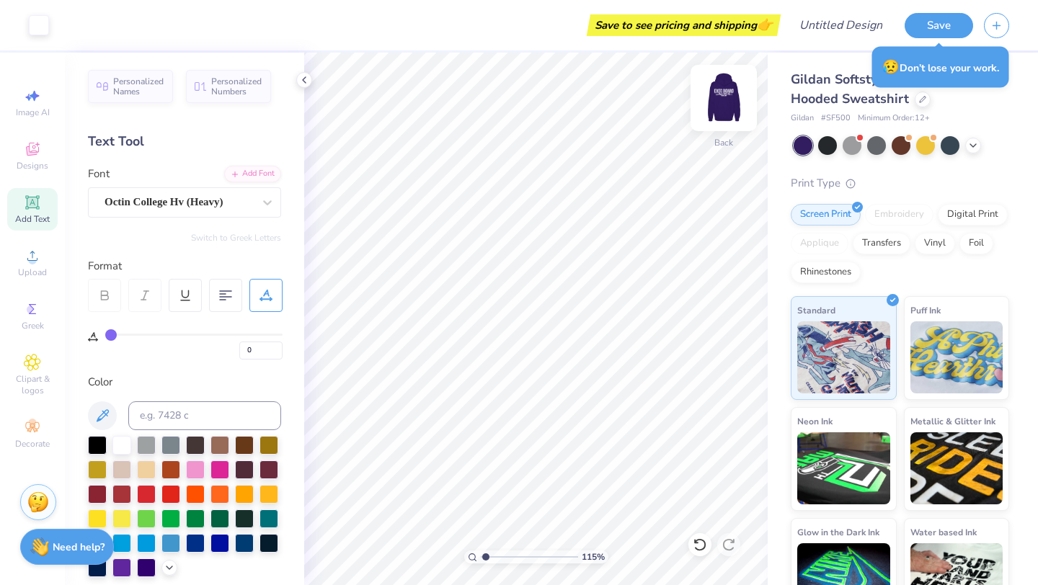
click at [726, 99] on img at bounding box center [724, 98] width 58 height 58
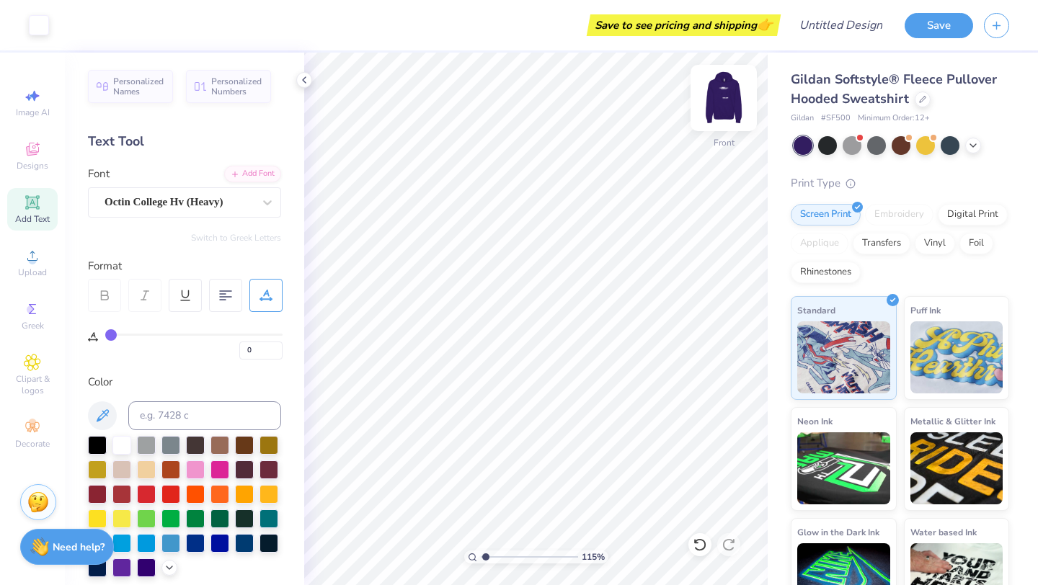
click at [709, 117] on img at bounding box center [724, 98] width 58 height 58
type input "9.44"
type input "2.54"
type input "2.26"
click at [823, 151] on div at bounding box center [827, 144] width 19 height 19
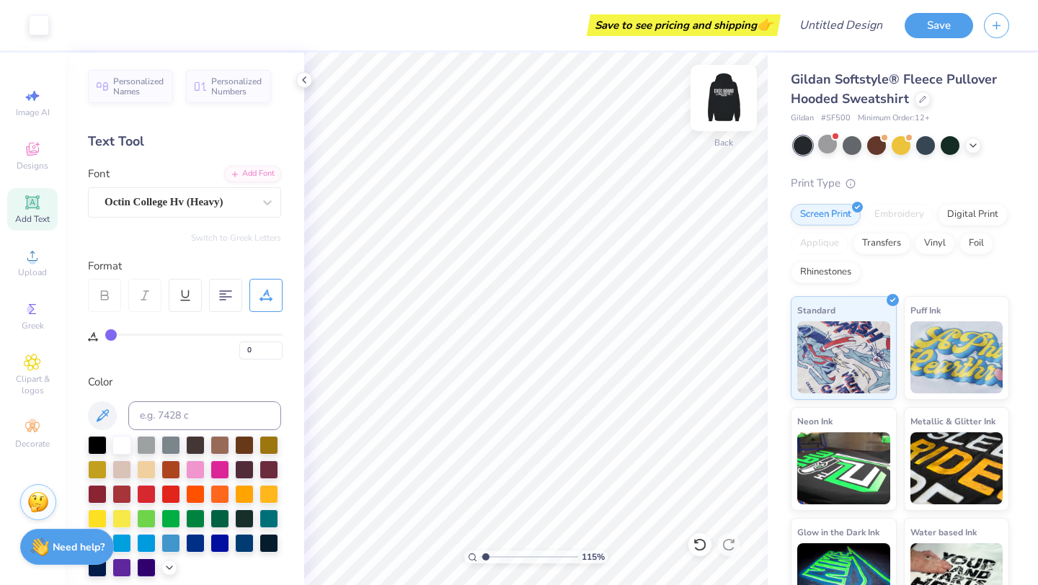
click at [724, 102] on img at bounding box center [724, 98] width 58 height 58
click at [718, 109] on img at bounding box center [724, 98] width 58 height 58
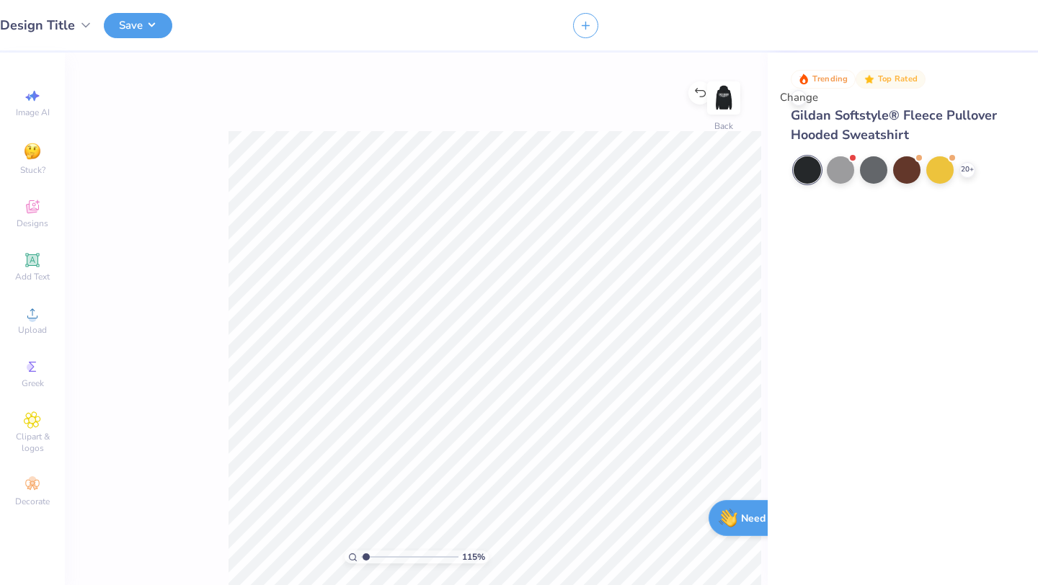
type input "1"
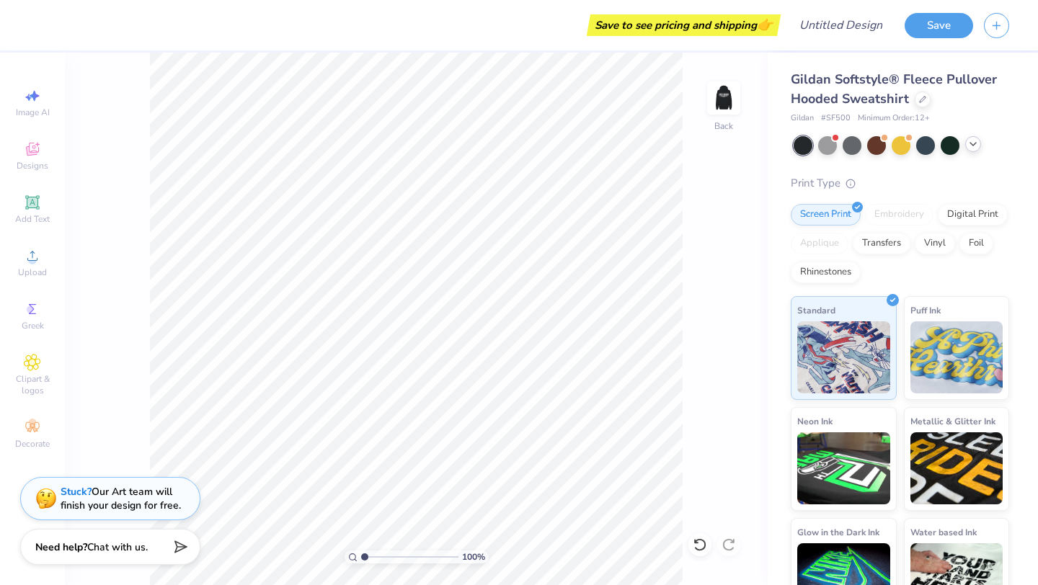
click at [971, 145] on icon at bounding box center [973, 144] width 12 height 12
